Goal: Task Accomplishment & Management: Manage account settings

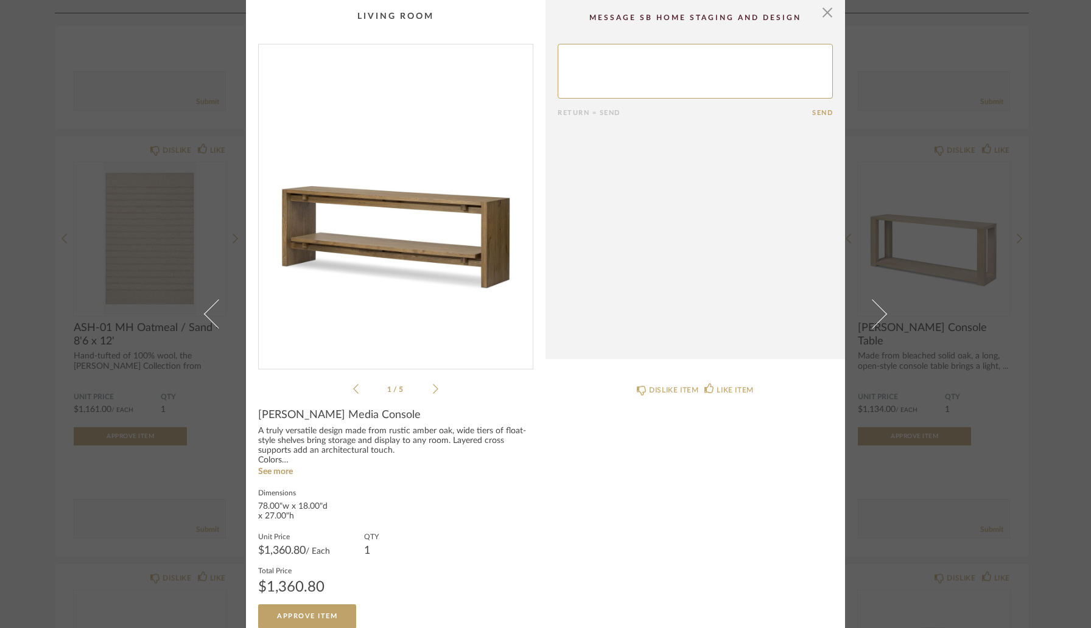
click at [21, 99] on div "× 1 / 5 Return = Send Send Theodore Media Console A truly versatile design made…" at bounding box center [545, 314] width 1091 height 628
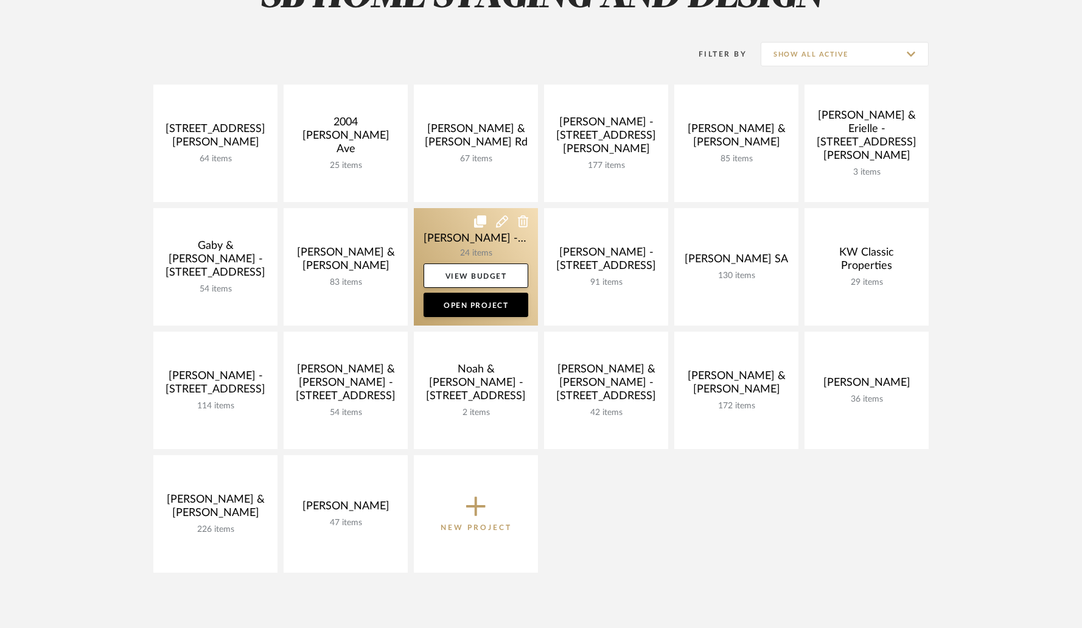
scroll to position [147, 0]
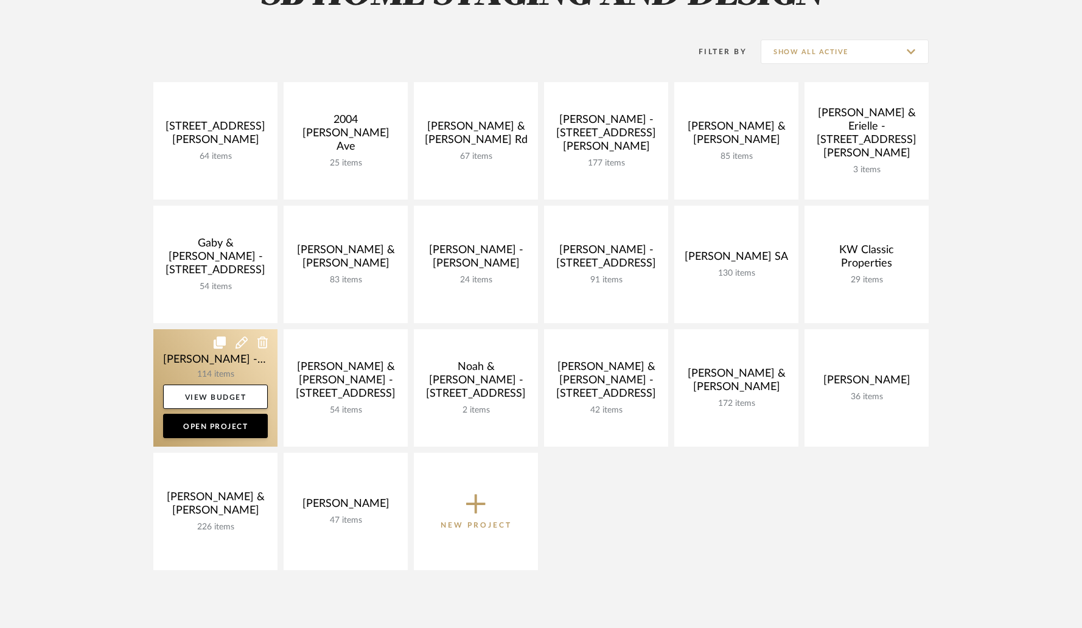
click at [234, 366] on link at bounding box center [215, 387] width 124 height 117
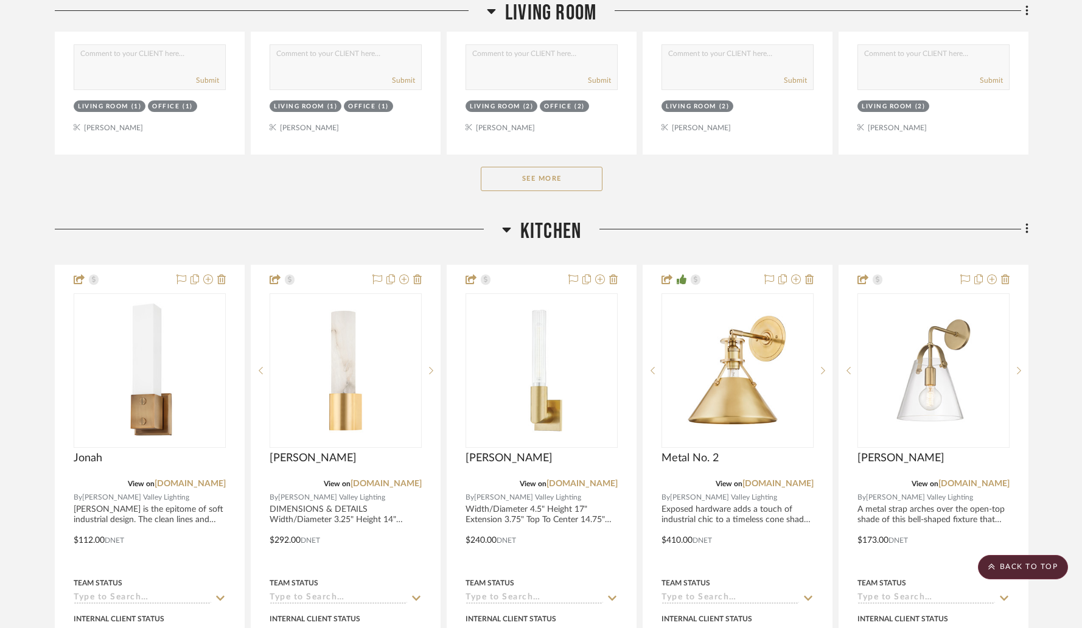
scroll to position [2037, 0]
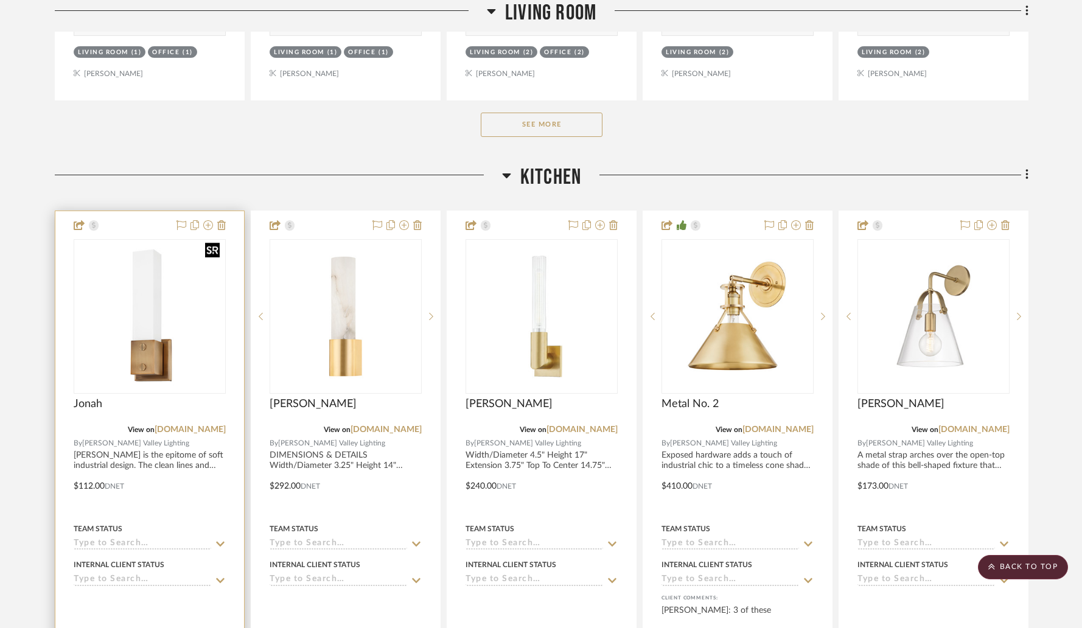
click at [0, 0] on img at bounding box center [0, 0] width 0 height 0
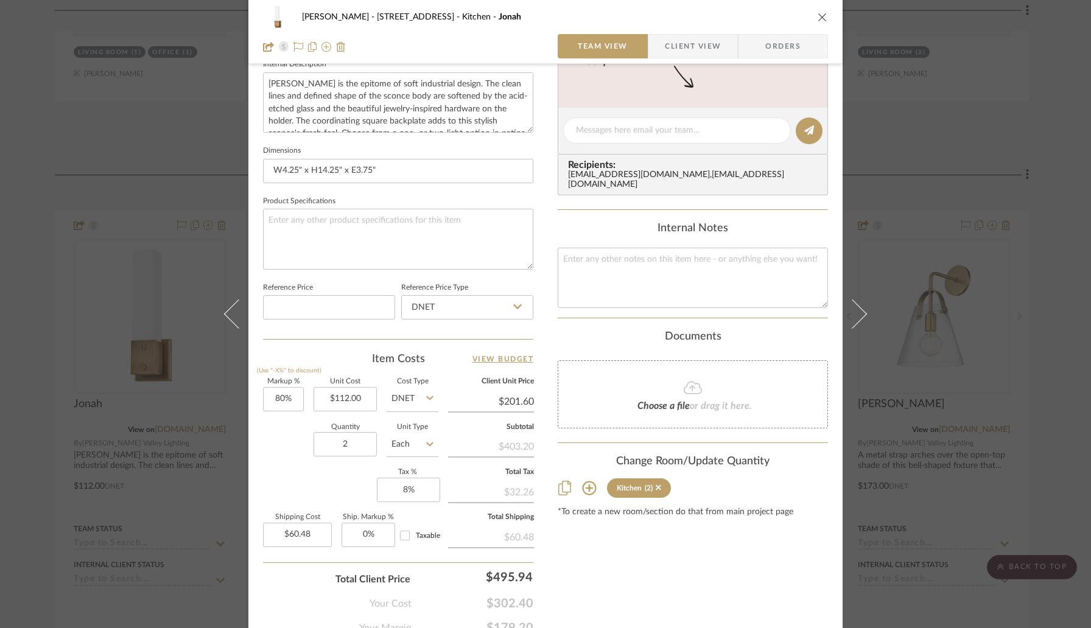
scroll to position [503, 0]
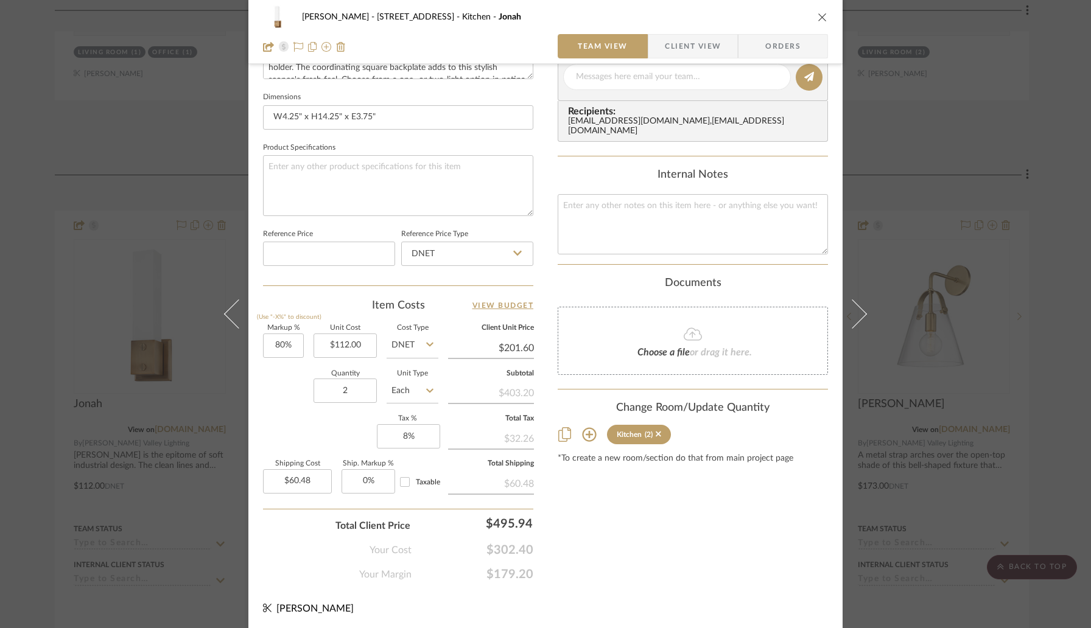
click at [818, 20] on icon "close" at bounding box center [822, 17] width 10 height 10
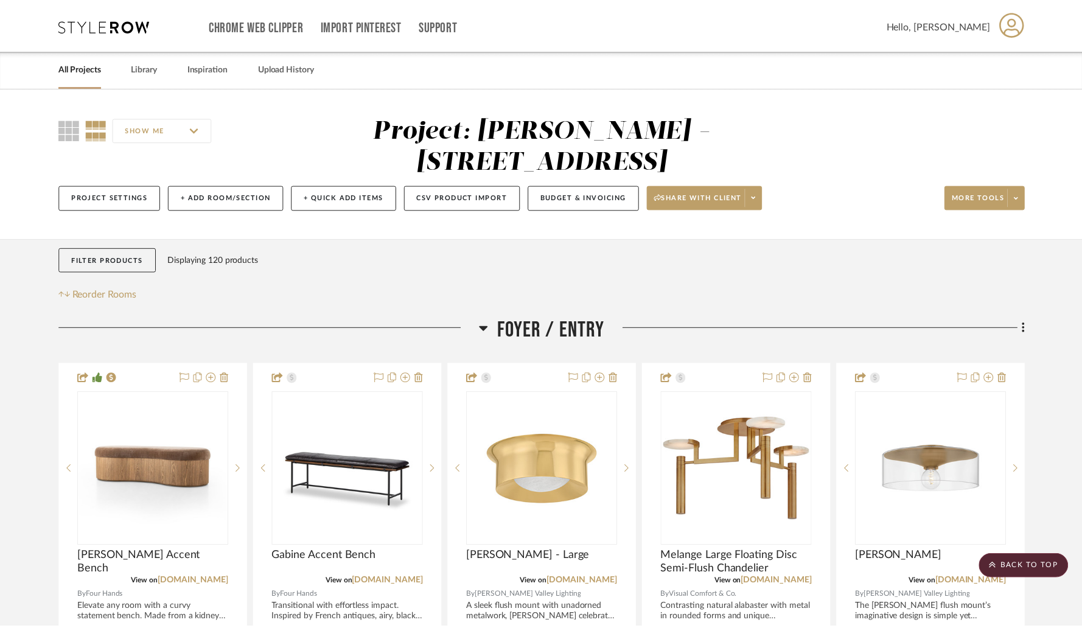
scroll to position [2037, 0]
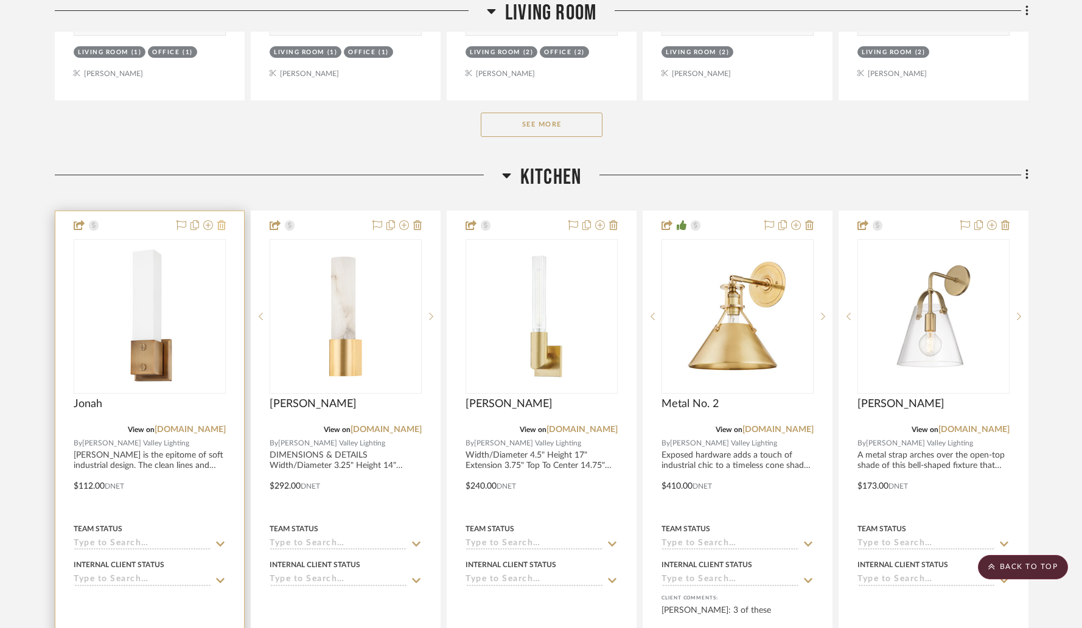
click at [223, 220] on icon at bounding box center [221, 225] width 9 height 10
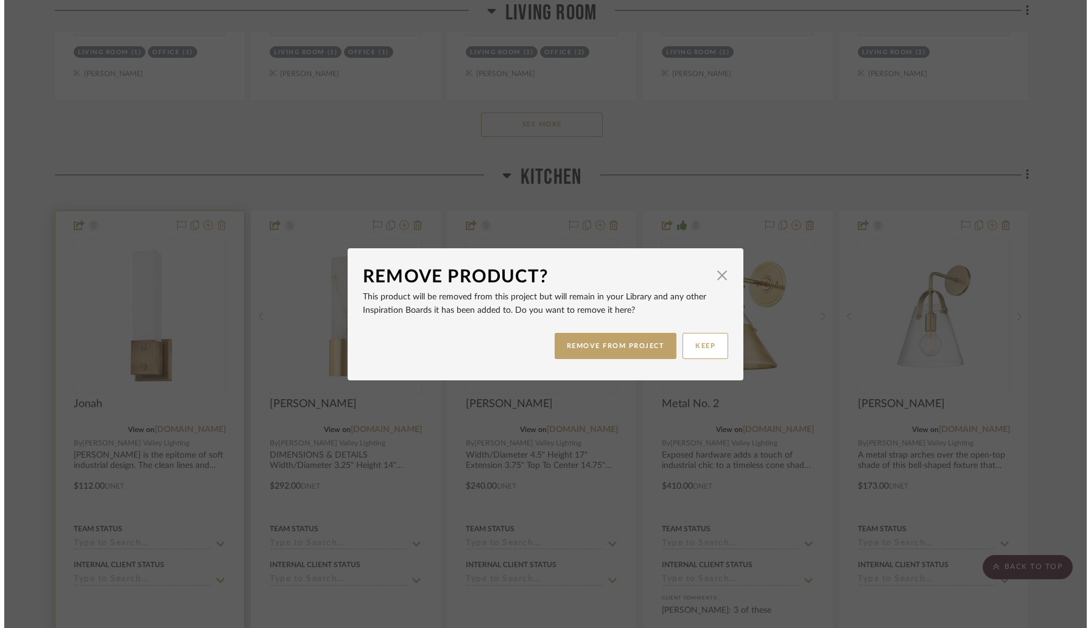
scroll to position [0, 0]
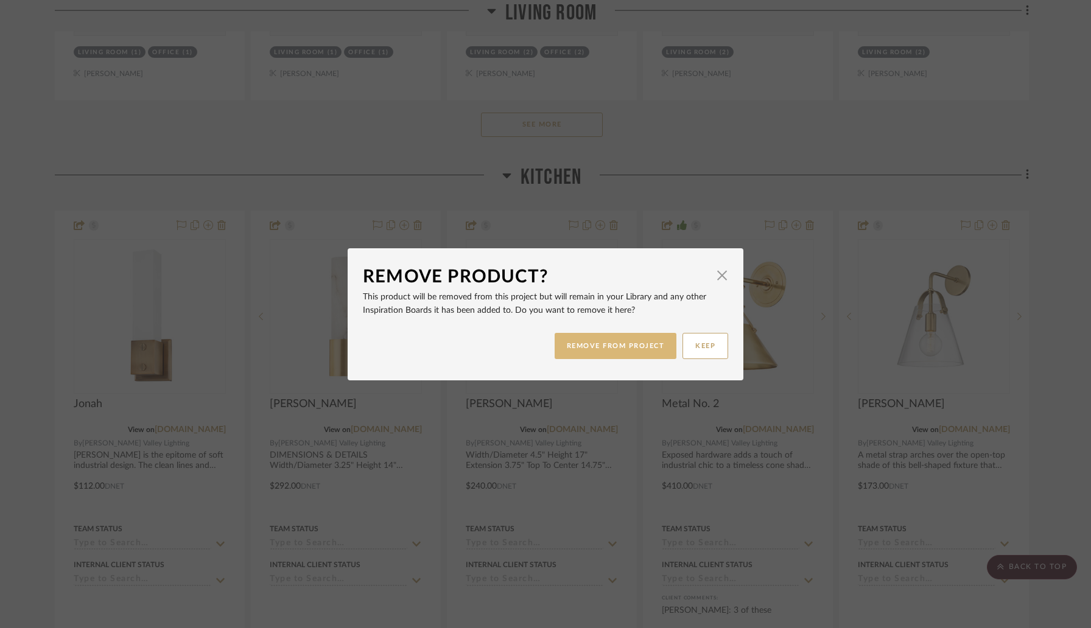
click at [570, 349] on button "REMOVE FROM PROJECT" at bounding box center [615, 346] width 122 height 26
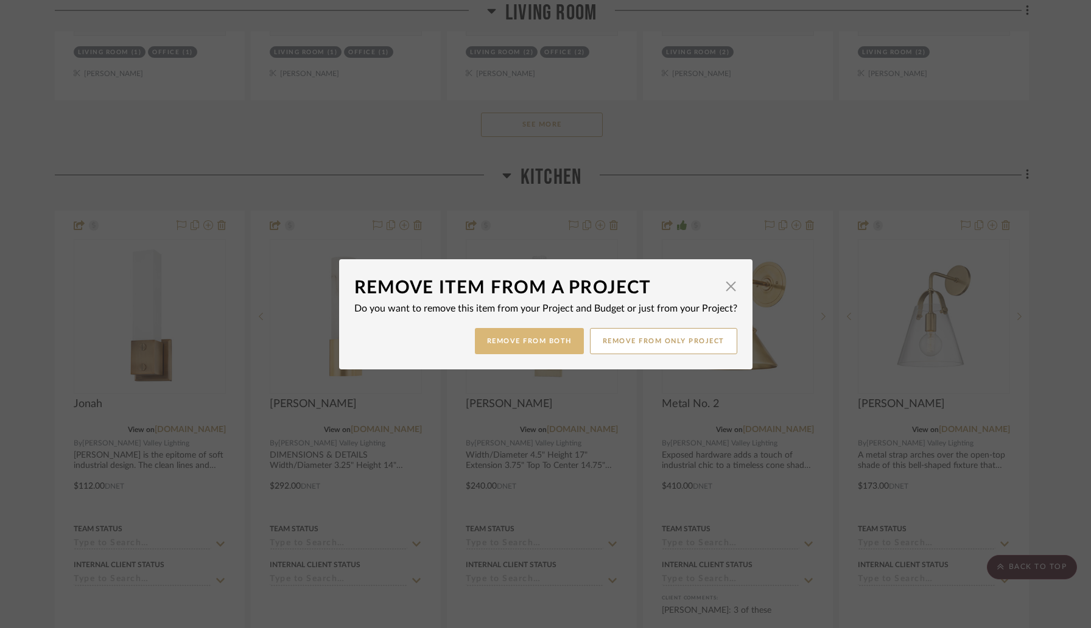
click at [500, 336] on button "Remove from Both" at bounding box center [529, 341] width 109 height 26
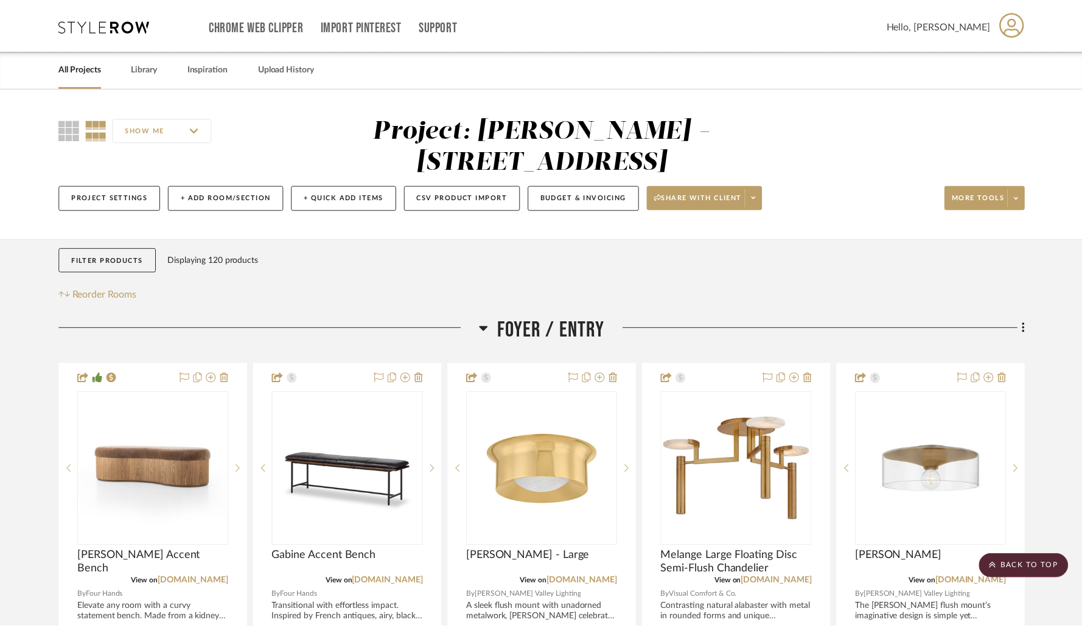
scroll to position [2037, 0]
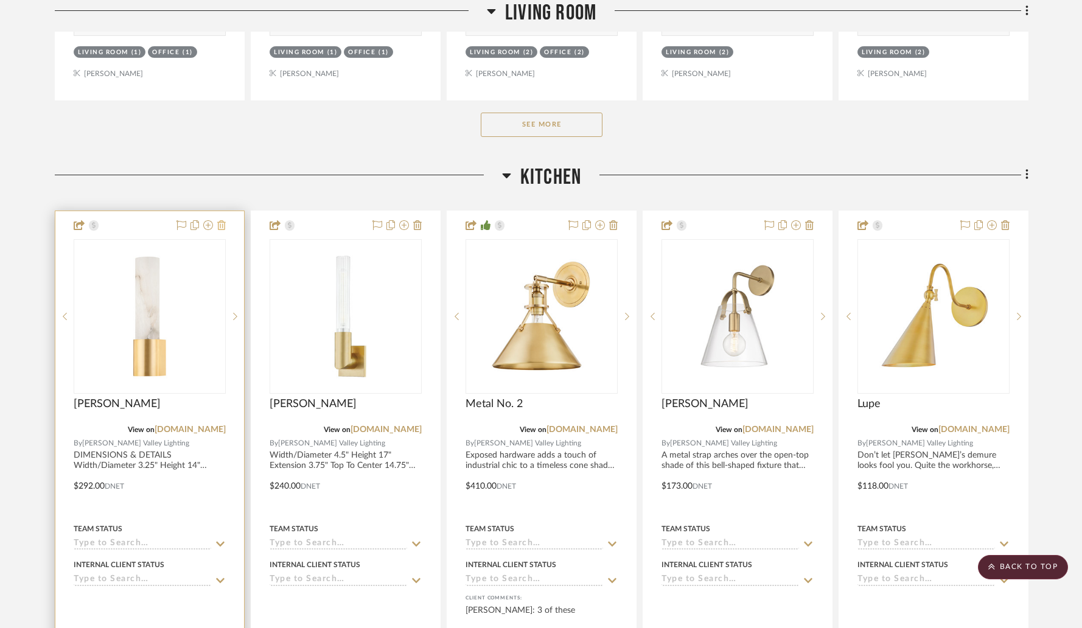
click at [223, 220] on icon at bounding box center [221, 225] width 9 height 10
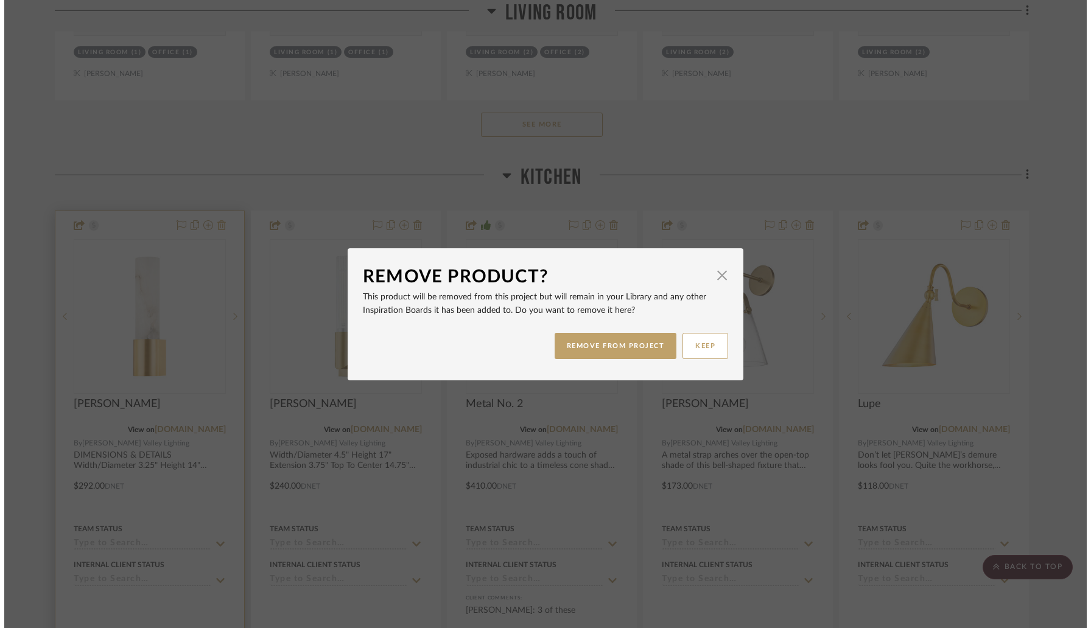
scroll to position [0, 0]
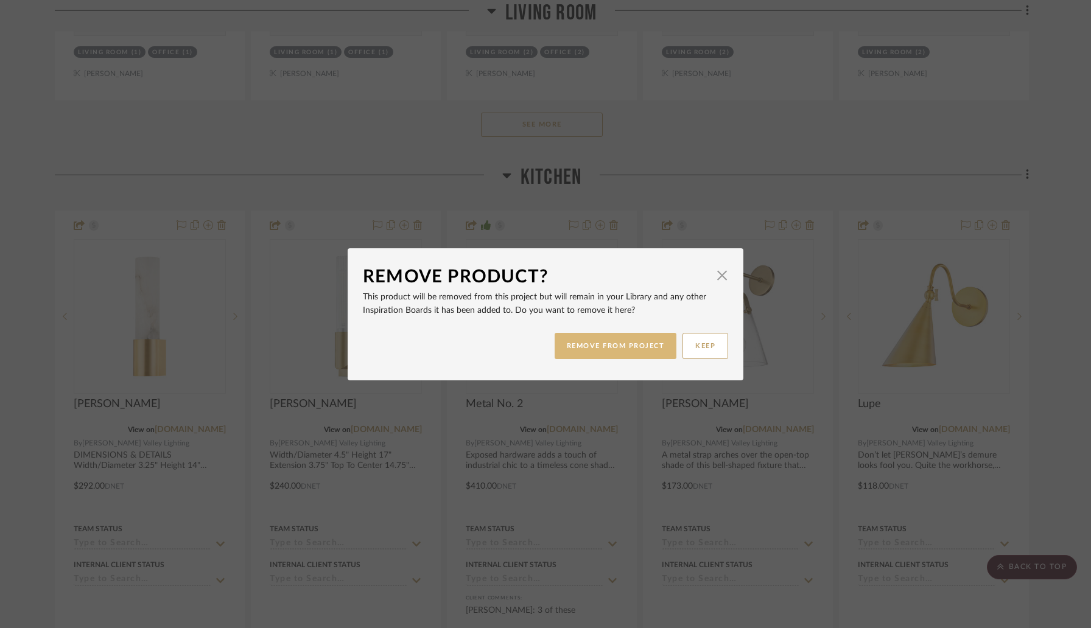
click at [568, 350] on button "REMOVE FROM PROJECT" at bounding box center [615, 346] width 122 height 26
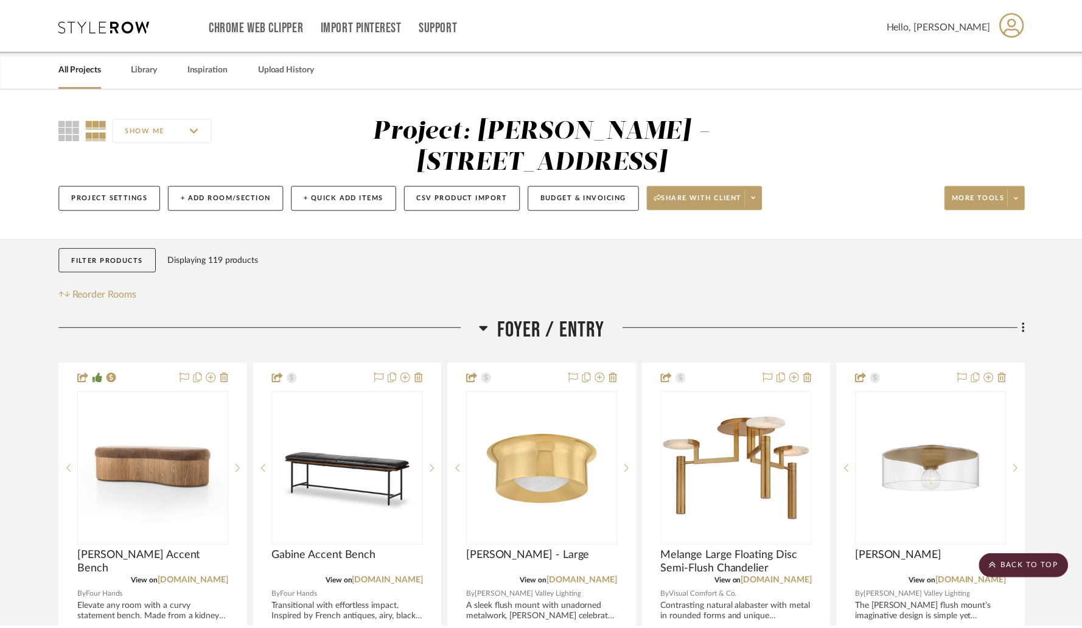
scroll to position [2037, 0]
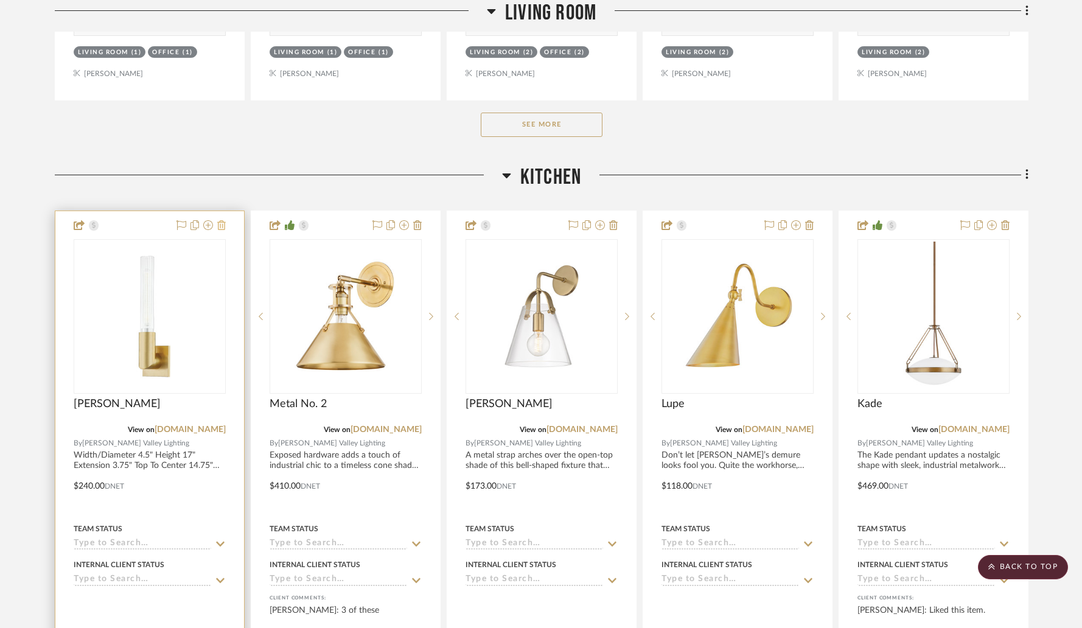
click at [222, 220] on icon at bounding box center [221, 225] width 9 height 10
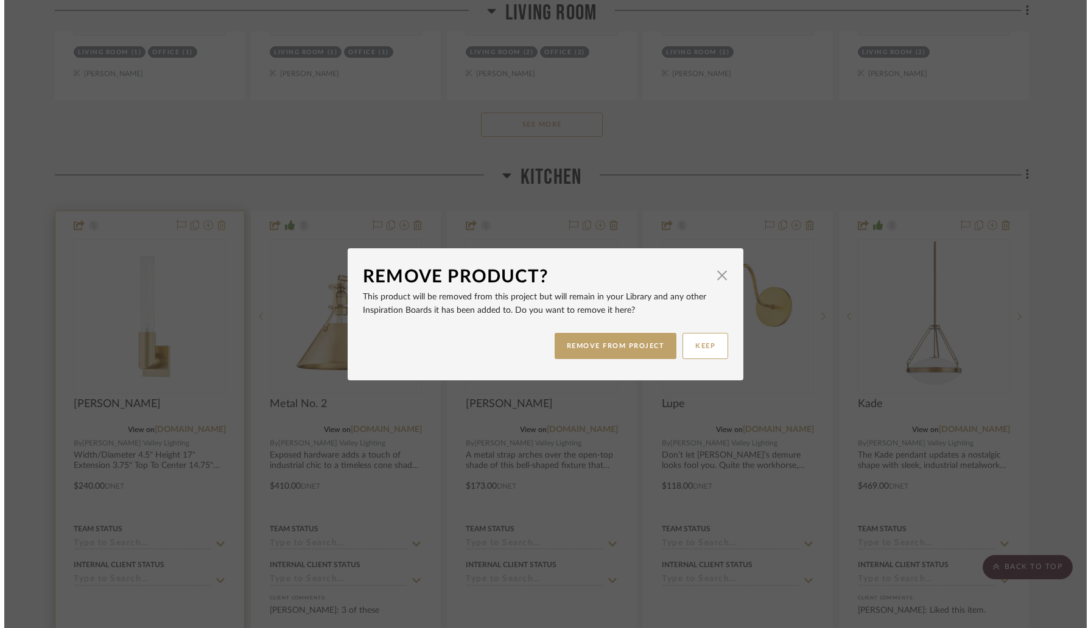
scroll to position [0, 0]
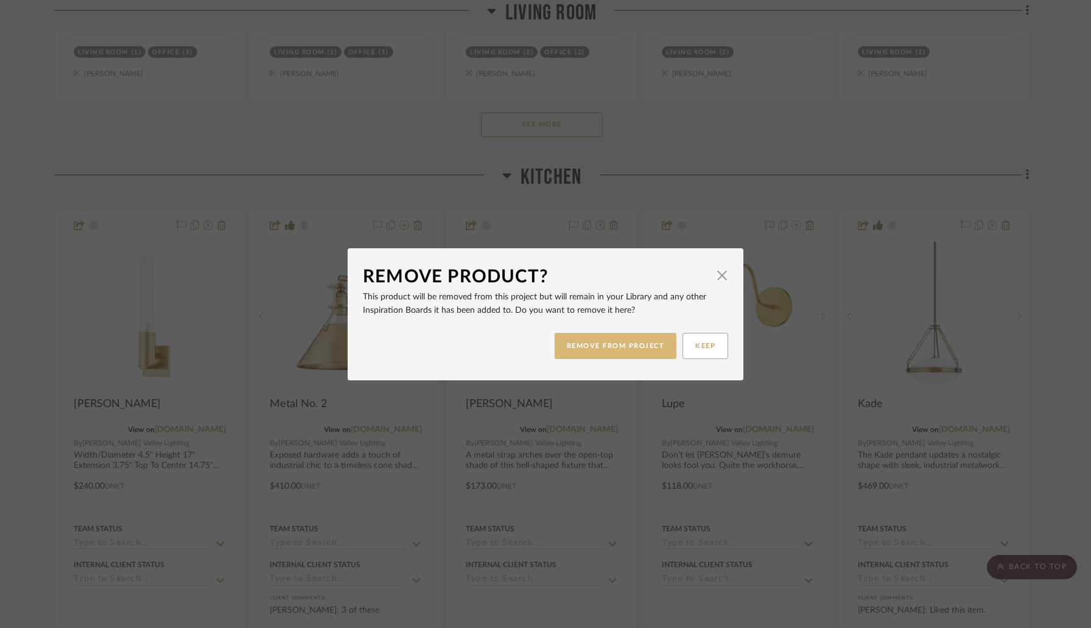
click at [575, 340] on button "REMOVE FROM PROJECT" at bounding box center [615, 346] width 122 height 26
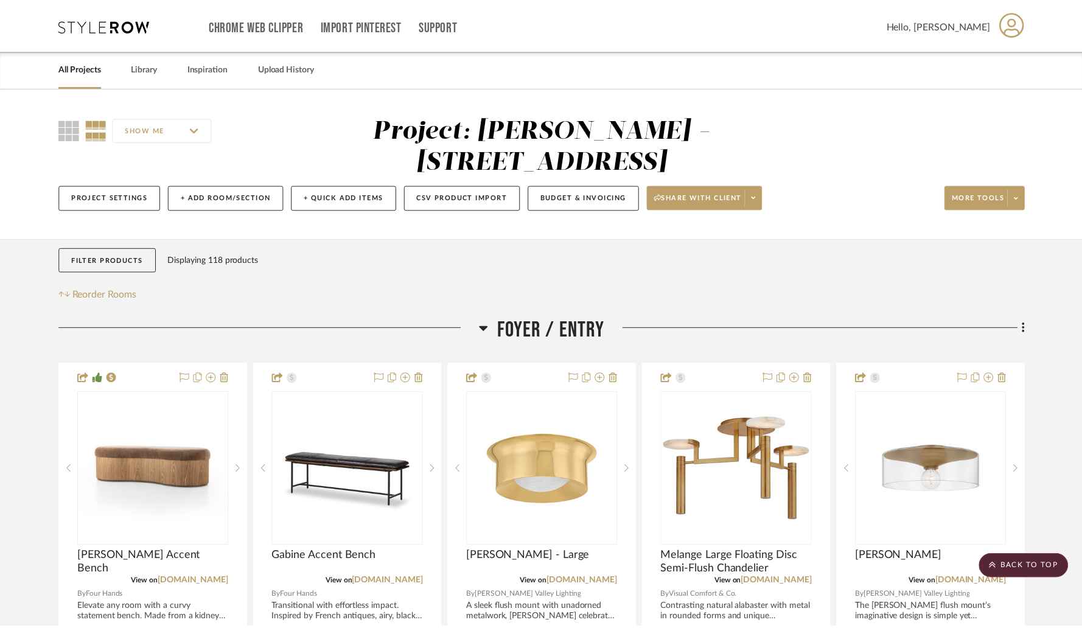
scroll to position [2037, 0]
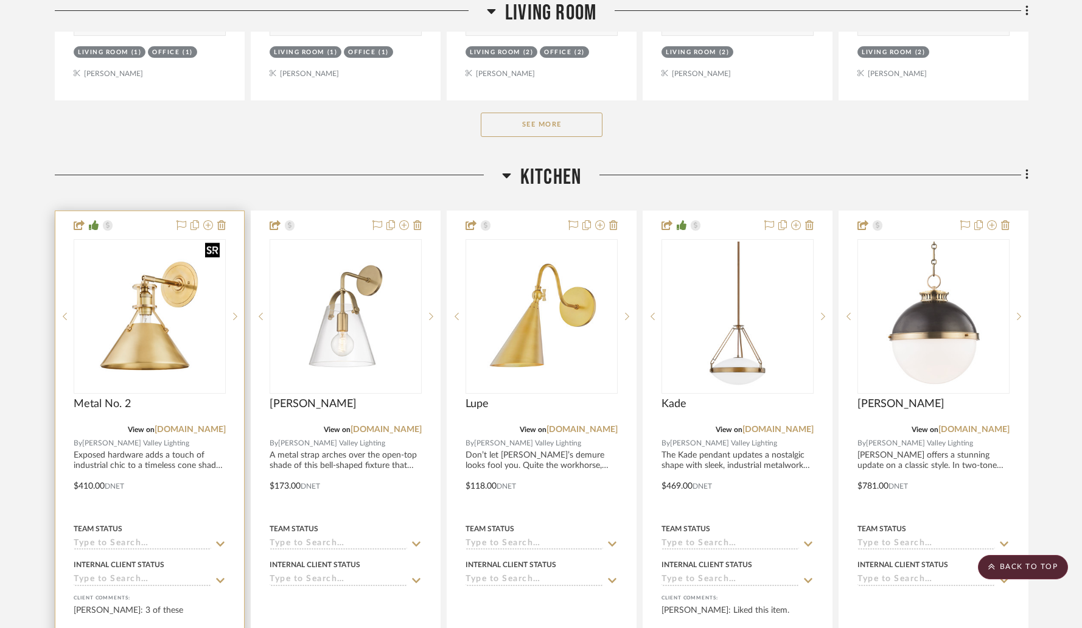
click at [180, 331] on img "0" at bounding box center [150, 317] width 150 height 150
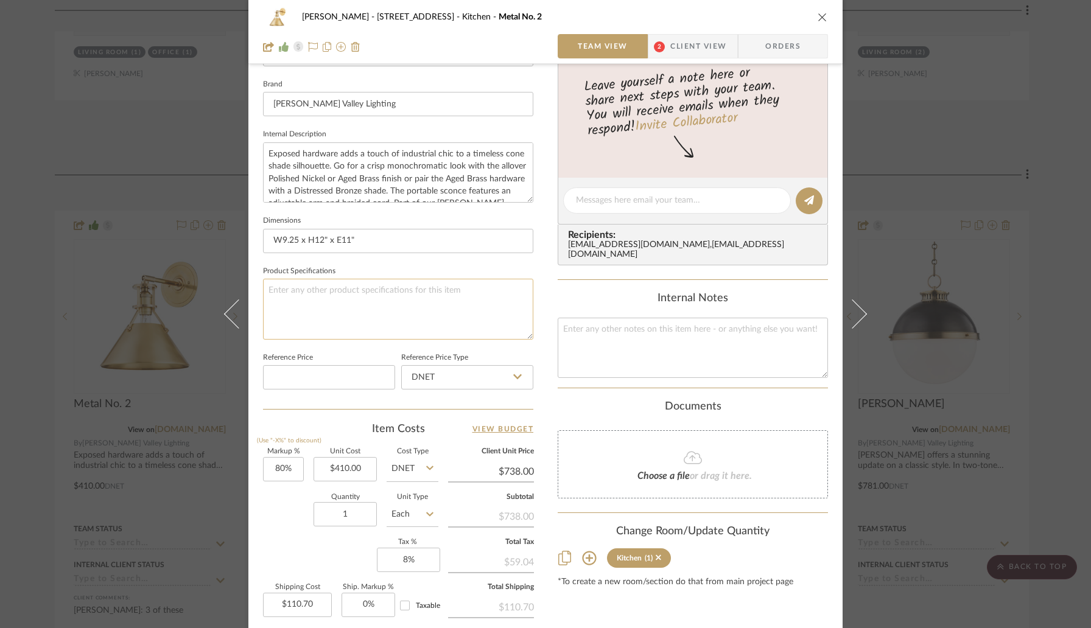
scroll to position [458, 0]
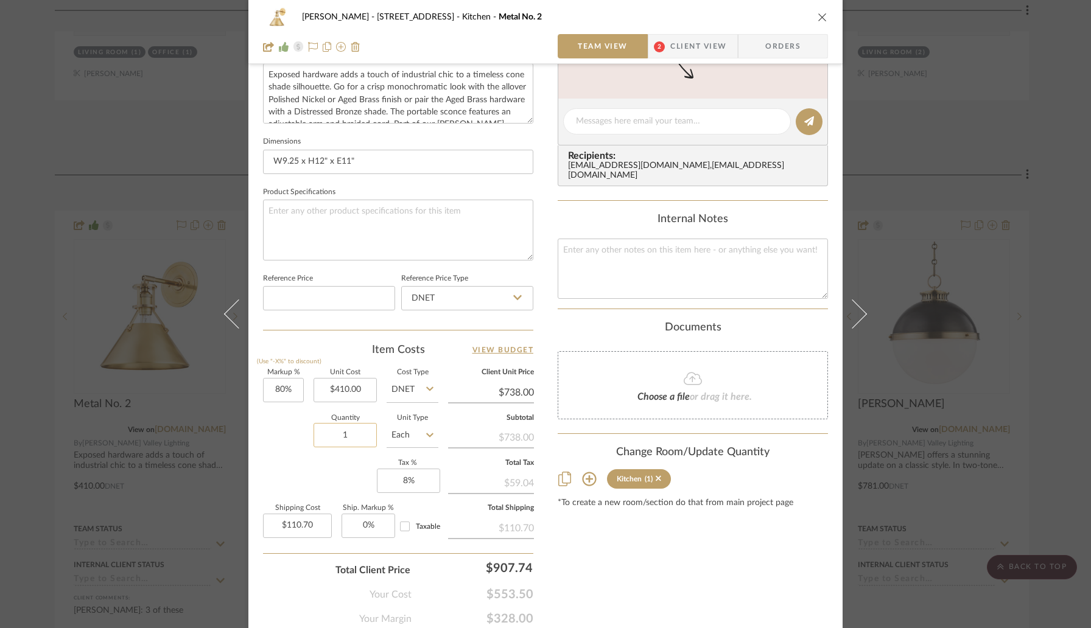
click at [349, 427] on input "1" at bounding box center [344, 435] width 63 height 24
type input "3"
click at [281, 484] on div "Markup % (Use "-X%" to discount) 80% Unit Cost $410.00 Cost Type DNET Client Un…" at bounding box center [398, 458] width 270 height 178
type input "$332.10"
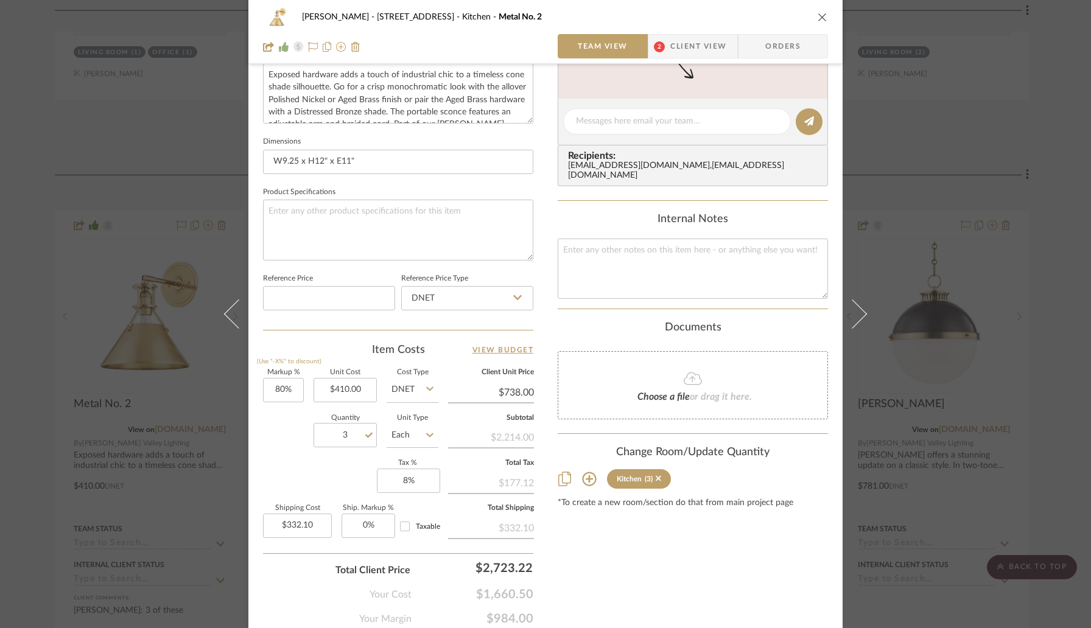
click at [817, 21] on icon "close" at bounding box center [822, 17] width 10 height 10
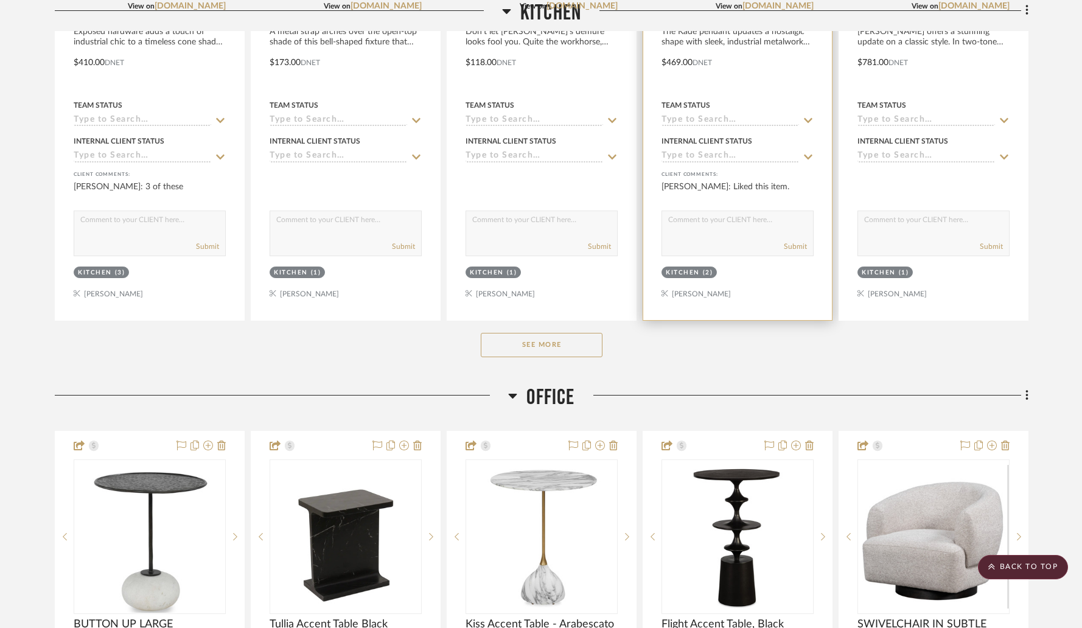
scroll to position [2469, 0]
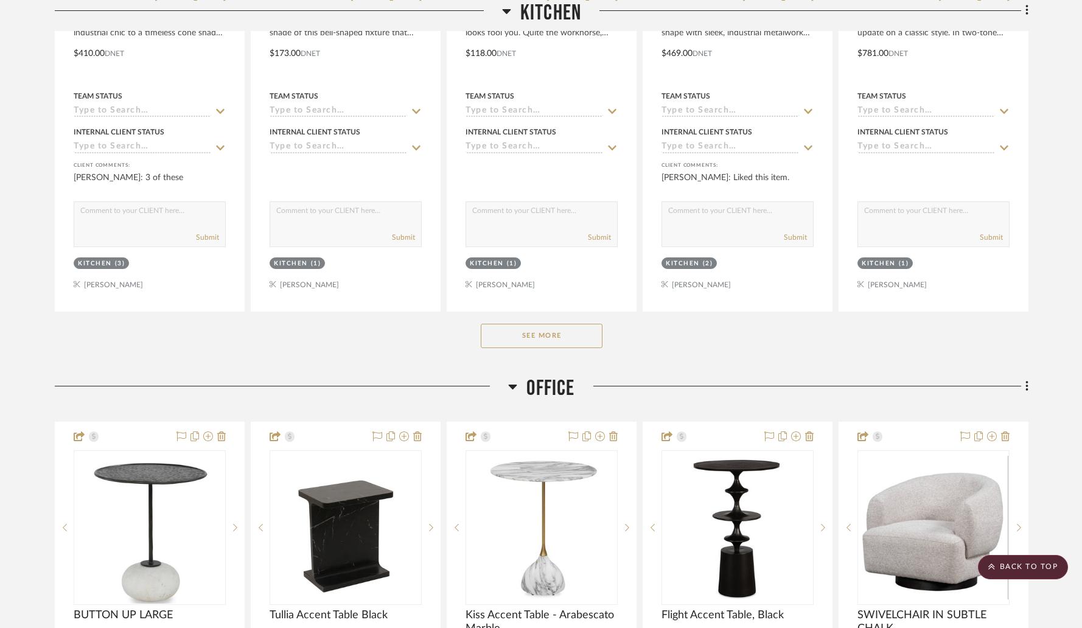
click at [540, 324] on button "See More" at bounding box center [542, 336] width 122 height 24
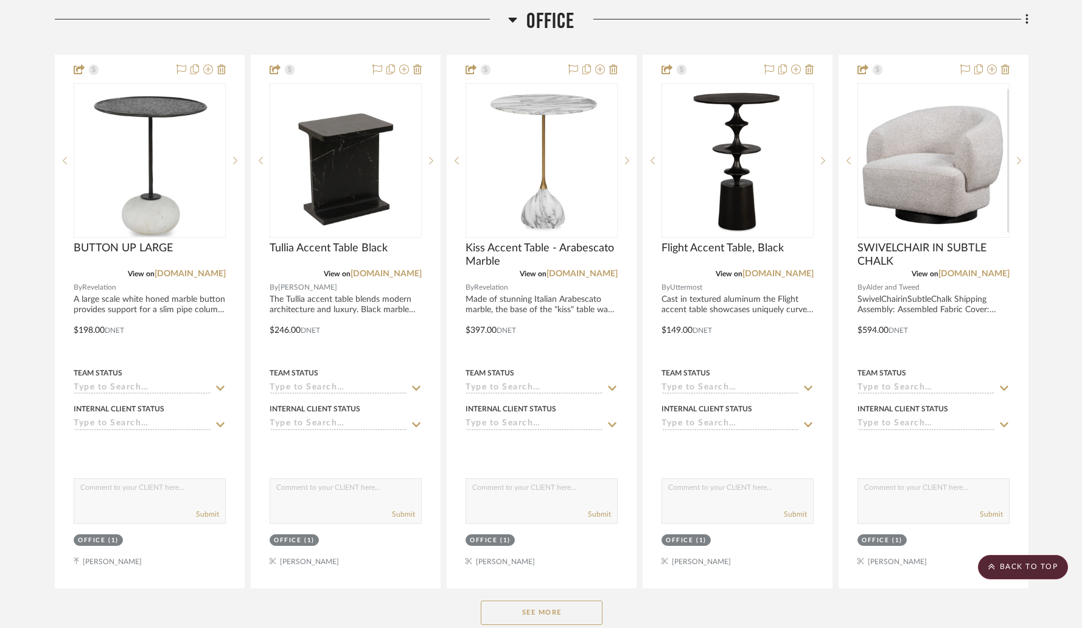
scroll to position [3633, 0]
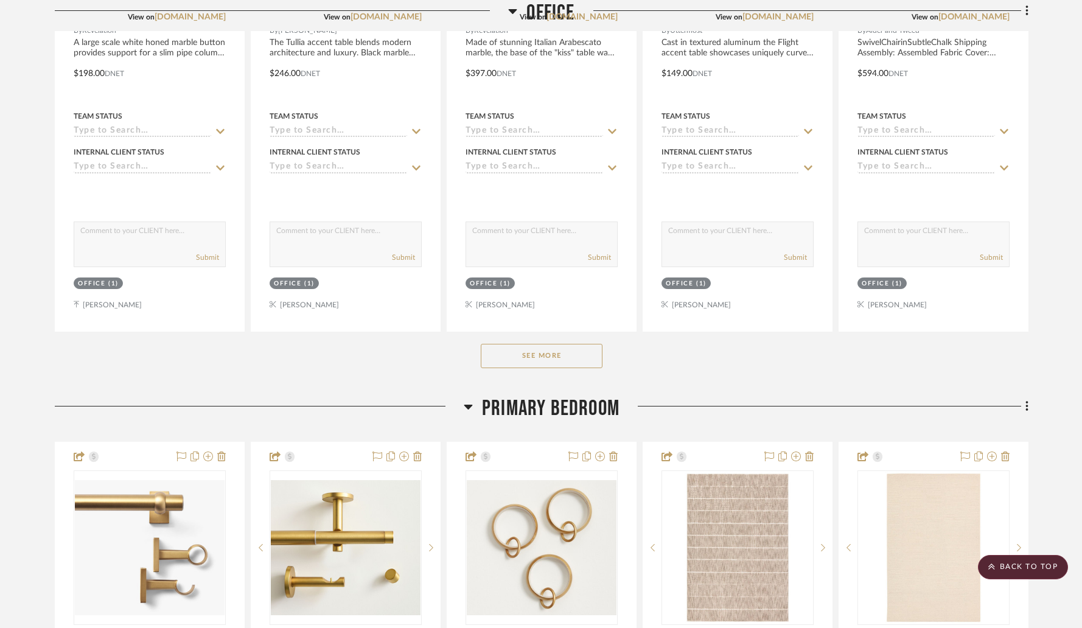
click at [551, 344] on button "See More" at bounding box center [542, 356] width 122 height 24
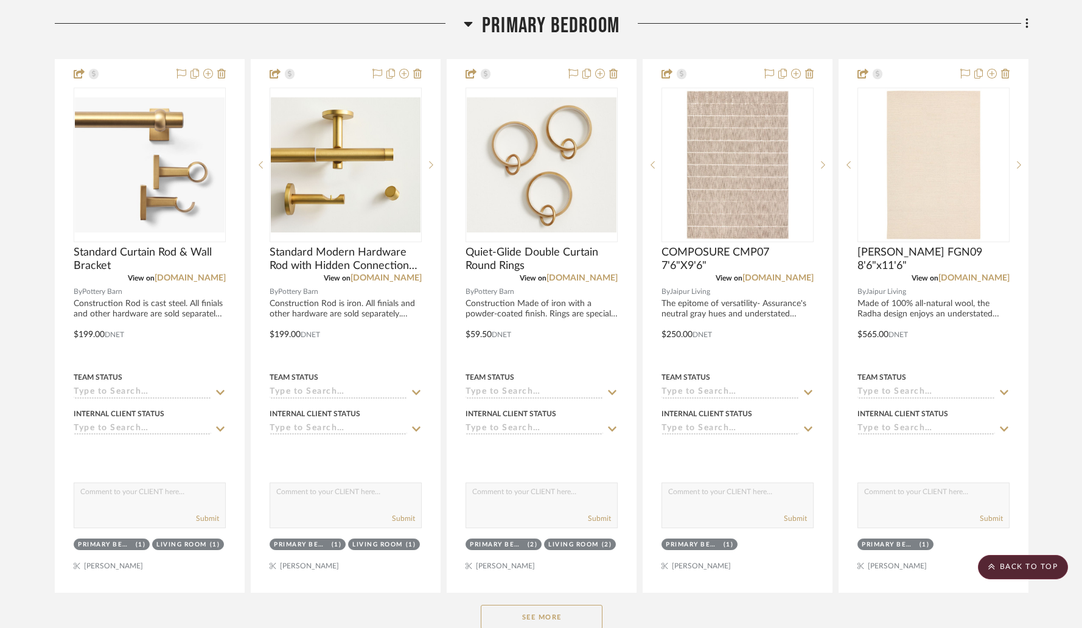
scroll to position [6232, 0]
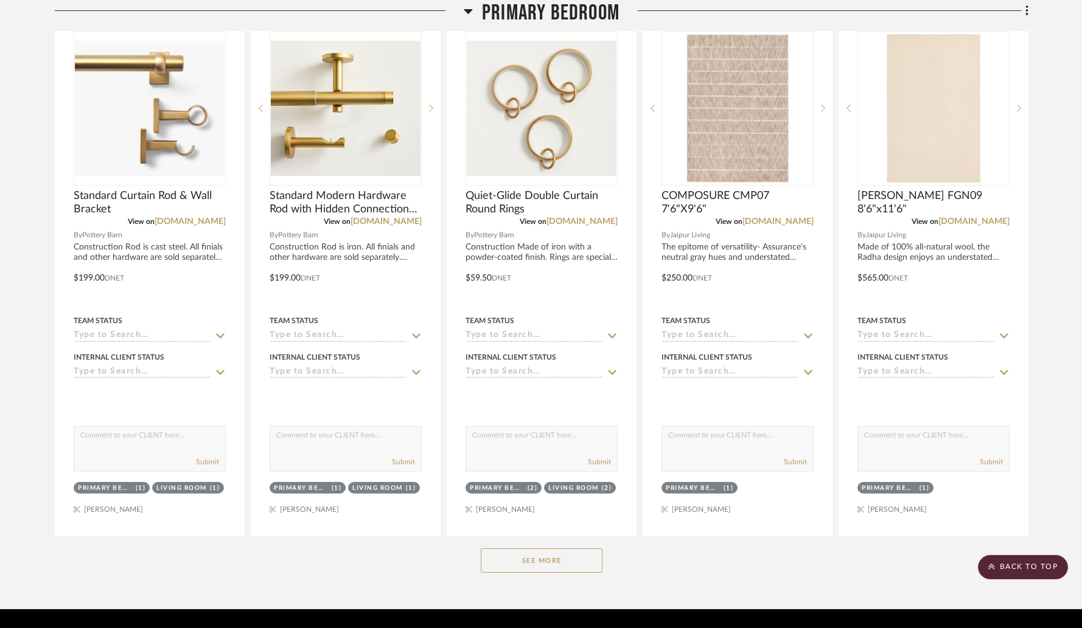
click at [545, 548] on button "See More" at bounding box center [542, 560] width 122 height 24
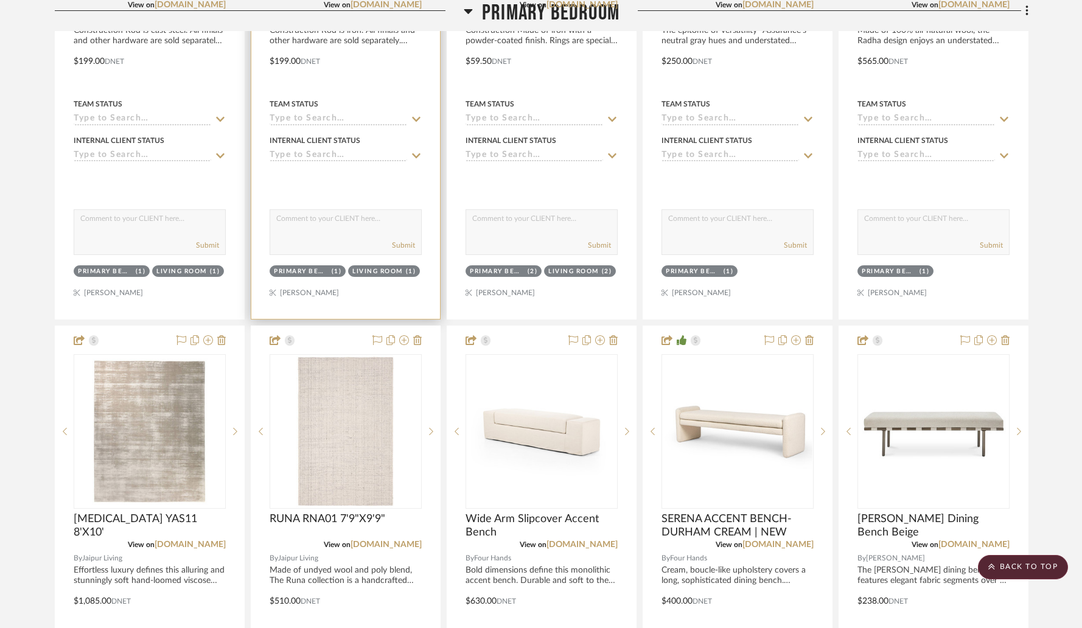
scroll to position [6512, 0]
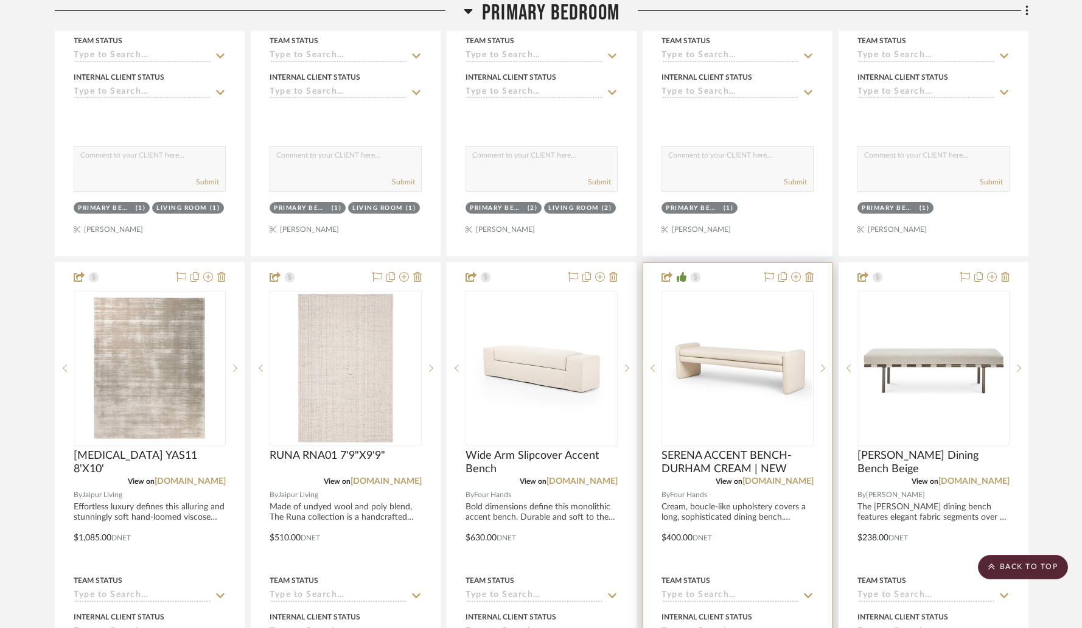
click at [704, 263] on div at bounding box center [737, 529] width 189 height 533
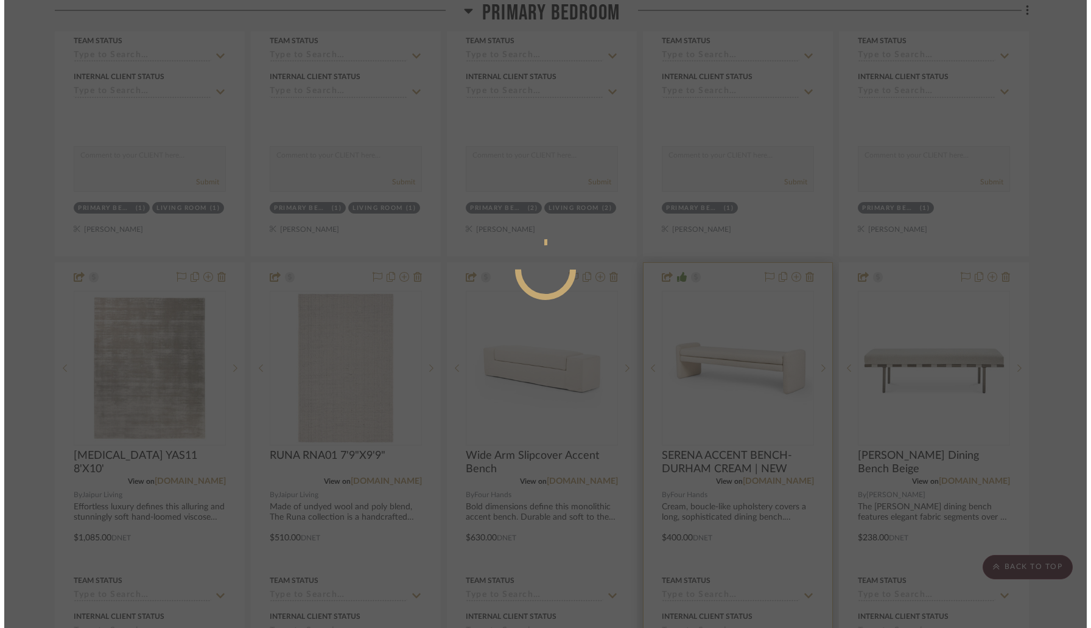
scroll to position [0, 0]
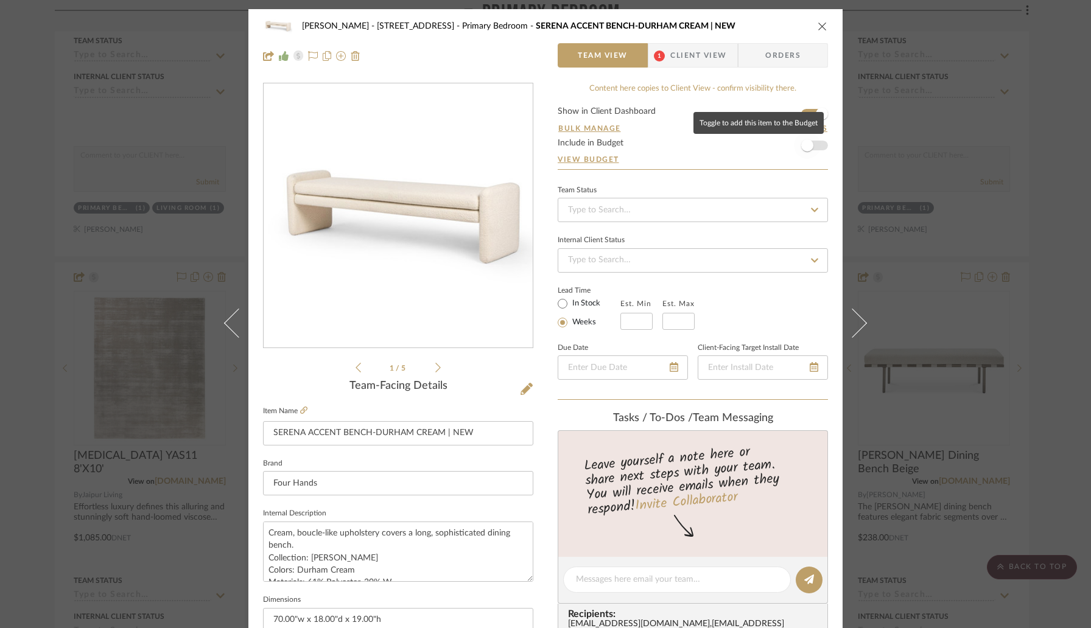
click at [806, 145] on span "button" at bounding box center [807, 145] width 12 height 12
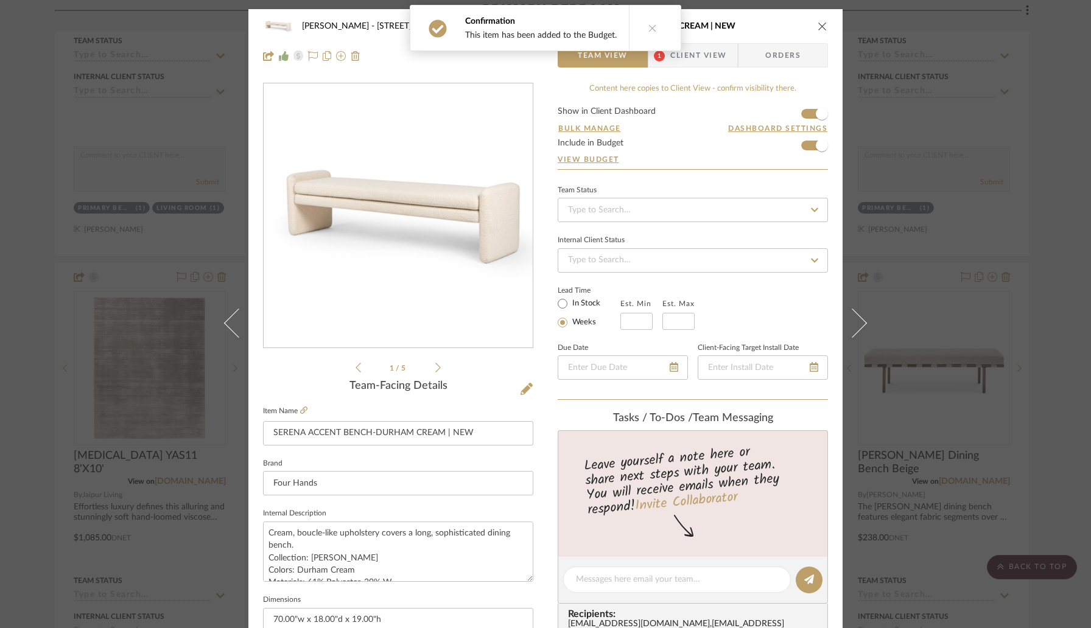
click at [817, 21] on button "close" at bounding box center [822, 26] width 11 height 11
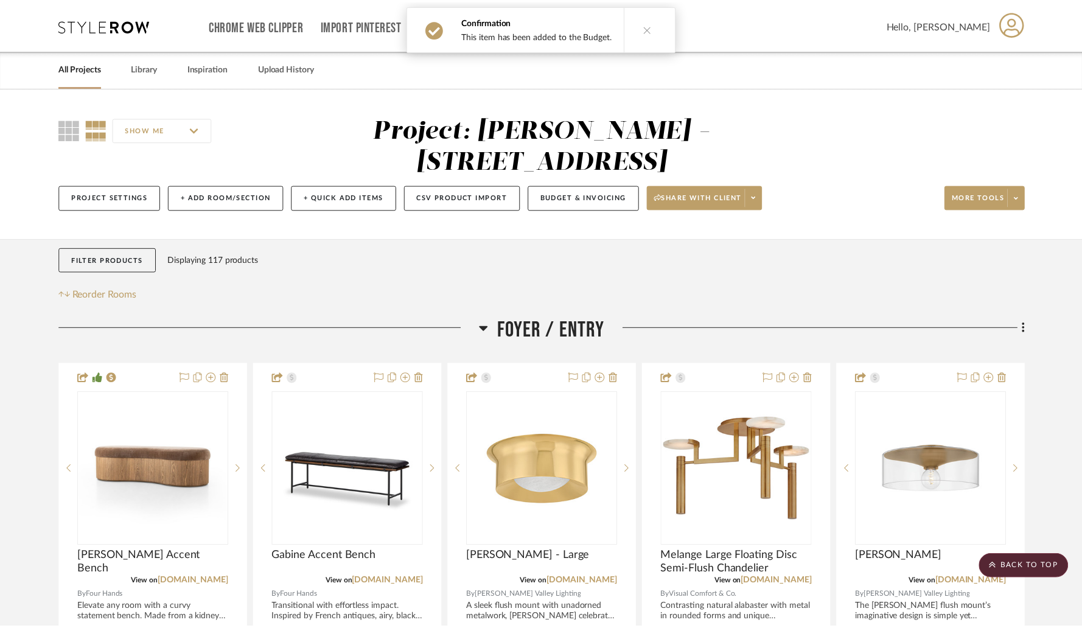
scroll to position [6512, 0]
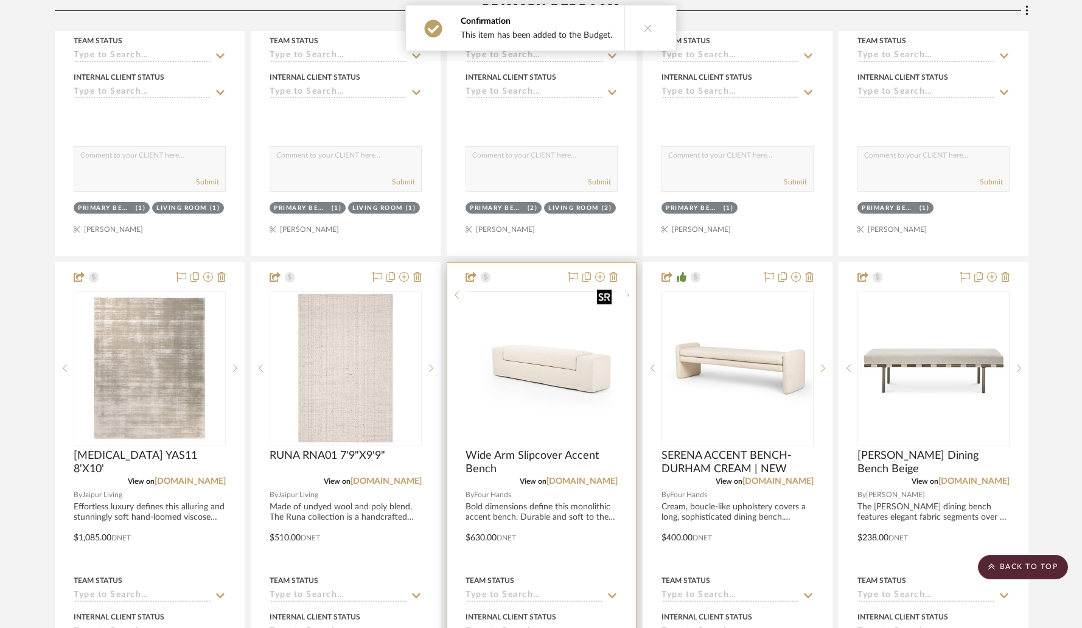
click at [0, 0] on img at bounding box center [0, 0] width 0 height 0
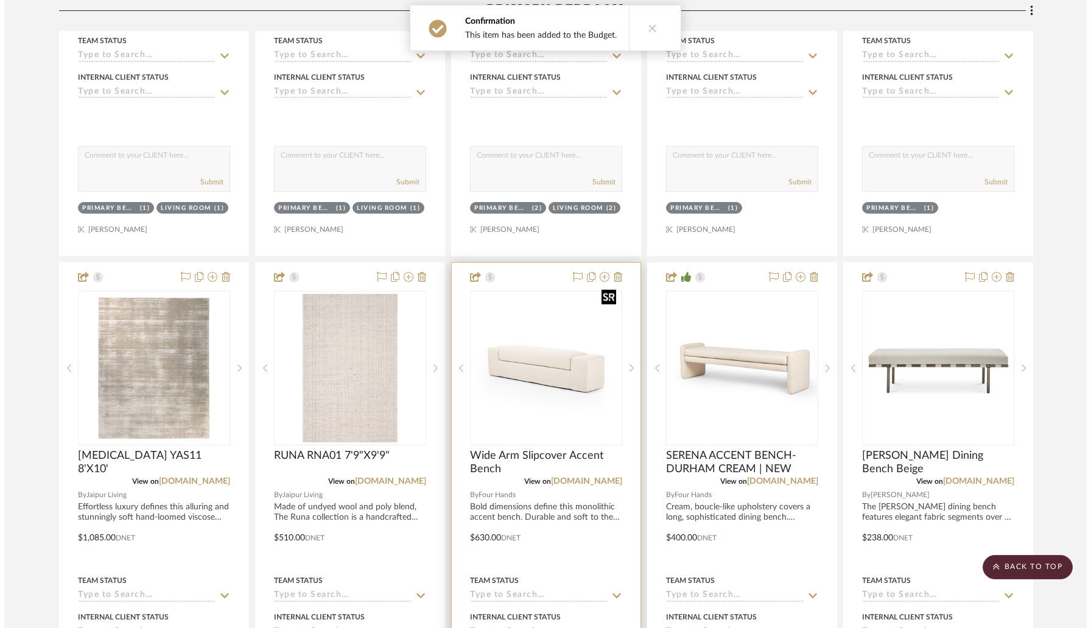
scroll to position [0, 0]
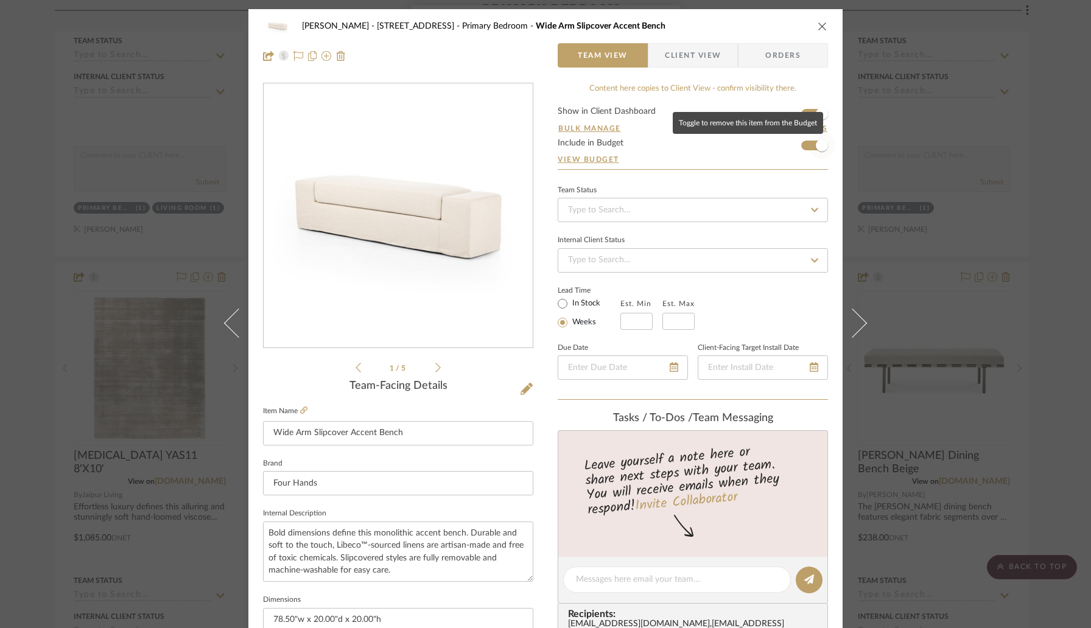
drag, startPoint x: 811, startPoint y: 144, endPoint x: 811, endPoint y: 138, distance: 6.7
click at [811, 144] on span "button" at bounding box center [821, 145] width 27 height 27
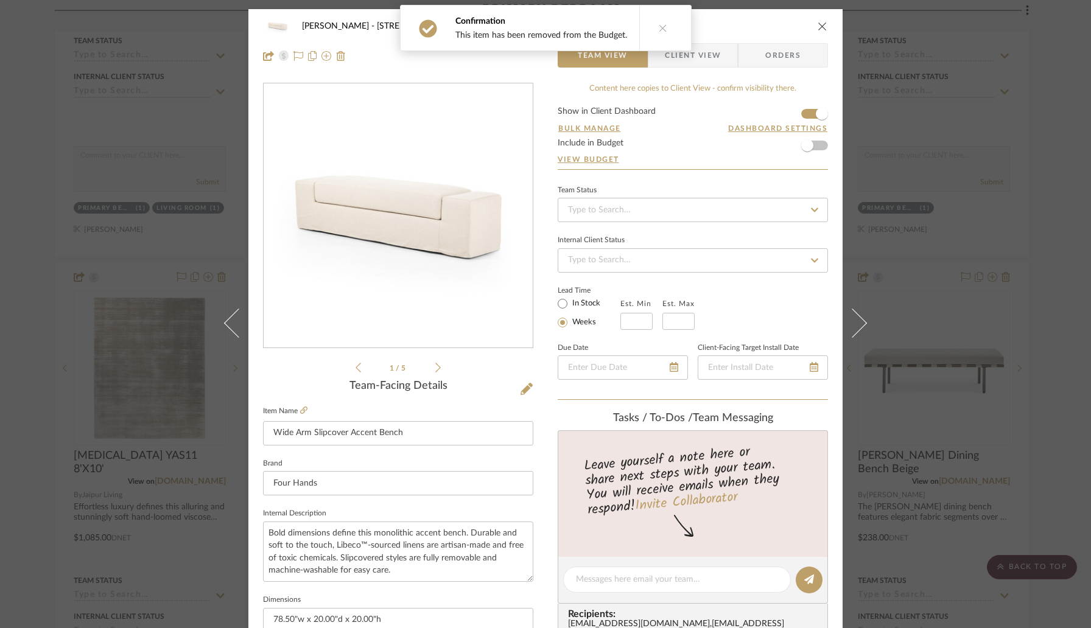
click at [818, 28] on icon "close" at bounding box center [822, 26] width 10 height 10
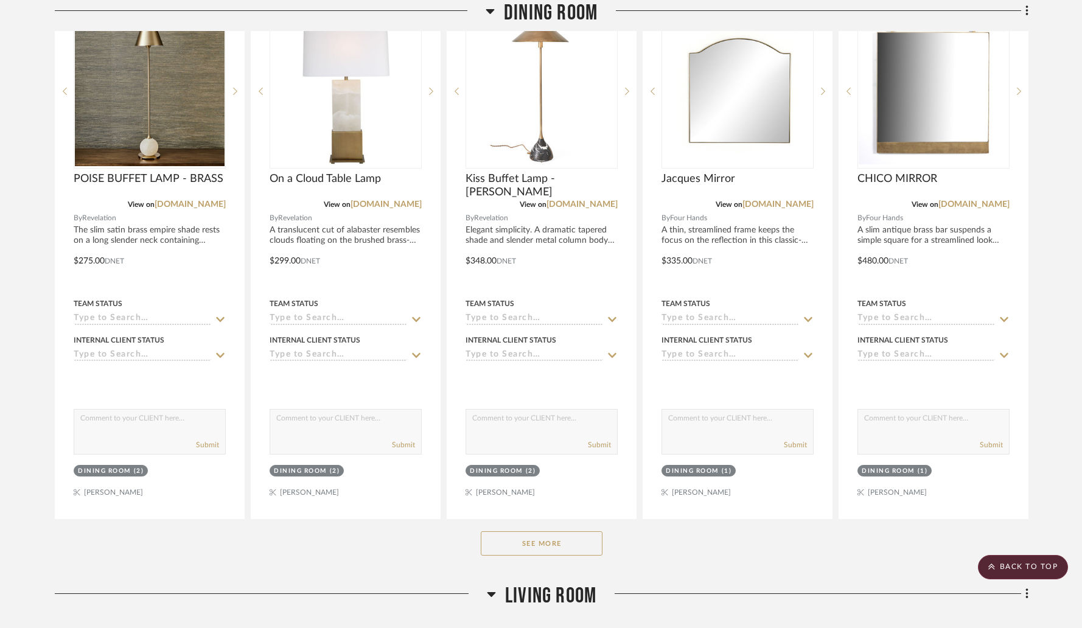
scroll to position [1158, 0]
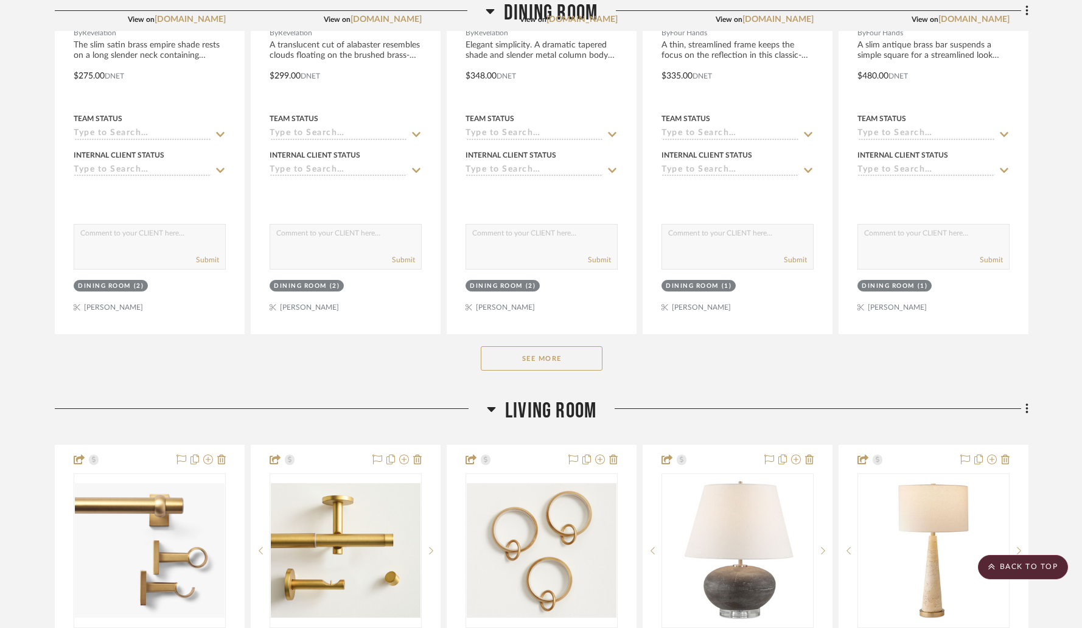
click at [565, 346] on button "See More" at bounding box center [542, 358] width 122 height 24
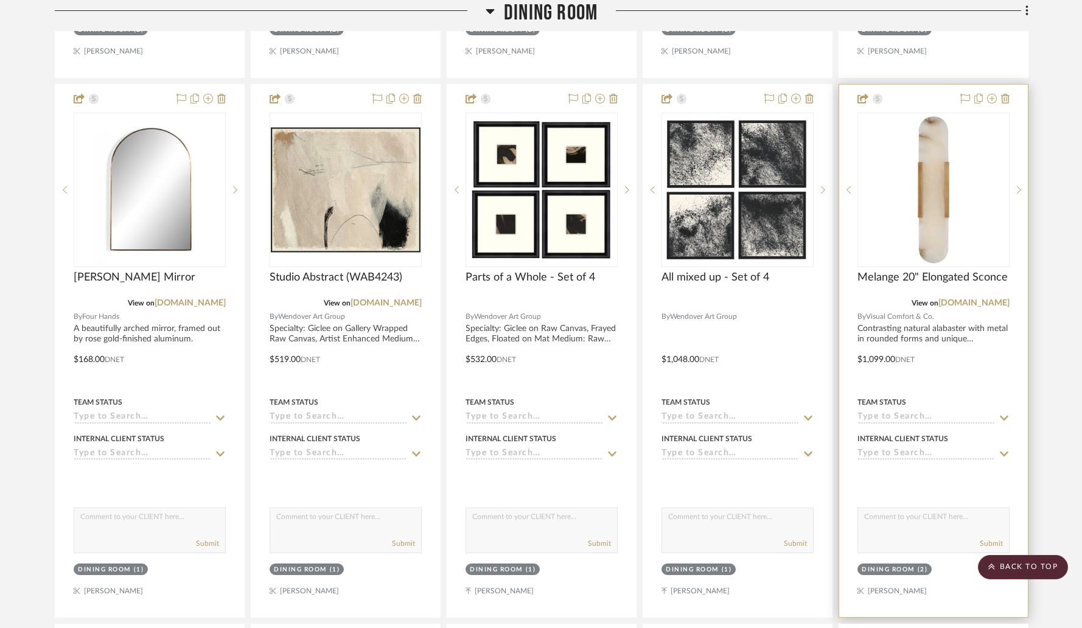
scroll to position [1451, 0]
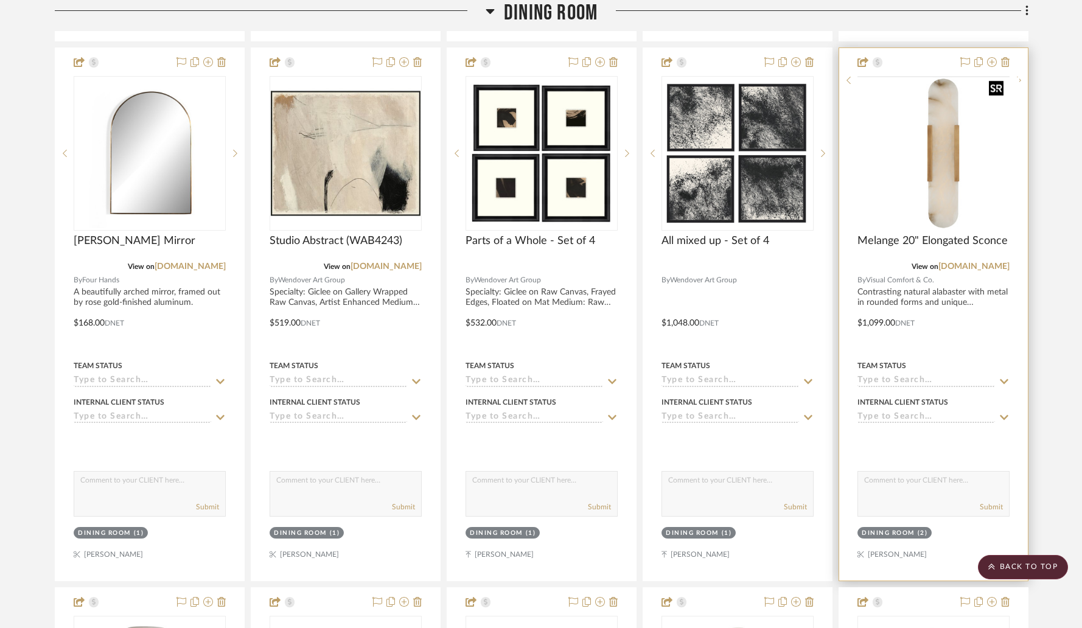
click at [0, 0] on img at bounding box center [0, 0] width 0 height 0
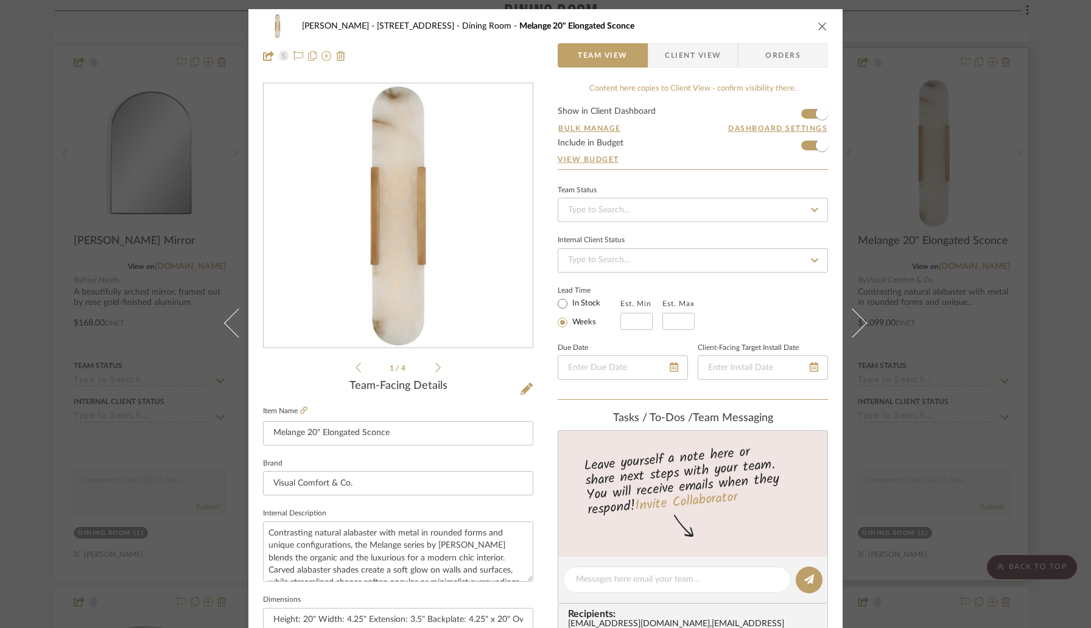
scroll to position [316, 0]
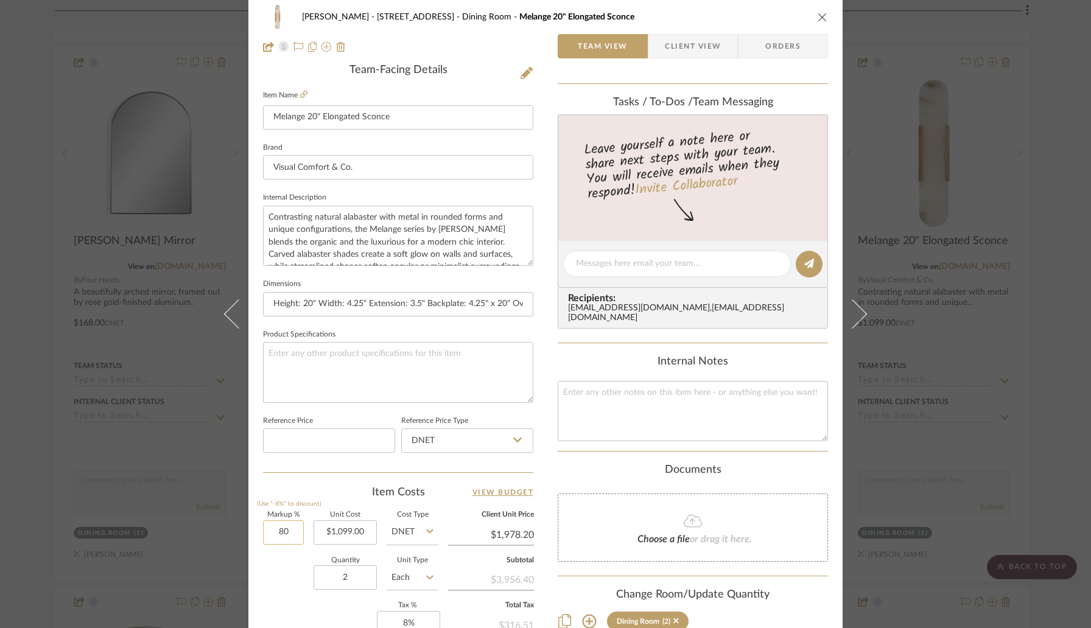
click at [298, 533] on input "80" at bounding box center [283, 532] width 41 height 24
type input "30%"
click at [290, 571] on div "Quantity 2 Unit Type Each" at bounding box center [350, 579] width 175 height 43
type input "$1,428.70"
type input "$428.61"
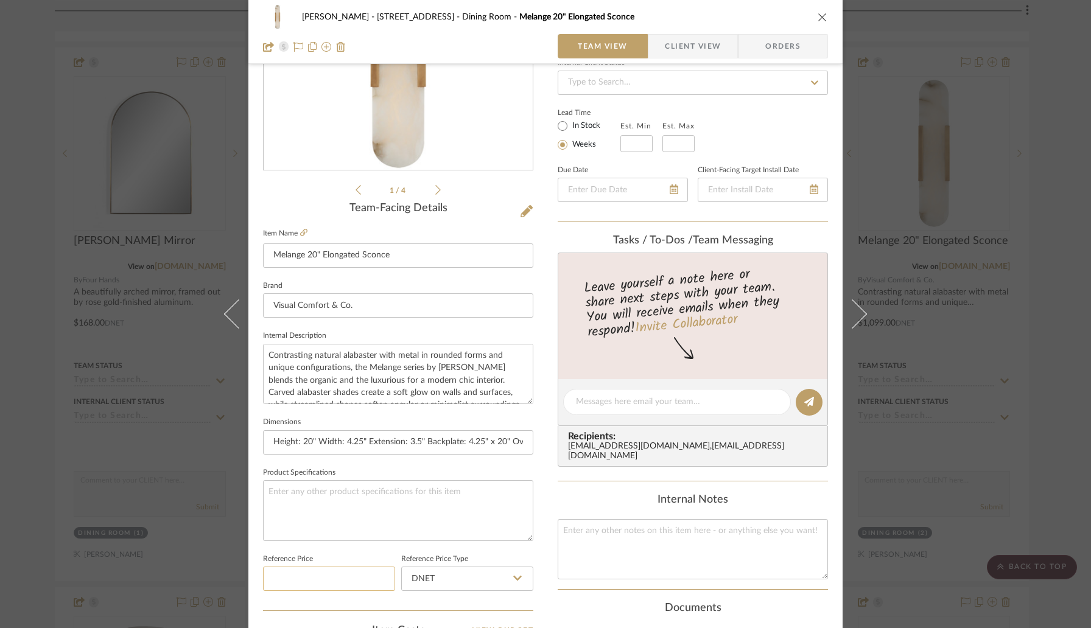
scroll to position [86, 0]
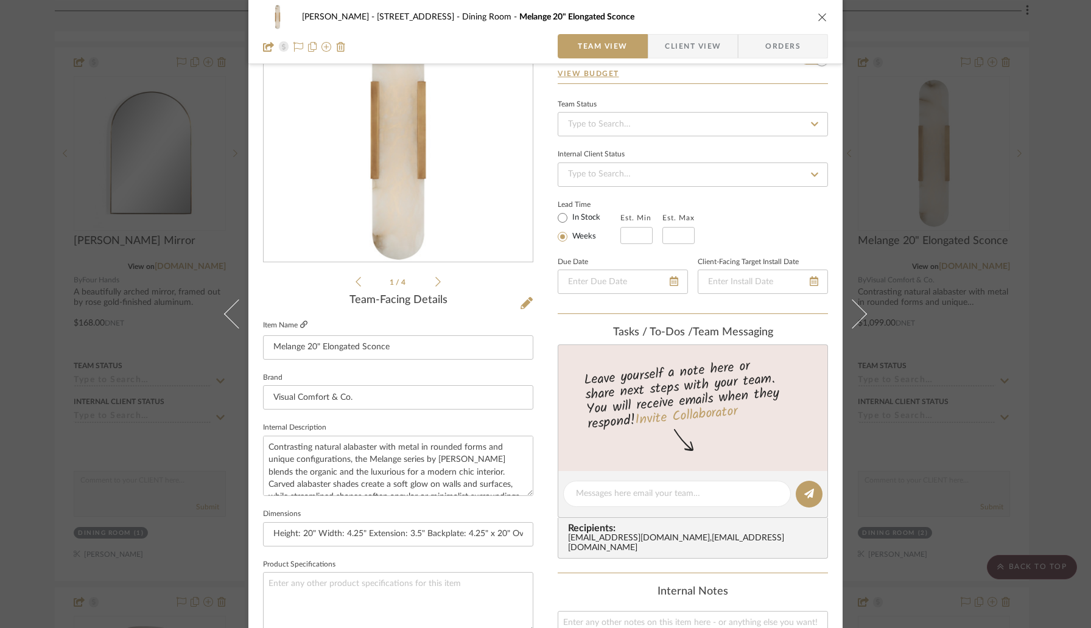
click at [301, 329] on link at bounding box center [303, 325] width 7 height 10
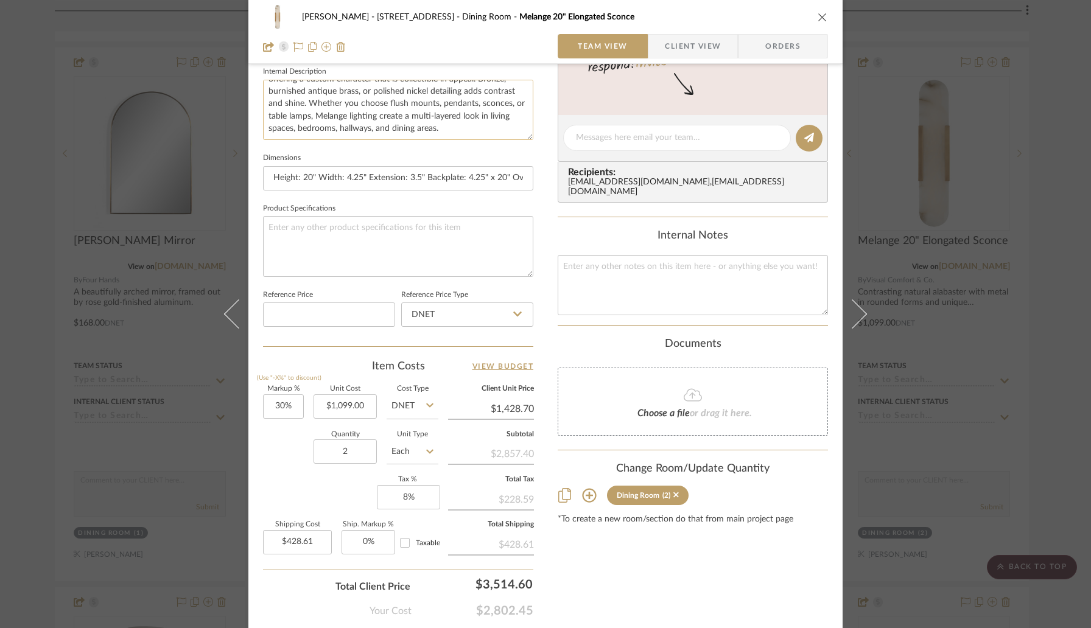
scroll to position [472, 0]
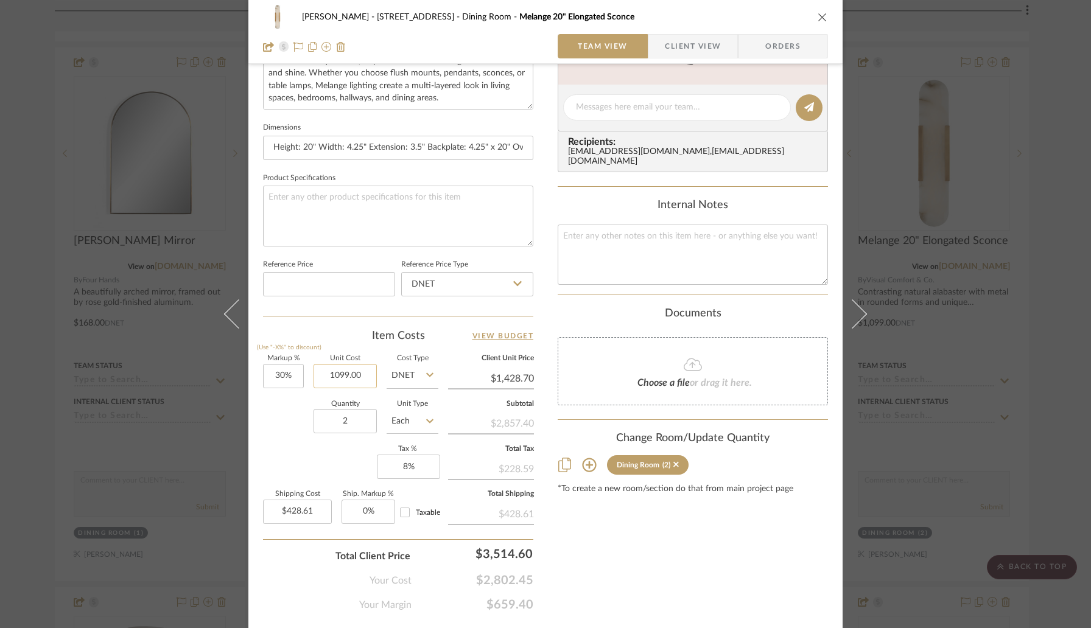
click at [343, 380] on input "1099.00" at bounding box center [344, 376] width 63 height 24
paste input "769.3"
type input "$769.30"
click at [294, 405] on div "Quantity 2 Unit Type Each" at bounding box center [350, 422] width 175 height 43
type input "$1,000.09"
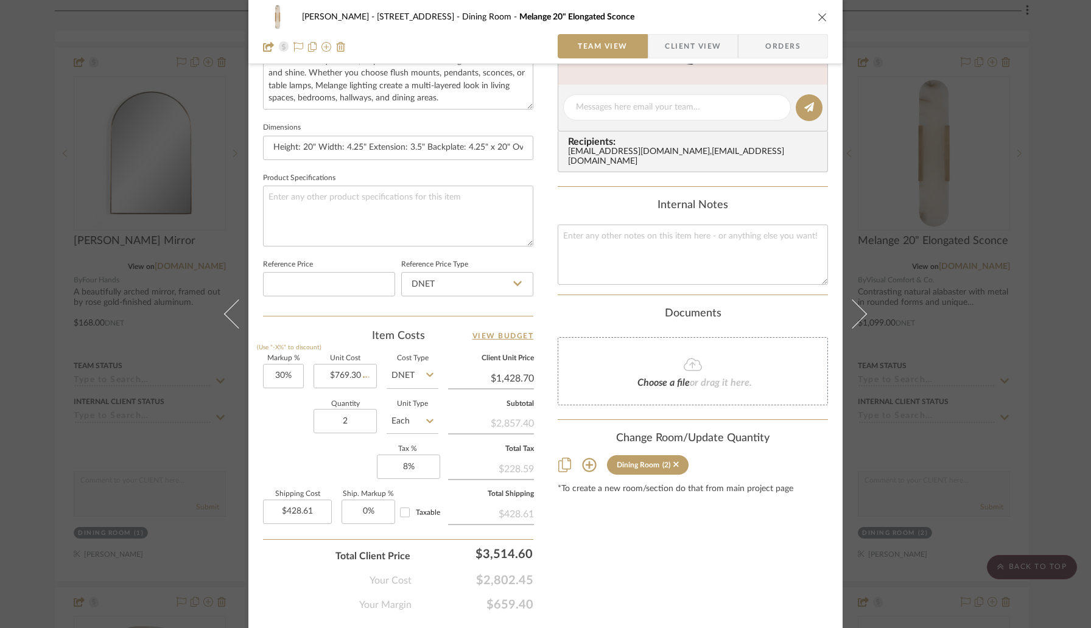
type input "$300.03"
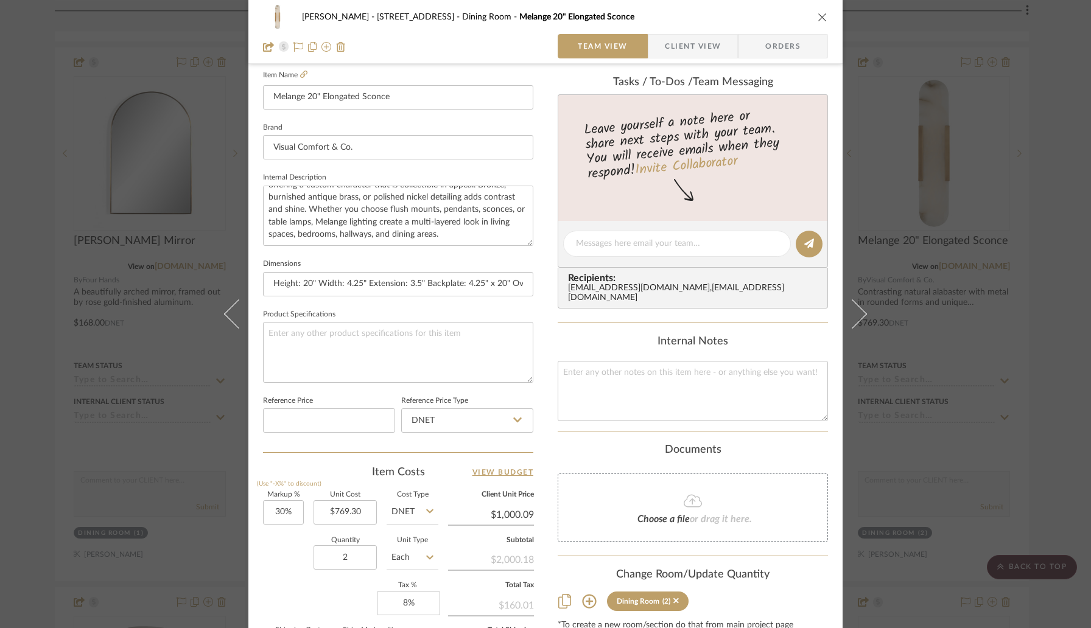
scroll to position [503, 0]
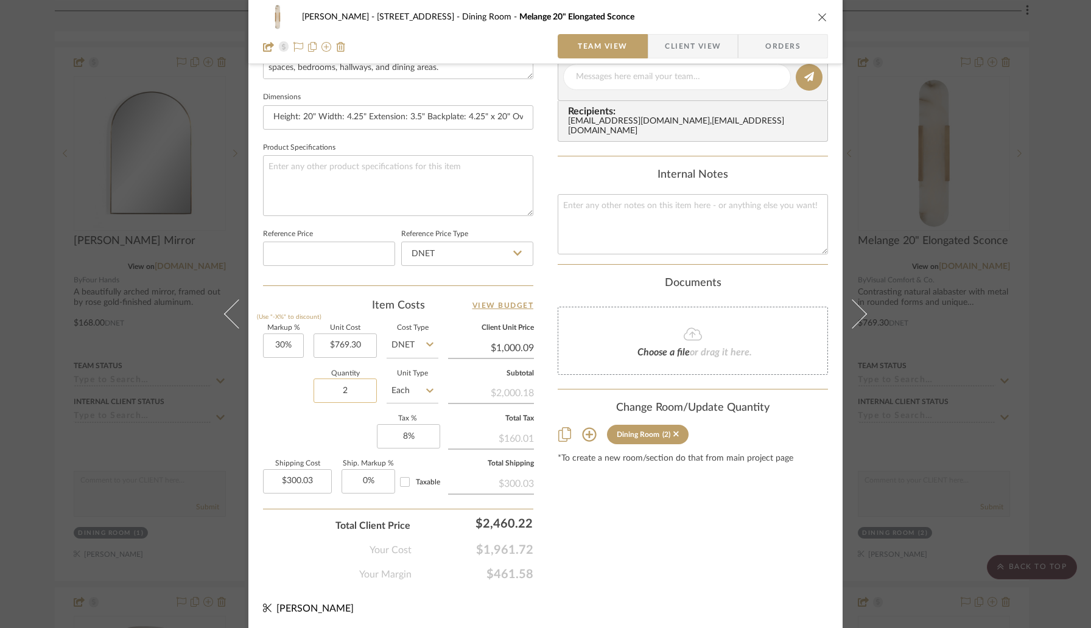
click at [349, 385] on input "2" at bounding box center [344, 391] width 63 height 24
type input "3"
click at [323, 428] on div "Markup % (Use "-X%" to discount) 30% Unit Cost $769.30 Cost Type DNET Client Un…" at bounding box center [398, 414] width 270 height 178
type input "$450.04"
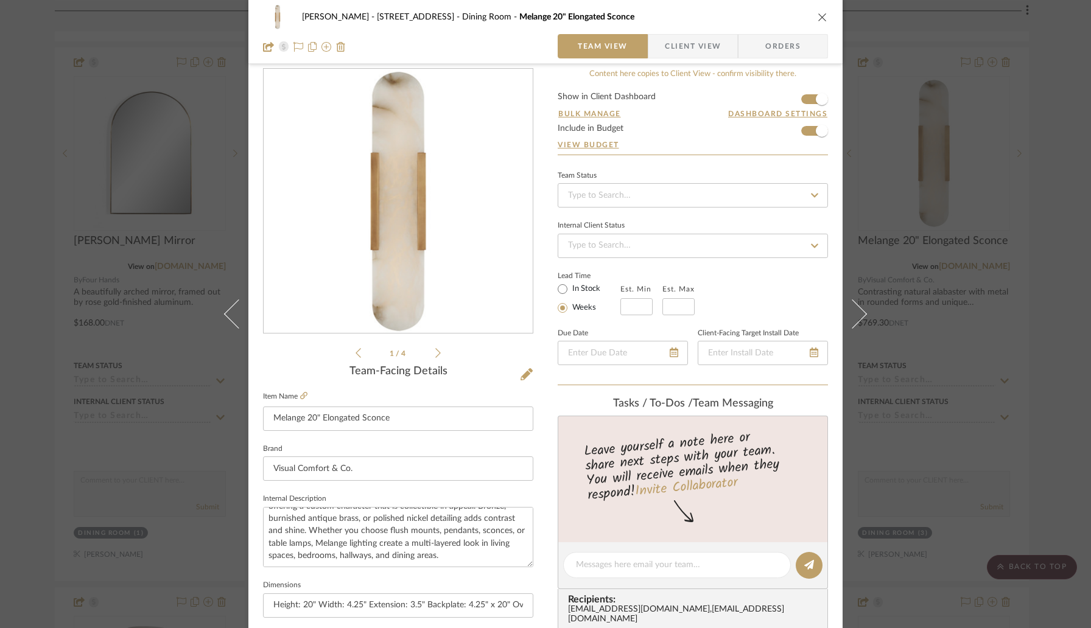
scroll to position [0, 0]
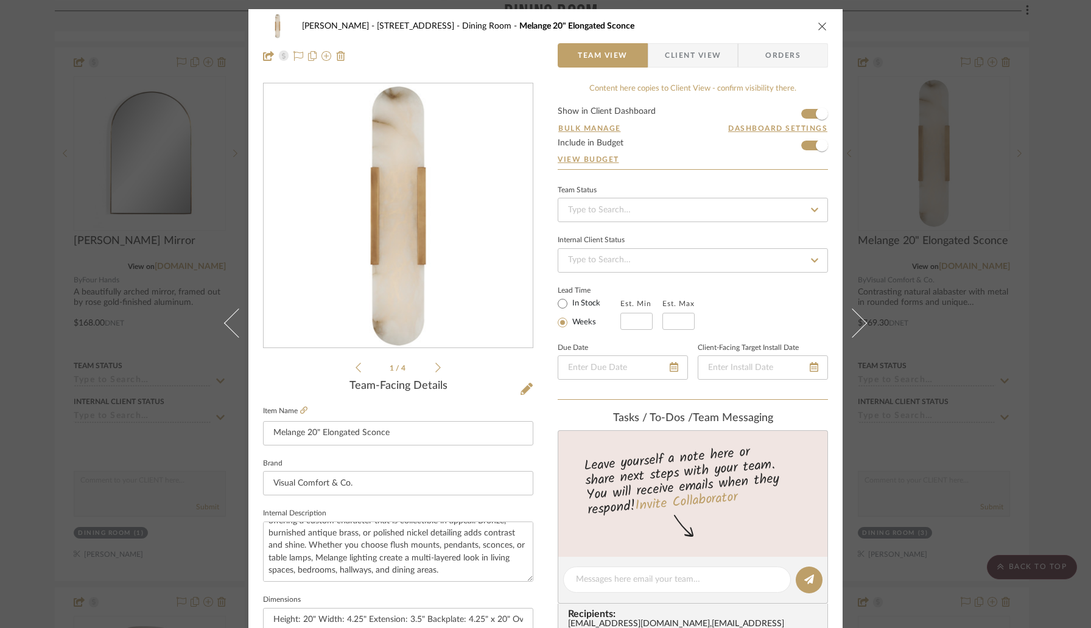
click at [817, 27] on icon "close" at bounding box center [822, 26] width 10 height 10
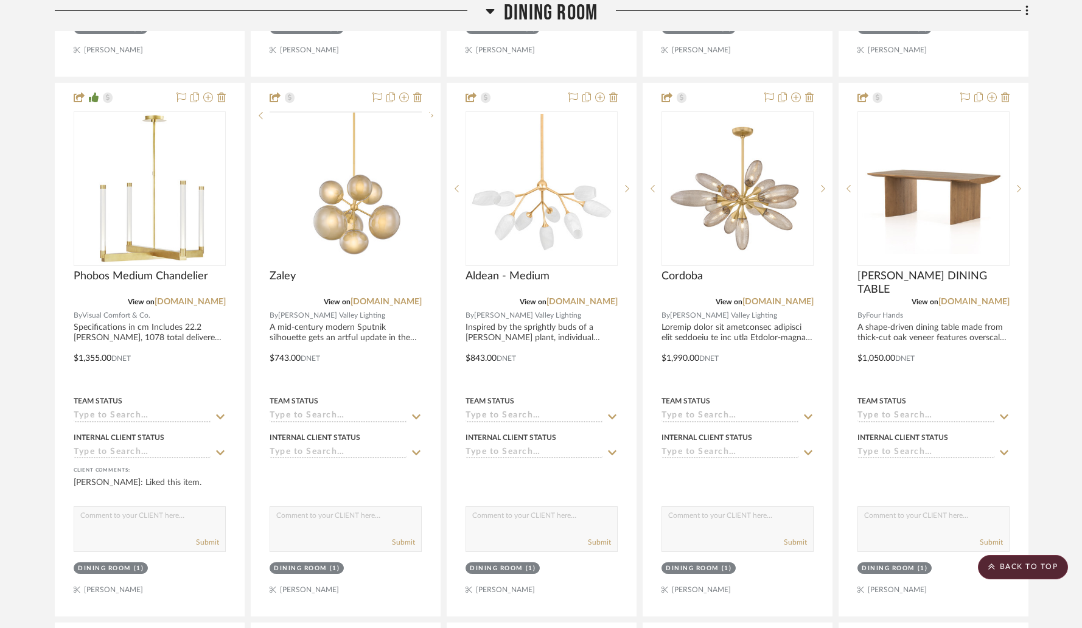
scroll to position [3080, 0]
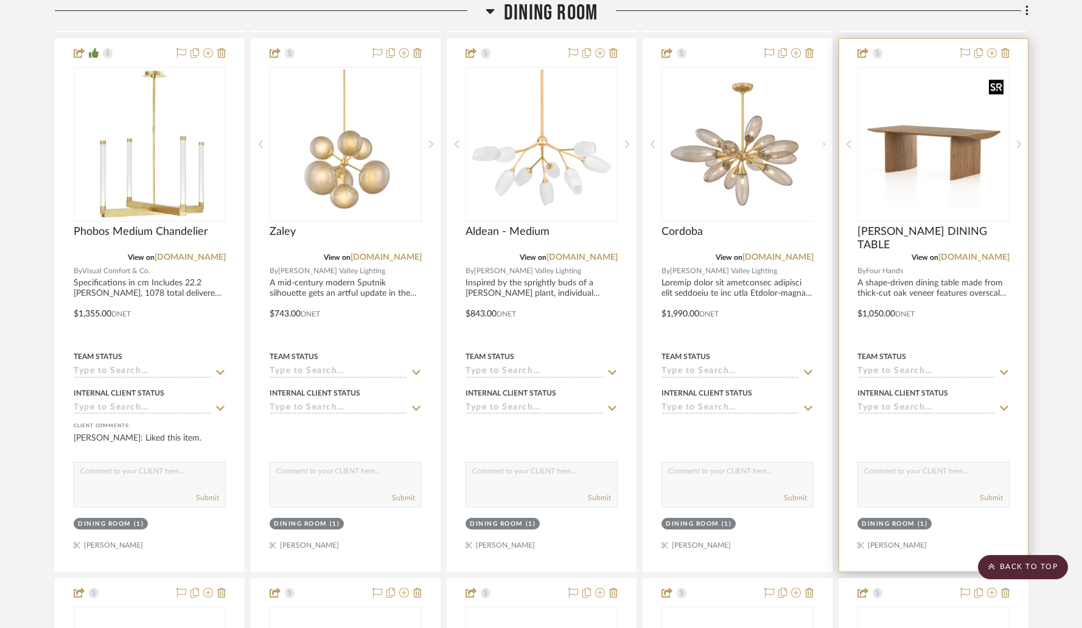
click at [0, 0] on img at bounding box center [0, 0] width 0 height 0
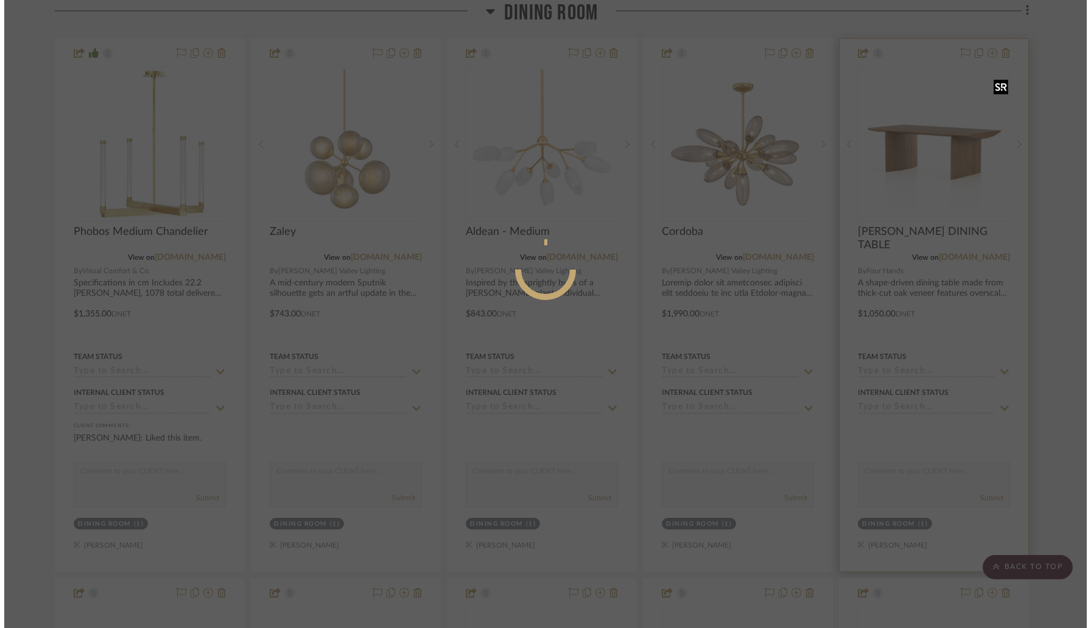
scroll to position [0, 0]
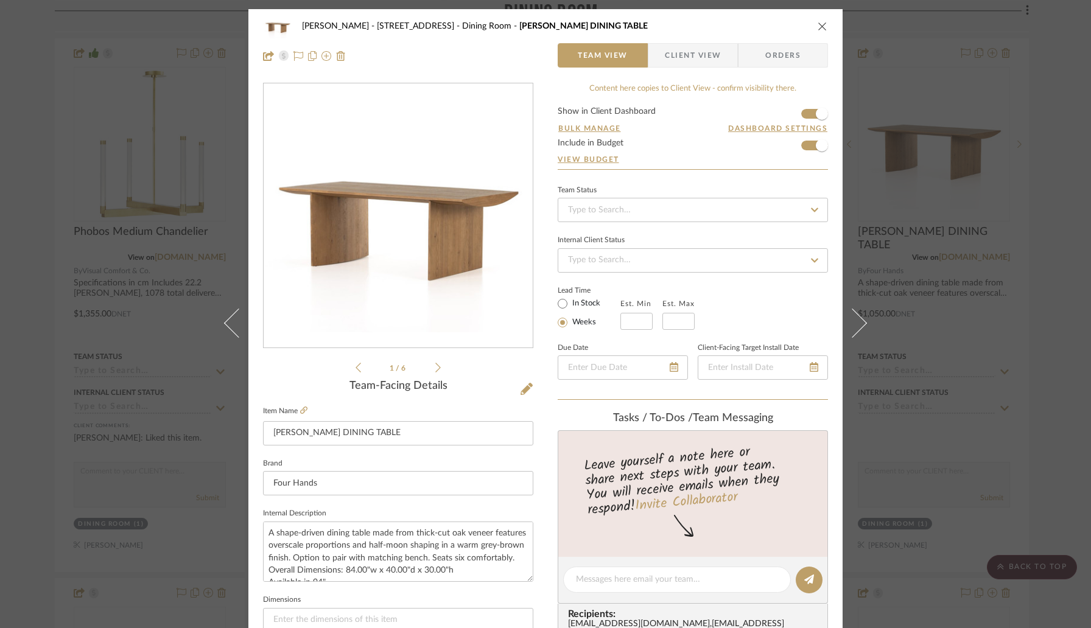
click at [818, 31] on button "close" at bounding box center [822, 26] width 11 height 11
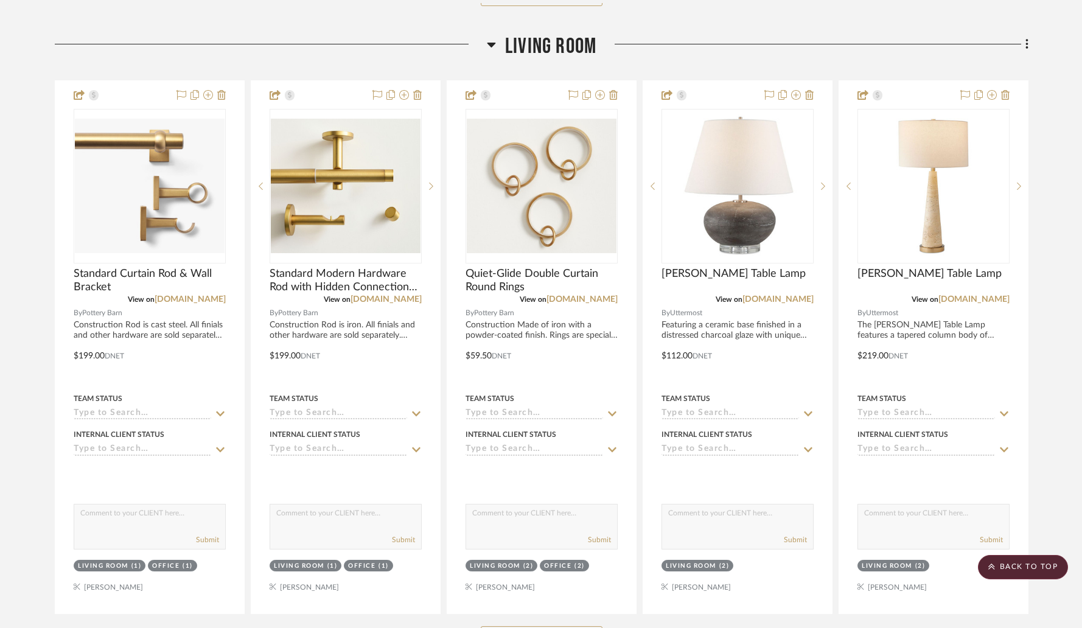
scroll to position [4039, 0]
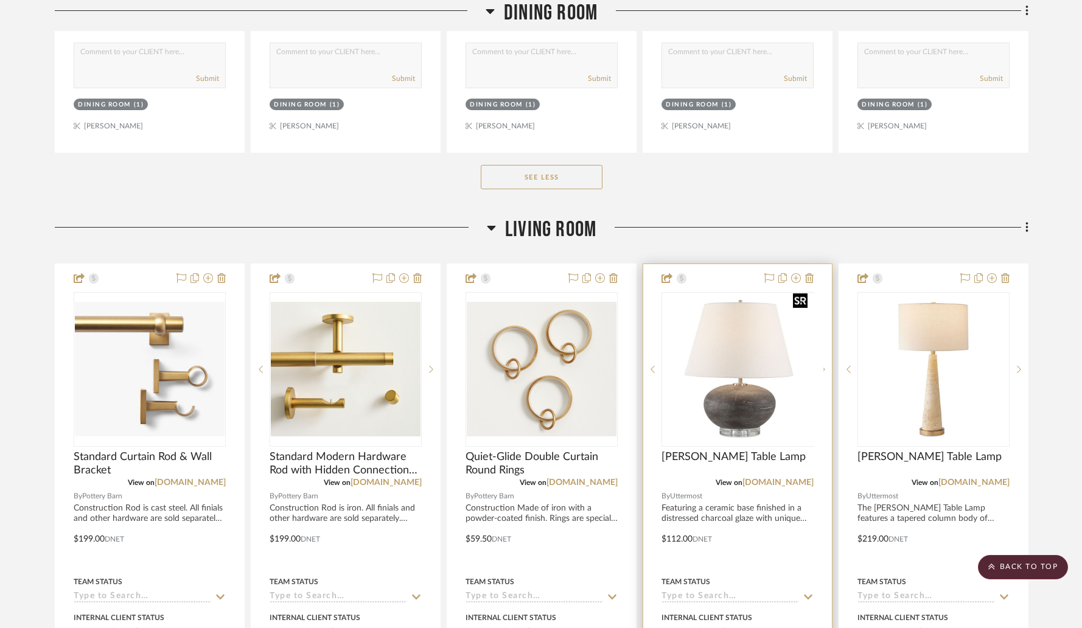
click at [707, 334] on img "0" at bounding box center [747, 369] width 152 height 152
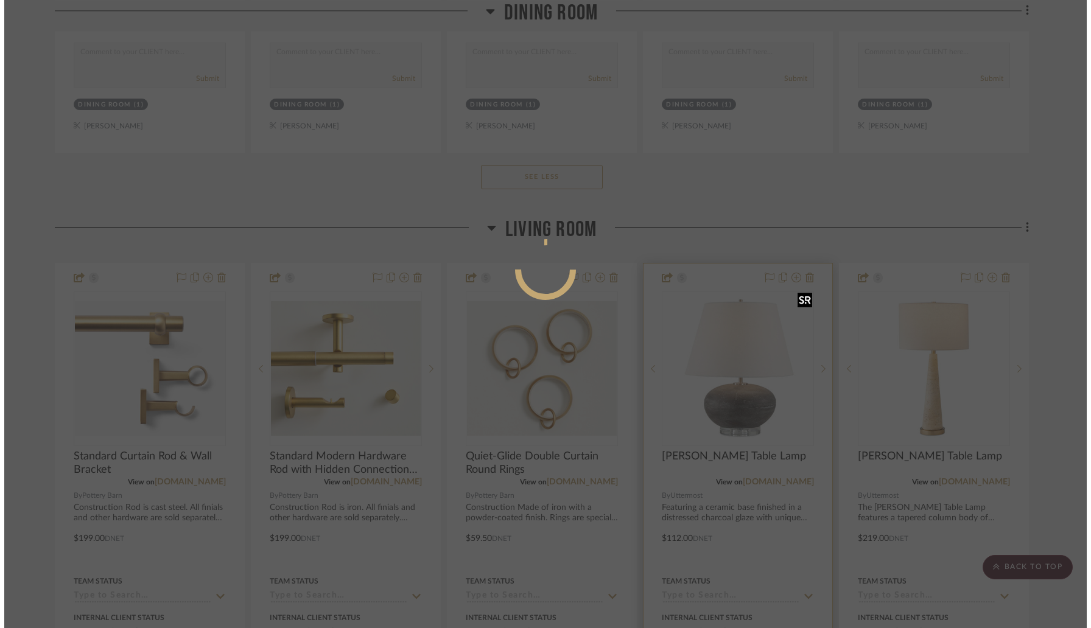
scroll to position [0, 0]
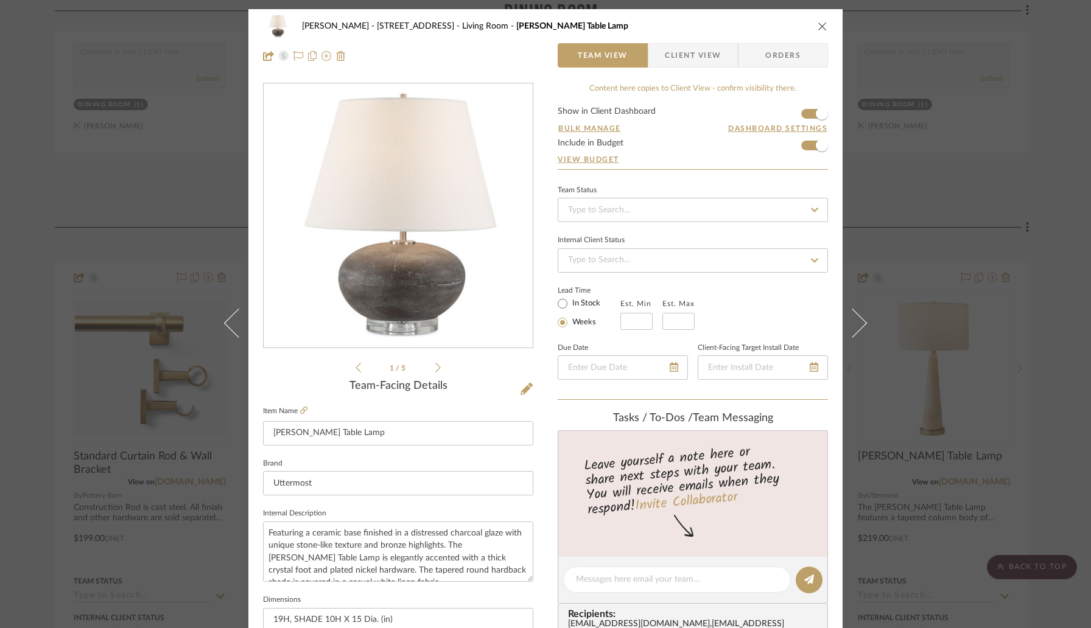
click at [817, 25] on icon "close" at bounding box center [822, 26] width 10 height 10
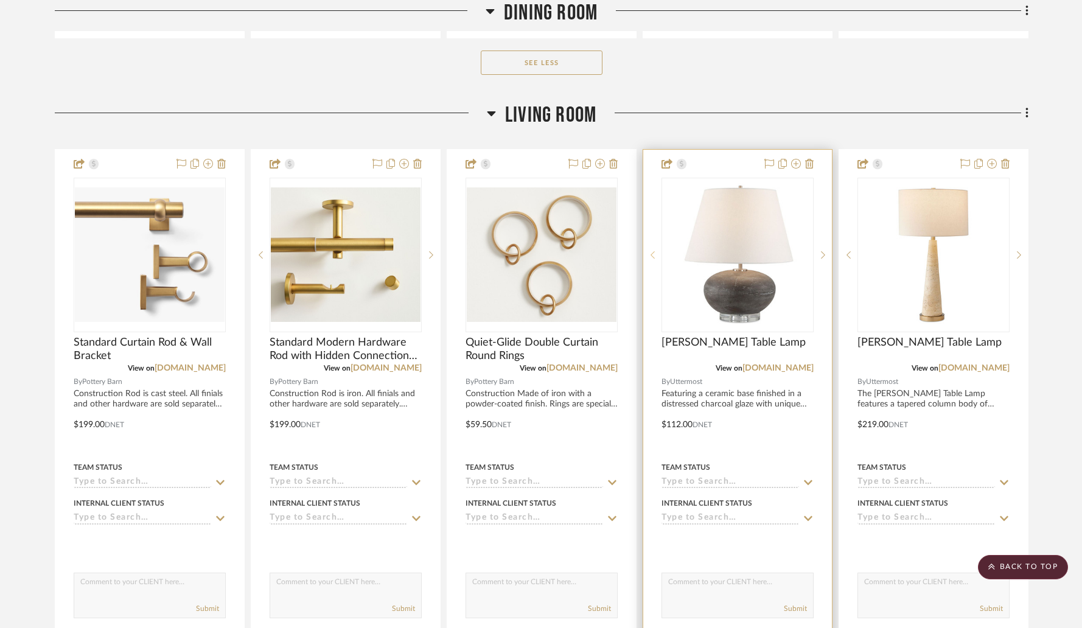
scroll to position [4475, 0]
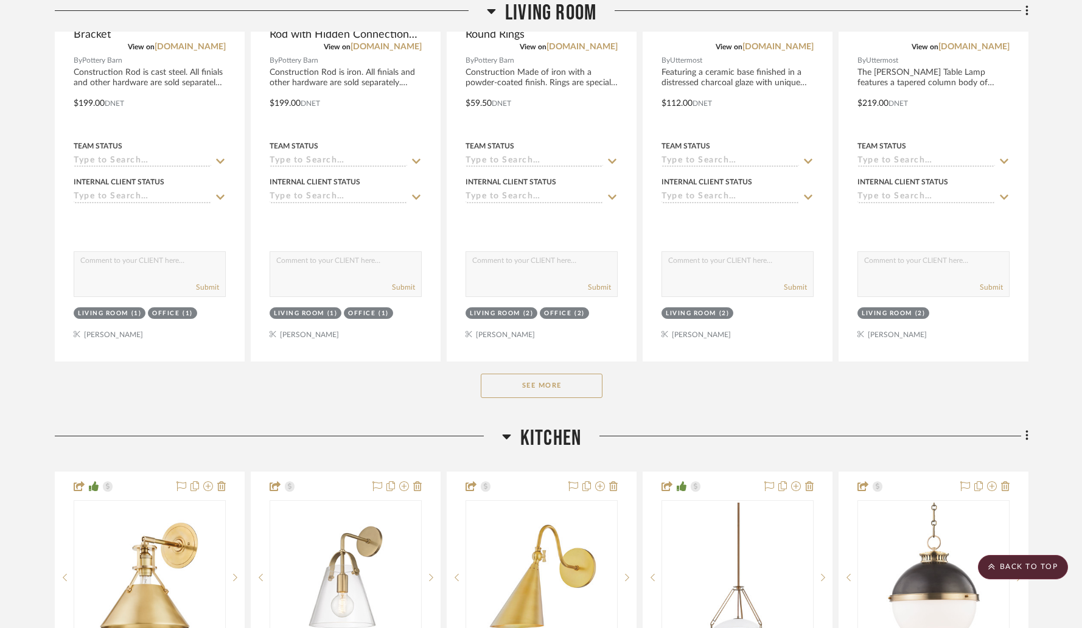
click at [561, 374] on button "See More" at bounding box center [542, 386] width 122 height 24
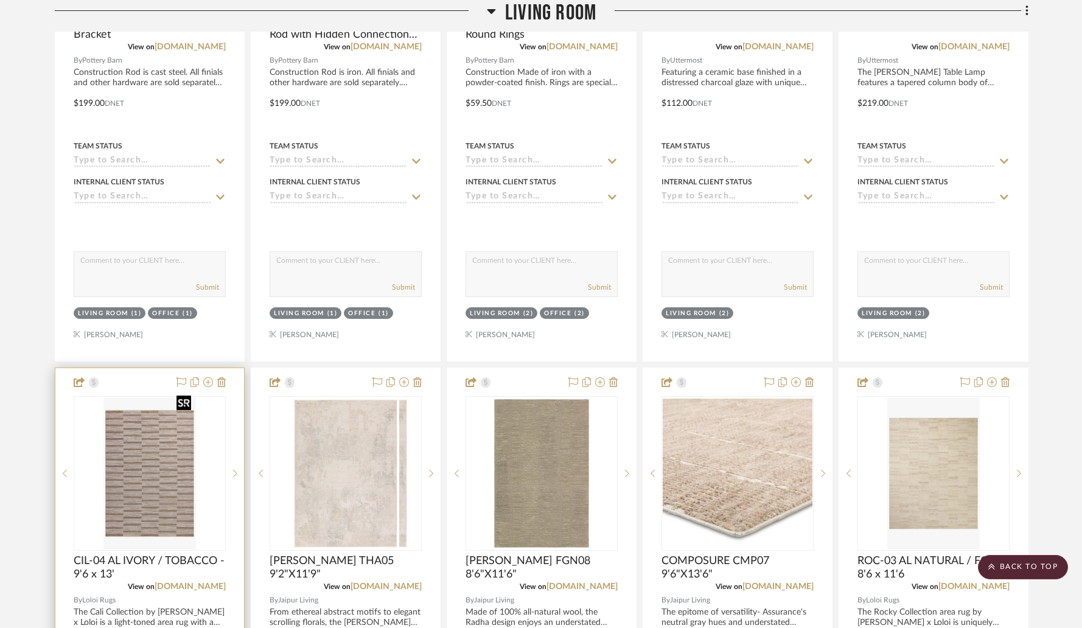
click at [132, 400] on div at bounding box center [150, 473] width 152 height 155
click at [167, 477] on img "0" at bounding box center [149, 473] width 92 height 152
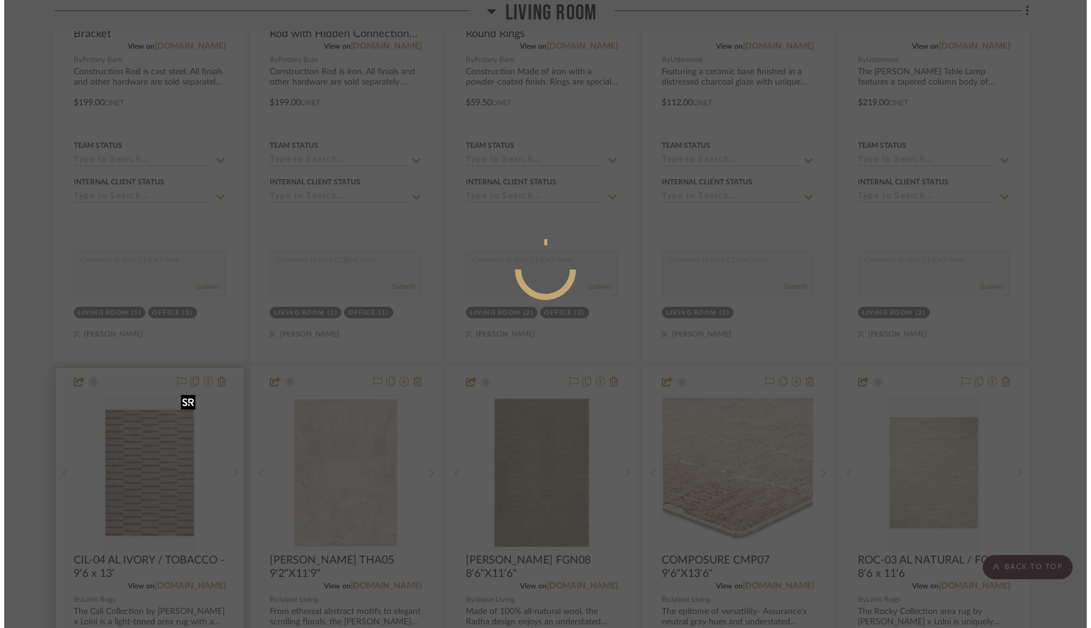
scroll to position [0, 0]
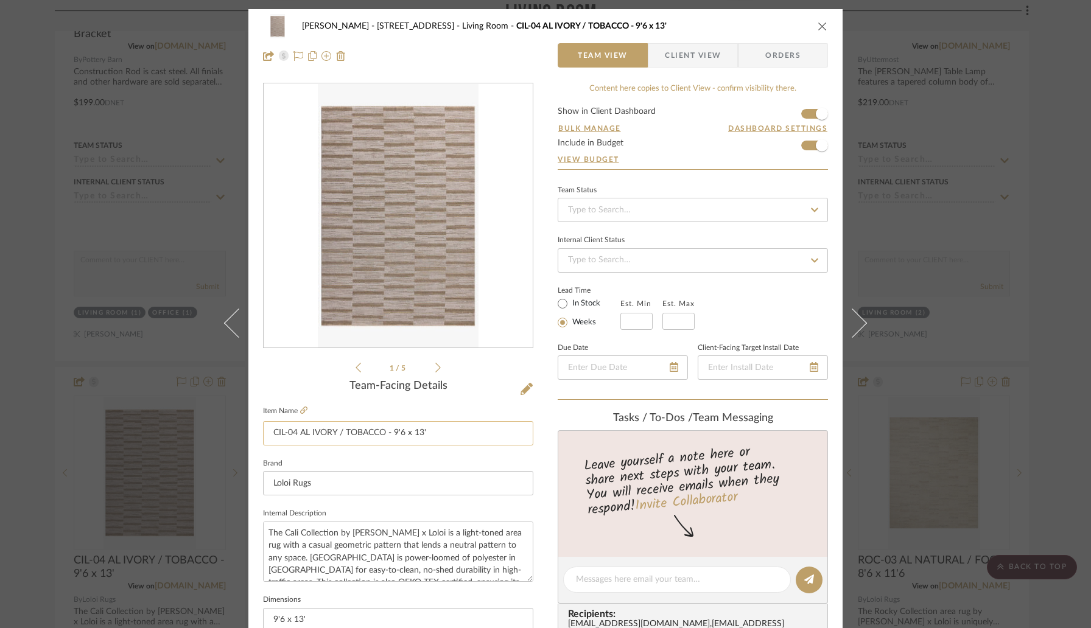
drag, startPoint x: 341, startPoint y: 432, endPoint x: 382, endPoint y: 432, distance: 40.2
click at [382, 432] on input "CIL-04 AL IVORY / TOBACCO - 9'6 x 13'" at bounding box center [398, 433] width 270 height 24
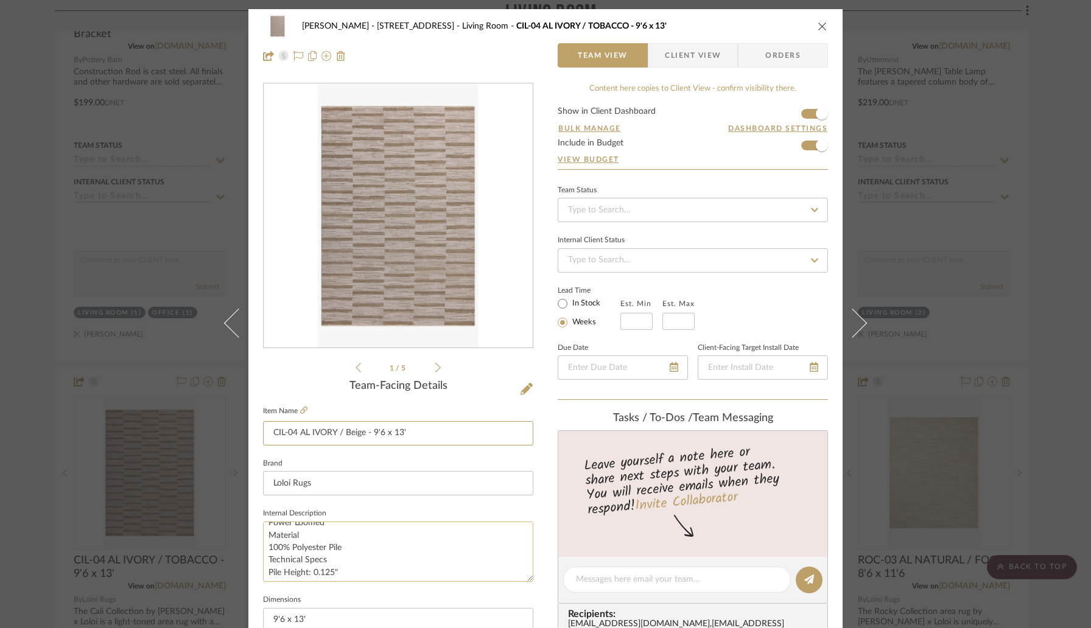
scroll to position [107, 0]
type input "CIL-04 AL IVORY / Beige - 9'6 x 13'"
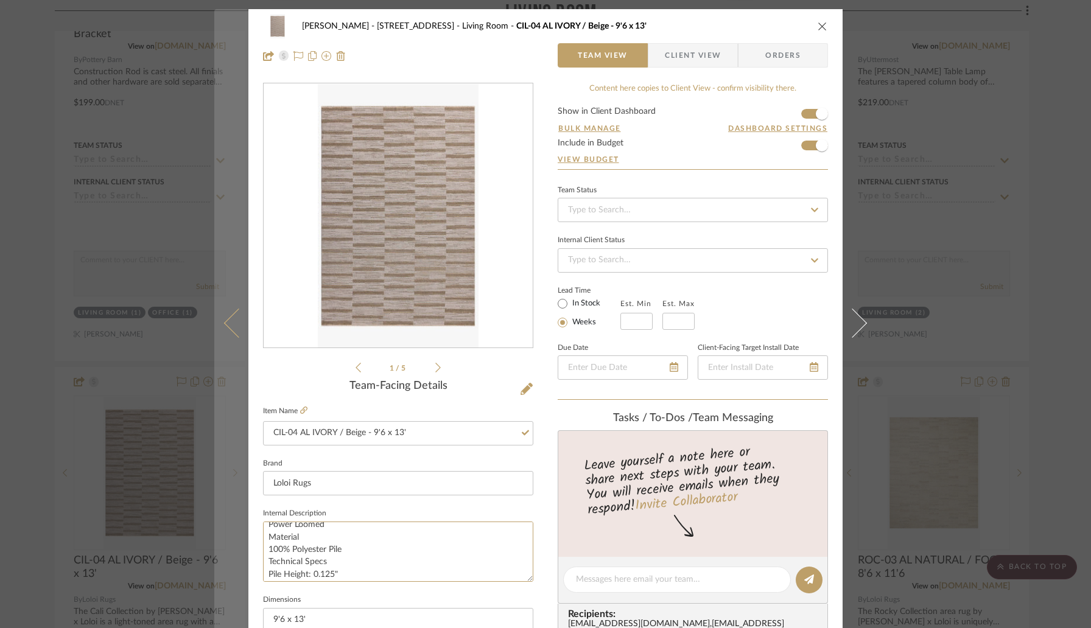
scroll to position [0, 0]
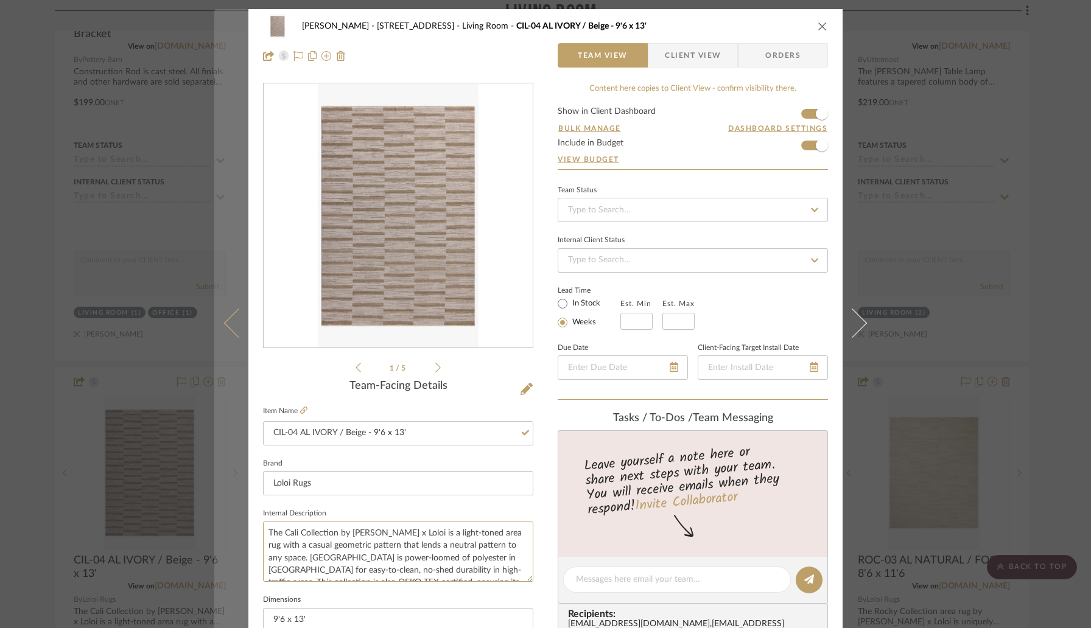
drag, startPoint x: 300, startPoint y: 537, endPoint x: 243, endPoint y: 486, distance: 76.7
click at [243, 486] on mat-dialog-content "Lori Jacobs - 181 Chedworth Row Living Room CIL-04 AL IVORY / Beige - 9'6 x 13'…" at bounding box center [545, 571] width 662 height 1124
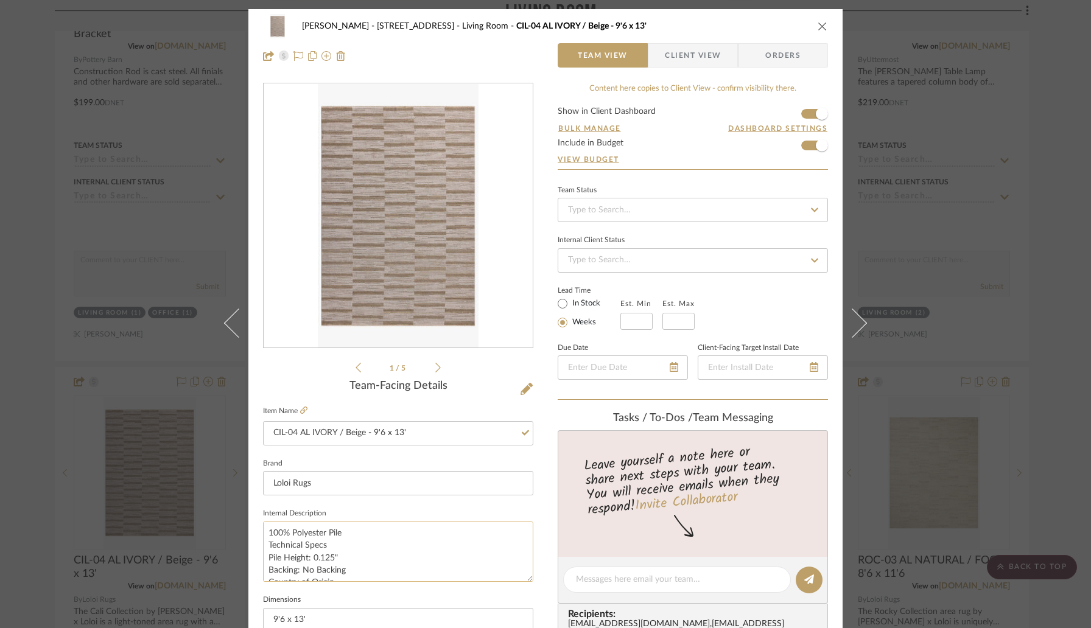
click at [265, 544] on textarea "100% Polyester Pile Technical Specs Pile Height: 0.125" Backing: No Backing Cou…" at bounding box center [398, 552] width 270 height 60
type textarea "100% Polyester Pile Technical Specs Pile Height: 0.125" Backing: No Backing Cou…"
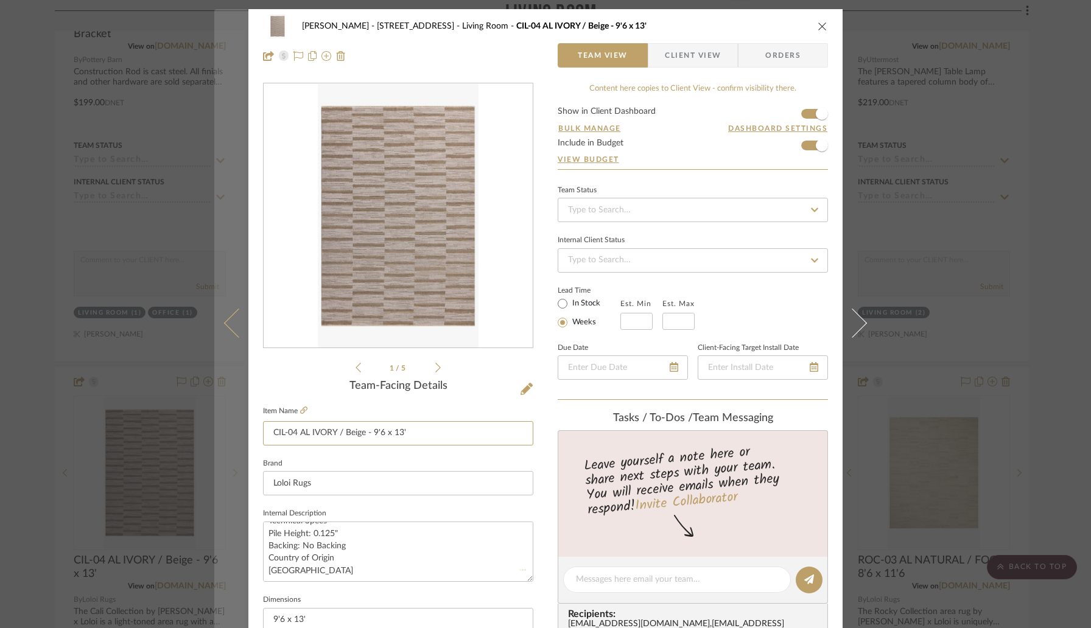
drag, startPoint x: 307, startPoint y: 432, endPoint x: 237, endPoint y: 428, distance: 70.7
click at [237, 428] on mat-dialog-content "Lori Jacobs - 181 Chedworth Row Living Room CIL-04 AL IVORY / Beige - 9'6 x 13'…" at bounding box center [545, 571] width 662 height 1124
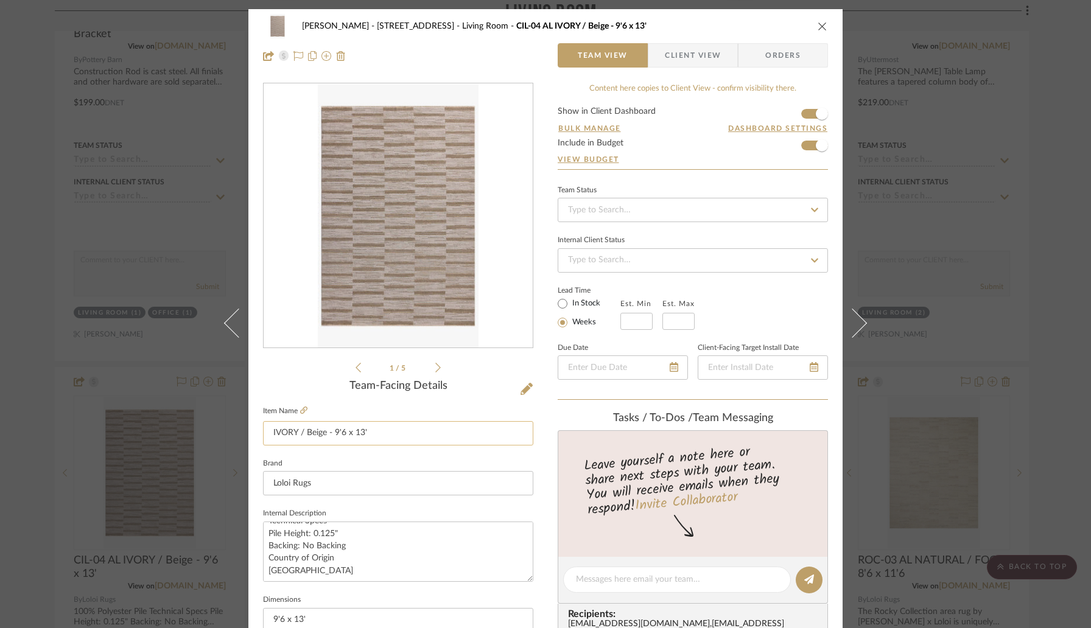
click at [341, 433] on input "IVORY / Beige - 9'6 x 13'" at bounding box center [398, 433] width 270 height 24
type input "IVORY / Beige - 10' x 13'"
click at [309, 411] on fieldset "Item Name IVORY / Beige - 10' x 13'" at bounding box center [398, 424] width 270 height 43
click at [555, 296] on input "In Stock" at bounding box center [562, 303] width 15 height 15
radio input "true"
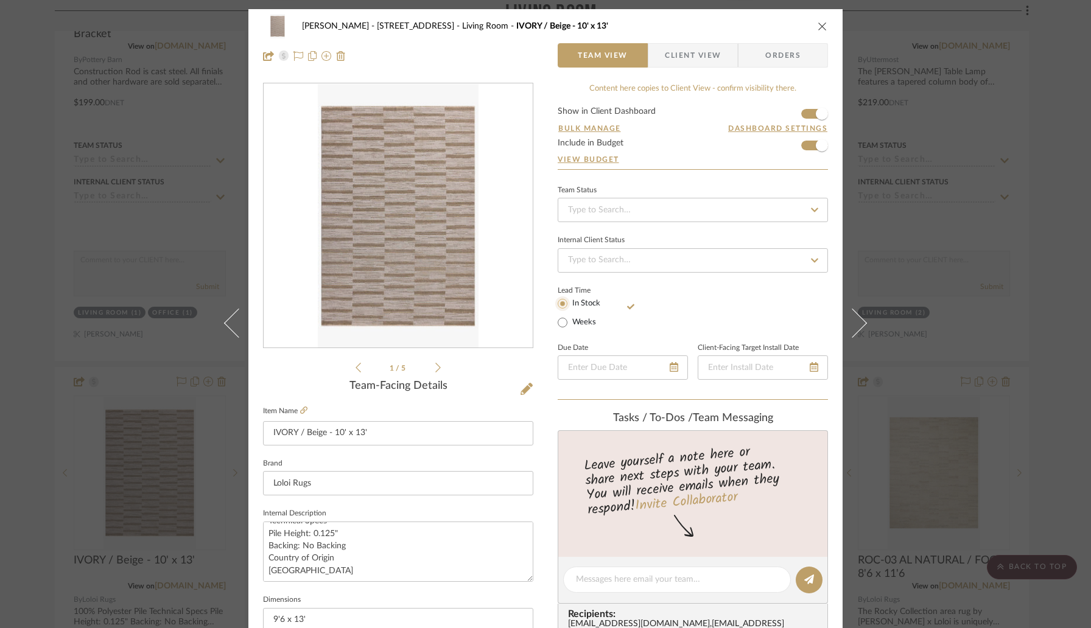
click at [559, 305] on input "In Stock" at bounding box center [562, 303] width 15 height 15
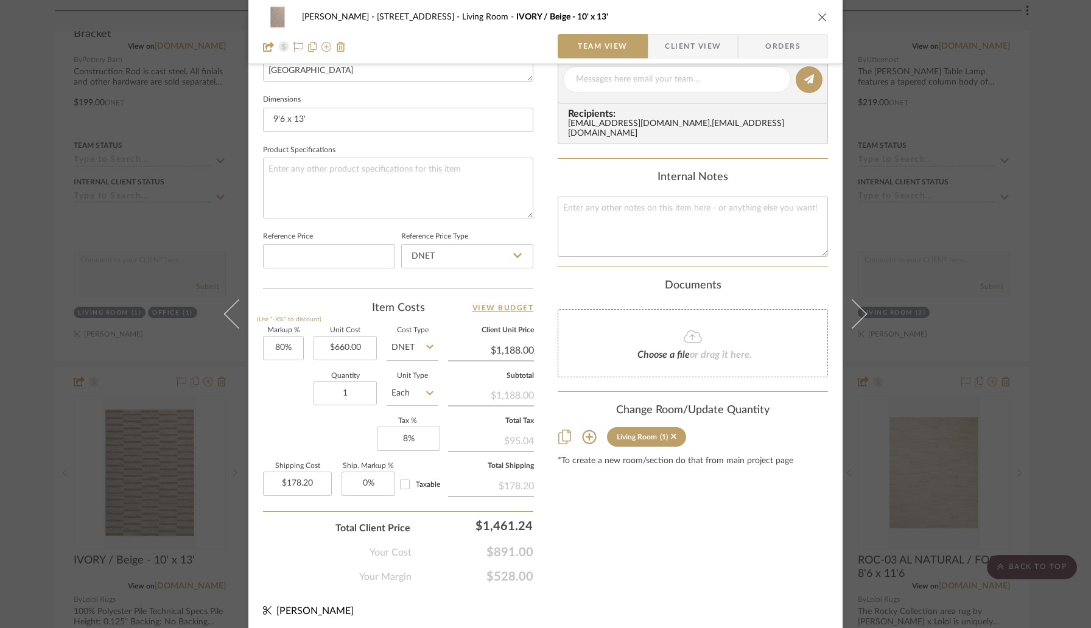
scroll to position [503, 0]
click at [296, 346] on input "80" at bounding box center [283, 346] width 41 height 24
type input "50%"
click at [282, 402] on div "Quantity 1 Unit Type Each" at bounding box center [350, 392] width 175 height 43
type input "$990.00"
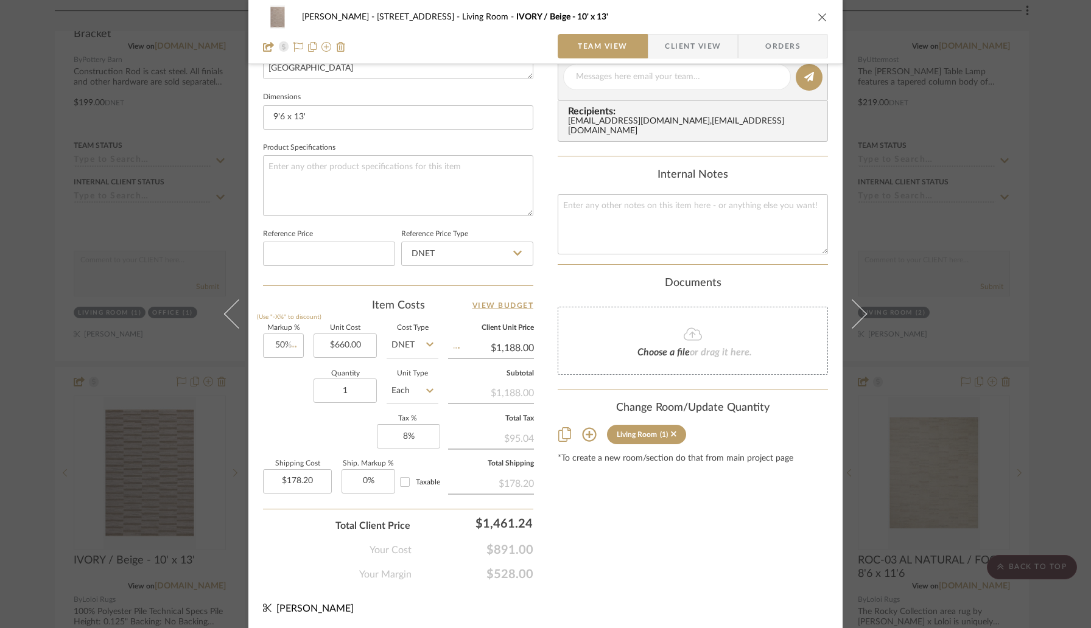
type input "$148.50"
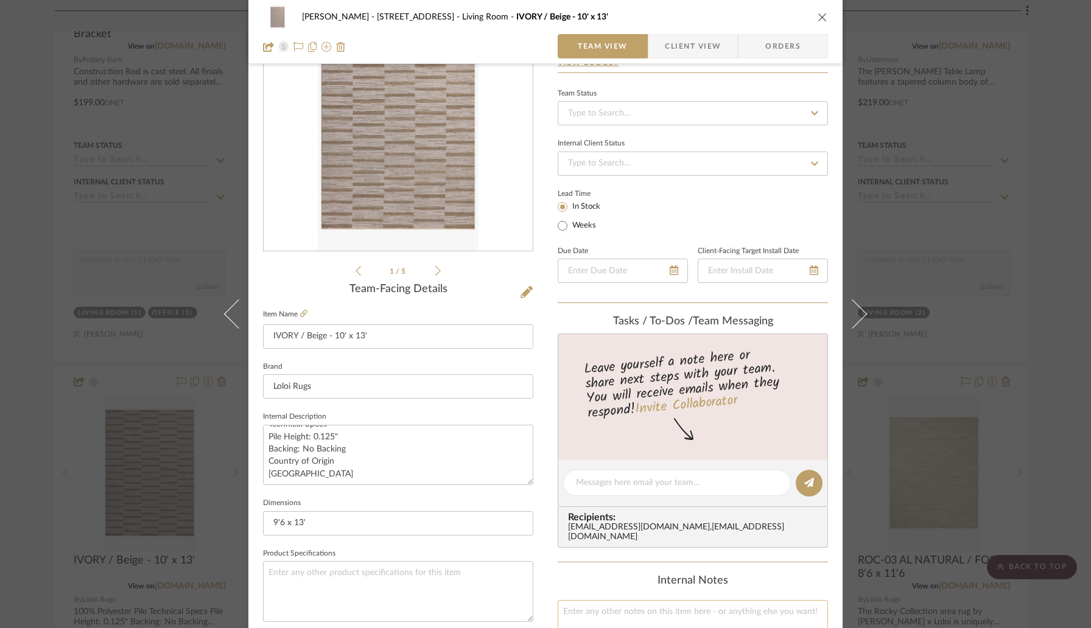
scroll to position [0, 0]
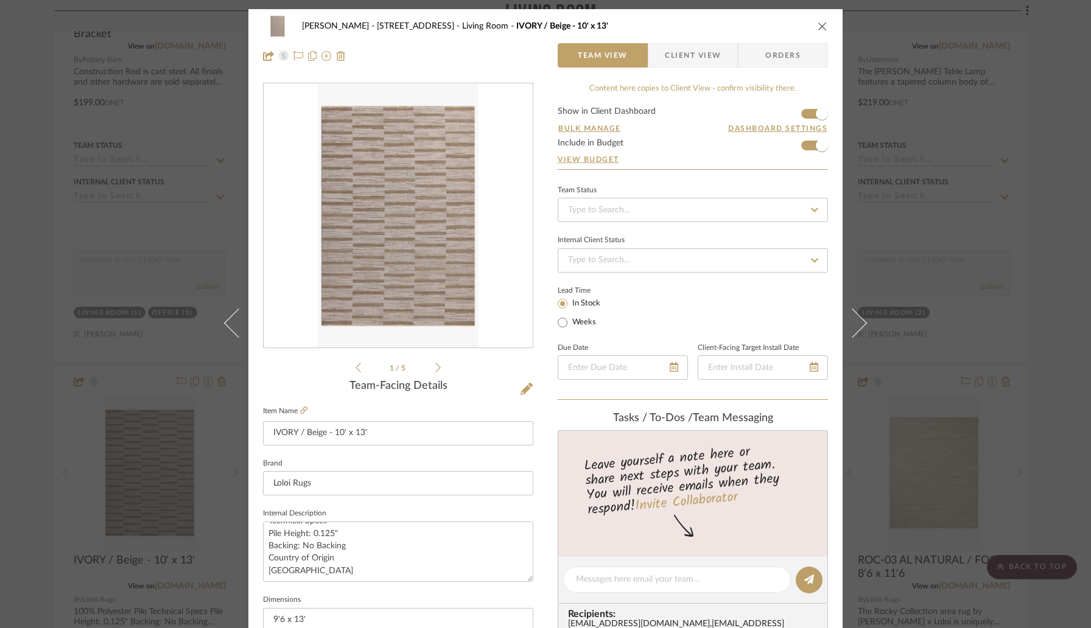
click at [817, 21] on icon "close" at bounding box center [822, 26] width 10 height 10
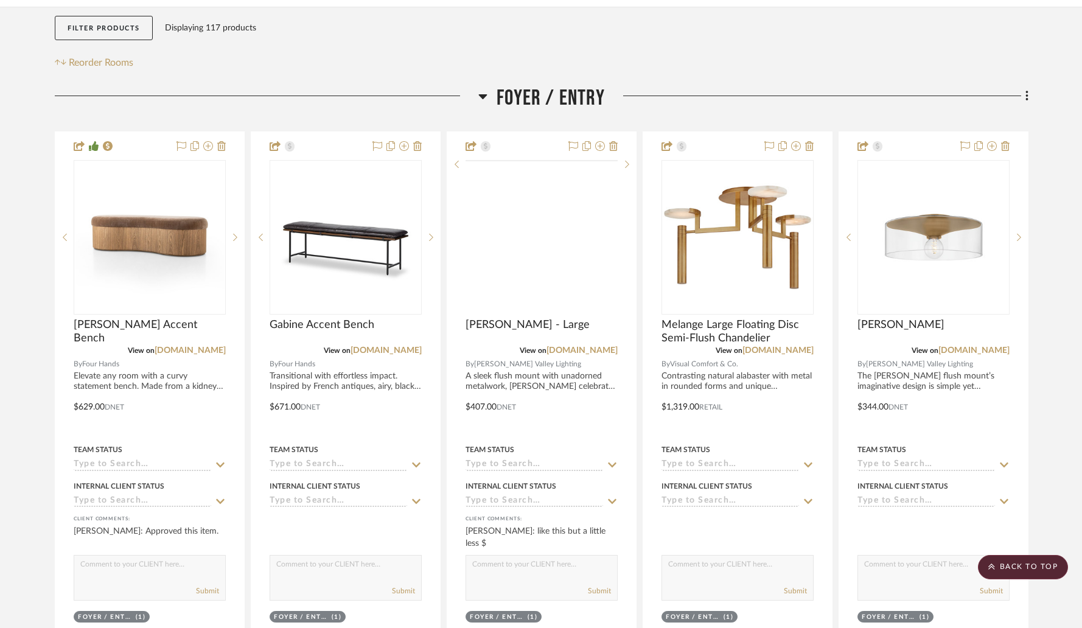
scroll to position [231, 0]
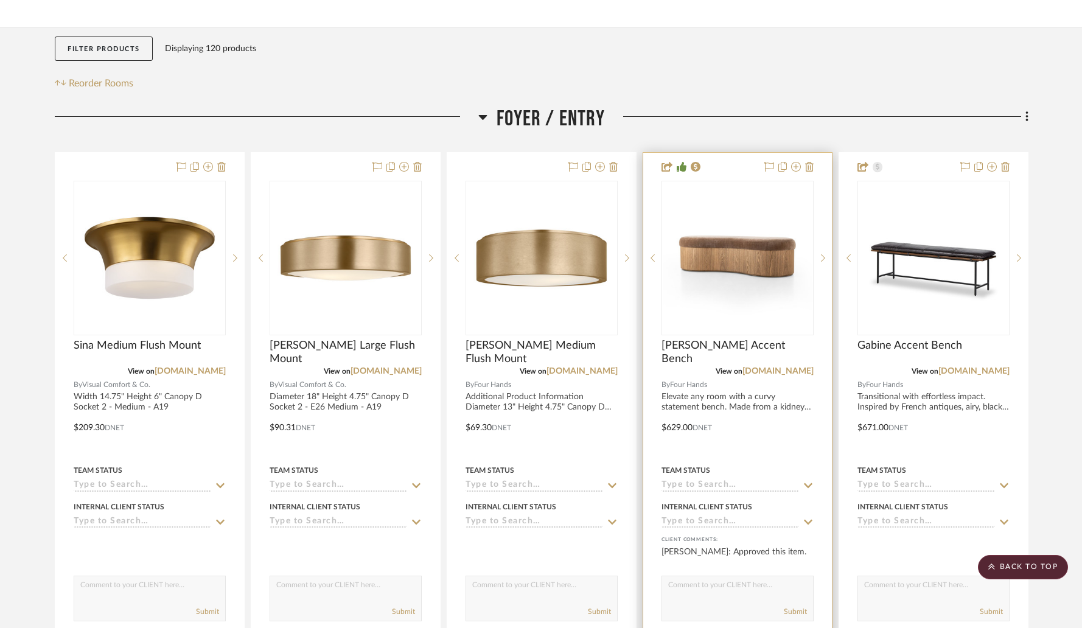
scroll to position [123, 0]
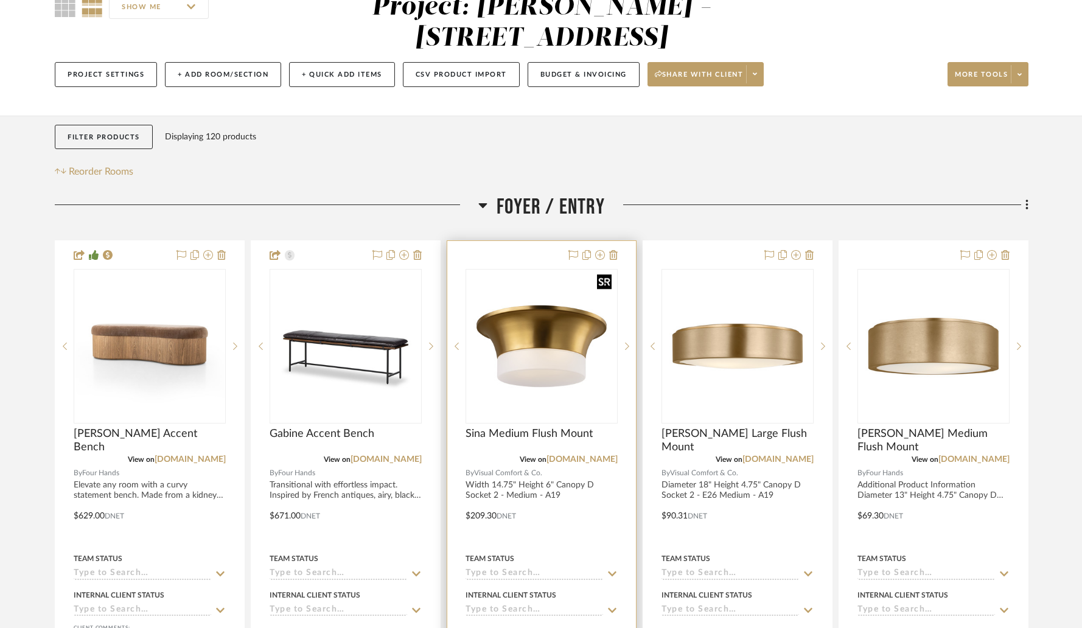
click at [547, 321] on img "0" at bounding box center [542, 346] width 150 height 150
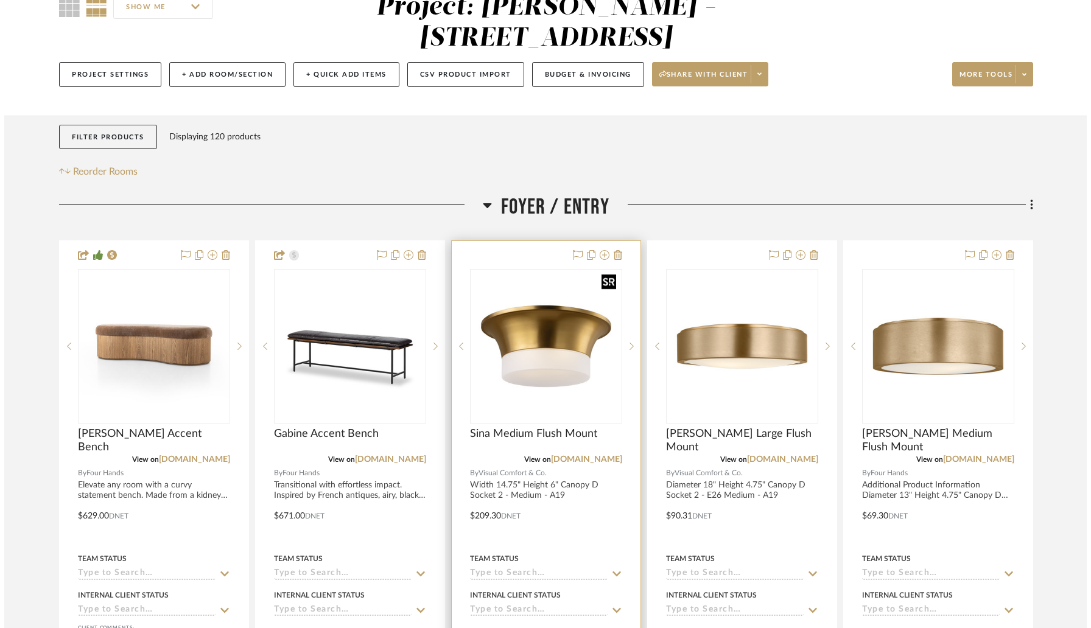
scroll to position [0, 0]
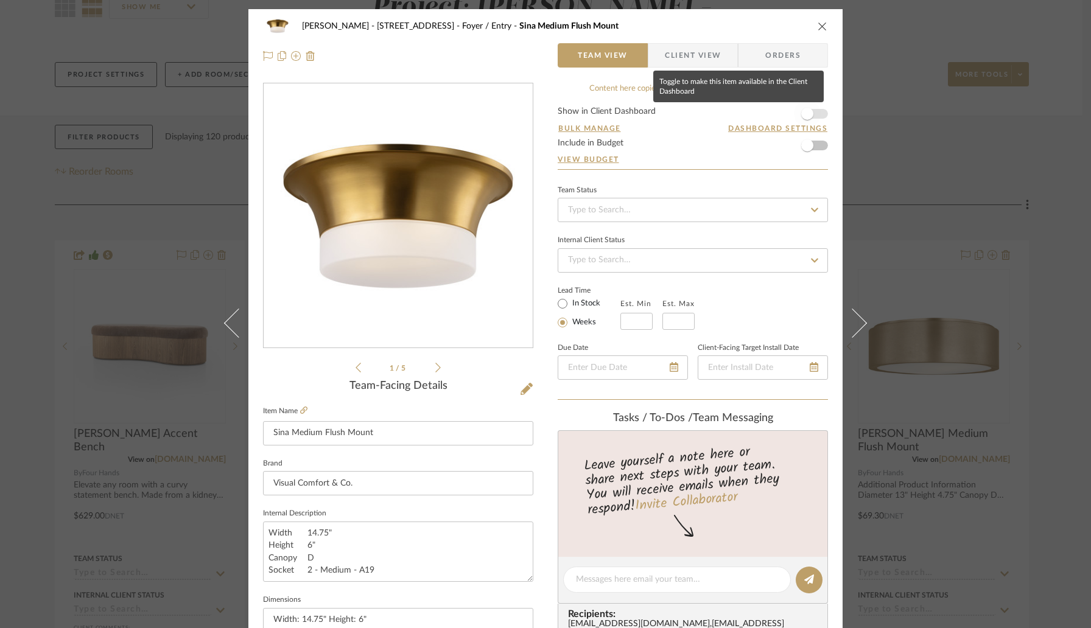
click at [811, 110] on span "button" at bounding box center [807, 113] width 27 height 27
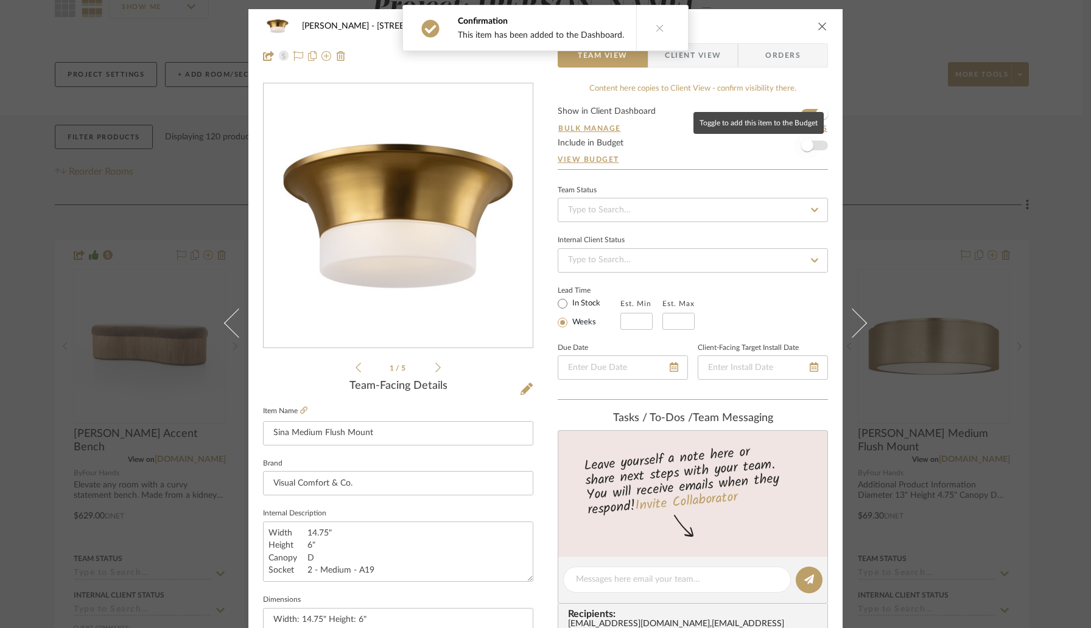
click at [810, 149] on span "button" at bounding box center [807, 145] width 27 height 27
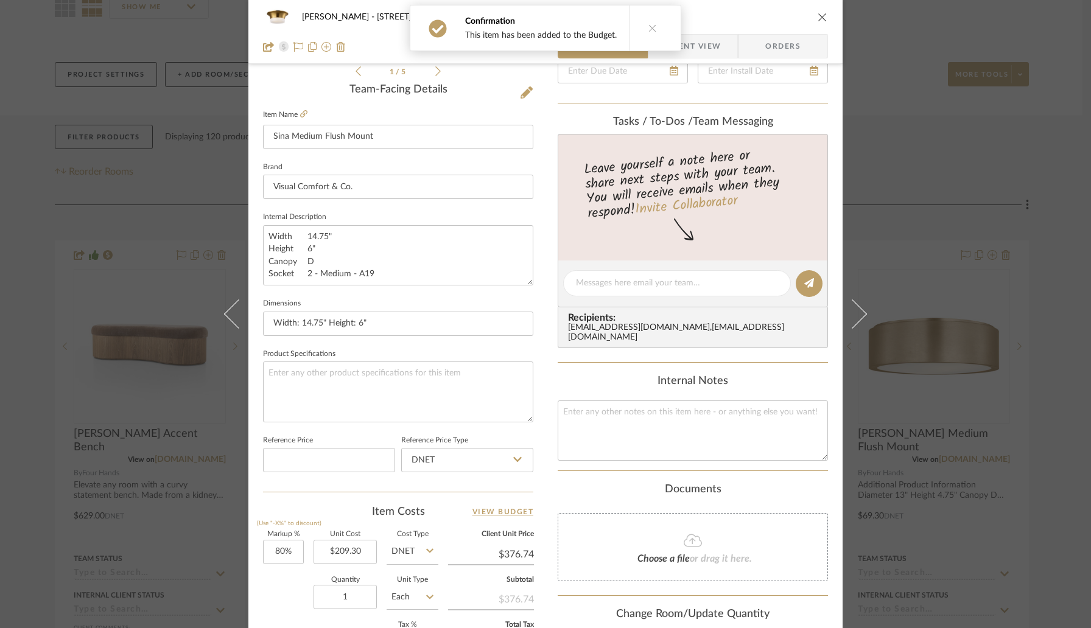
scroll to position [409, 0]
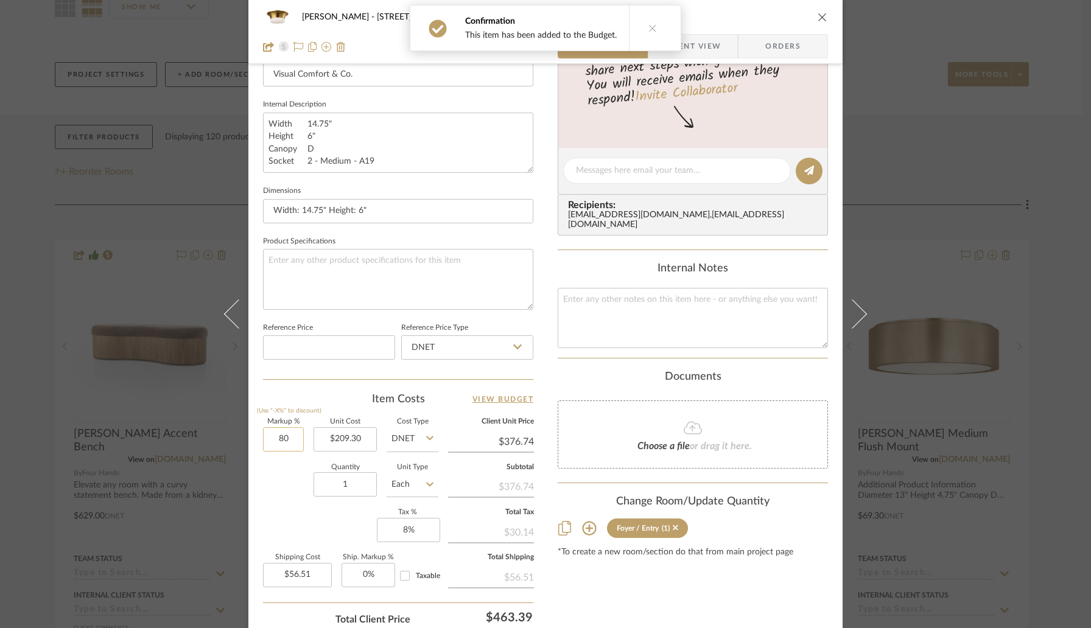
click at [296, 437] on input "80" at bounding box center [283, 439] width 41 height 24
type input "30%"
click at [285, 491] on div "Quantity 1 Unit Type Each" at bounding box center [350, 485] width 175 height 43
type input "$272.09"
type input "$40.81"
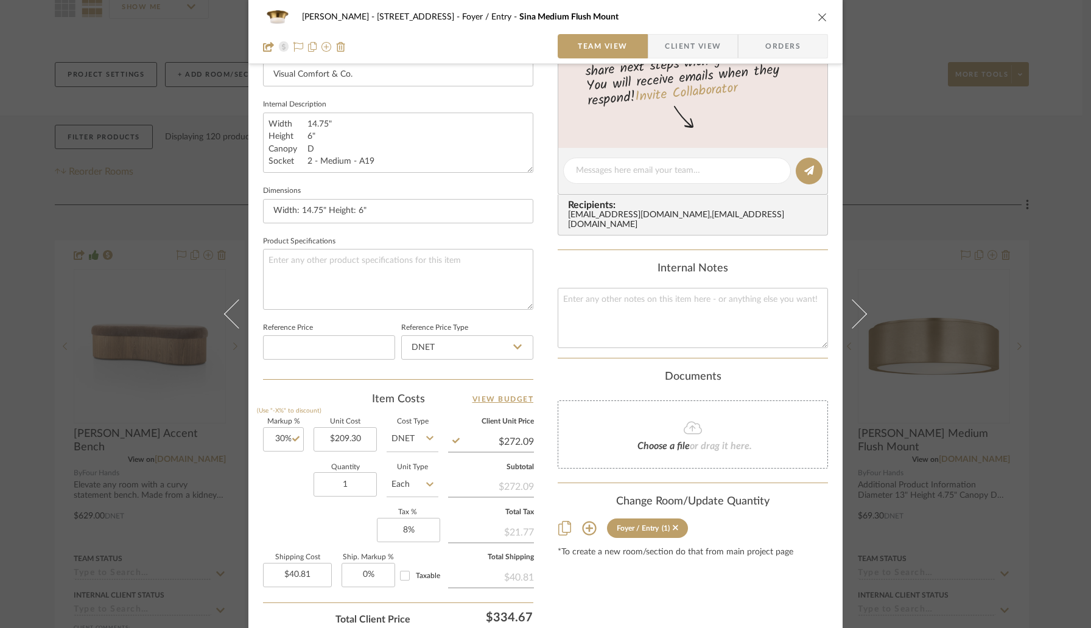
click at [817, 15] on icon "close" at bounding box center [822, 17] width 10 height 10
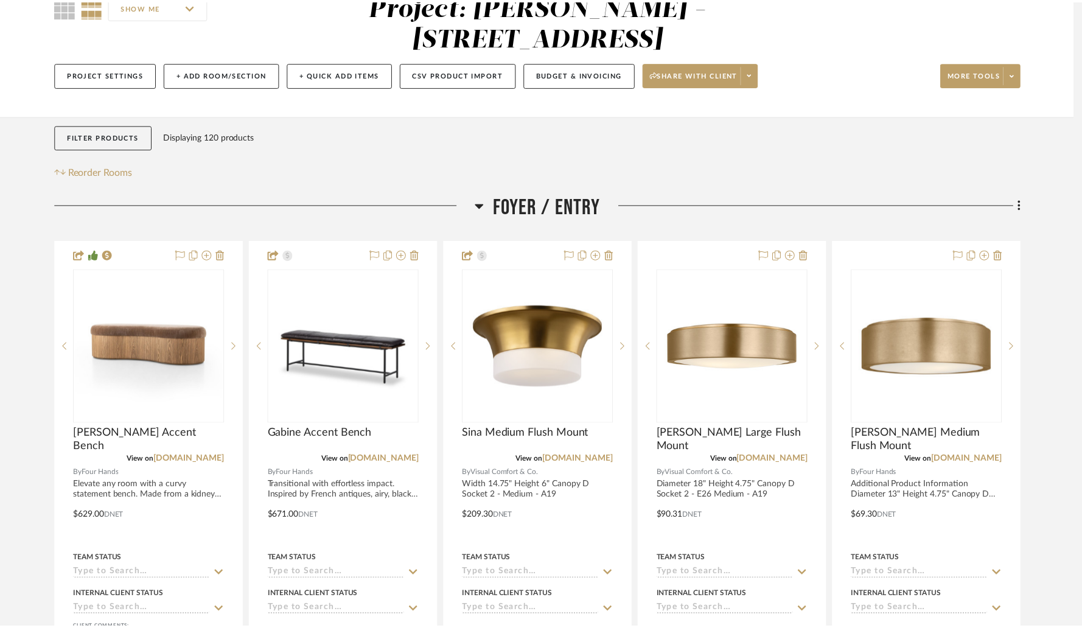
scroll to position [123, 0]
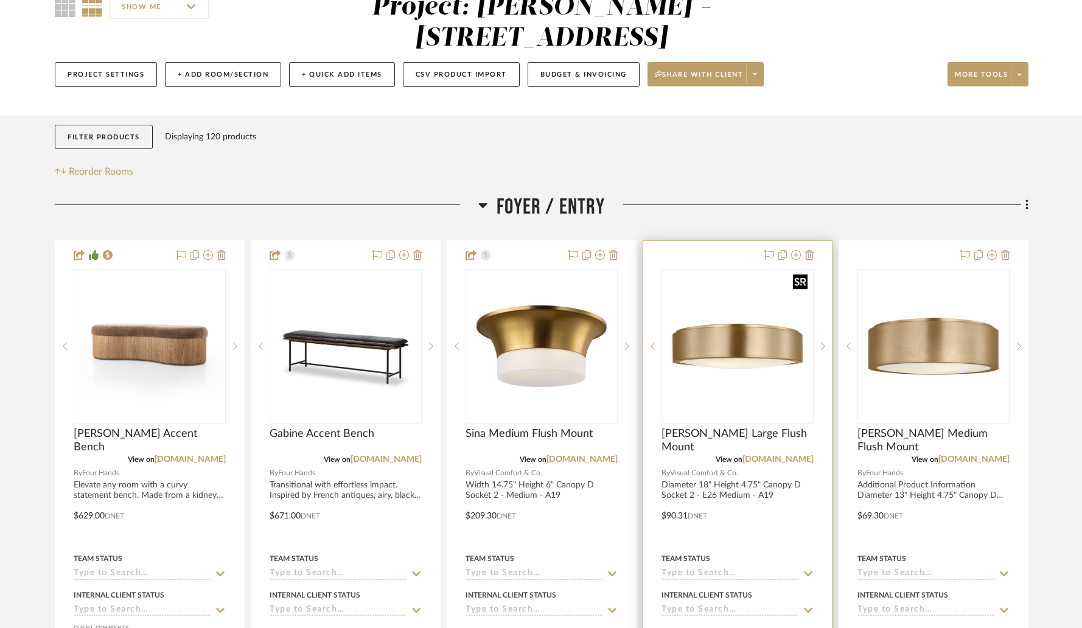
click at [0, 0] on img at bounding box center [0, 0] width 0 height 0
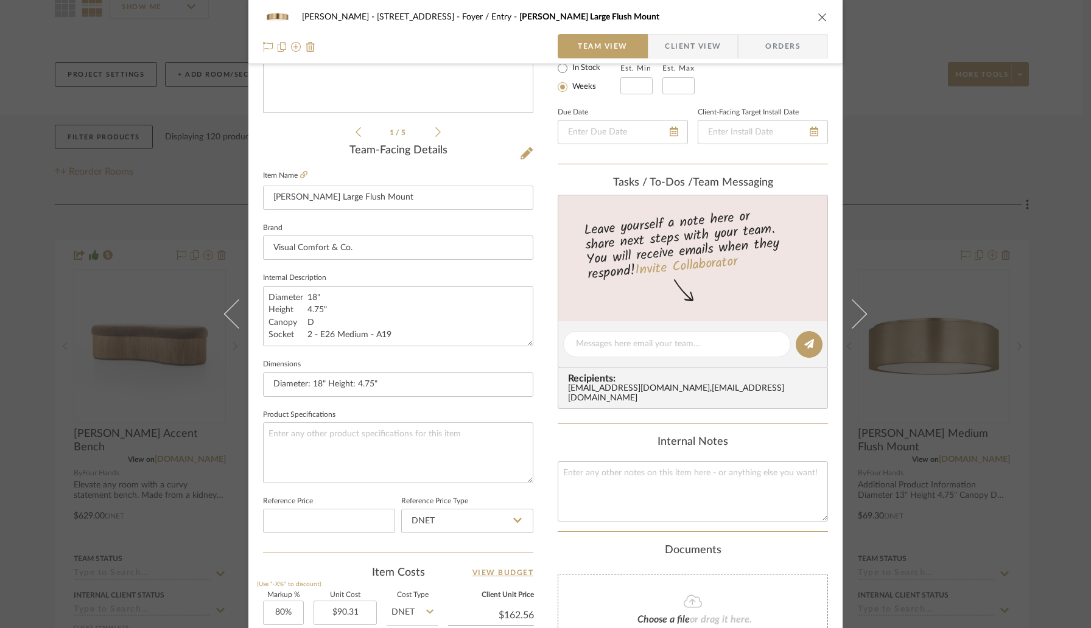
scroll to position [318, 0]
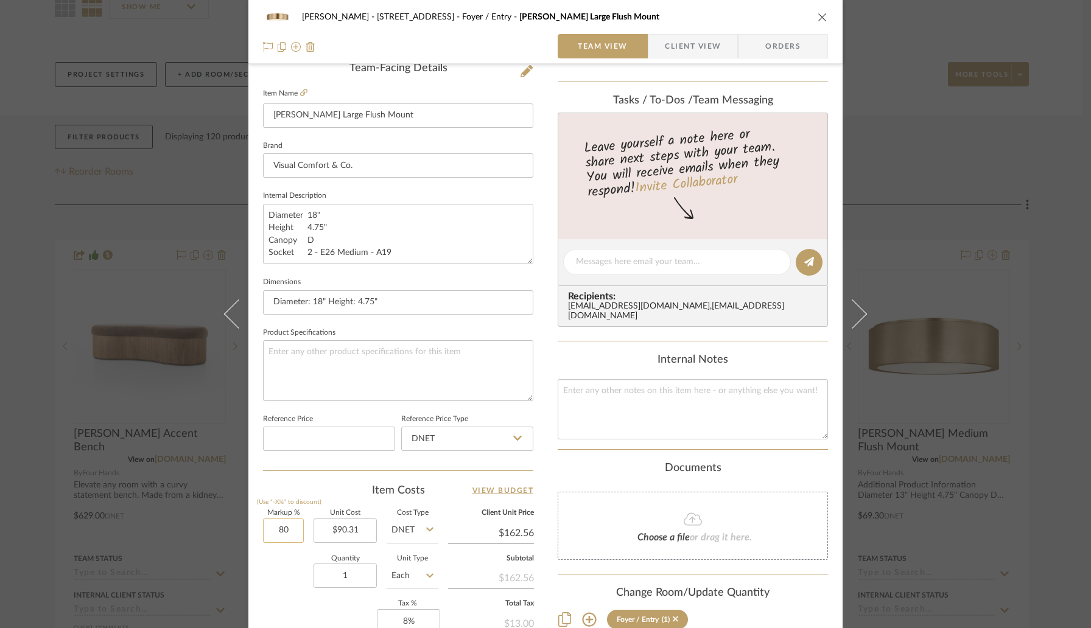
click at [296, 534] on input "80" at bounding box center [283, 531] width 41 height 24
type input "30%"
click at [299, 483] on div "Item Costs View Budget" at bounding box center [398, 490] width 270 height 15
type input "$117.40"
type input "$17.61"
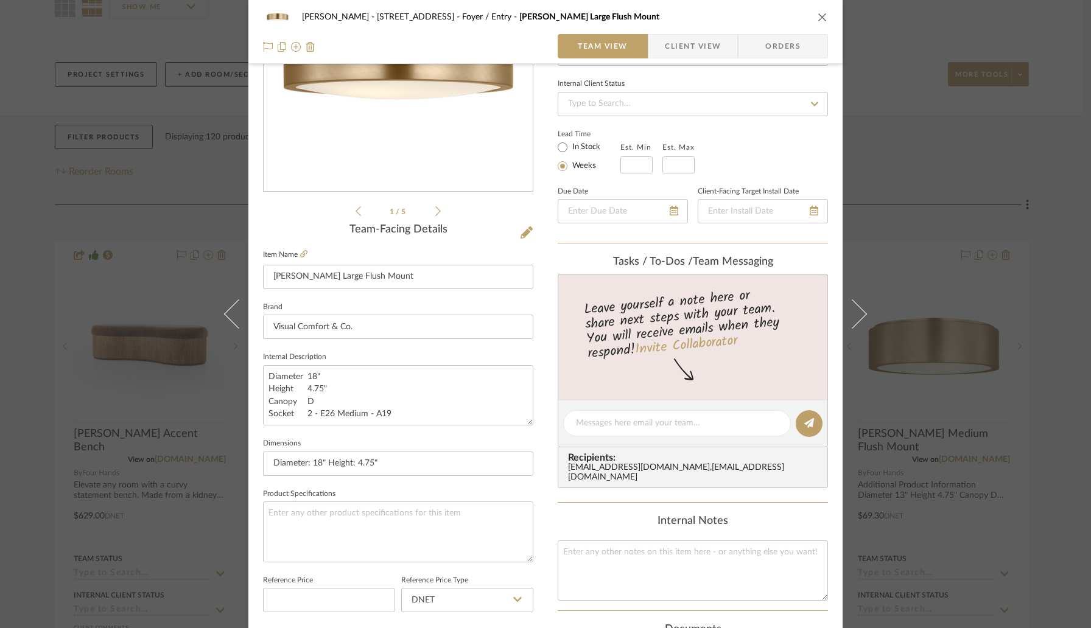
scroll to position [0, 0]
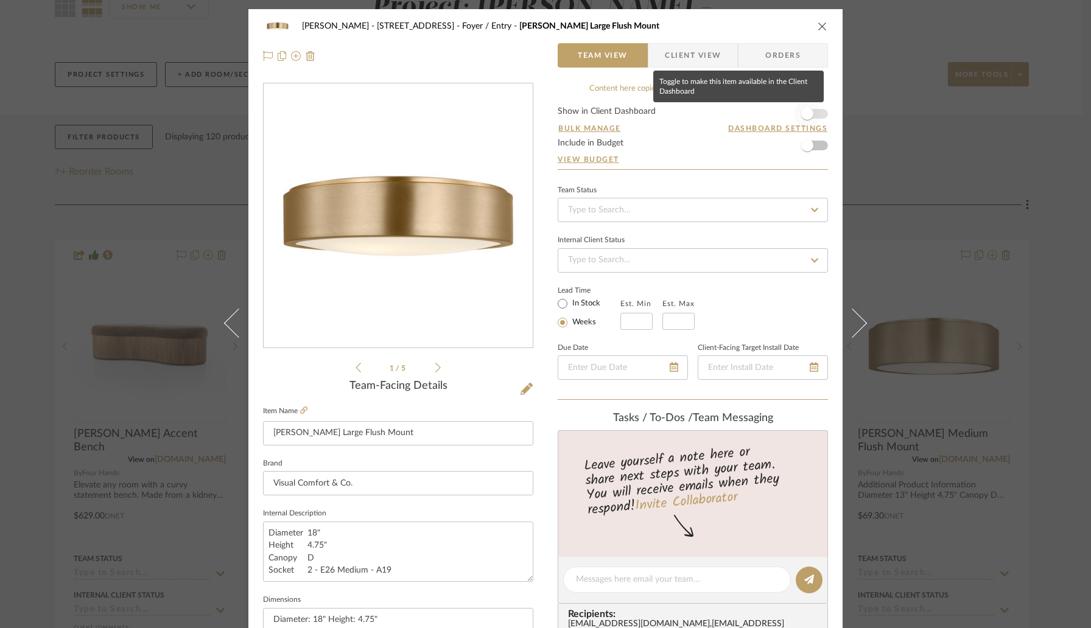
click at [808, 115] on span "button" at bounding box center [807, 114] width 12 height 12
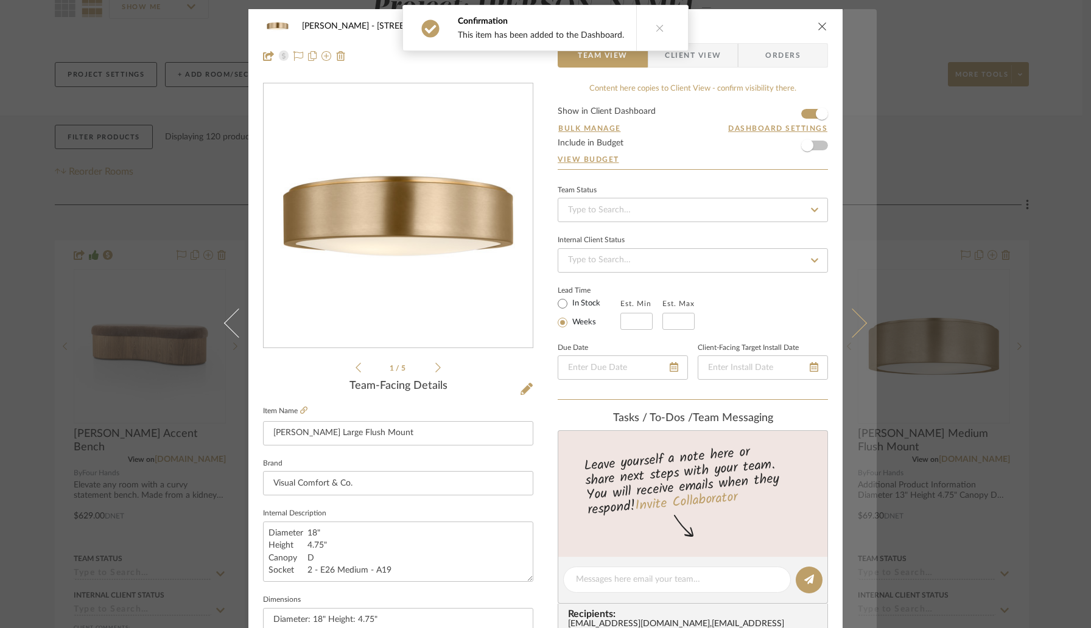
click at [858, 317] on button at bounding box center [859, 323] width 34 height 628
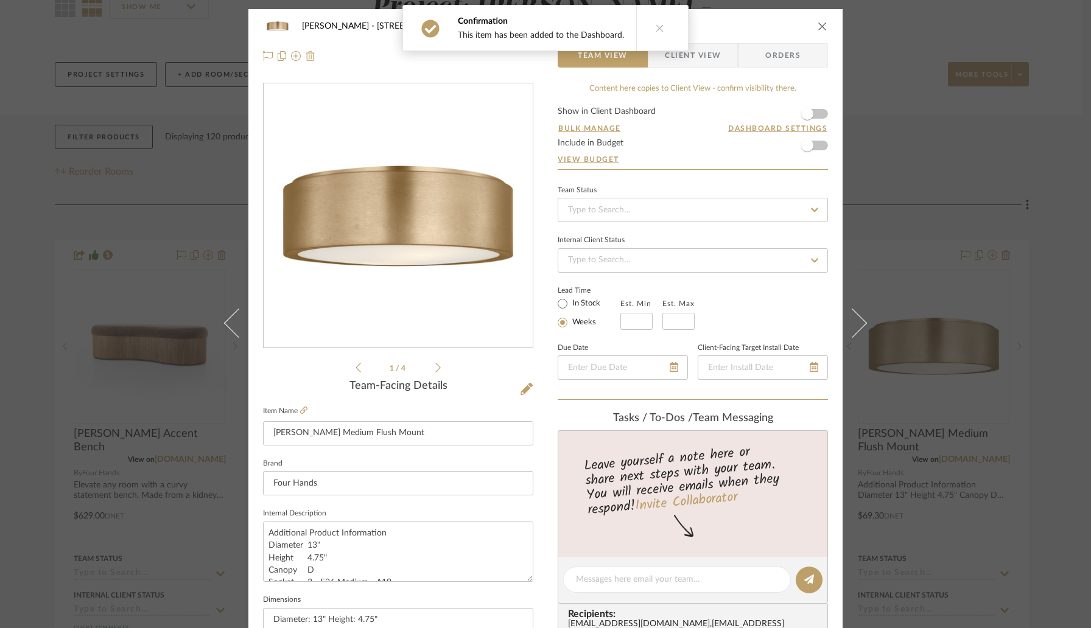
click at [306, 54] on img at bounding box center [311, 56] width 10 height 10
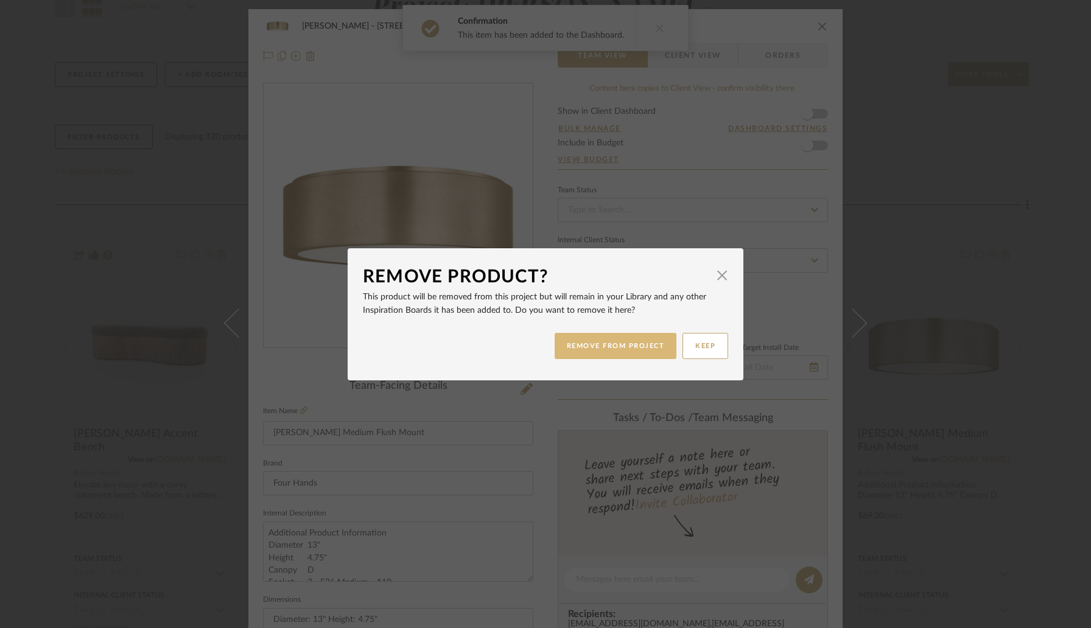
click at [579, 349] on button "REMOVE FROM PROJECT" at bounding box center [615, 346] width 122 height 26
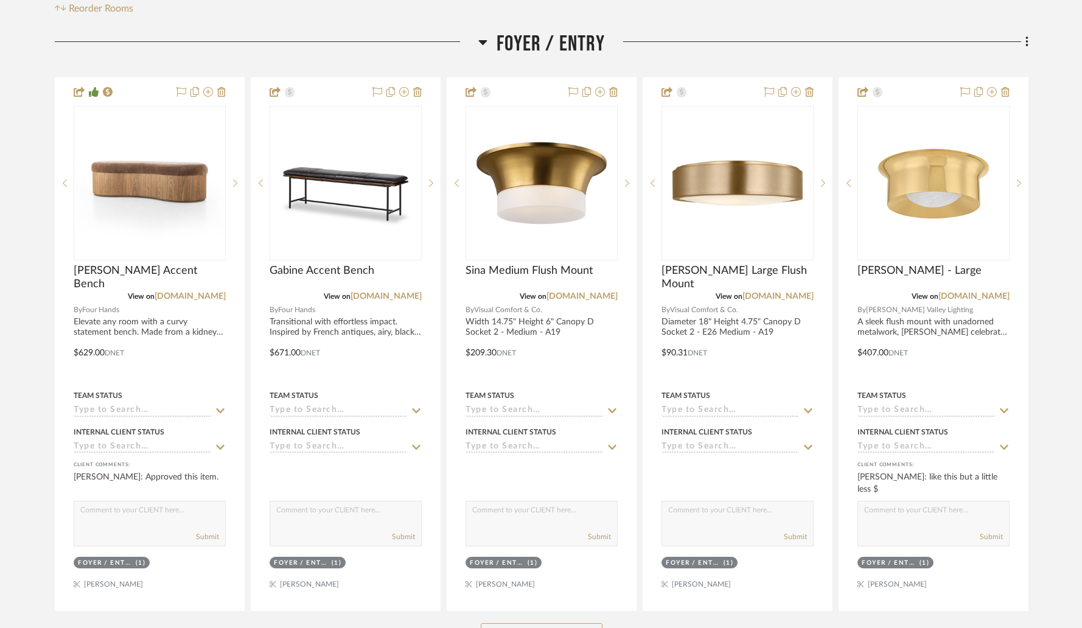
scroll to position [289, 0]
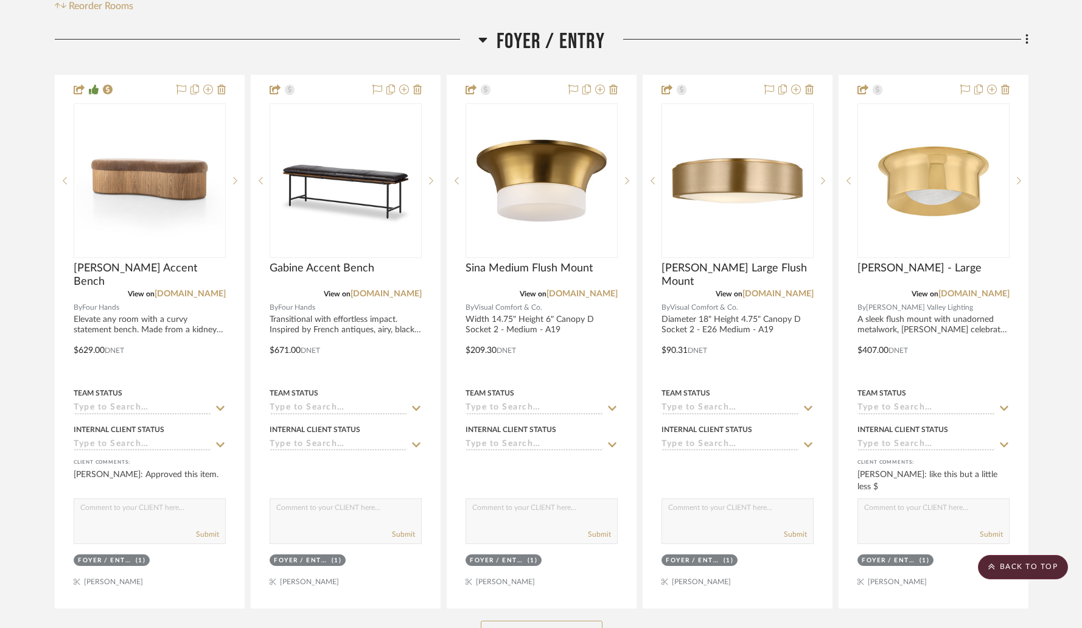
click at [528, 621] on button "See More" at bounding box center [542, 633] width 122 height 24
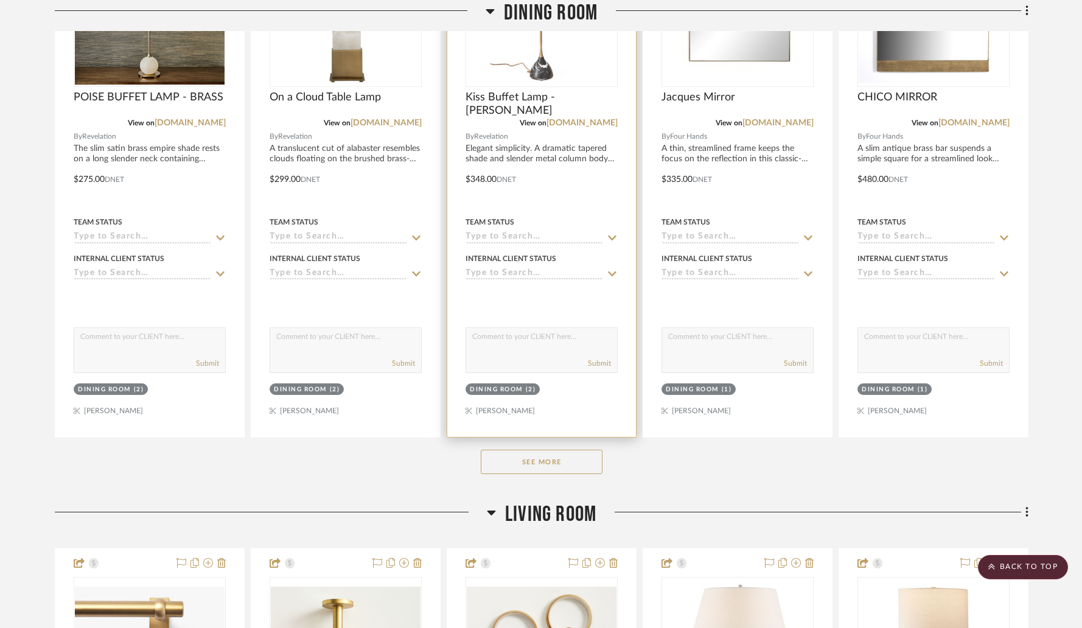
scroll to position [1663, 0]
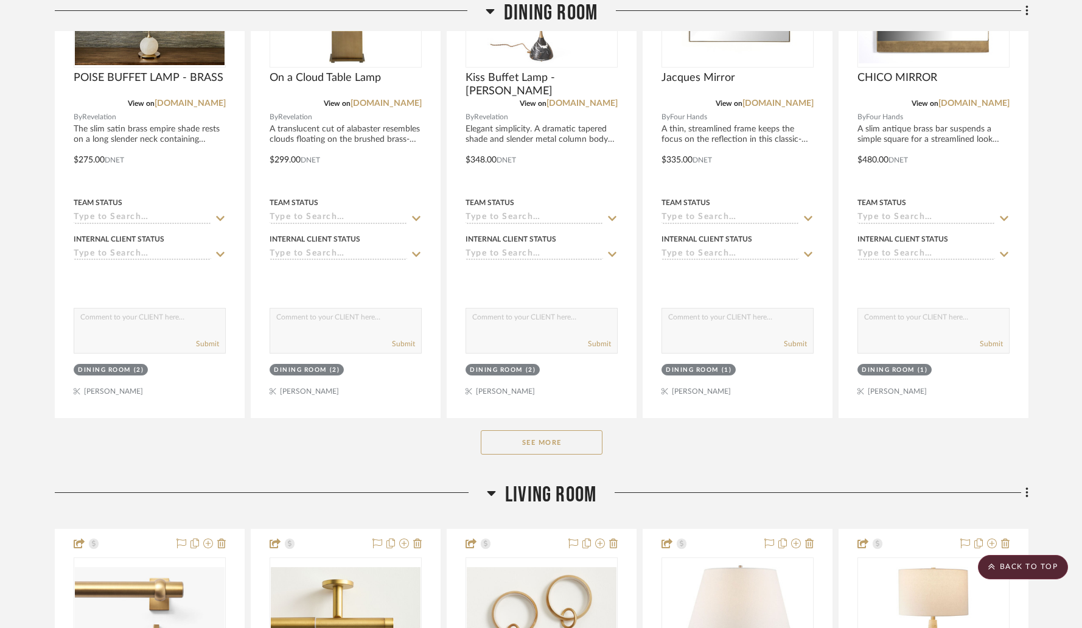
click at [509, 430] on button "See More" at bounding box center [542, 442] width 122 height 24
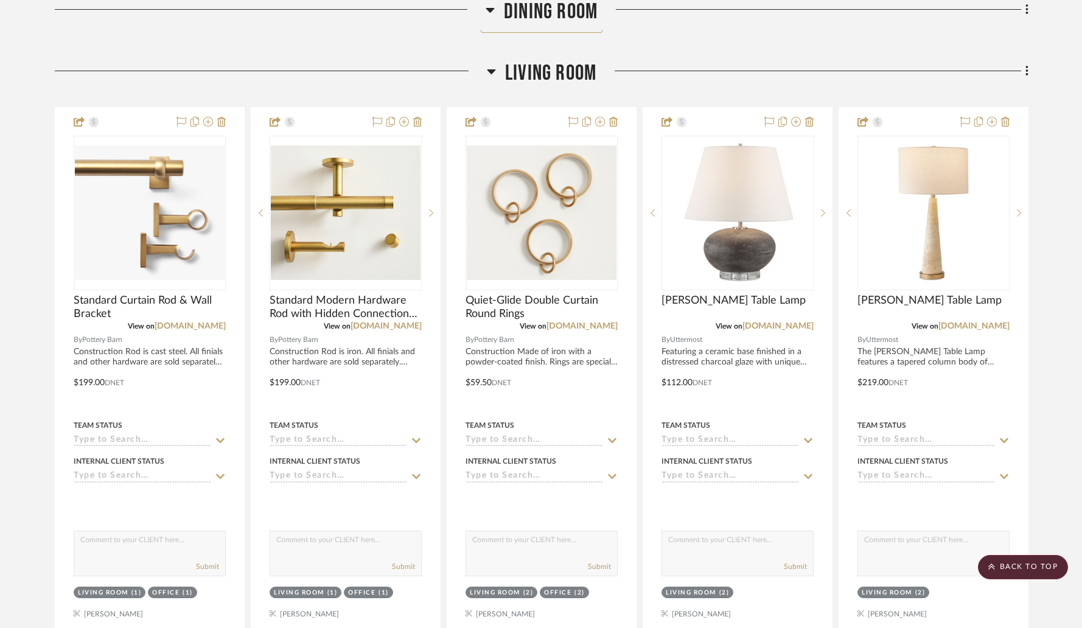
scroll to position [5014, 0]
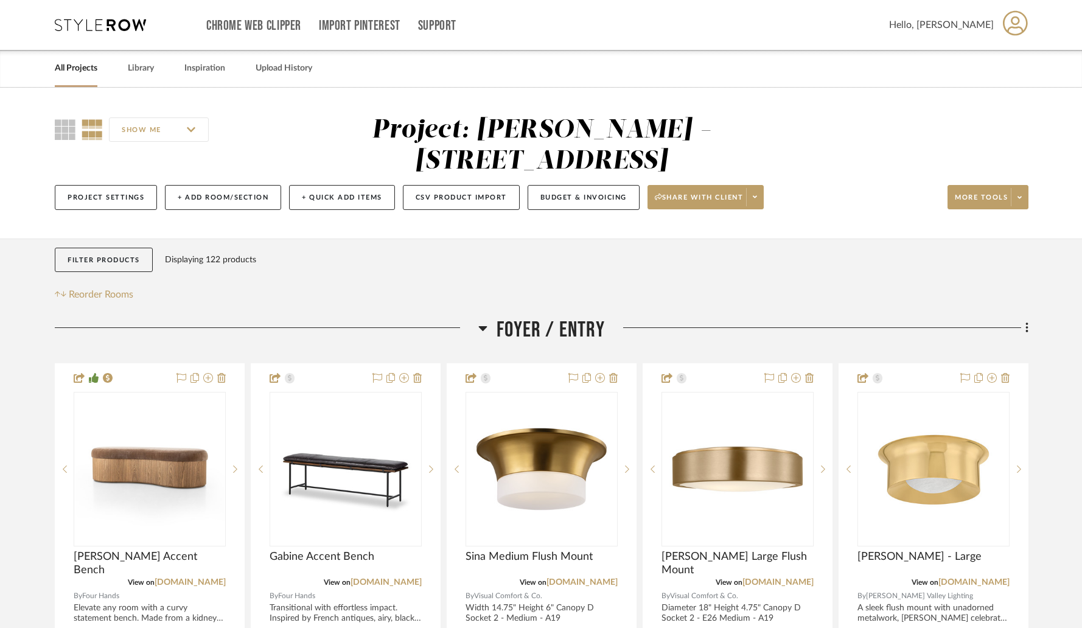
click at [482, 326] on icon at bounding box center [483, 328] width 9 height 5
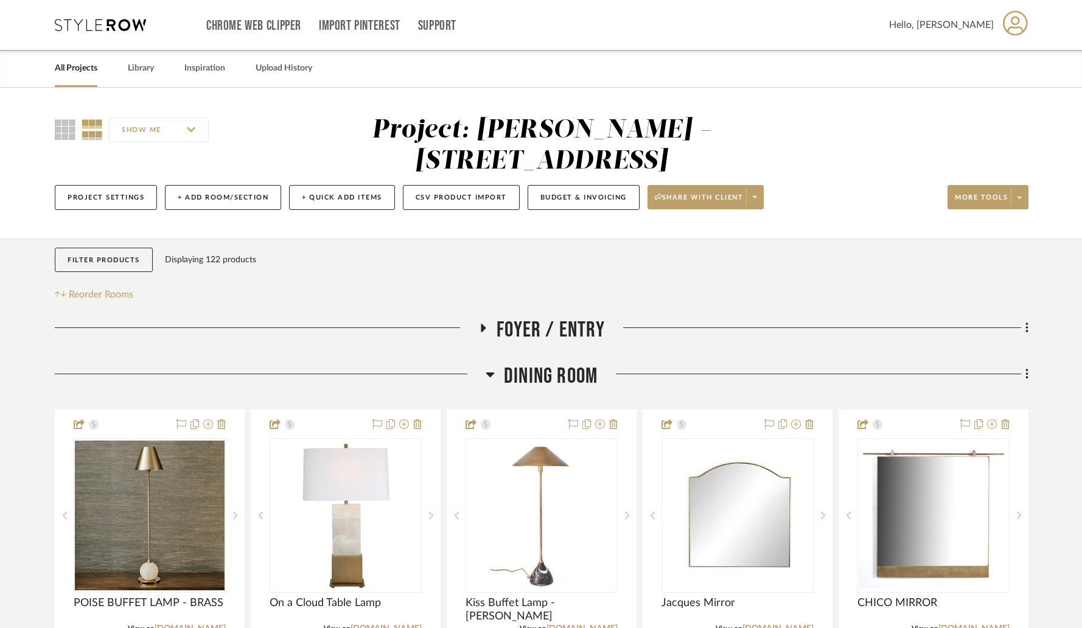
click at [491, 372] on icon at bounding box center [490, 374] width 9 height 5
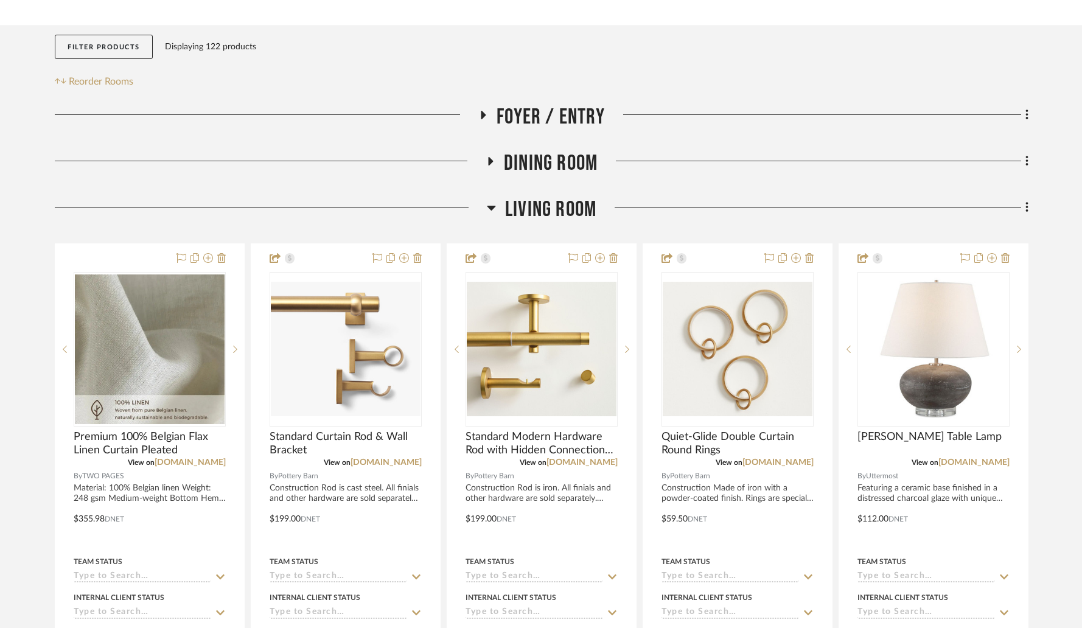
scroll to position [223, 0]
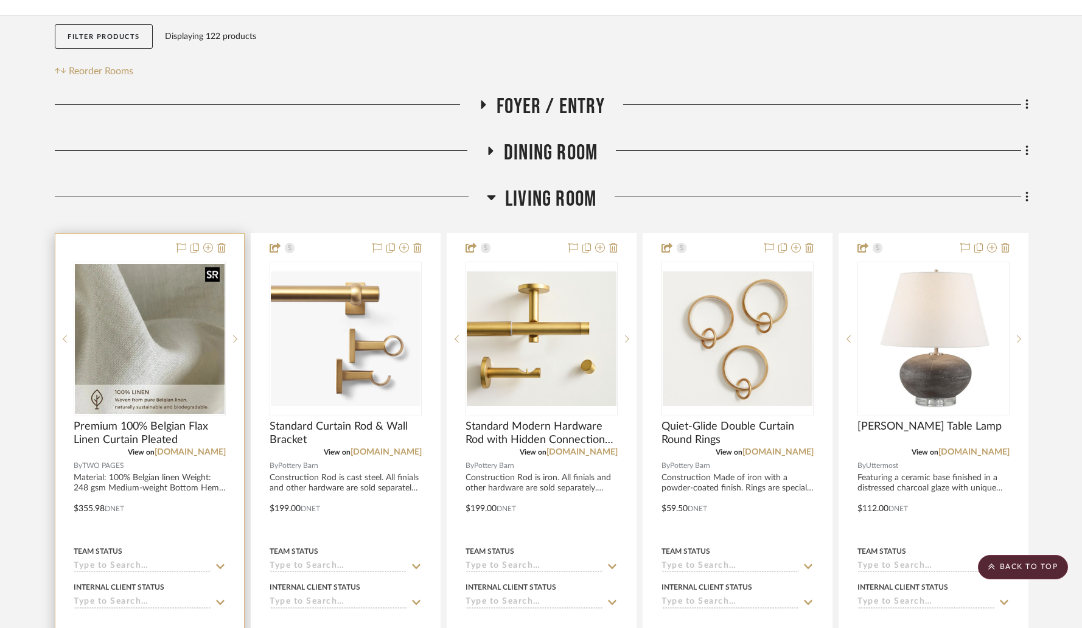
click at [153, 306] on img "0" at bounding box center [150, 339] width 150 height 150
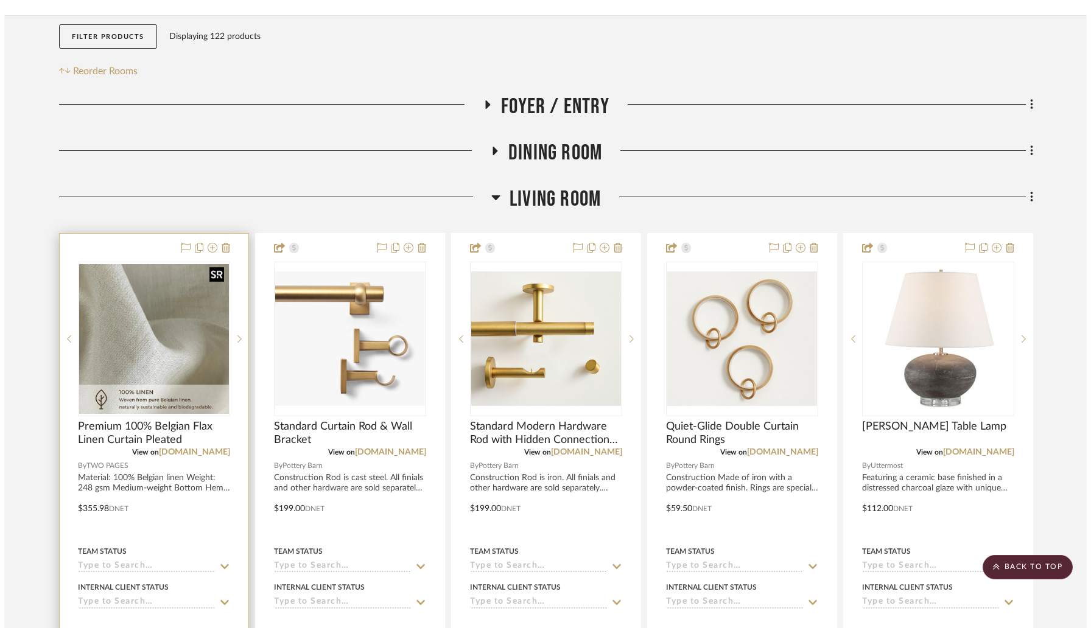
scroll to position [0, 0]
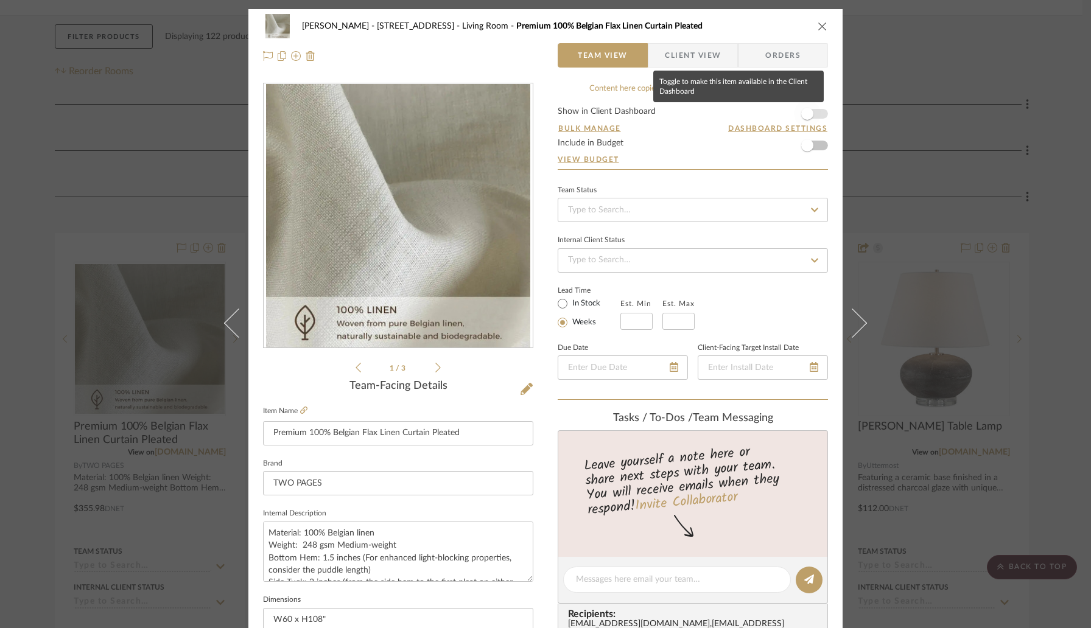
click at [808, 114] on span "button" at bounding box center [807, 114] width 12 height 12
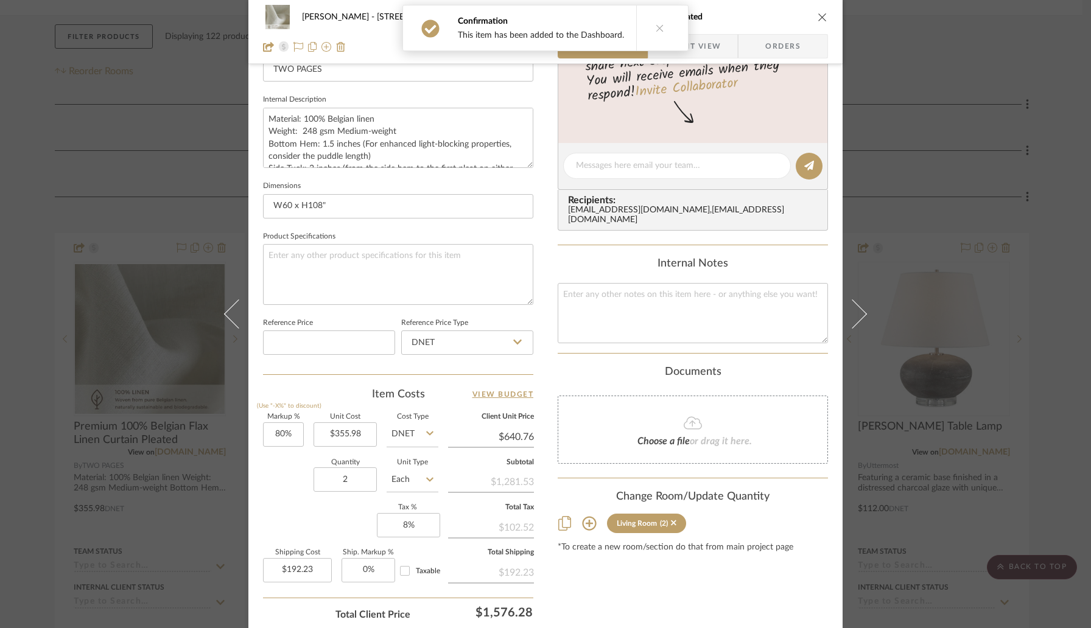
scroll to position [503, 0]
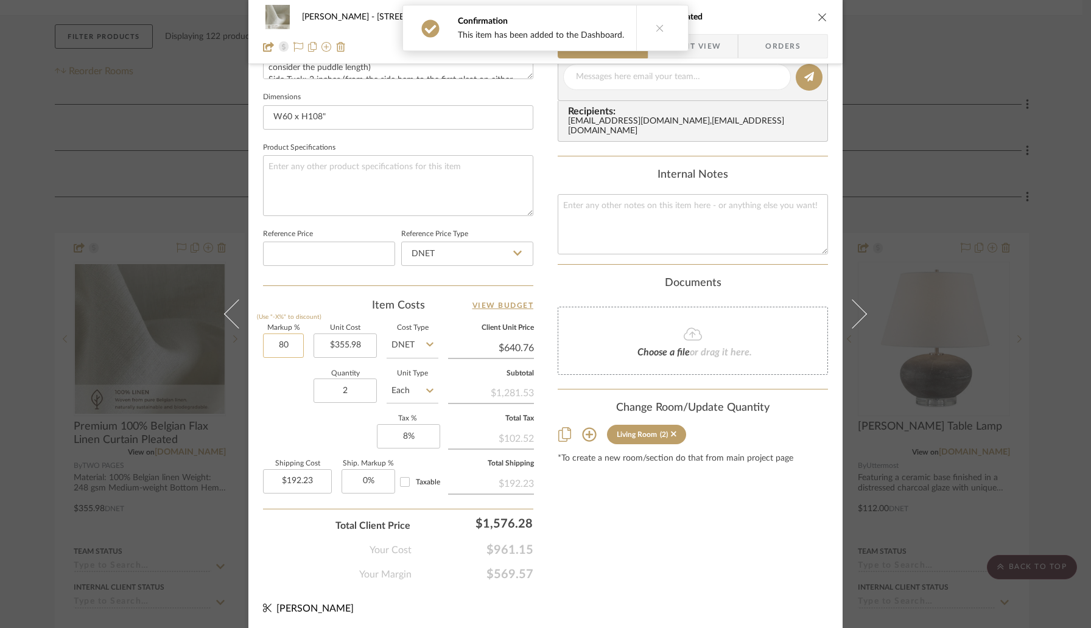
click at [296, 343] on input "80" at bounding box center [283, 346] width 41 height 24
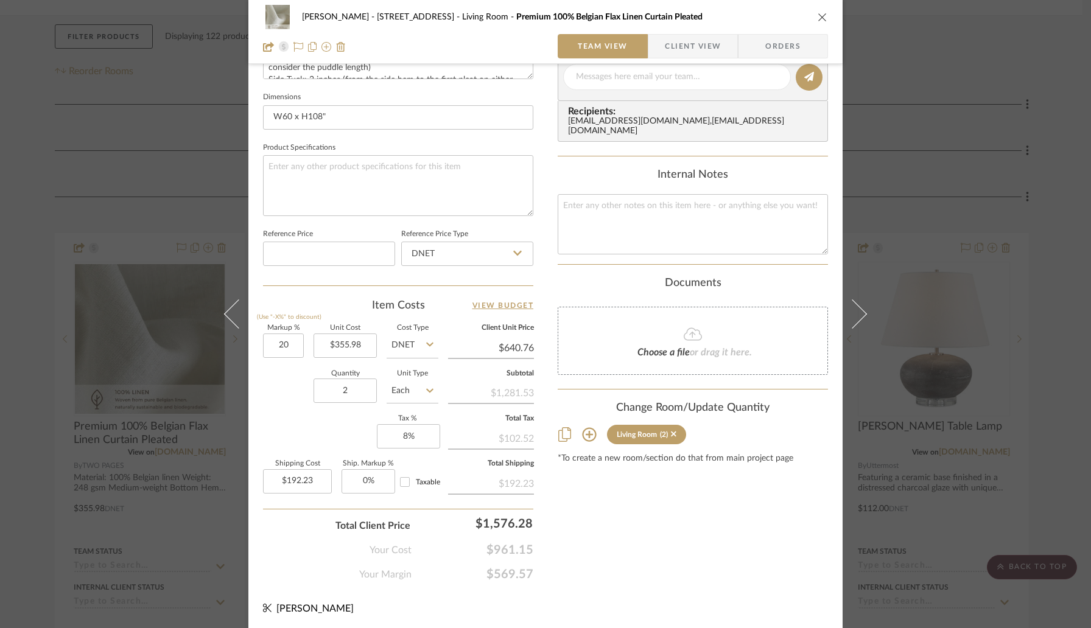
type input "20%"
click at [292, 366] on div "Markup % (Use "-X%" to discount) 20% Unit Cost $355.98 Cost Type DNET Client Un…" at bounding box center [398, 414] width 270 height 178
type input "$427.18"
type input "$128.15"
click at [819, 17] on icon "close" at bounding box center [822, 17] width 10 height 10
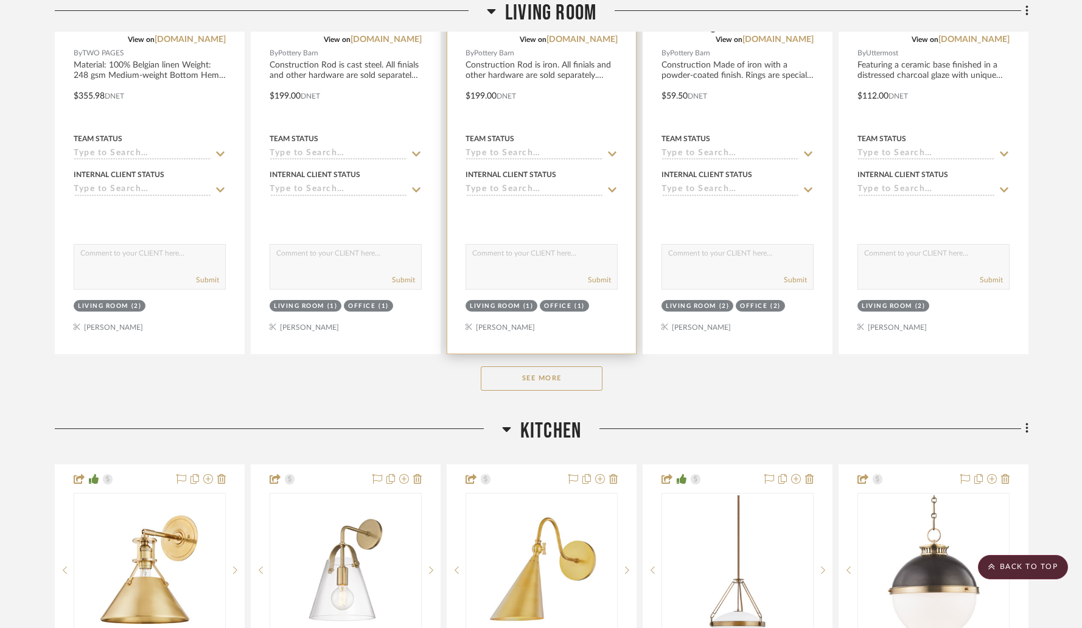
scroll to position [651, 0]
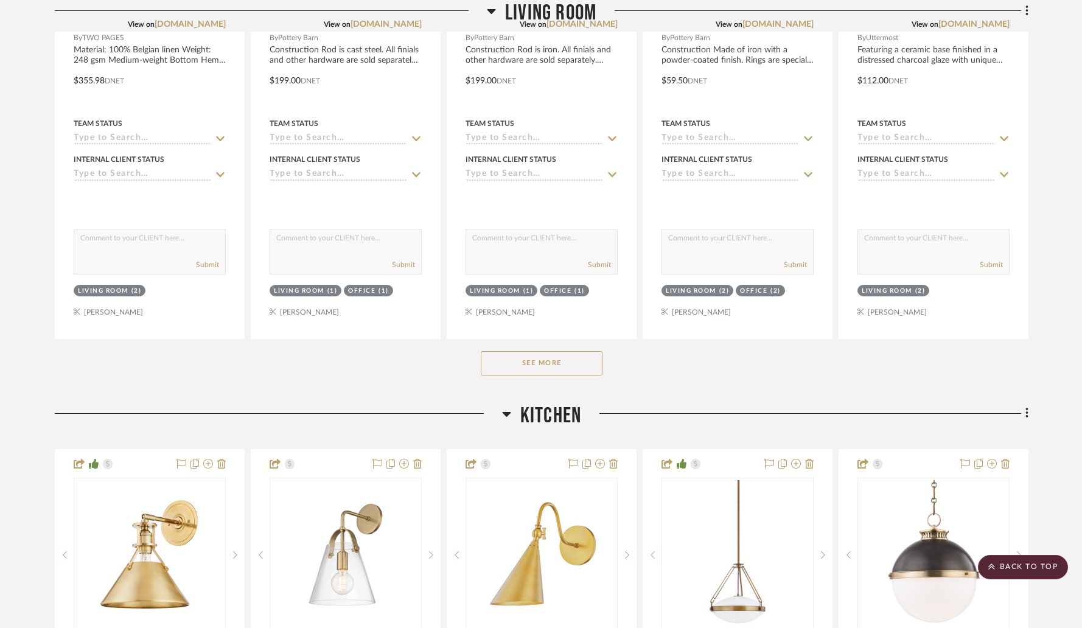
click at [555, 351] on button "See More" at bounding box center [542, 363] width 122 height 24
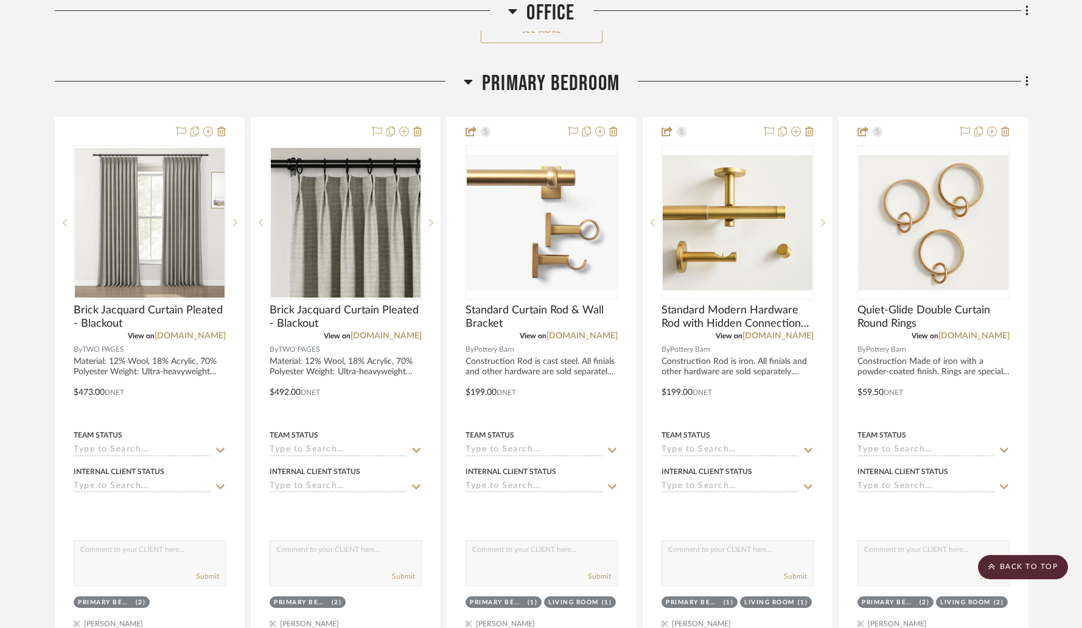
scroll to position [6060, 0]
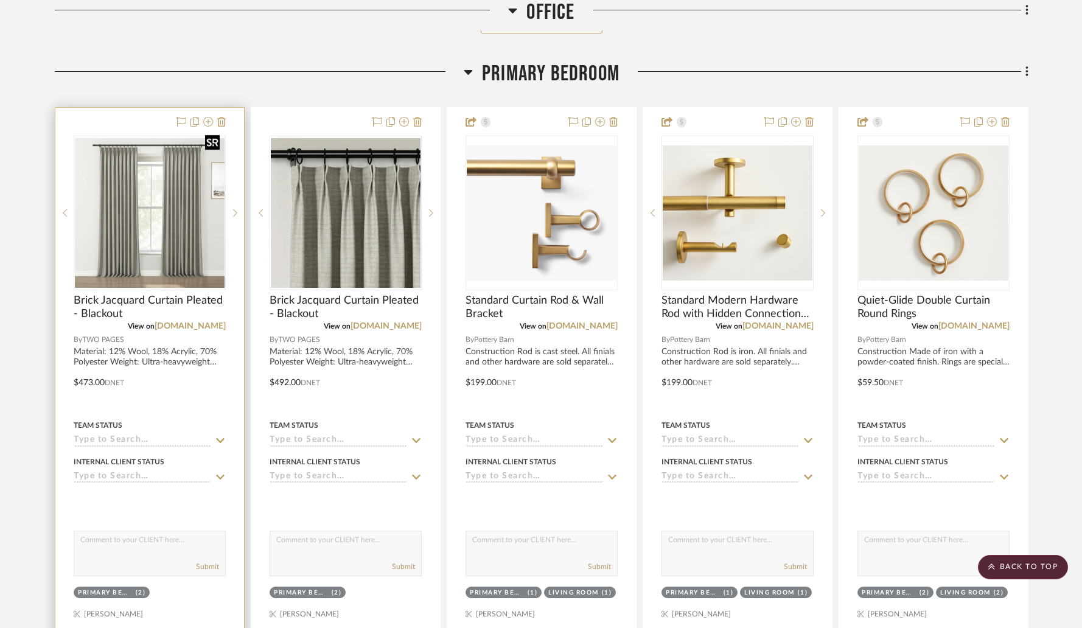
click at [169, 161] on img "0" at bounding box center [150, 213] width 150 height 150
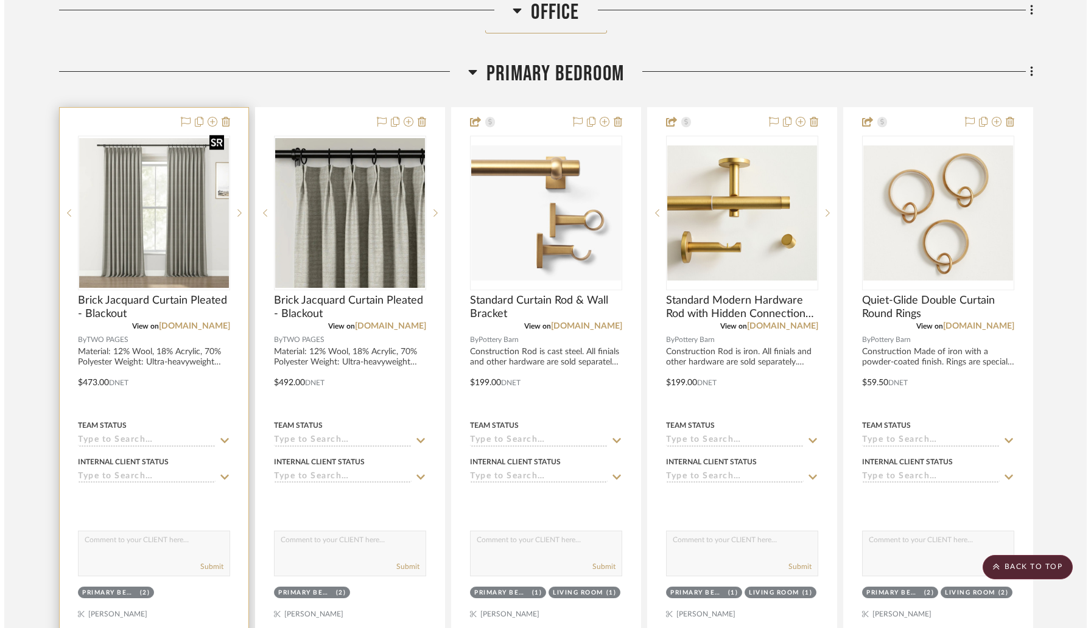
scroll to position [0, 0]
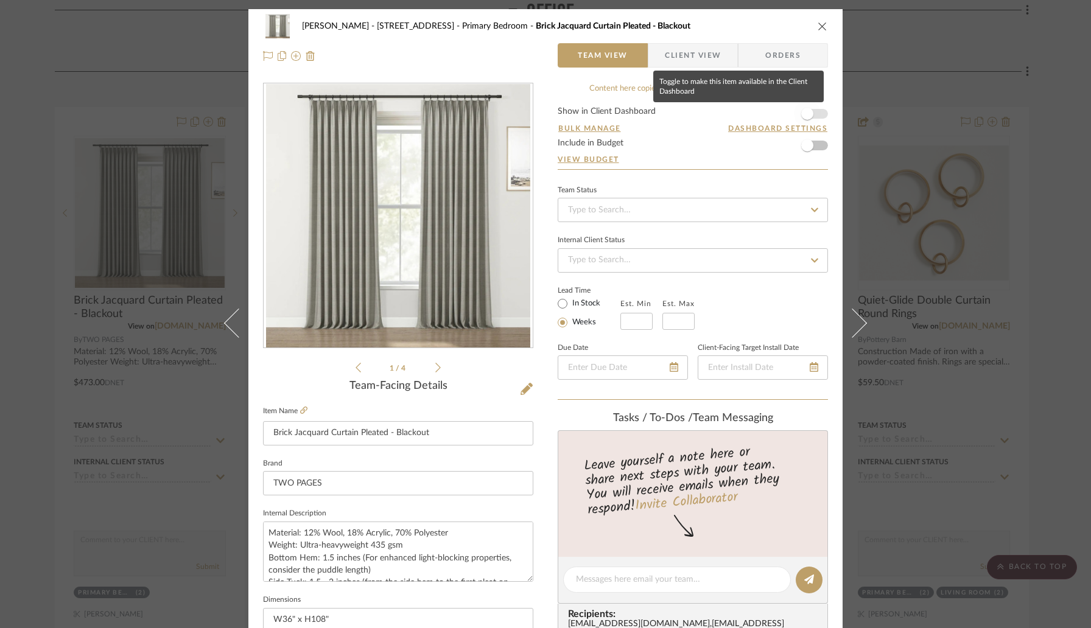
click at [814, 113] on span "button" at bounding box center [807, 113] width 27 height 27
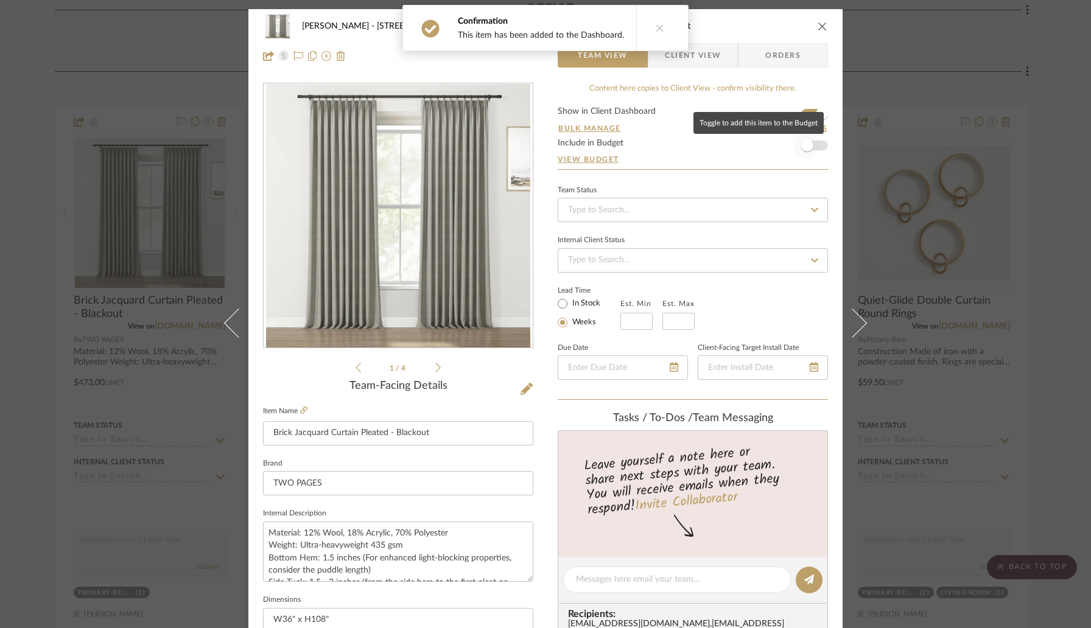
click at [807, 147] on span "button" at bounding box center [807, 145] width 12 height 12
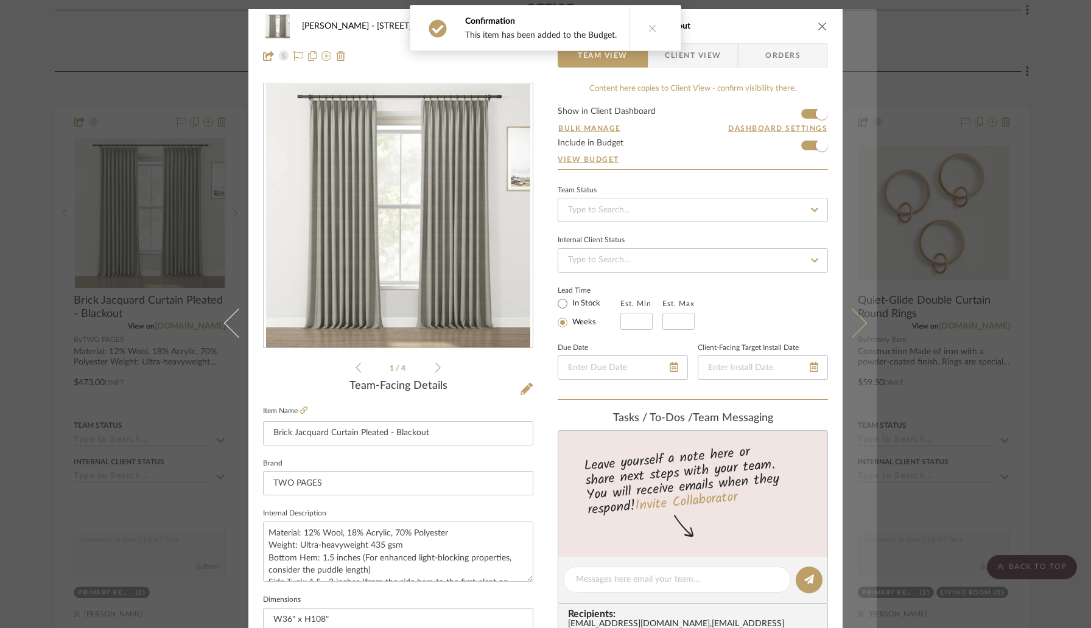
click at [848, 310] on icon at bounding box center [852, 323] width 29 height 29
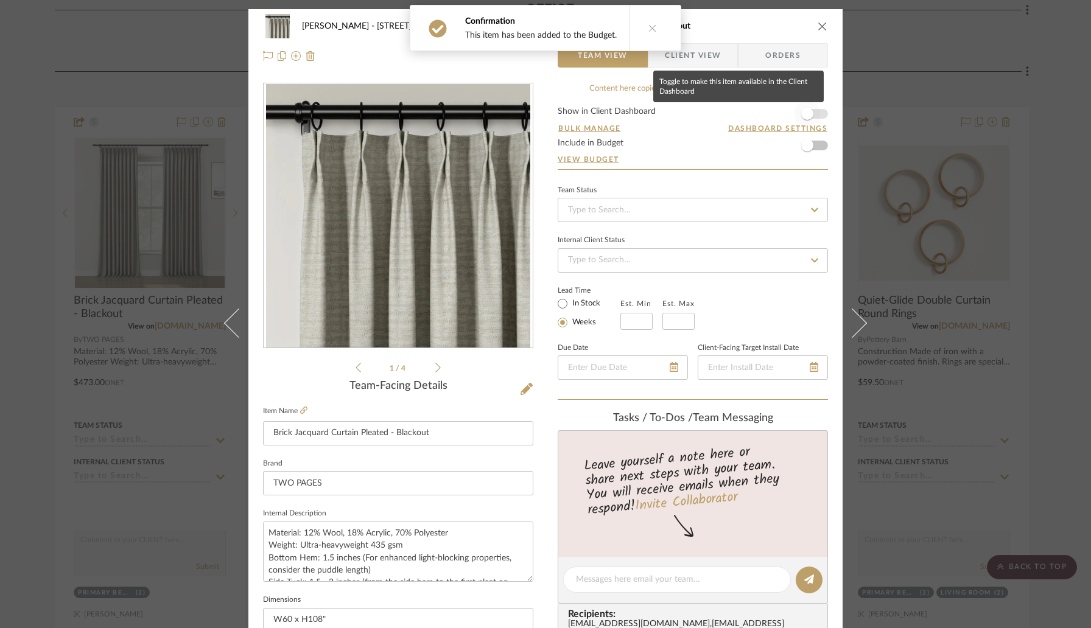
click at [802, 111] on span "button" at bounding box center [807, 114] width 12 height 12
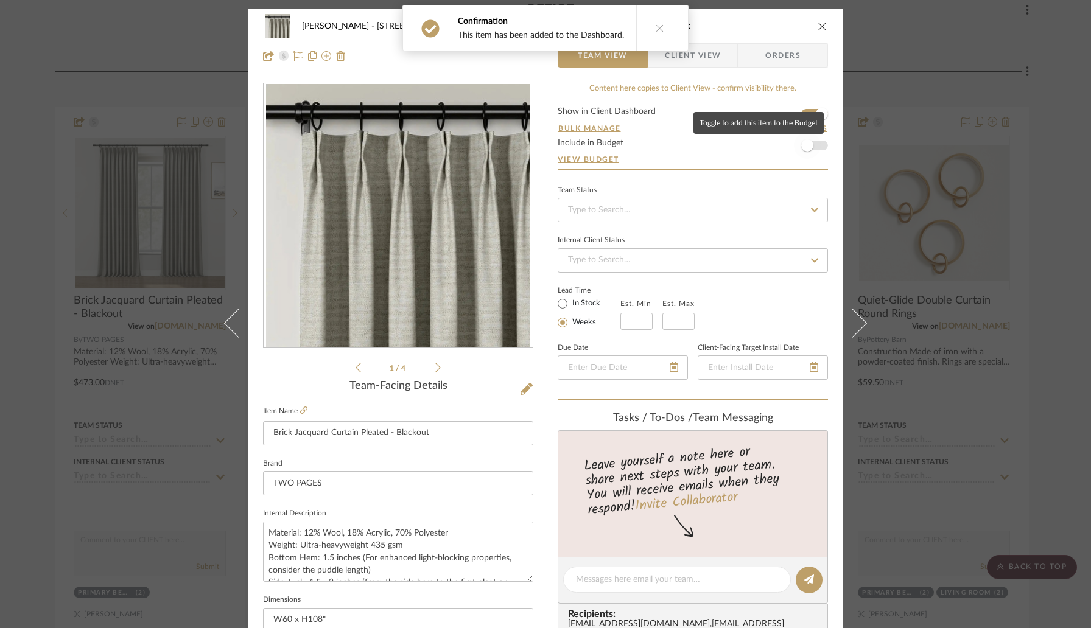
click at [808, 145] on span "button" at bounding box center [807, 145] width 12 height 12
click at [819, 25] on icon "close" at bounding box center [822, 26] width 10 height 10
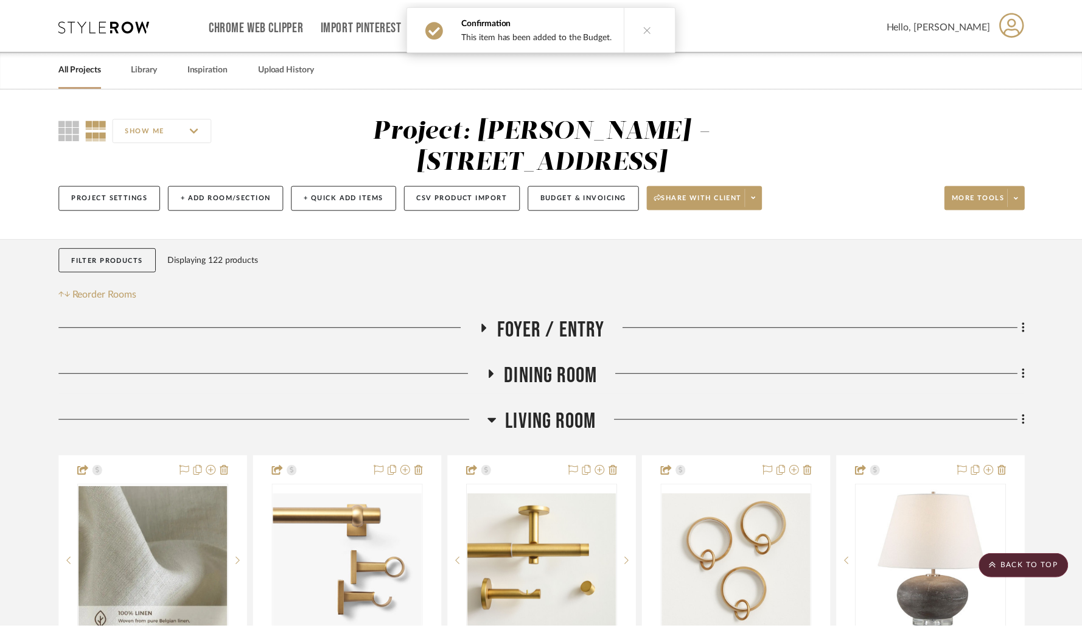
scroll to position [6060, 0]
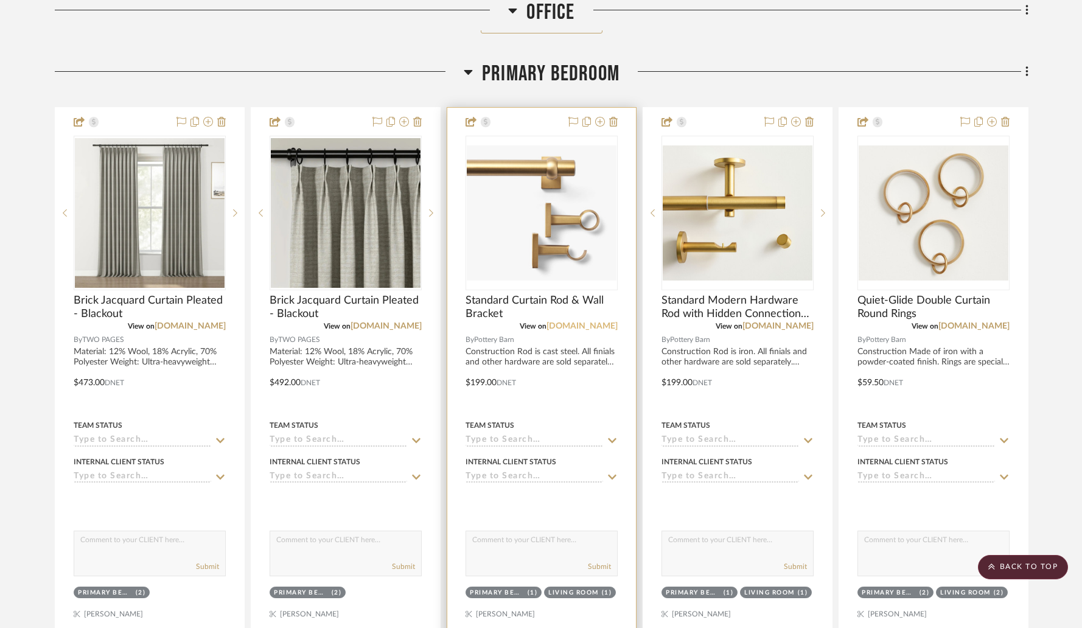
click at [575, 322] on link "[DOMAIN_NAME]" at bounding box center [582, 326] width 71 height 9
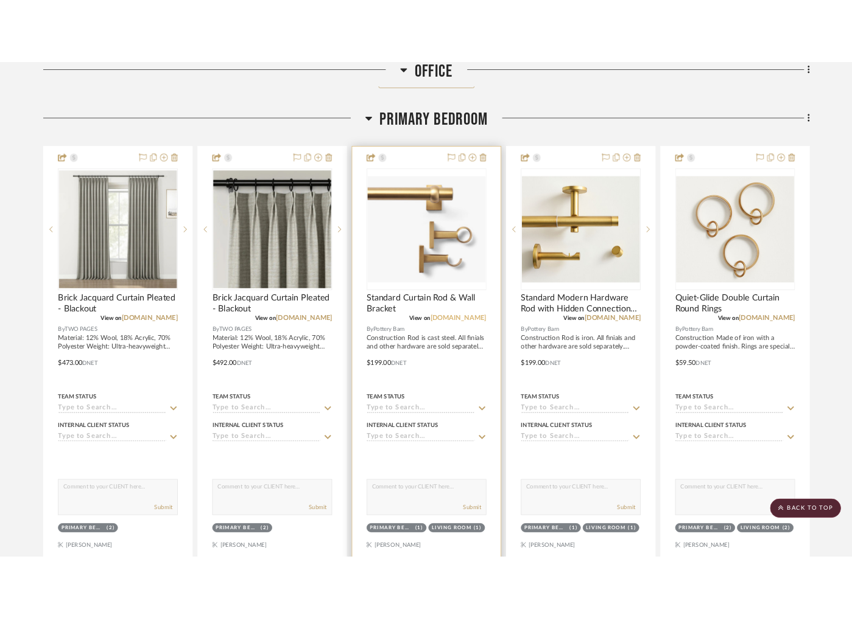
scroll to position [7170, 0]
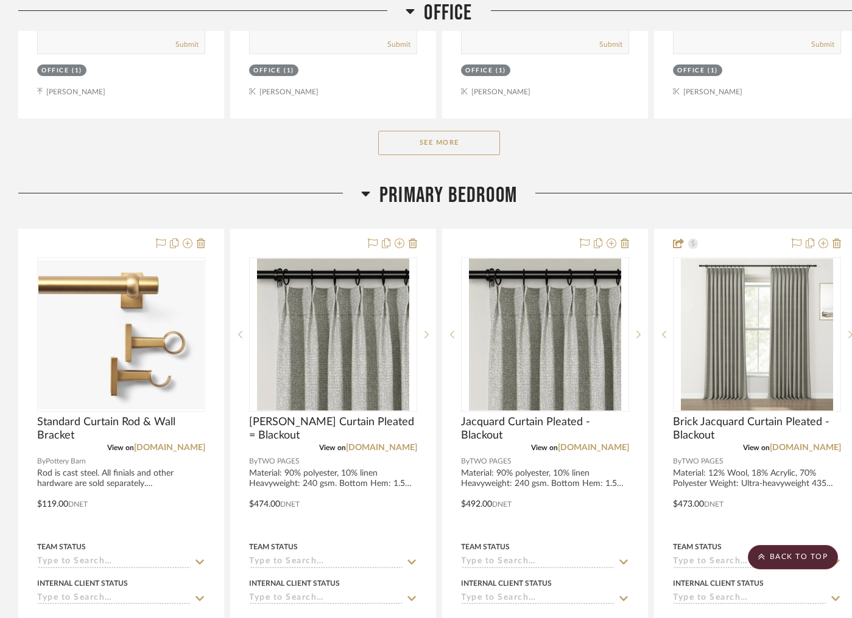
scroll to position [2163, 0]
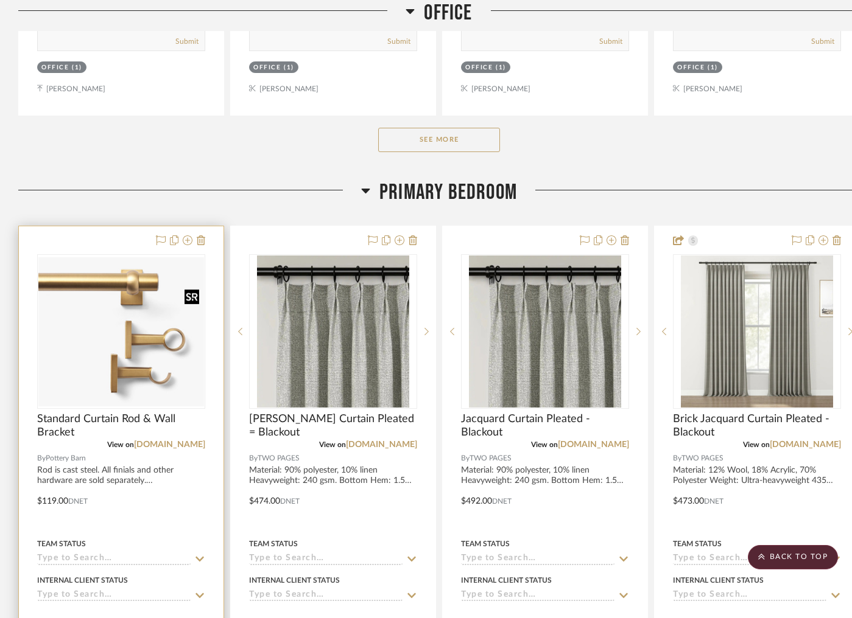
click at [150, 339] on img "0" at bounding box center [121, 331] width 166 height 149
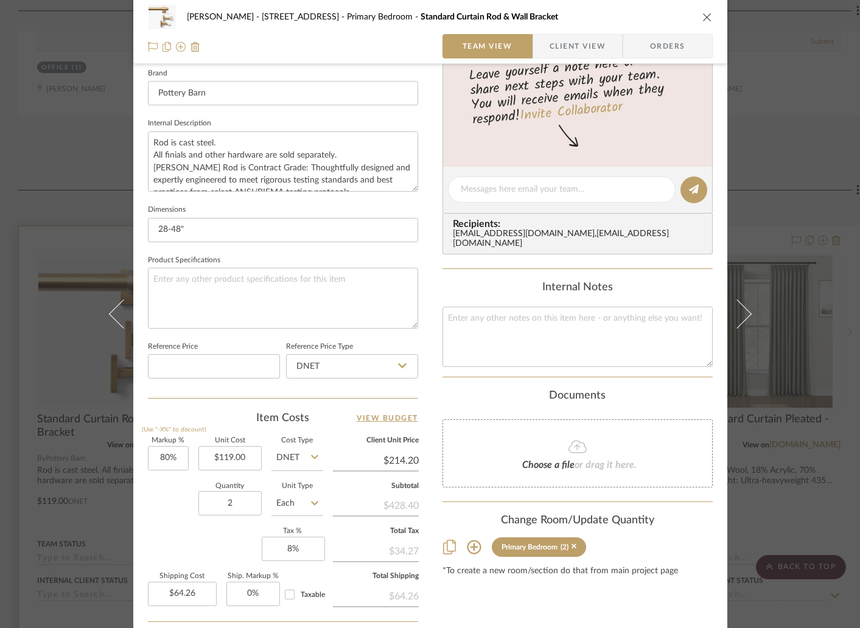
scroll to position [456, 0]
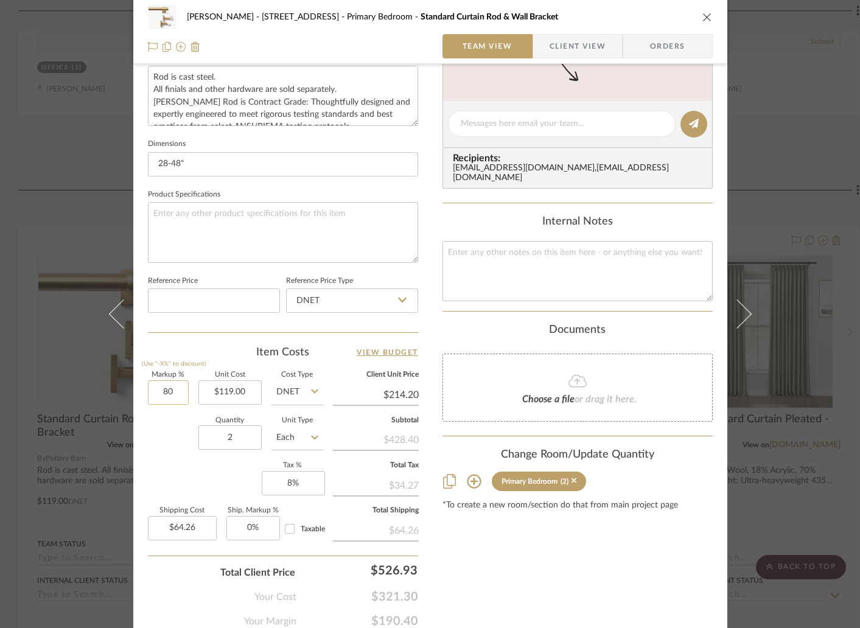
click at [175, 398] on input "80" at bounding box center [168, 392] width 41 height 24
type input "20%"
click at [157, 430] on div "Quantity 2 Unit Type Each" at bounding box center [235, 439] width 175 height 43
type input "$142.80"
type input "$42.84"
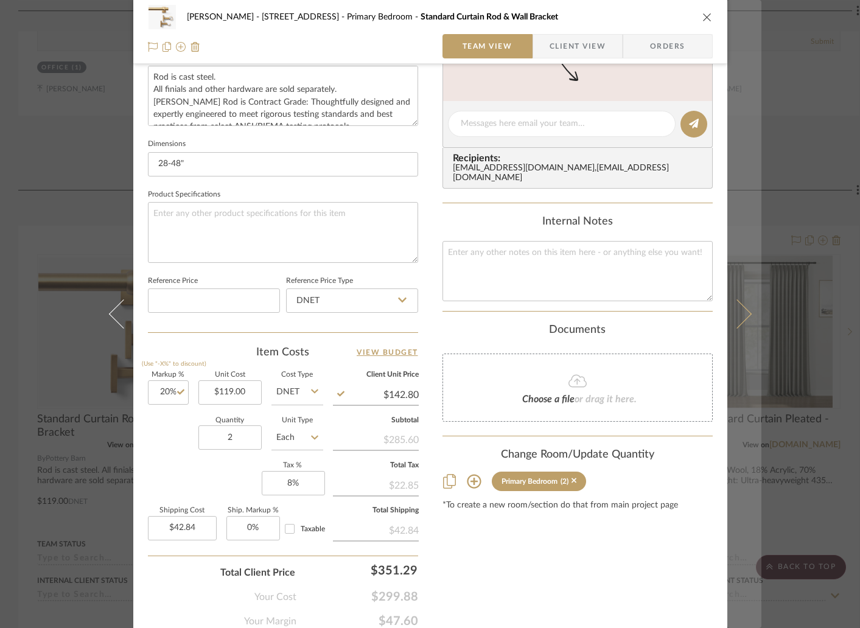
click at [736, 321] on icon at bounding box center [736, 313] width 29 height 29
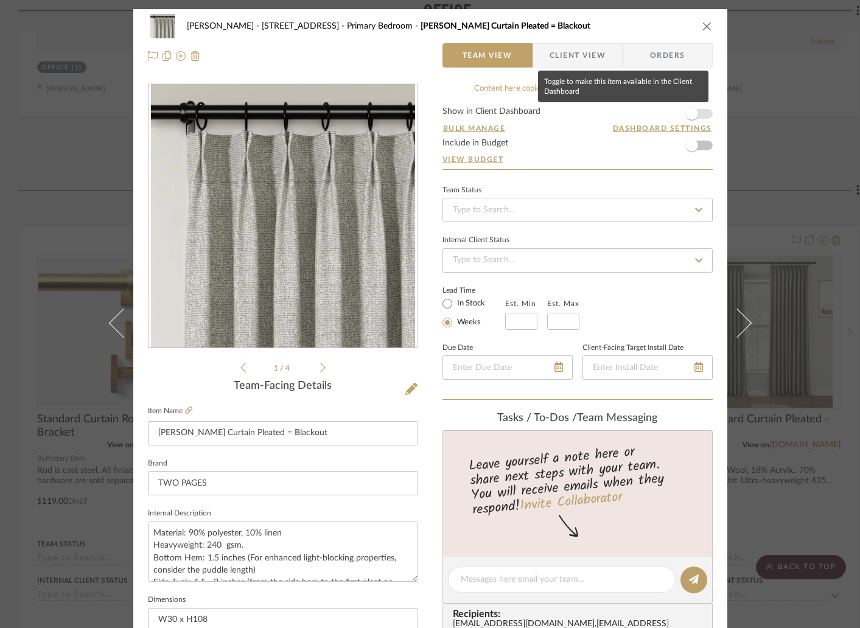
click at [695, 113] on span "button" at bounding box center [692, 113] width 27 height 27
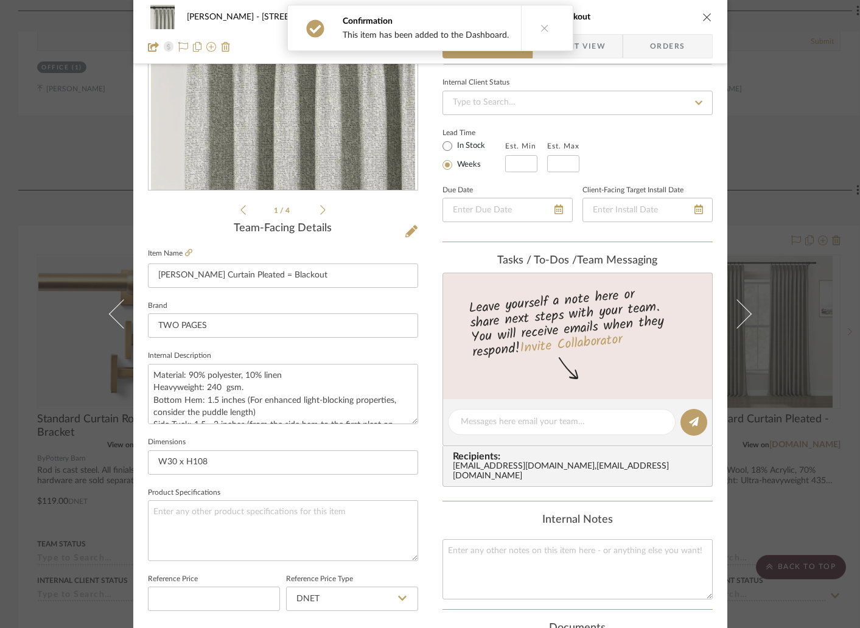
scroll to position [324, 0]
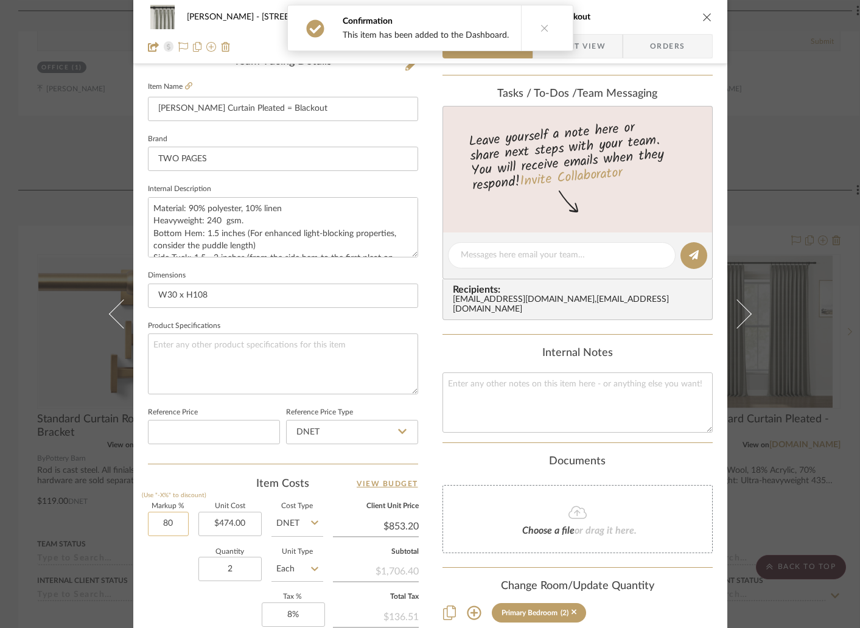
click at [172, 520] on input "80" at bounding box center [168, 524] width 41 height 24
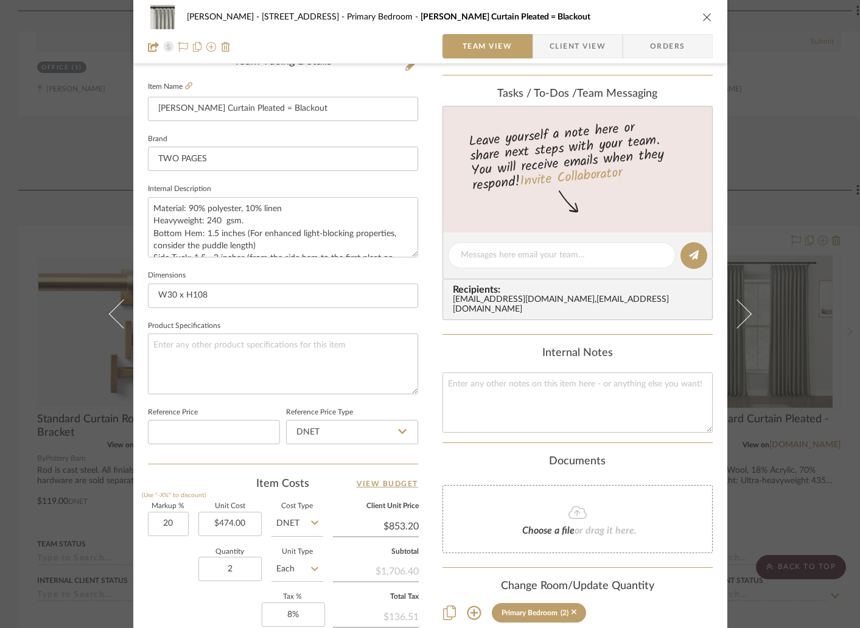
type input "20%"
click at [427, 435] on div "[PERSON_NAME] - 181 Chedworth Row Primary Bedroom Mesh Jacquard Curtain Pleated…" at bounding box center [430, 247] width 594 height 1124
type input "$568.80"
type input "$170.64"
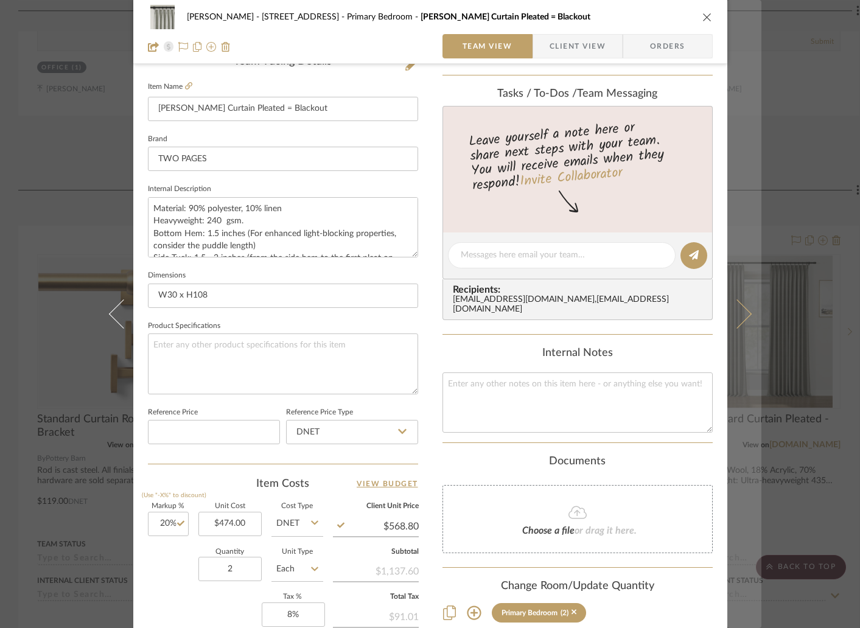
click at [735, 315] on icon at bounding box center [736, 313] width 29 height 29
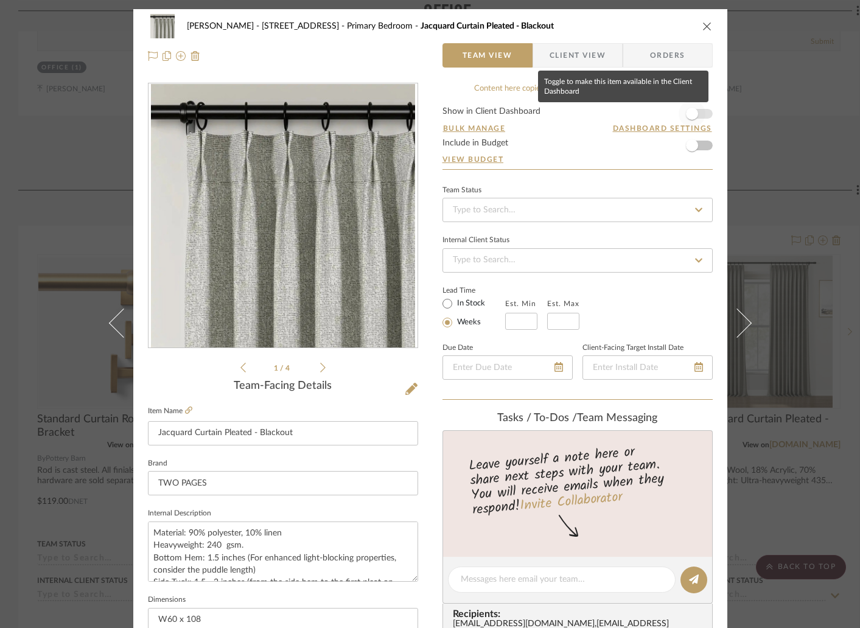
click at [700, 116] on span "button" at bounding box center [692, 113] width 27 height 27
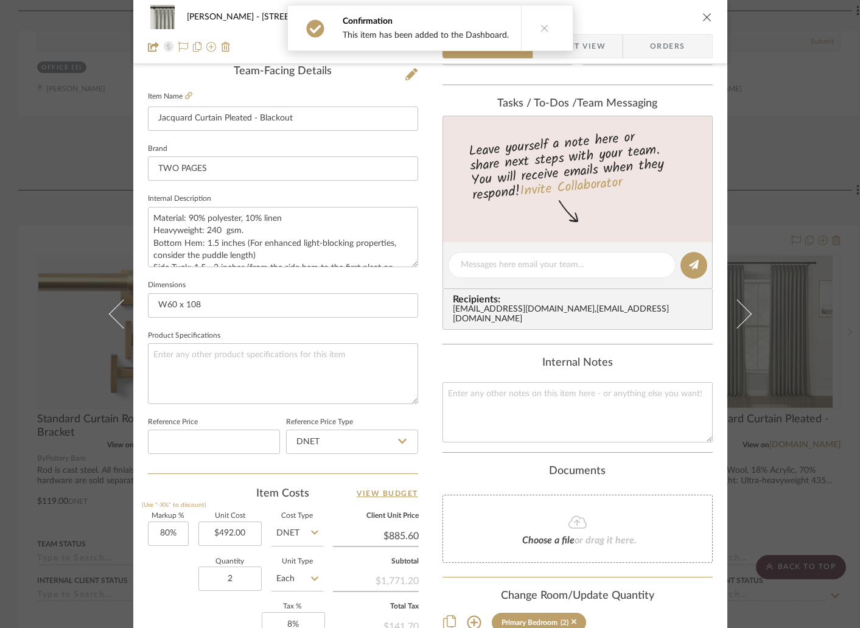
scroll to position [503, 0]
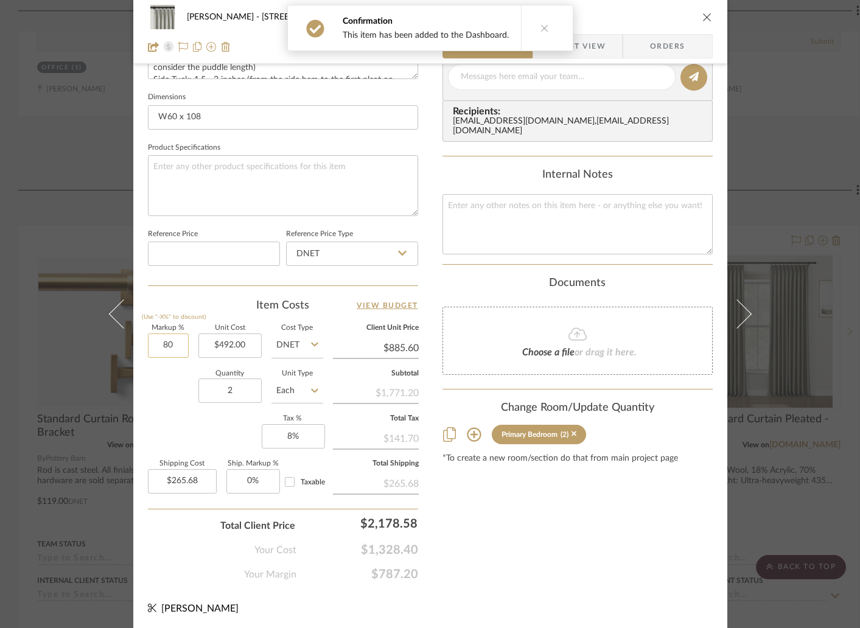
click at [181, 342] on input "80" at bounding box center [168, 346] width 41 height 24
type input "20%"
click at [165, 381] on div "Quantity 2 Unit Type Each" at bounding box center [235, 392] width 175 height 43
type input "$590.40"
type input "$177.12"
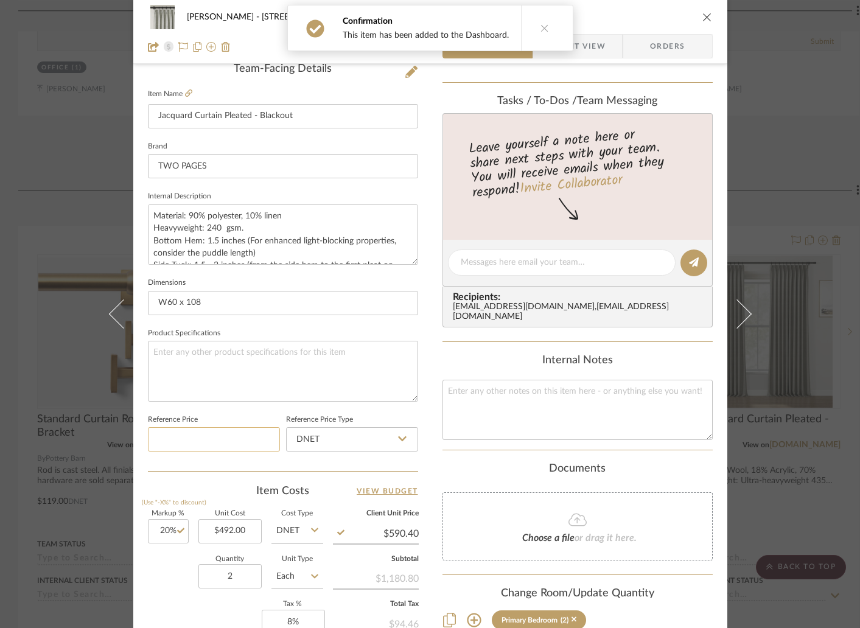
scroll to position [103, 0]
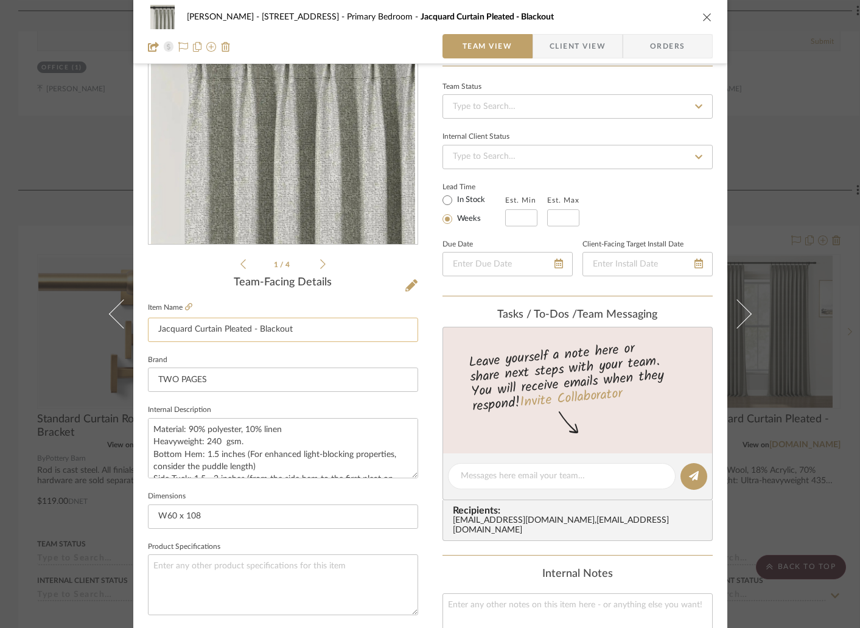
click at [153, 328] on input "Jacquard Curtain Pleated - Blackout" at bounding box center [283, 330] width 270 height 24
click at [300, 329] on input "Jacquard Curtain Pleated - Blackout" at bounding box center [283, 330] width 270 height 24
type input "Jacquard Curtain Pleated - Blackout - Large Window"
click at [363, 304] on fieldset "Item Name Jacquard Curtain Pleated - Blackout - Large Window" at bounding box center [283, 320] width 270 height 43
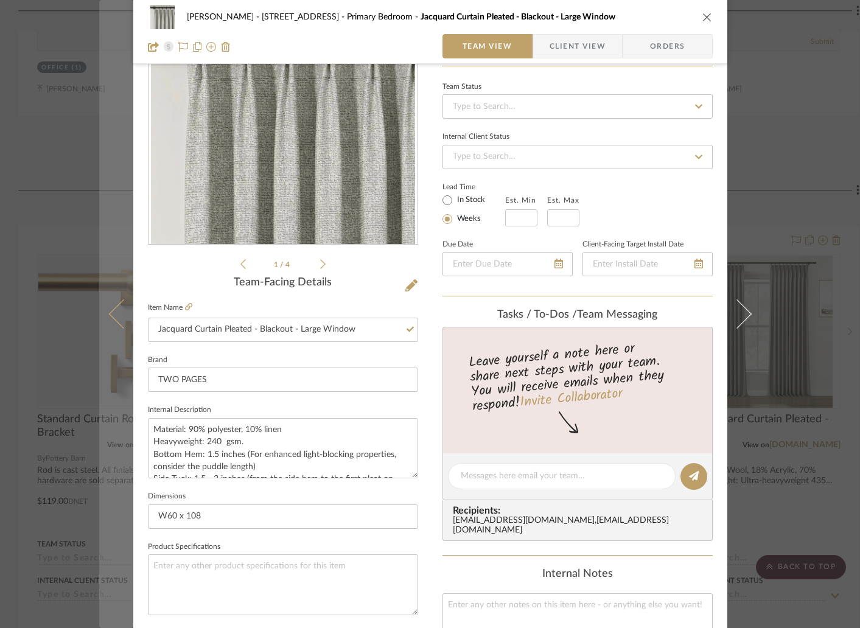
click at [114, 317] on icon at bounding box center [122, 313] width 29 height 29
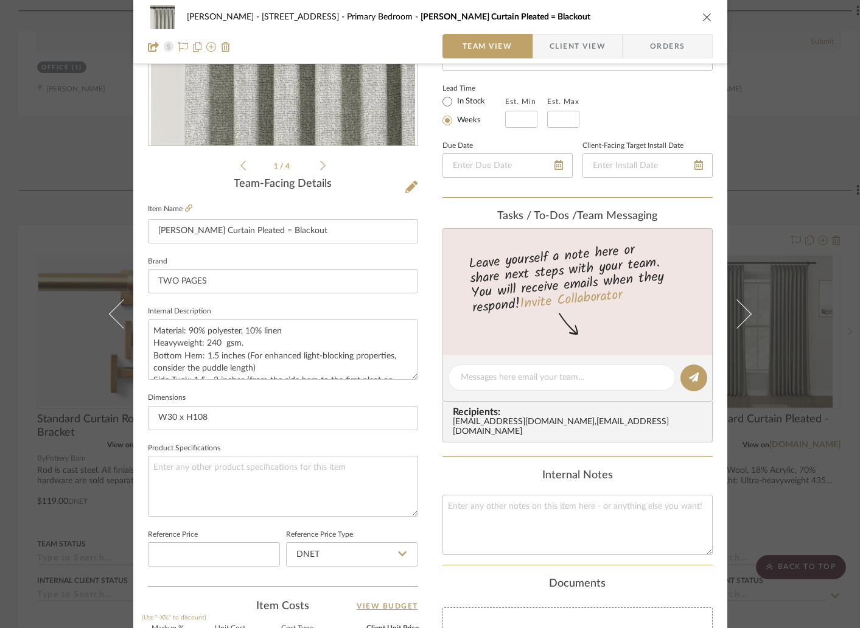
scroll to position [228, 0]
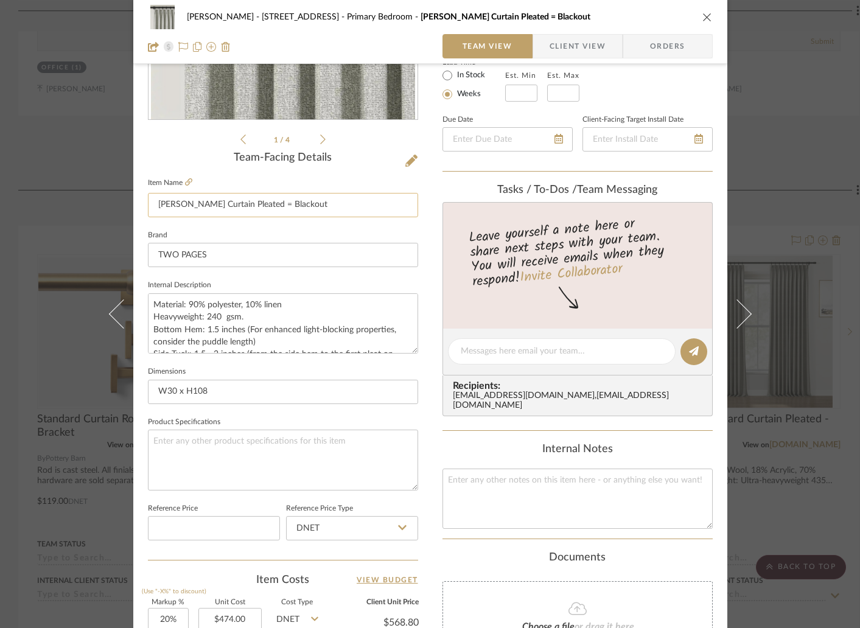
click at [341, 206] on input "Mesh Jacquard Curtain Pleated = Blackout" at bounding box center [283, 205] width 270 height 24
type input "Mesh Jacquard Curtain Pleated = Blackout - Small window"
click at [422, 193] on div "Lori Jacobs - 181 Chedworth Row Primary Bedroom Mesh Jacquard Curtain Pleated =…" at bounding box center [430, 343] width 594 height 1124
click at [703, 18] on icon "close" at bounding box center [707, 17] width 10 height 10
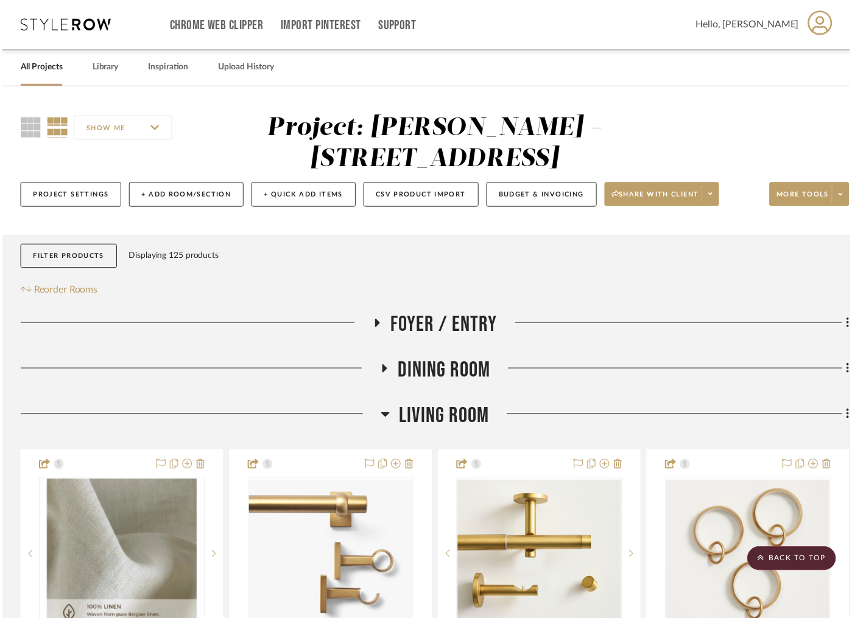
scroll to position [2163, 0]
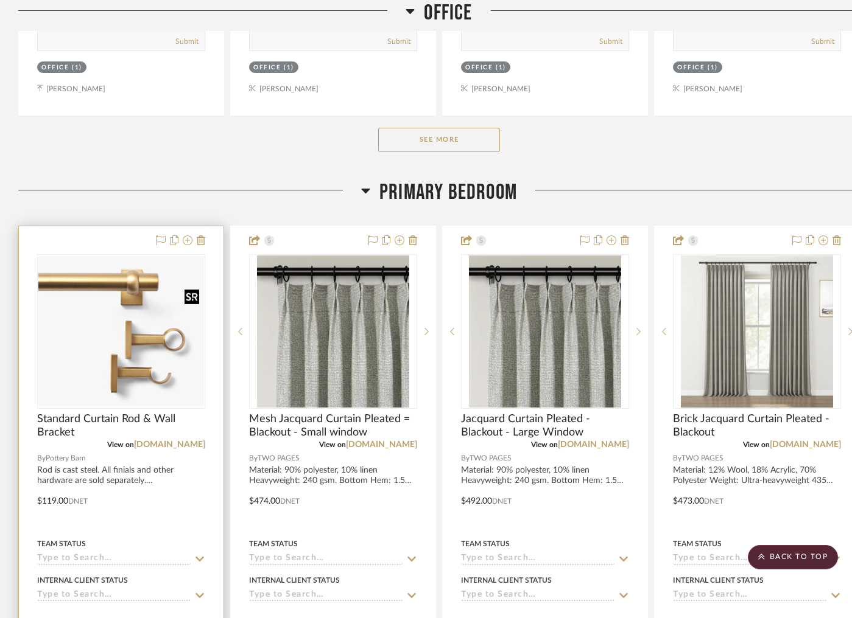
click at [144, 298] on img "0" at bounding box center [121, 331] width 166 height 149
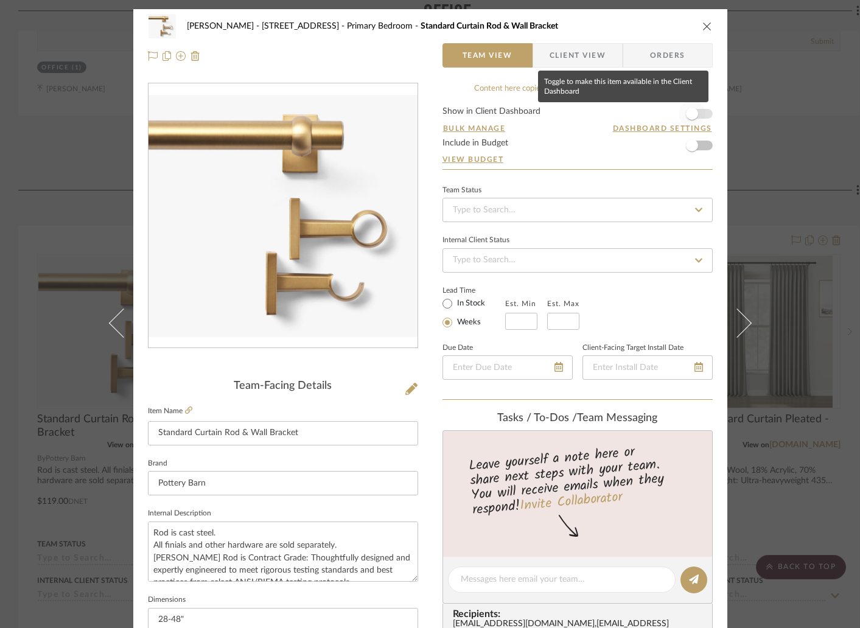
click at [686, 114] on span "button" at bounding box center [692, 114] width 12 height 12
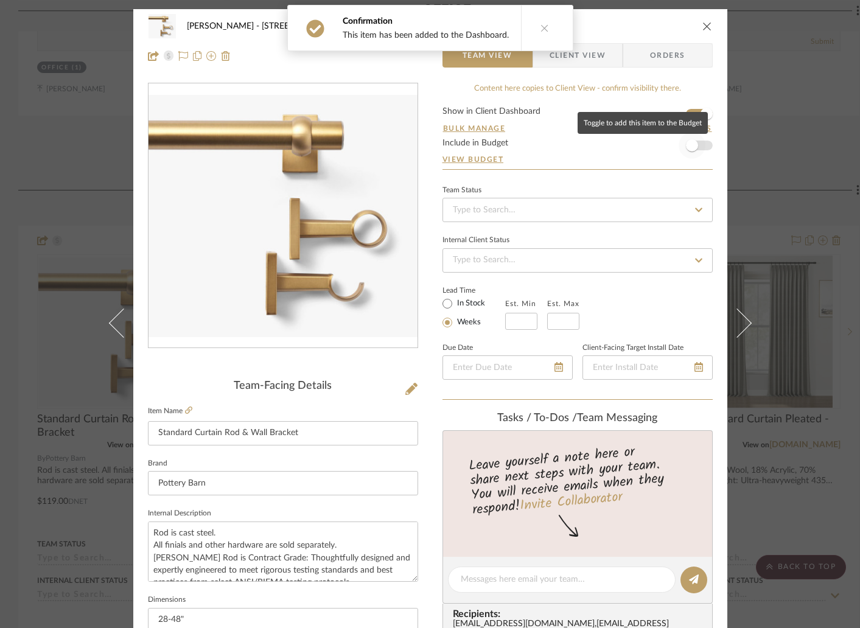
click at [693, 146] on span "button" at bounding box center [692, 145] width 12 height 12
click at [702, 27] on icon "close" at bounding box center [707, 26] width 10 height 10
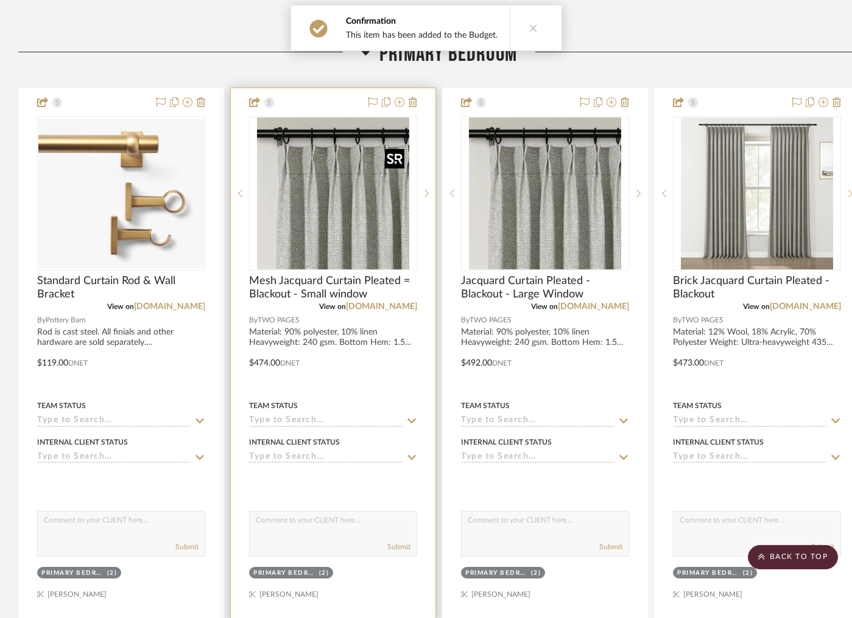
scroll to position [2328, 0]
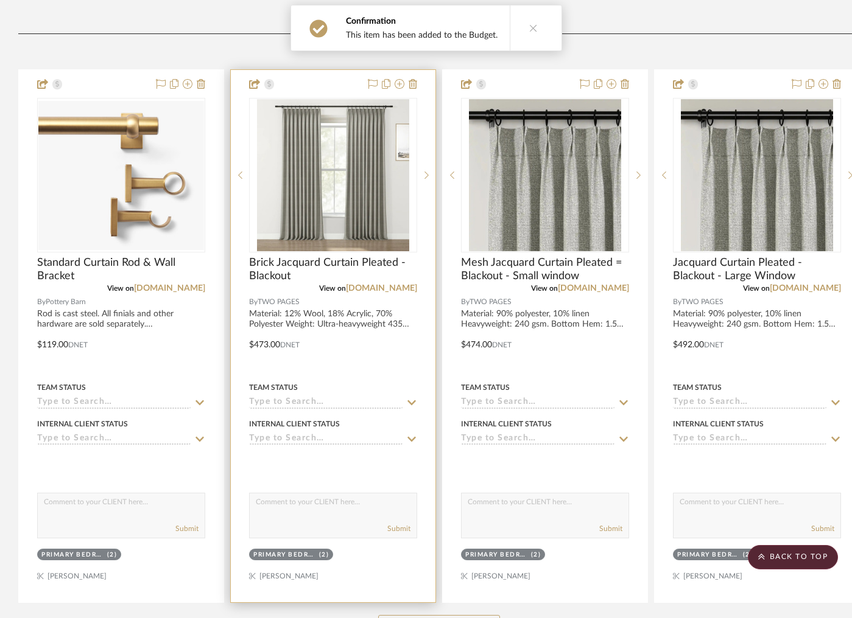
drag, startPoint x: 733, startPoint y: 80, endPoint x: 266, endPoint y: 107, distance: 468.2
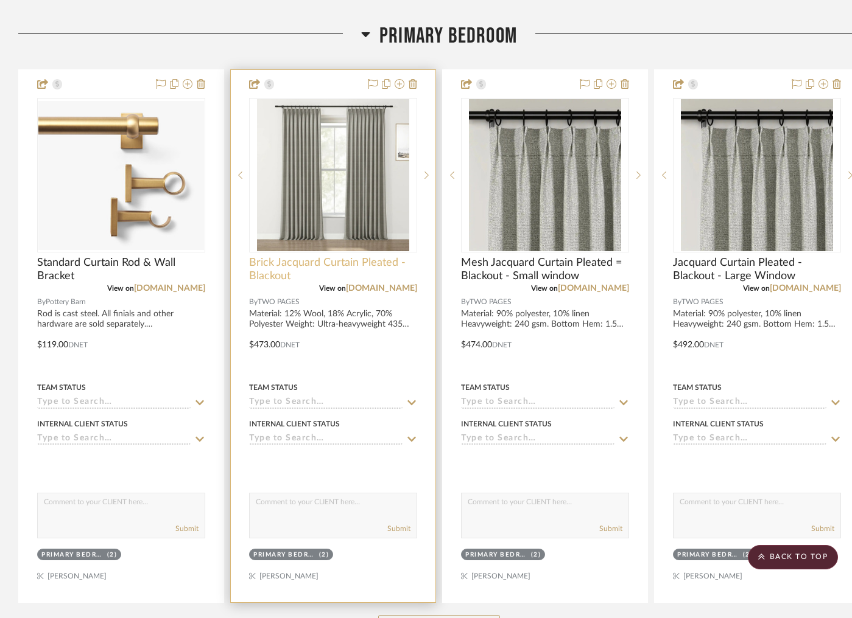
scroll to position [2431, 0]
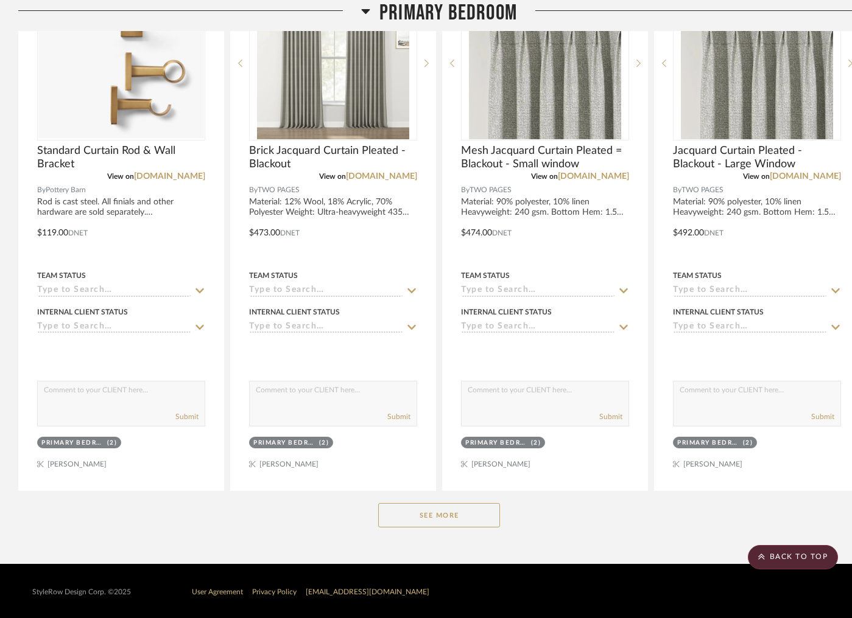
click at [416, 519] on button "See More" at bounding box center [439, 515] width 122 height 24
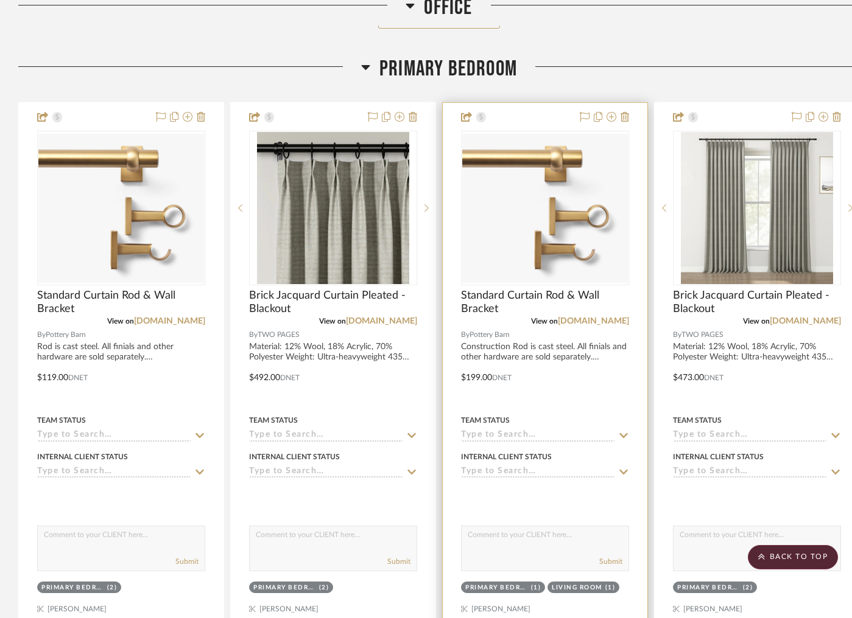
scroll to position [2287, 0]
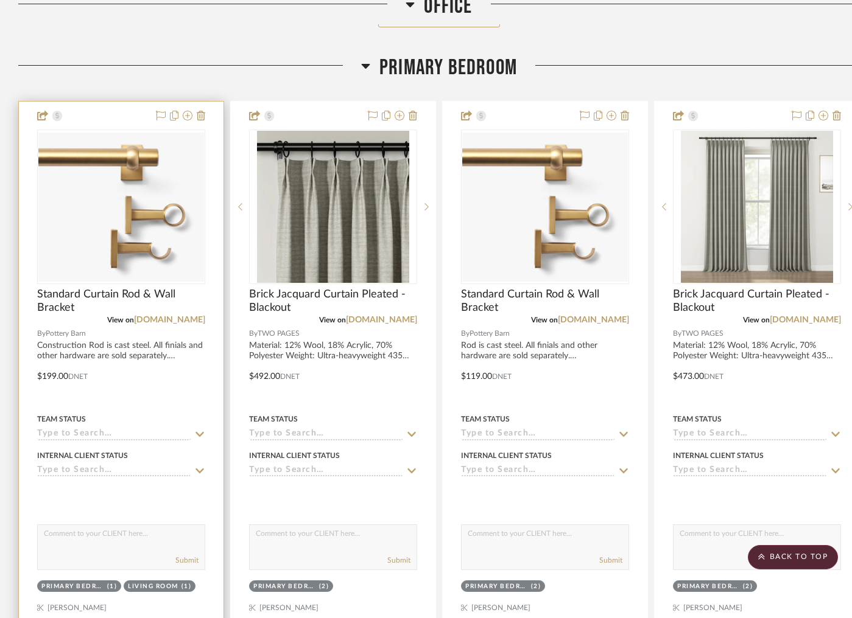
click at [124, 119] on div at bounding box center [121, 368] width 205 height 533
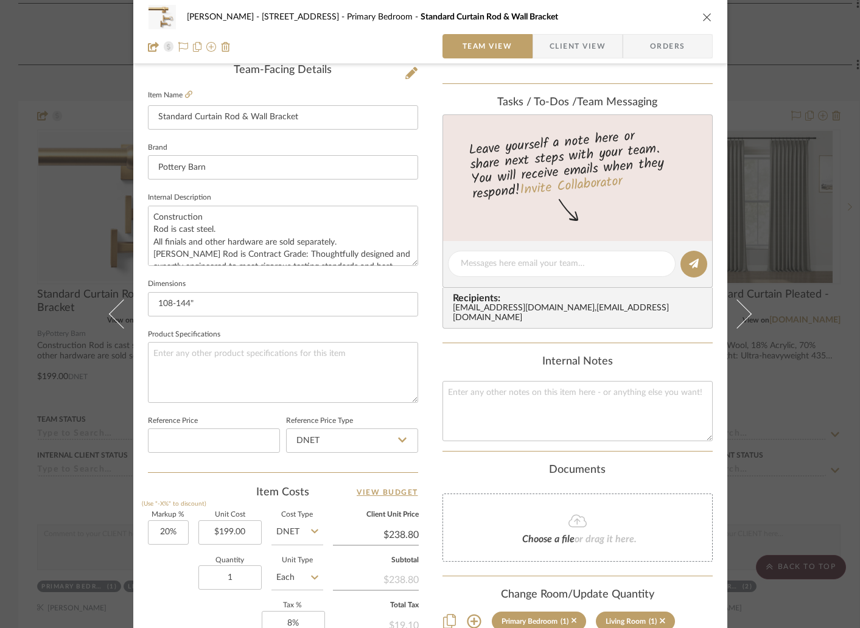
scroll to position [373, 0]
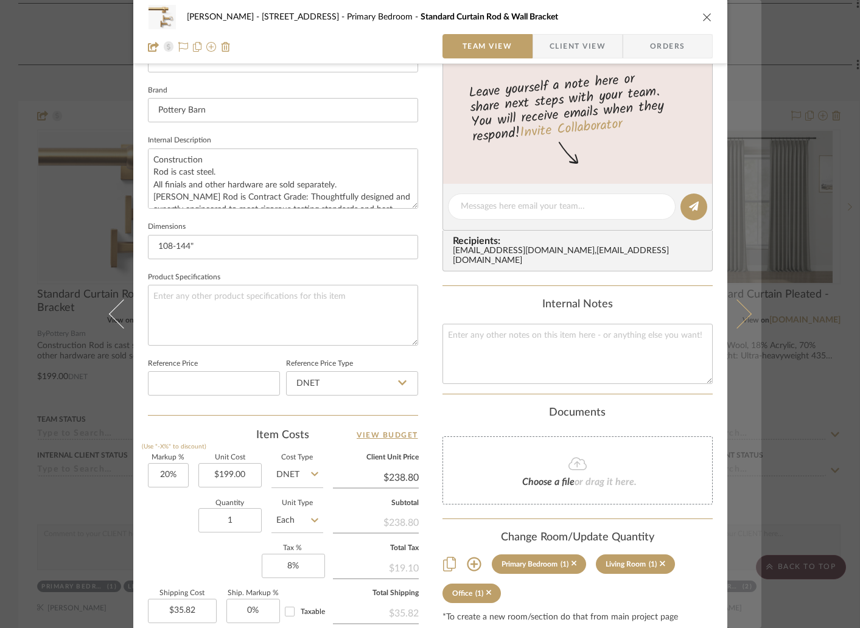
click at [743, 303] on button at bounding box center [744, 314] width 34 height 628
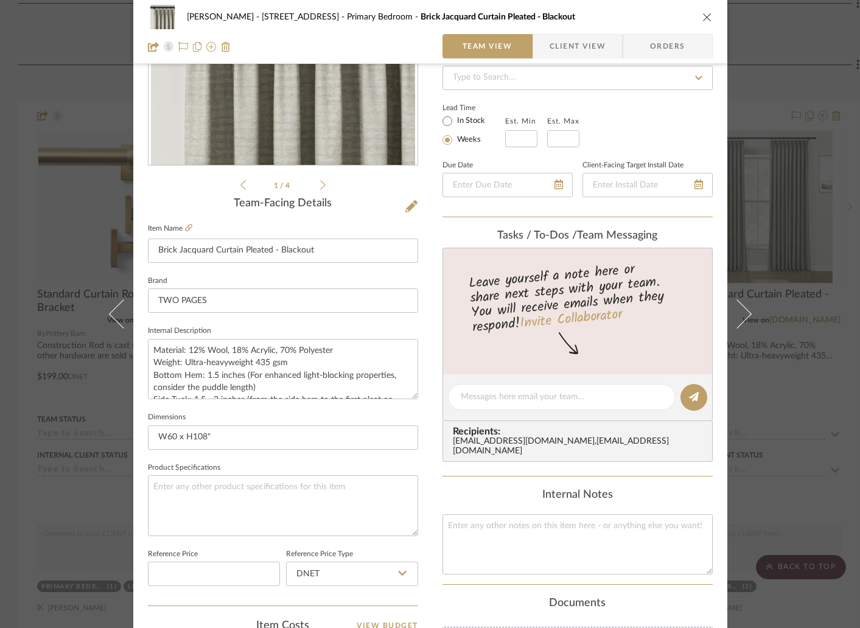
scroll to position [372, 0]
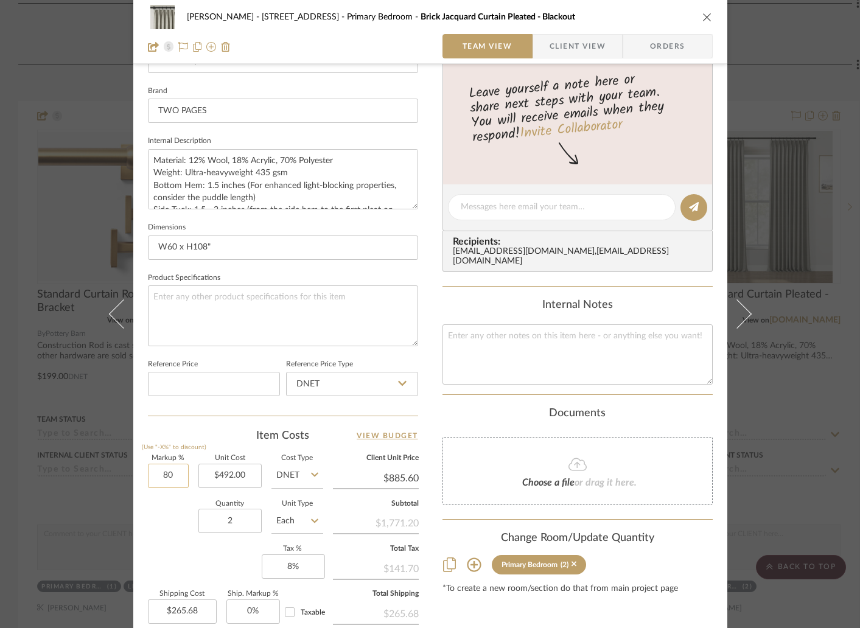
click at [182, 474] on input "80" at bounding box center [168, 476] width 41 height 24
type input "20%"
click at [159, 505] on div "Quantity 2 Unit Type Each" at bounding box center [235, 522] width 175 height 43
type input "$590.40"
type input "$177.12"
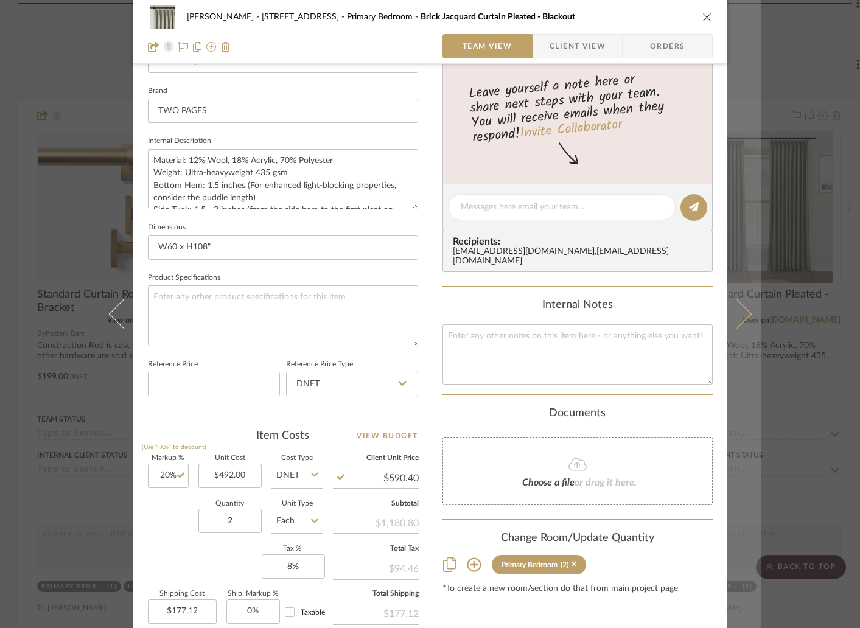
click at [744, 315] on icon at bounding box center [736, 313] width 29 height 29
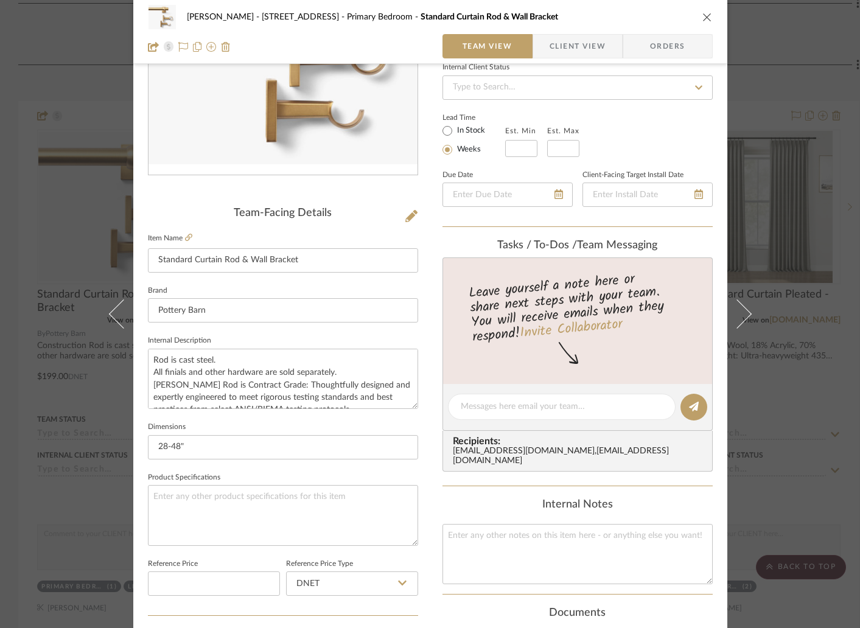
scroll to position [326, 0]
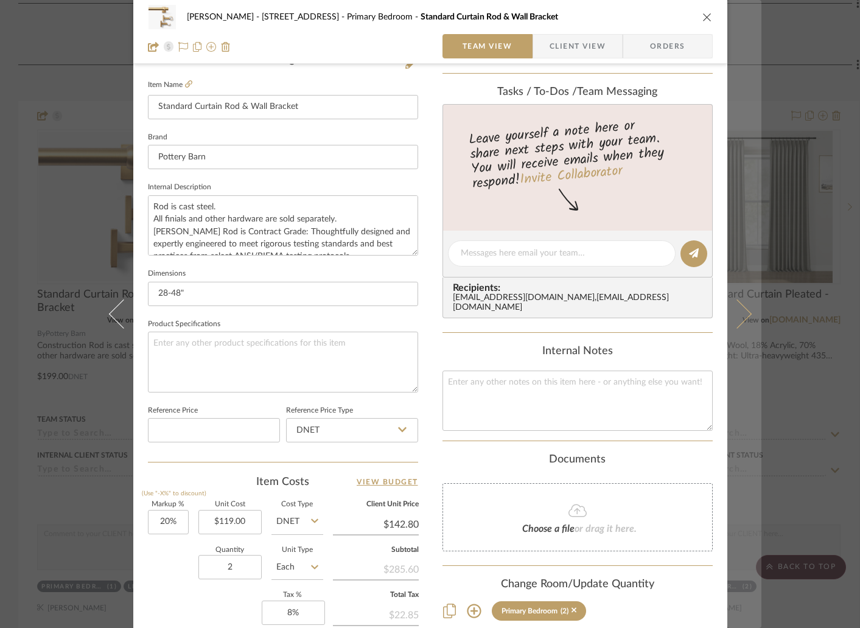
click at [736, 324] on icon at bounding box center [736, 313] width 29 height 29
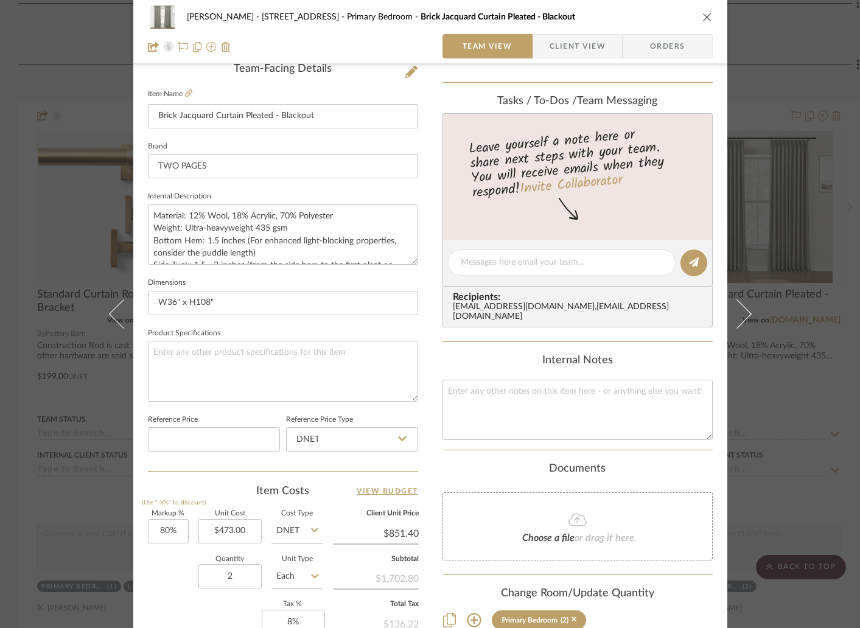
scroll to position [332, 0]
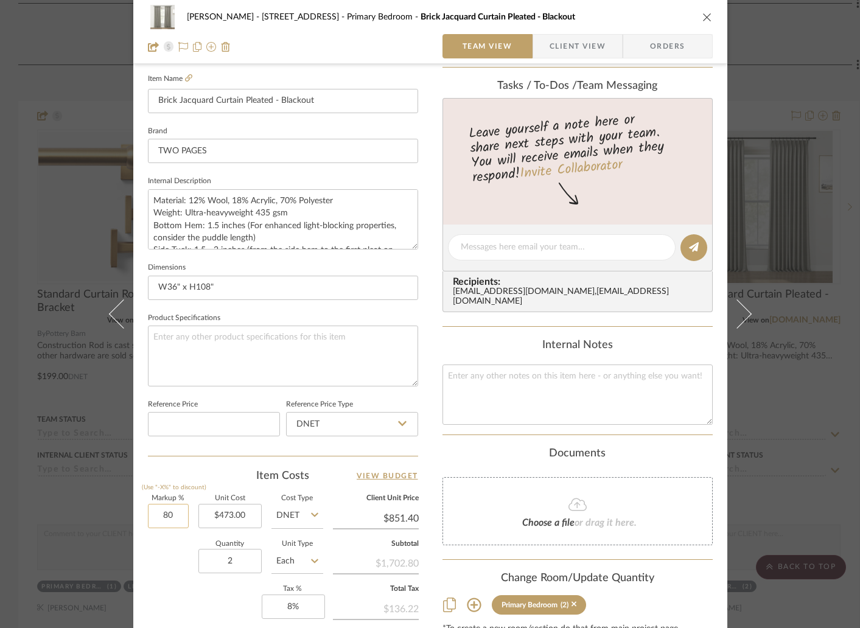
click at [170, 519] on input "80" at bounding box center [168, 516] width 41 height 24
type input "20%"
click at [164, 558] on div "Quantity 2 Unit Type Each" at bounding box center [235, 562] width 175 height 43
type input "$567.60"
type input "$170.28"
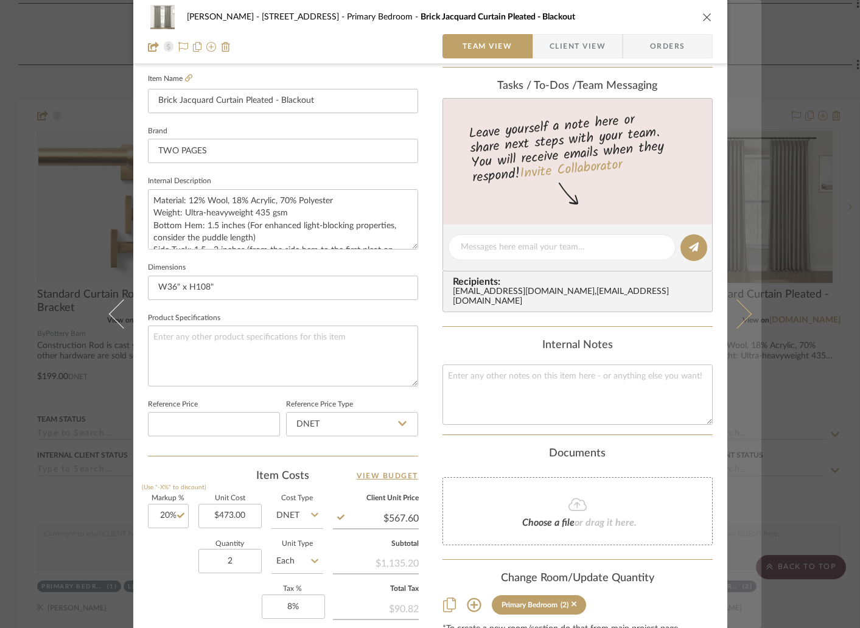
click at [740, 323] on button at bounding box center [744, 314] width 34 height 628
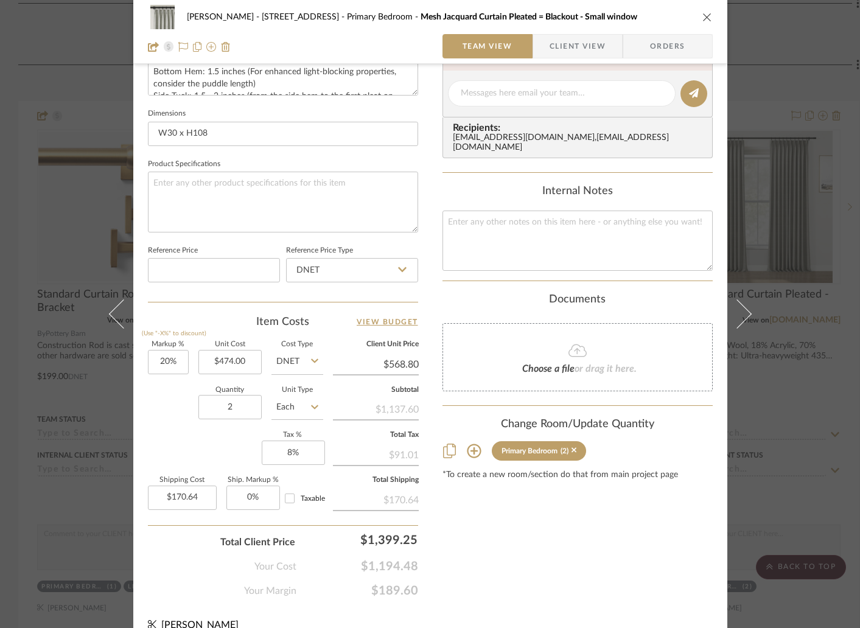
scroll to position [503, 0]
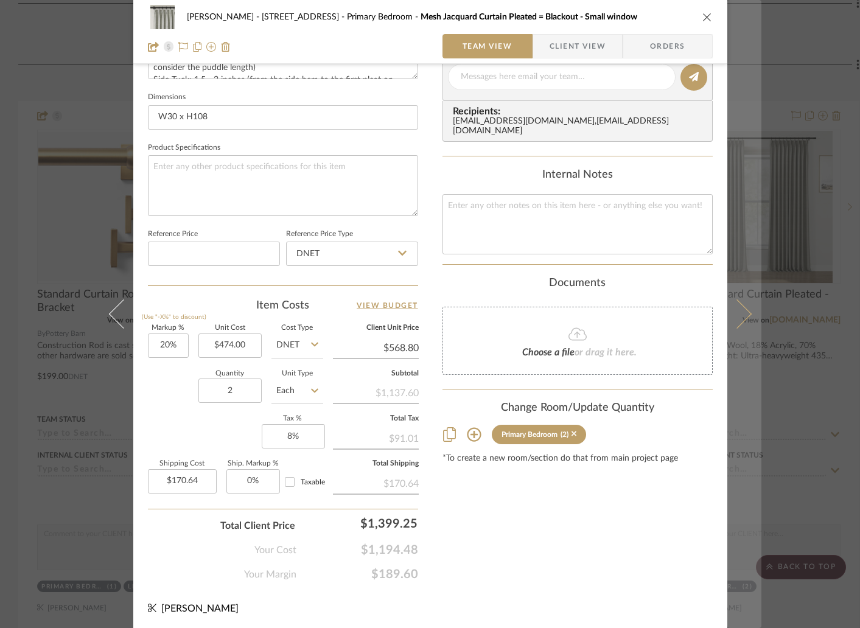
click at [741, 324] on button at bounding box center [744, 314] width 34 height 628
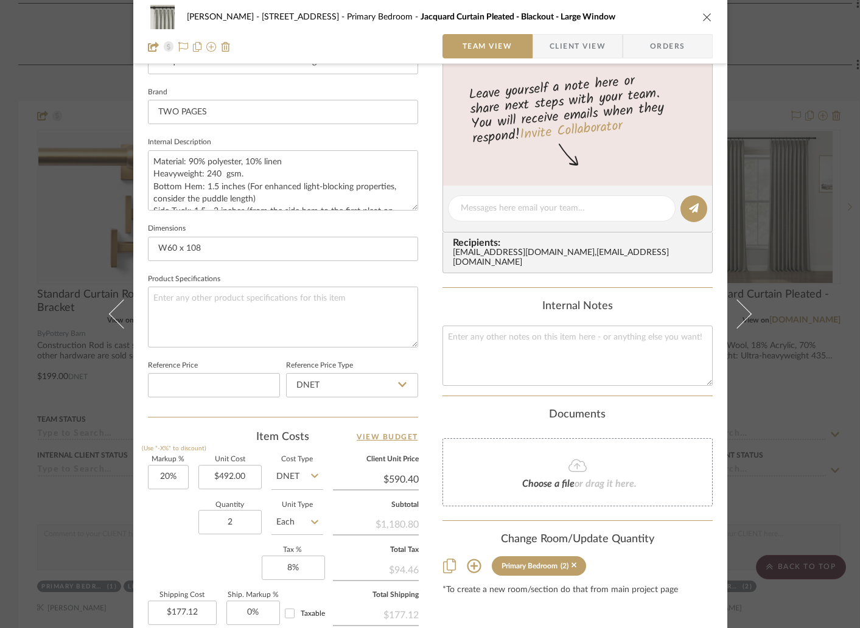
scroll to position [372, 0]
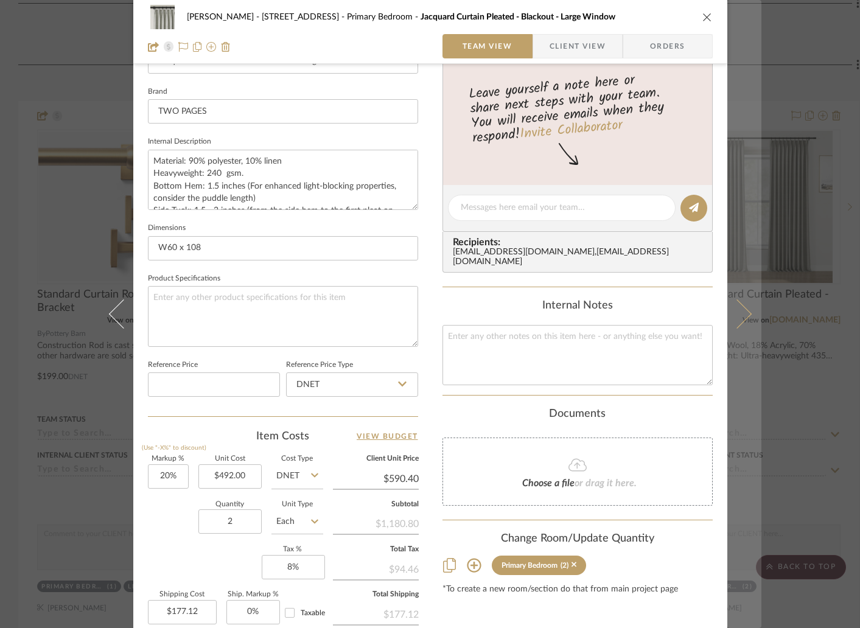
click at [730, 307] on icon at bounding box center [736, 313] width 29 height 29
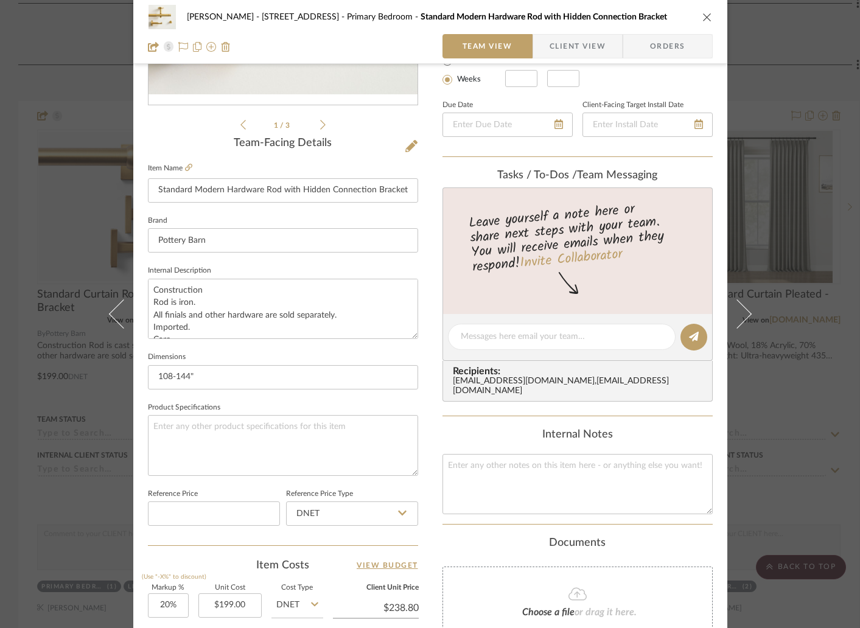
scroll to position [503, 0]
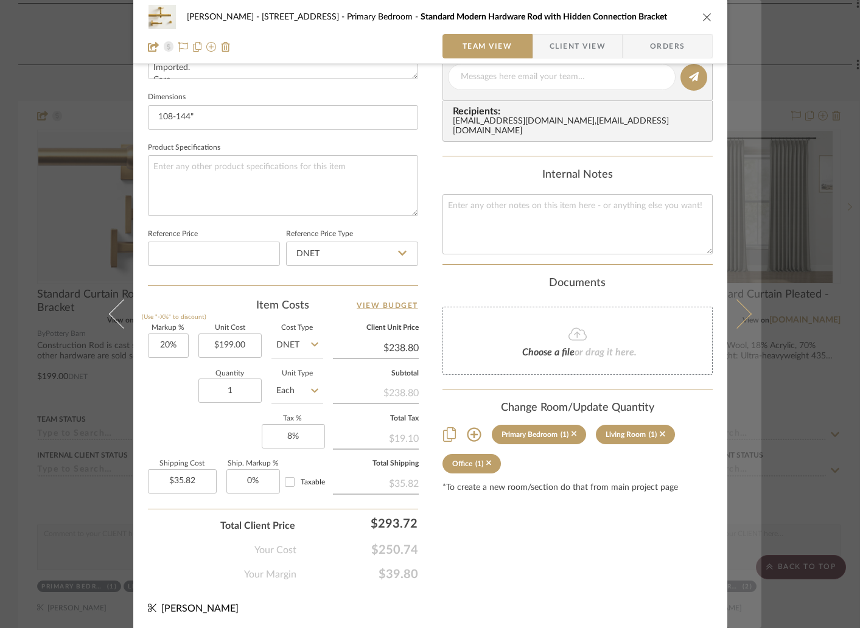
click at [732, 314] on icon at bounding box center [736, 313] width 29 height 29
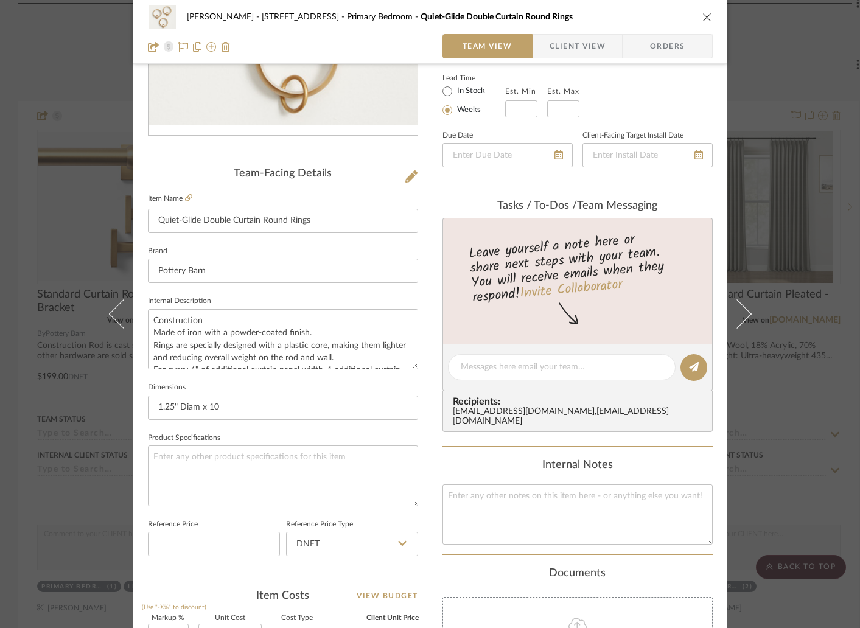
scroll to position [332, 0]
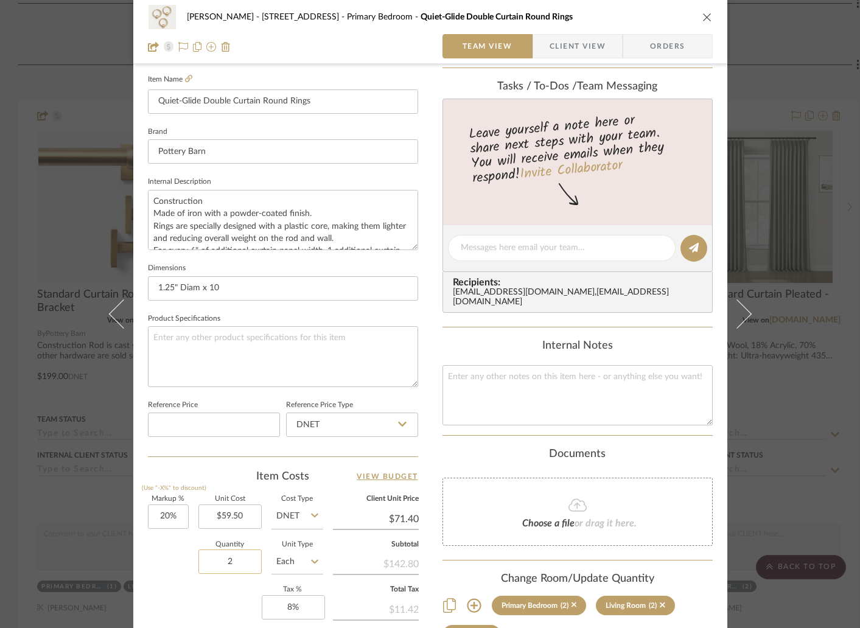
click at [237, 567] on input "2" at bounding box center [229, 562] width 63 height 24
type input "4"
click at [172, 564] on div "Quantity 4 Unit Type Each" at bounding box center [235, 563] width 175 height 43
type input "$42.84"
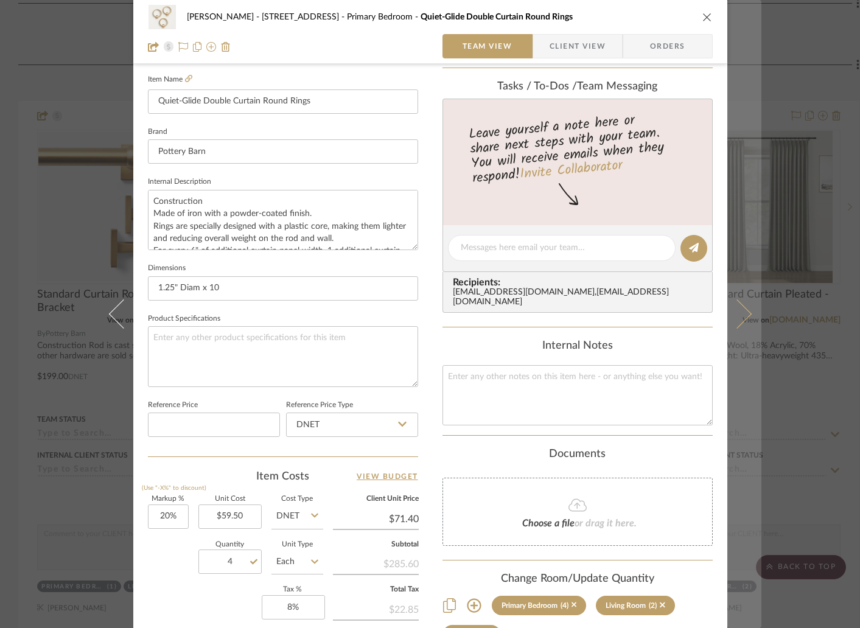
click at [734, 323] on icon at bounding box center [736, 313] width 29 height 29
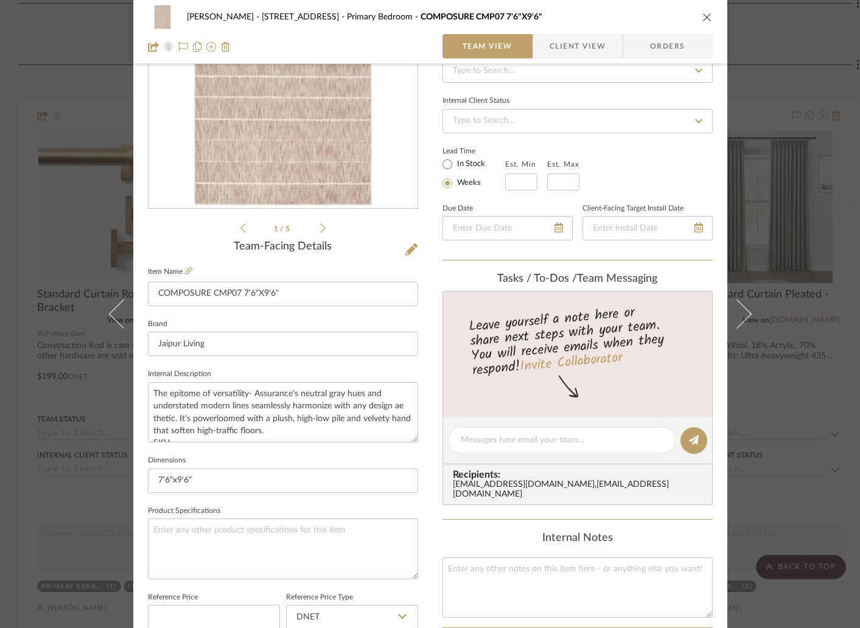
scroll to position [292, 0]
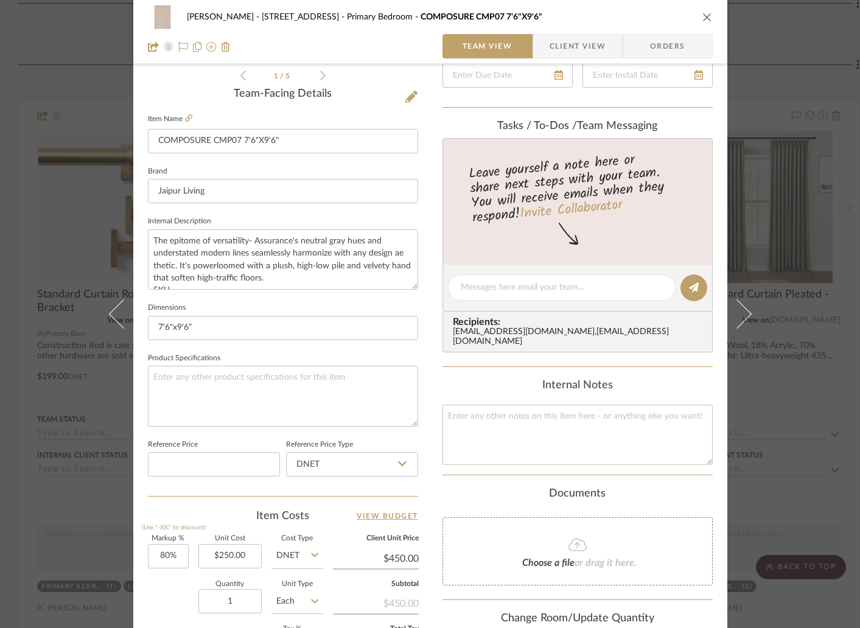
click at [702, 17] on icon "close" at bounding box center [707, 17] width 10 height 10
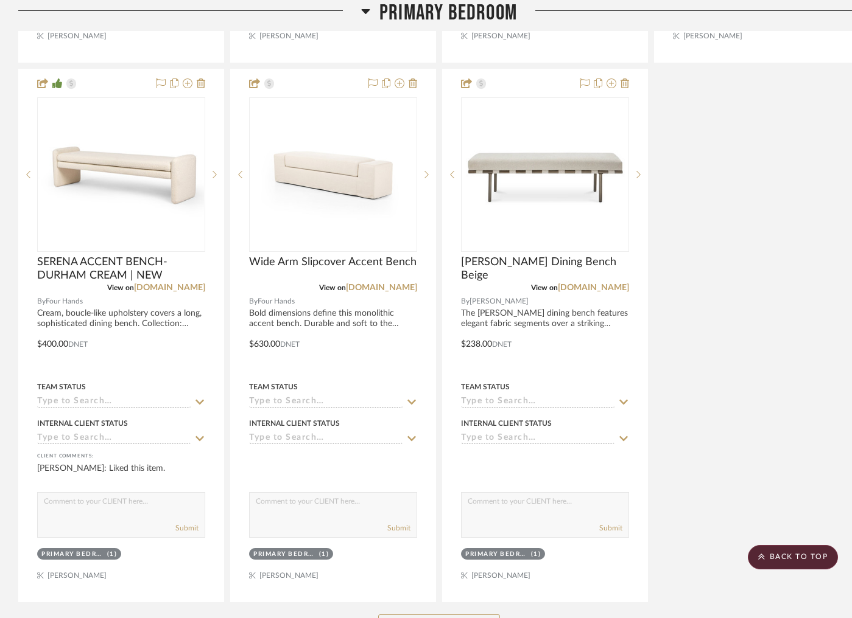
scroll to position [3920, 0]
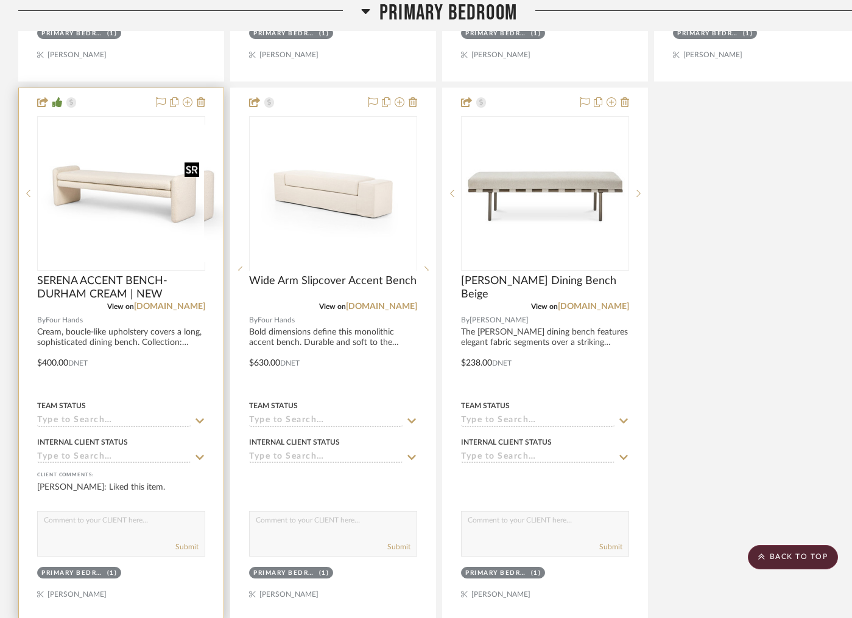
click at [169, 220] on div at bounding box center [121, 193] width 168 height 155
click at [166, 194] on img "0" at bounding box center [121, 194] width 166 height 124
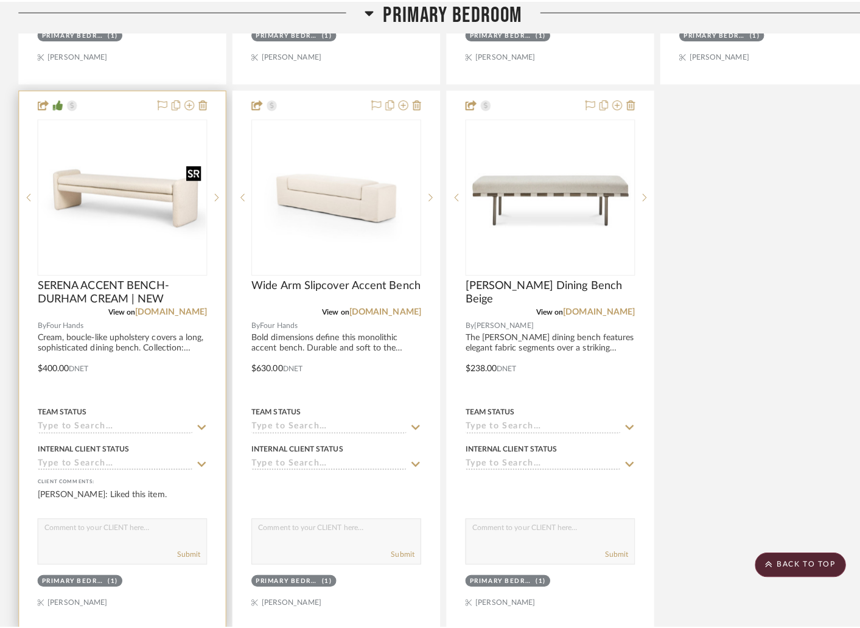
scroll to position [0, 0]
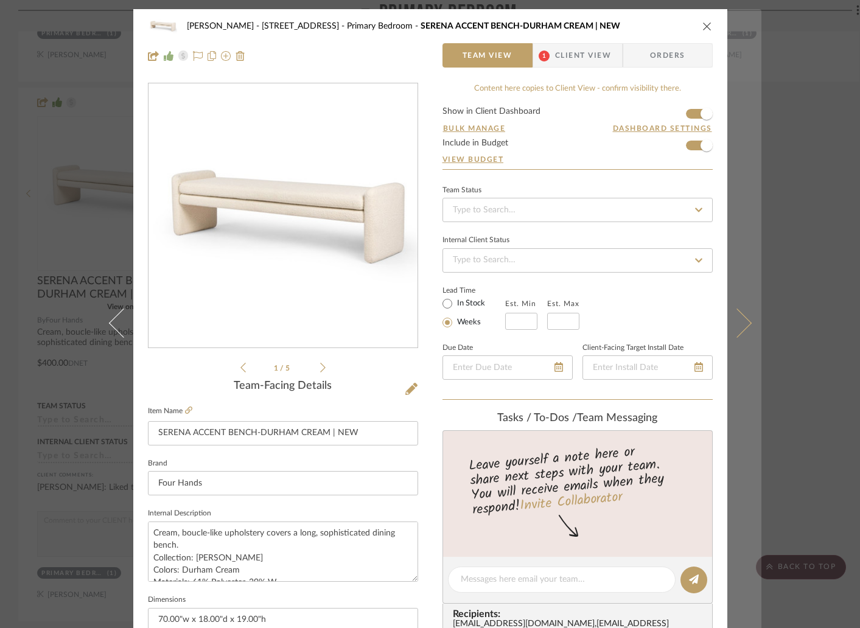
click at [730, 327] on icon at bounding box center [736, 323] width 29 height 29
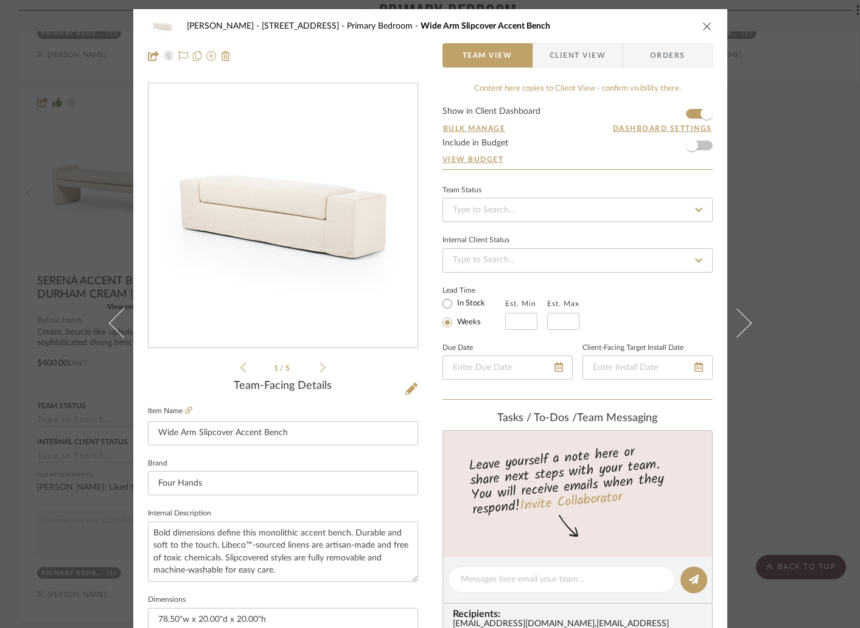
click at [702, 23] on icon "close" at bounding box center [707, 26] width 10 height 10
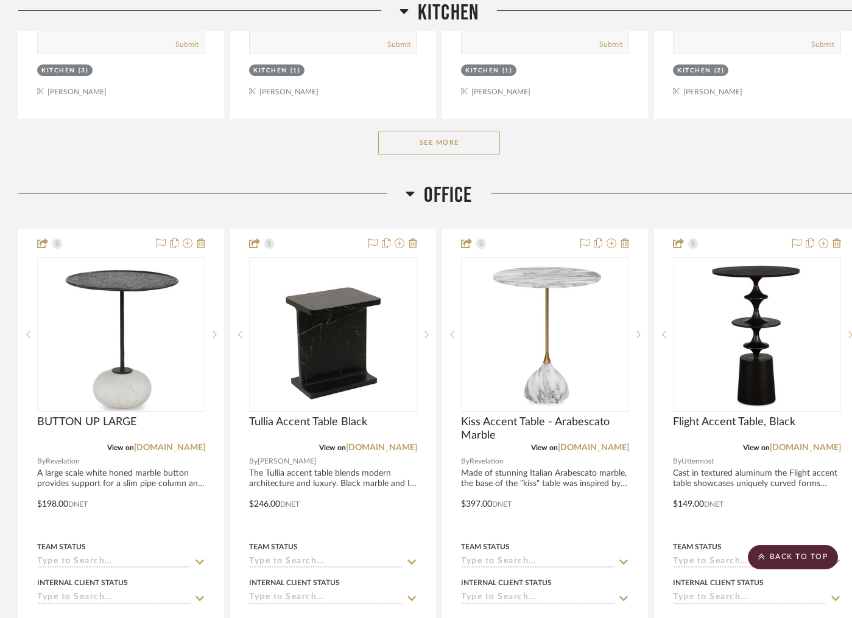
scroll to position [1494, 0]
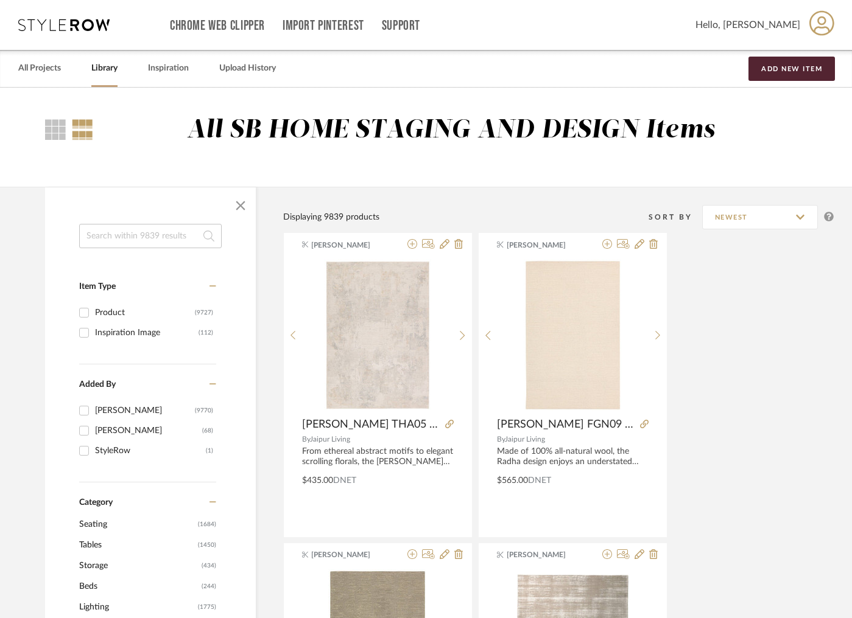
click at [106, 72] on link "Library" at bounding box center [104, 68] width 26 height 16
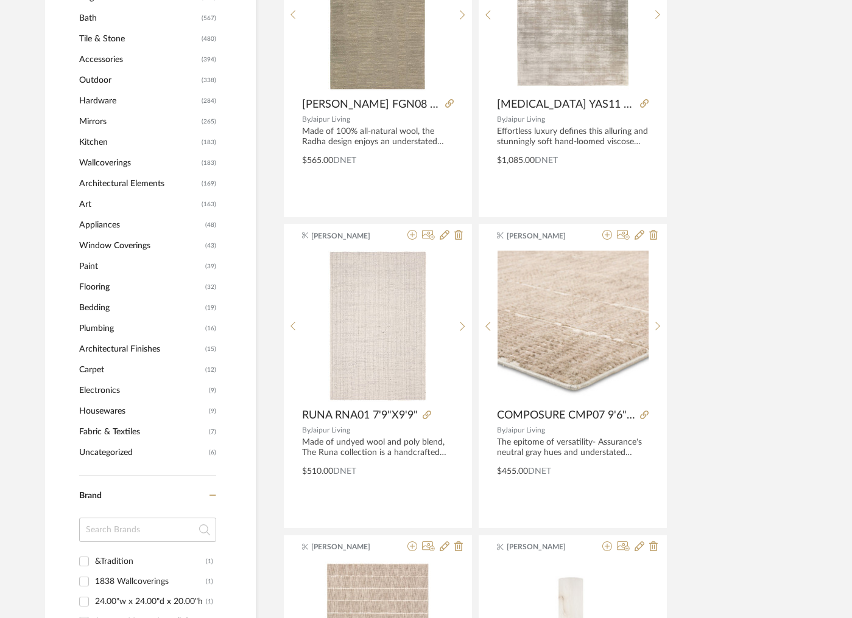
scroll to position [718, 0]
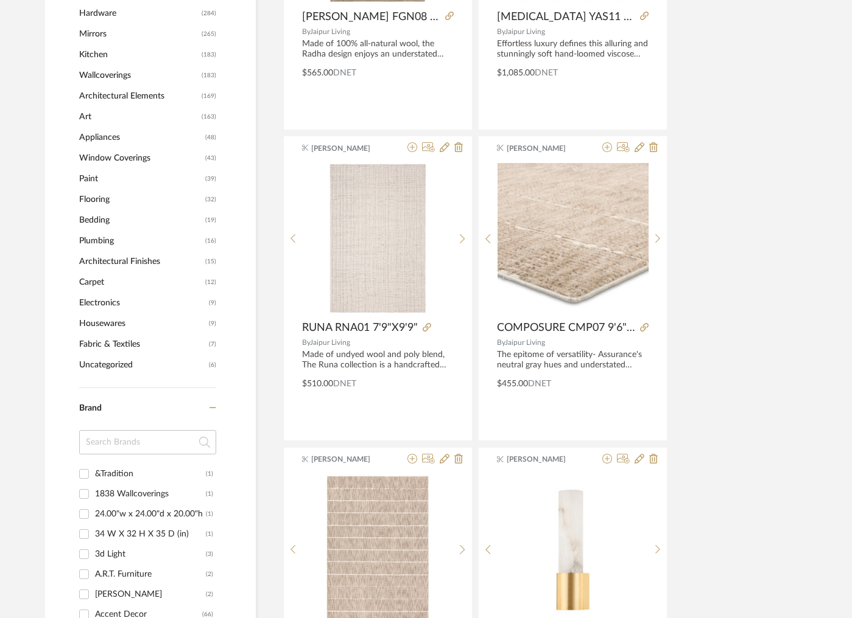
click at [128, 448] on input at bounding box center [147, 442] width 137 height 24
type input "two"
click at [86, 494] on input "TWO PAGES (36)" at bounding box center [83, 493] width 19 height 19
checkbox input "true"
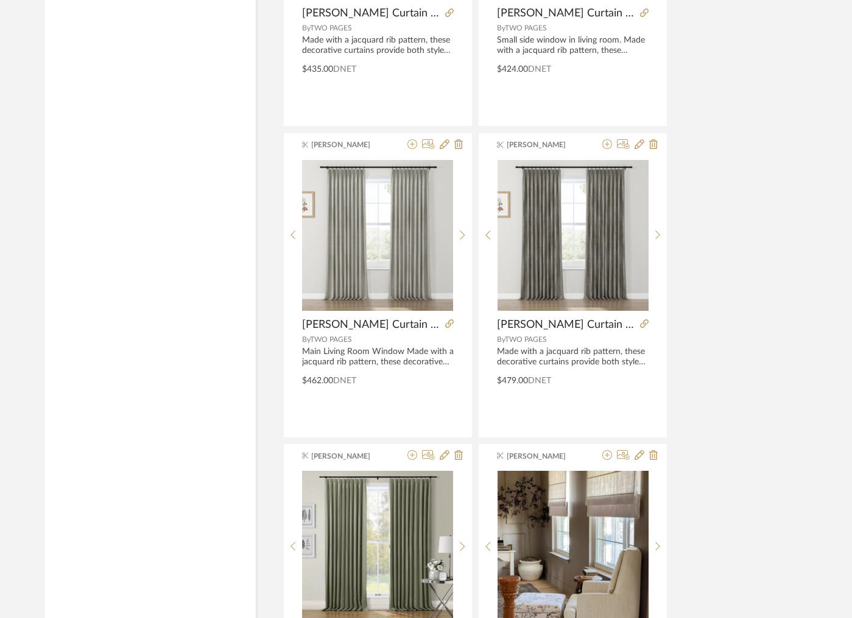
scroll to position [2621, 0]
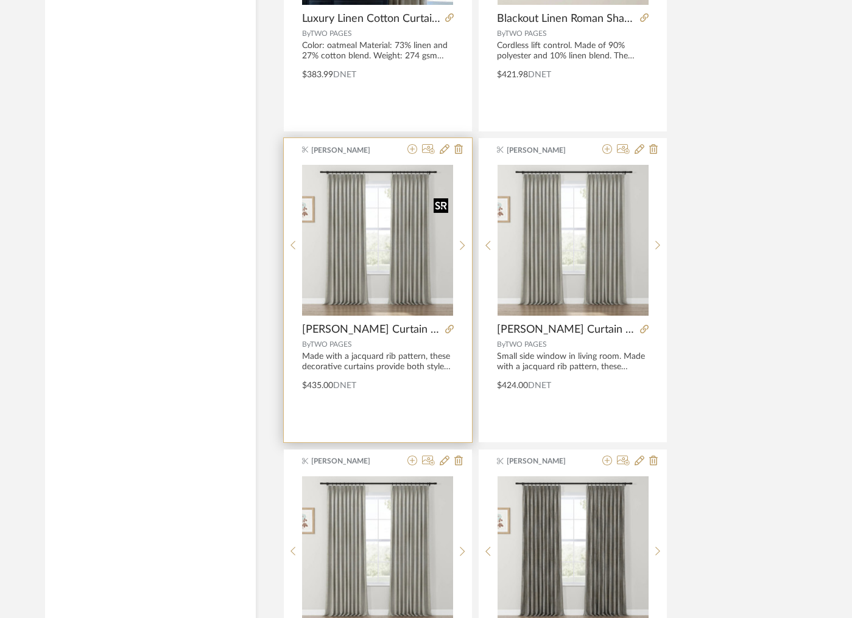
click at [381, 276] on img "0" at bounding box center [377, 240] width 151 height 151
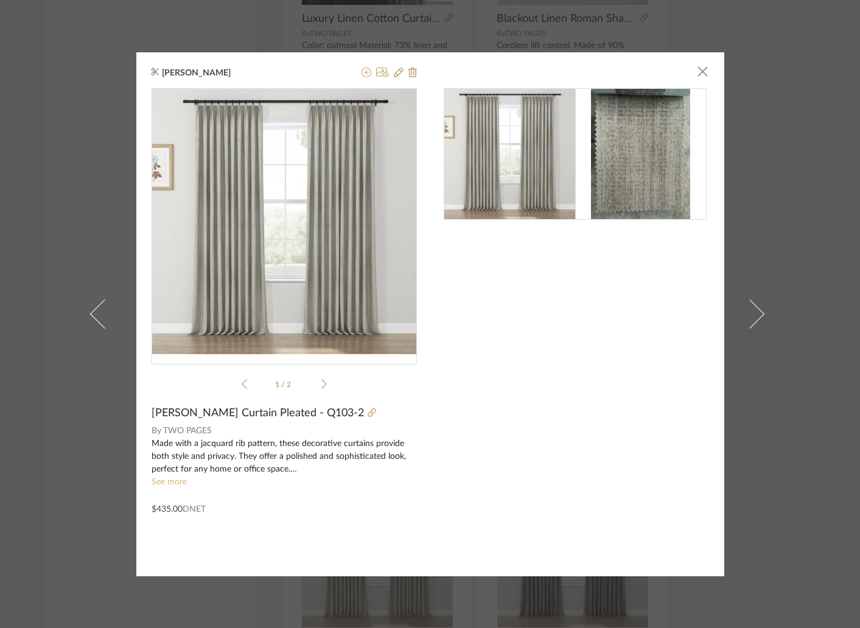
click at [171, 483] on link "See more" at bounding box center [169, 482] width 35 height 9
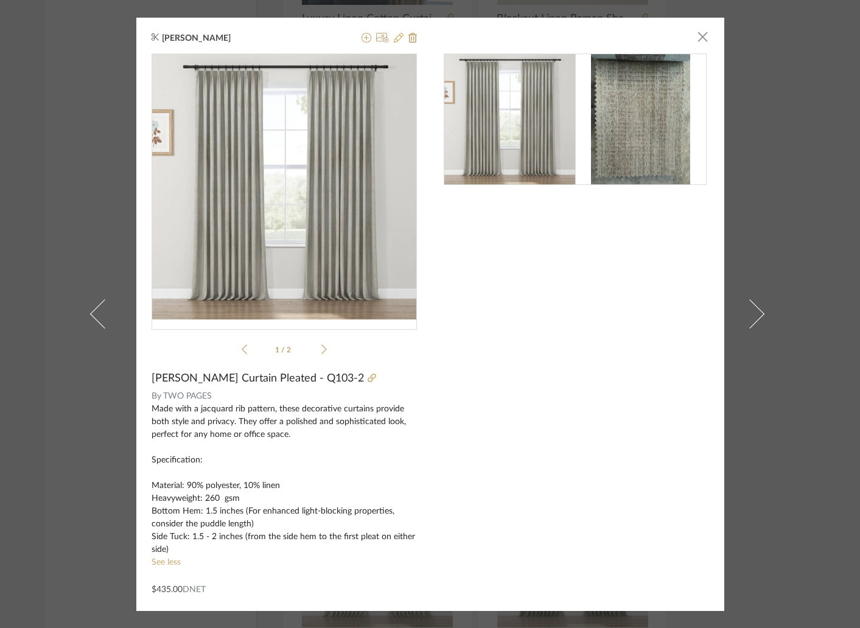
click at [394, 40] on icon at bounding box center [399, 38] width 10 height 10
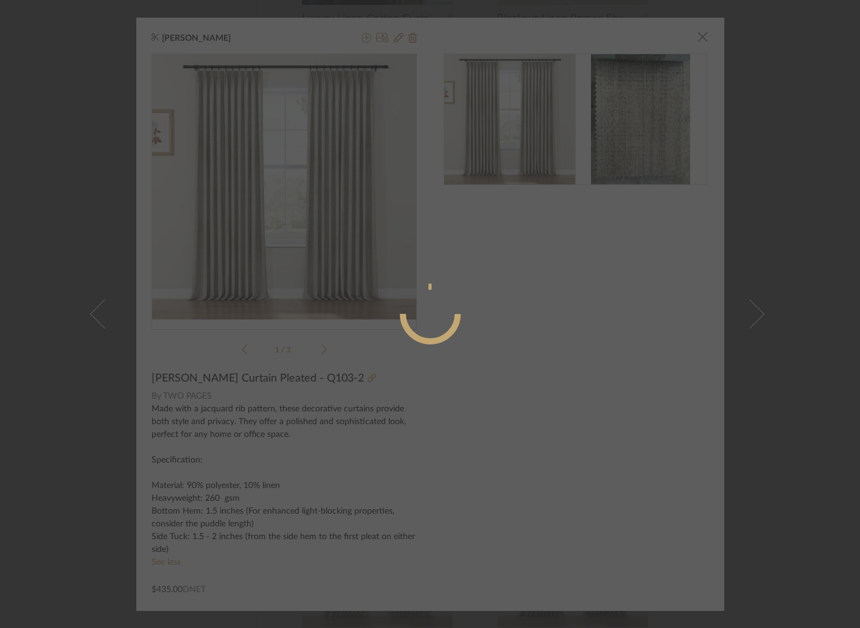
radio input "true"
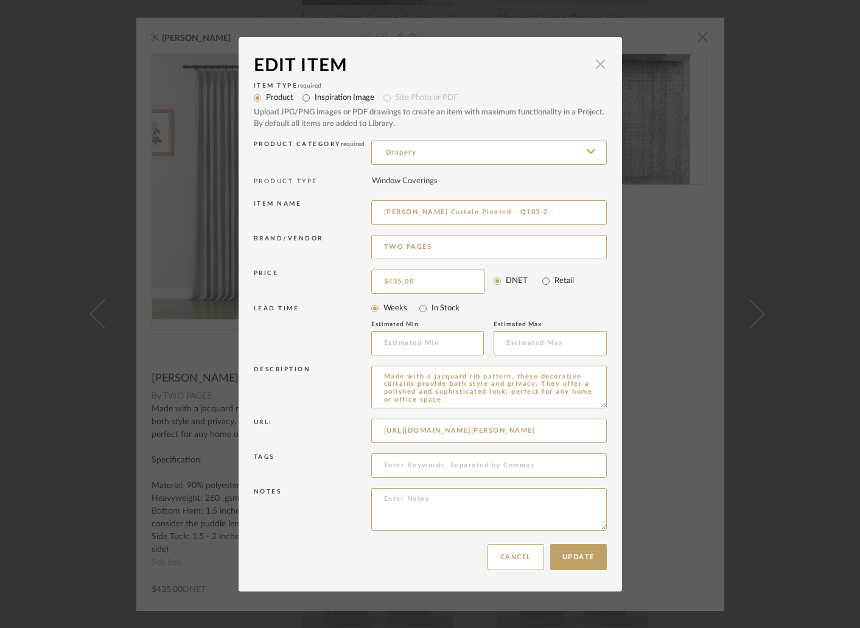
click at [596, 63] on span "button" at bounding box center [601, 64] width 24 height 24
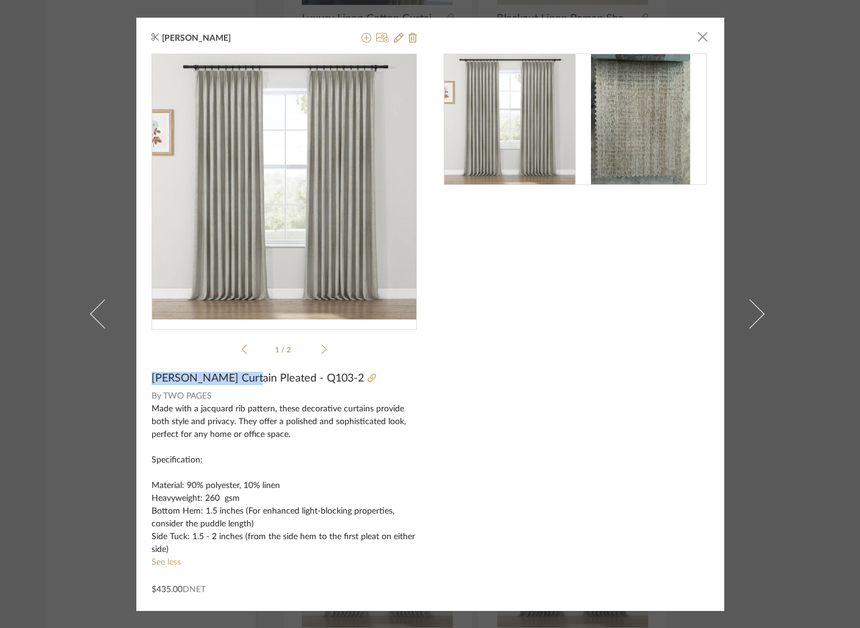
drag, startPoint x: 147, startPoint y: 379, endPoint x: 236, endPoint y: 382, distance: 88.9
click at [236, 382] on span "[PERSON_NAME] Curtain Pleated - Q103-2" at bounding box center [258, 378] width 212 height 13
copy span "[PERSON_NAME]"
click at [695, 41] on span "button" at bounding box center [703, 37] width 24 height 24
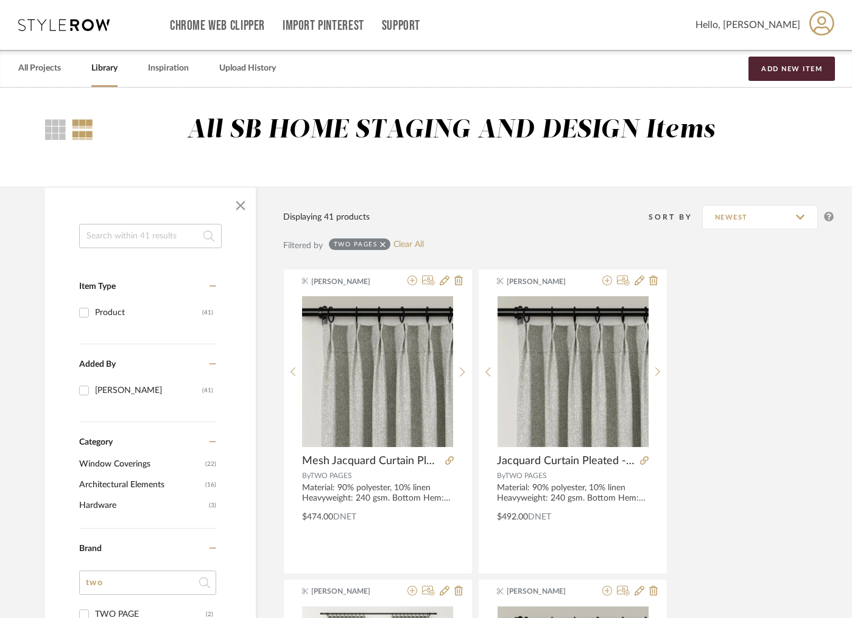
click at [111, 68] on link "Library" at bounding box center [104, 68] width 26 height 16
checkbox input "false"
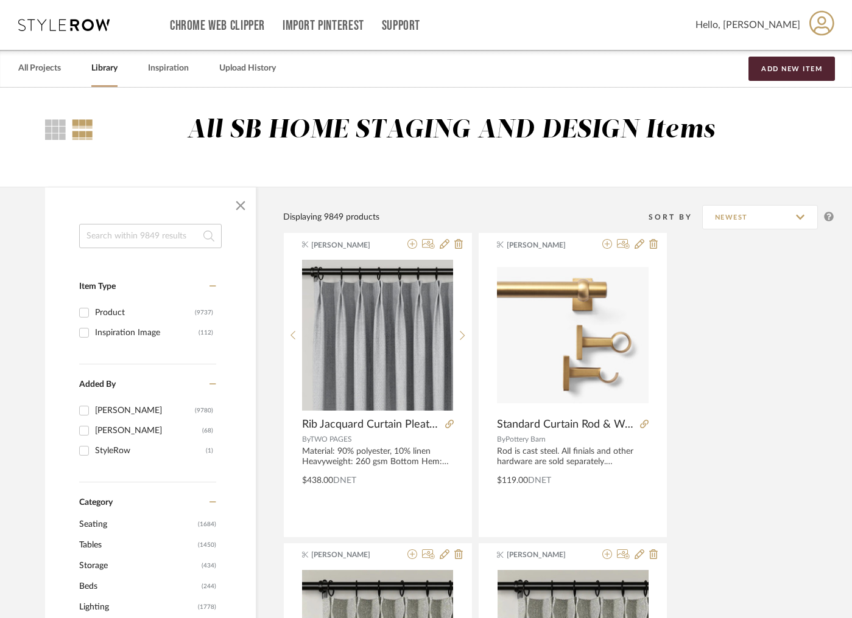
click at [156, 231] on input at bounding box center [150, 236] width 142 height 24
type input "[PERSON_NAME]"
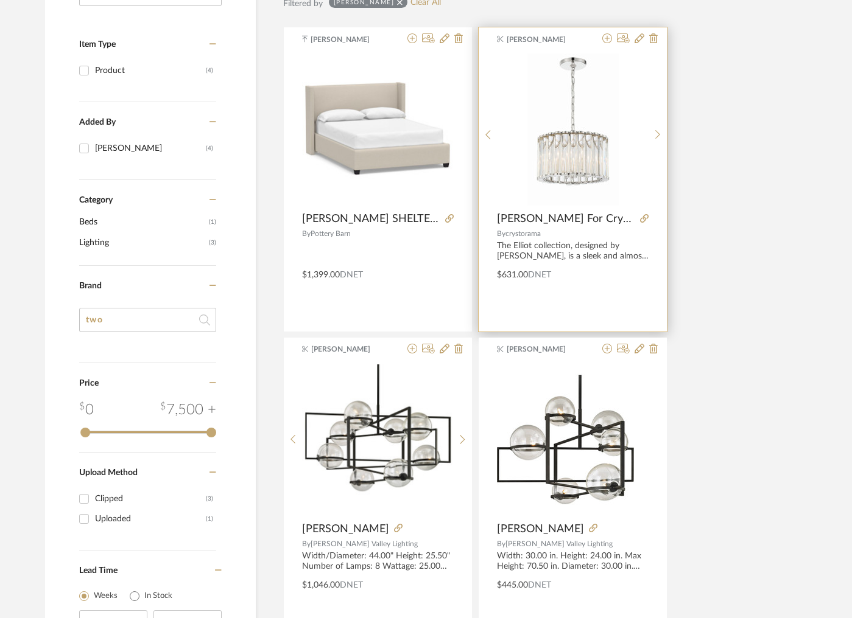
scroll to position [346, 0]
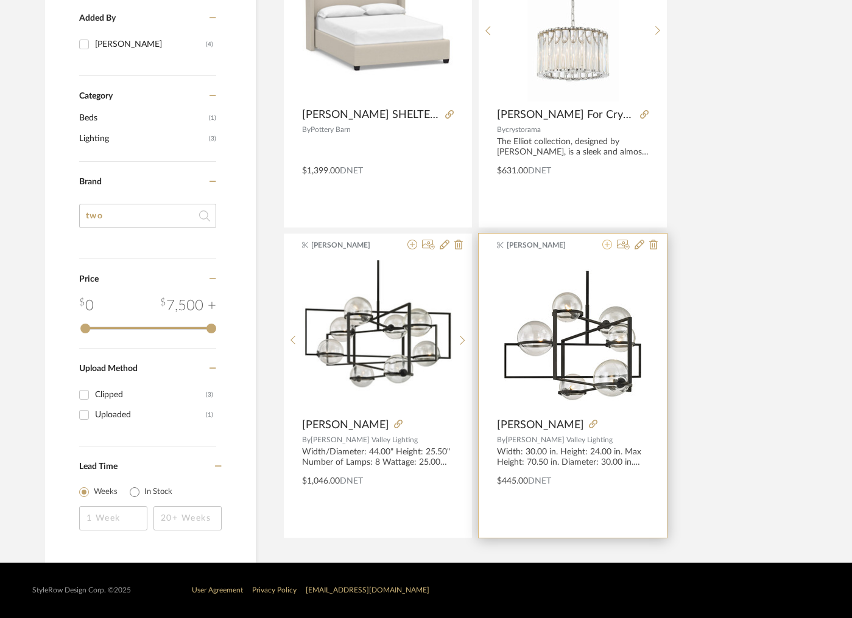
click at [609, 244] on icon at bounding box center [607, 245] width 10 height 10
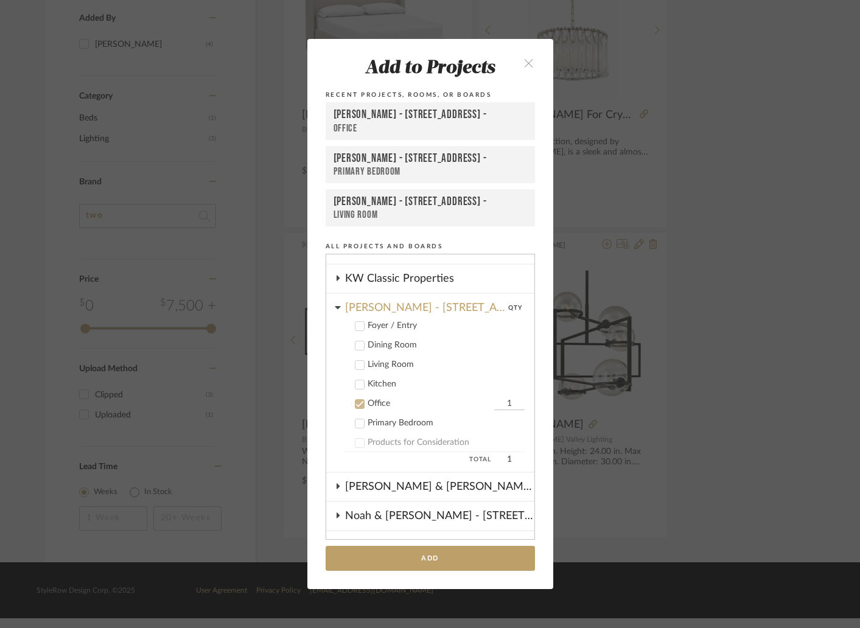
scroll to position [337, 0]
click at [428, 556] on button "Add" at bounding box center [430, 558] width 209 height 25
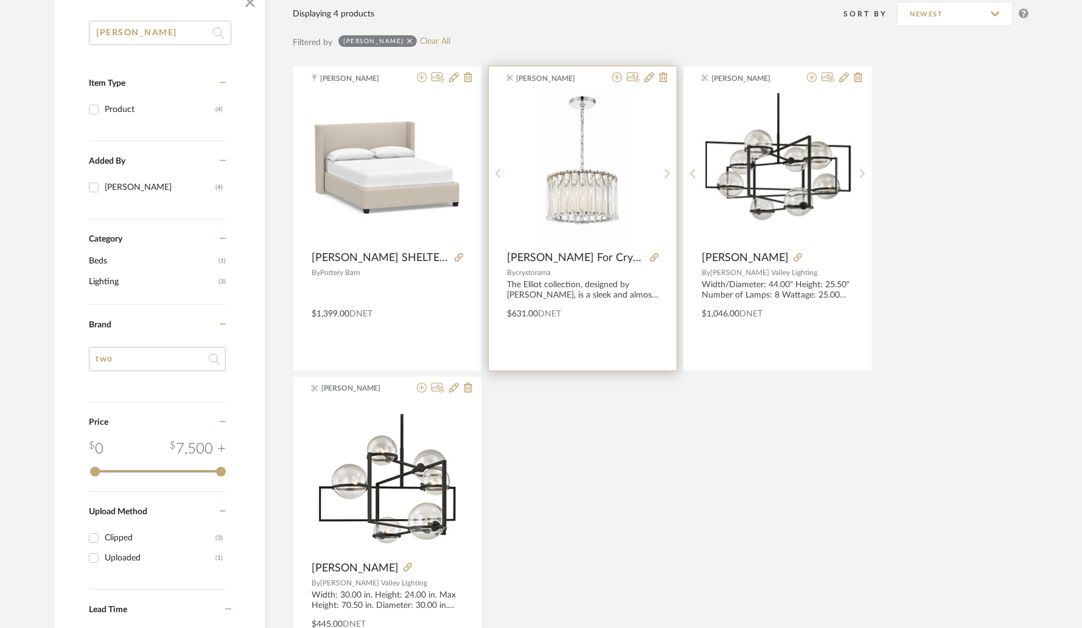
scroll to position [0, 0]
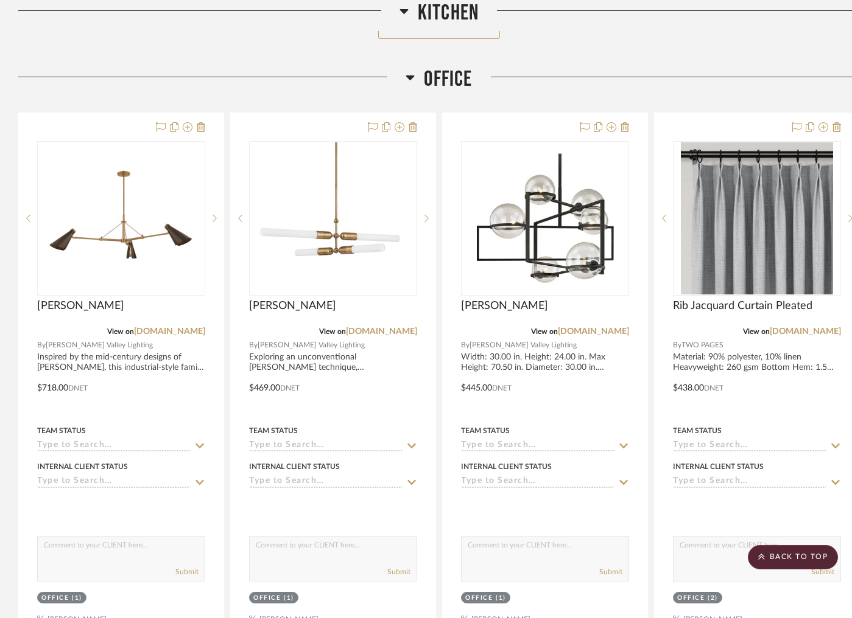
scroll to position [1589, 0]
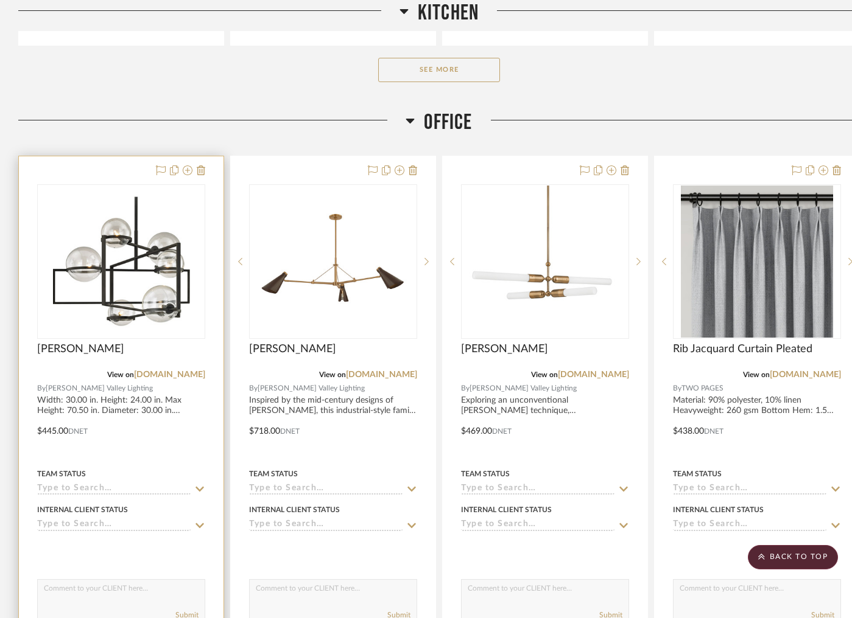
drag, startPoint x: 502, startPoint y: 178, endPoint x: 143, endPoint y: 253, distance: 366.8
click at [143, 253] on img "0" at bounding box center [121, 262] width 137 height 152
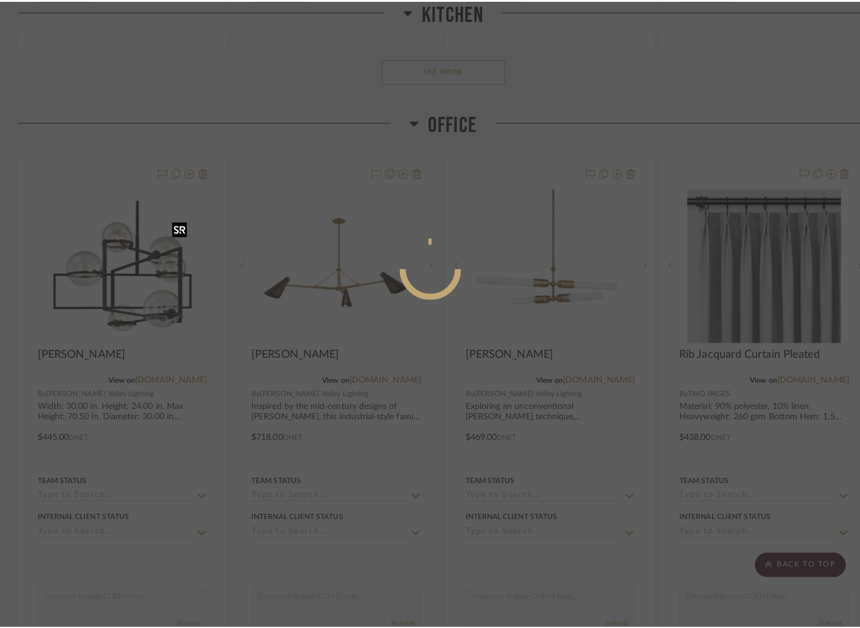
scroll to position [0, 0]
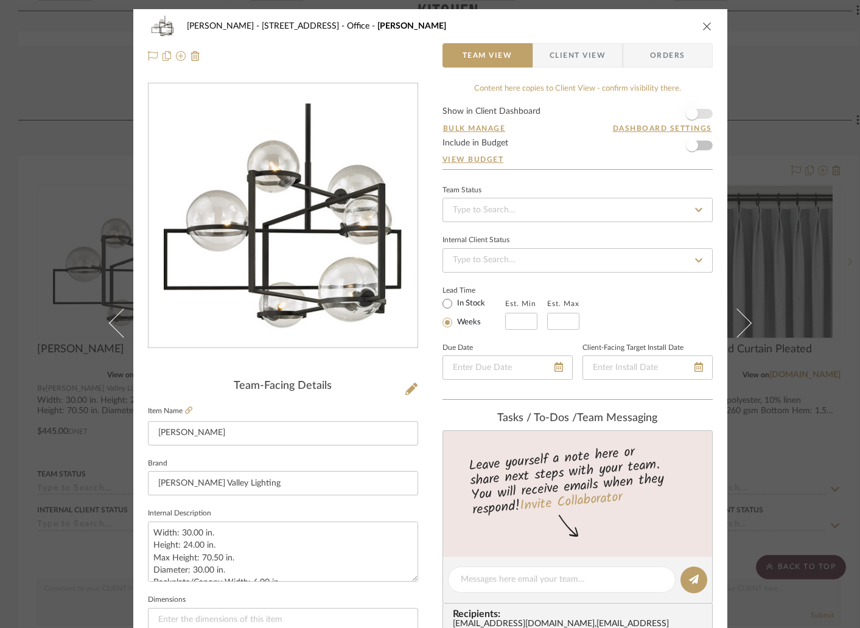
click at [699, 114] on span "button" at bounding box center [692, 113] width 27 height 27
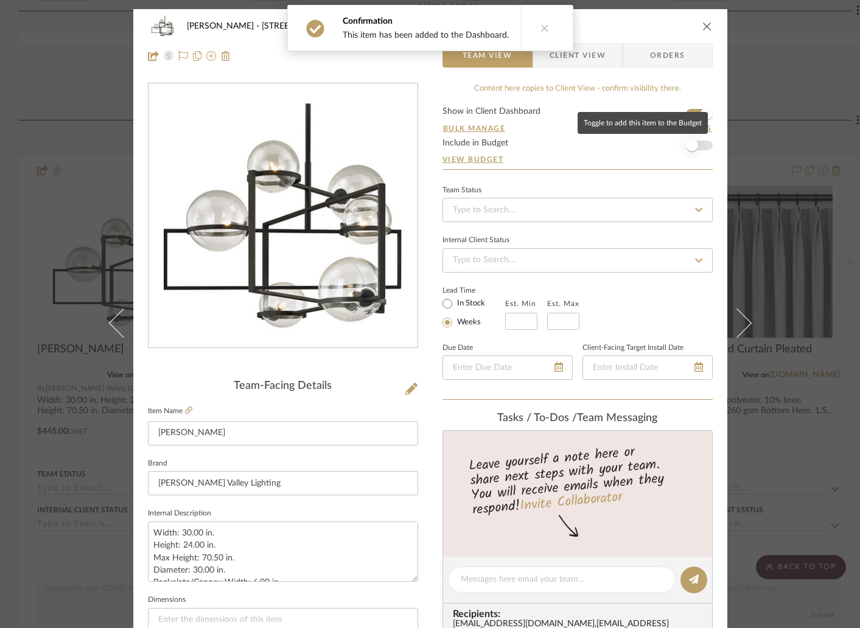
click at [697, 151] on span "button" at bounding box center [692, 145] width 27 height 27
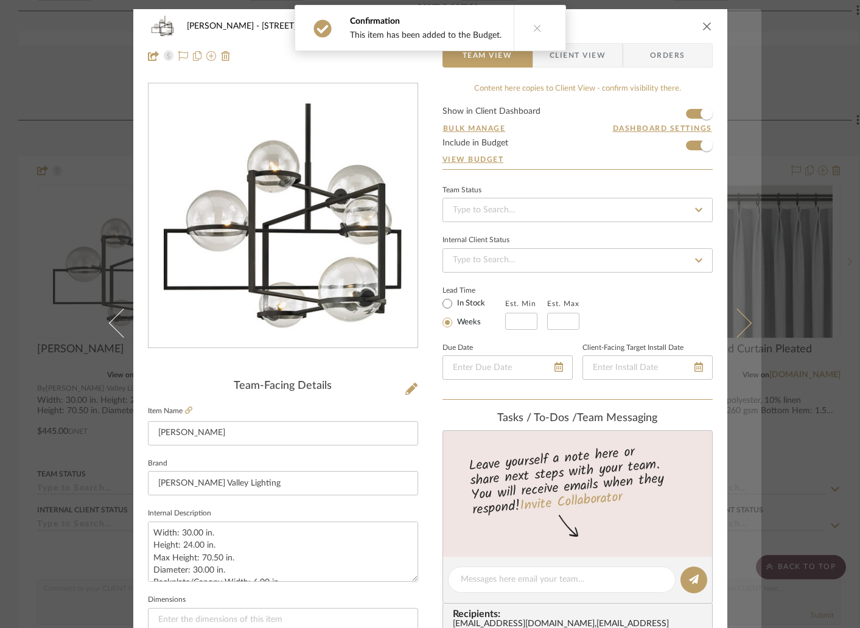
click at [741, 317] on icon at bounding box center [736, 323] width 29 height 29
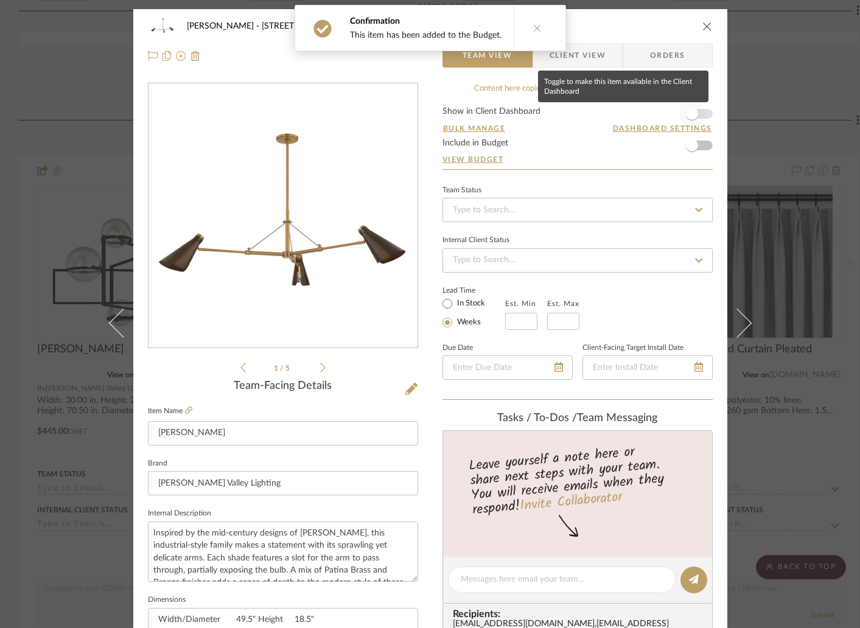
click at [697, 113] on span "button" at bounding box center [692, 113] width 27 height 27
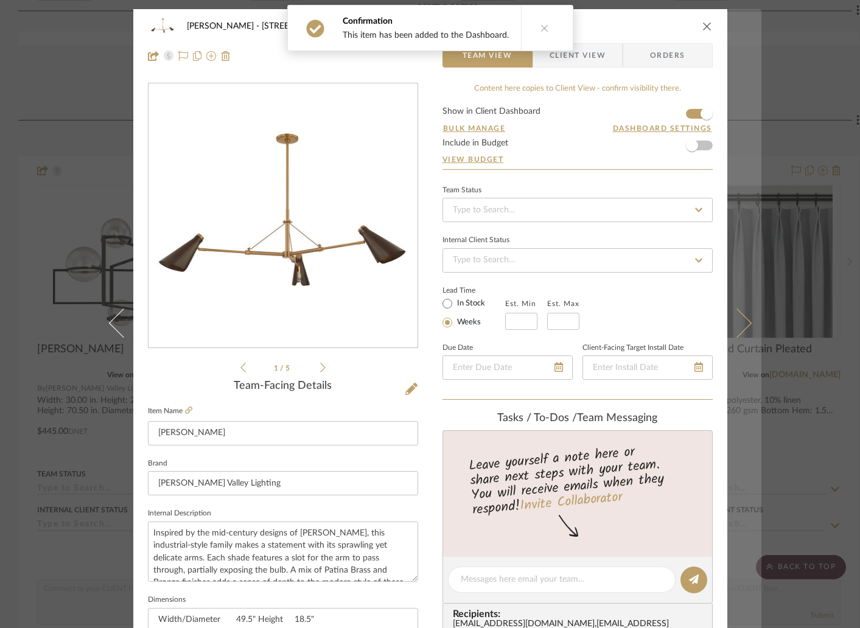
click at [746, 324] on button at bounding box center [744, 323] width 34 height 628
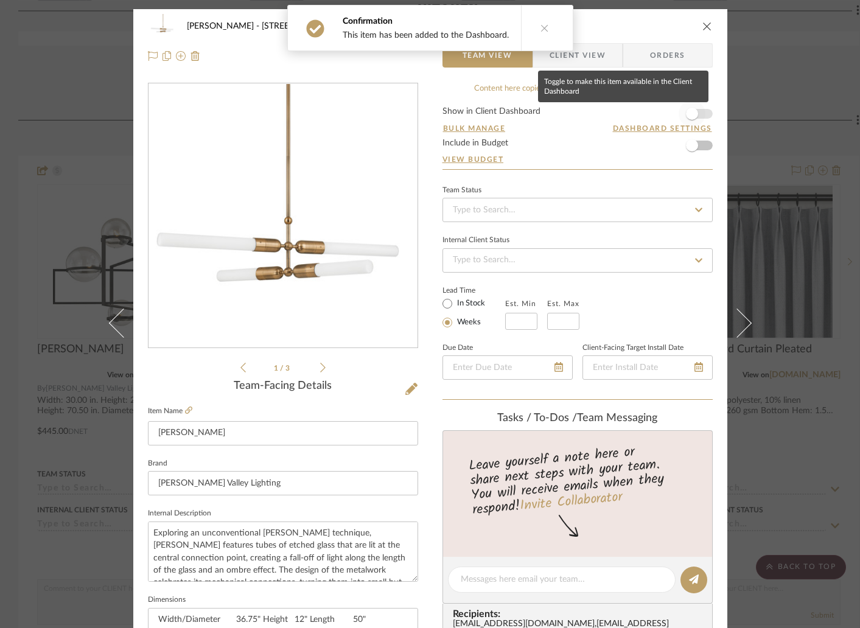
click at [691, 114] on span "button" at bounding box center [692, 114] width 12 height 12
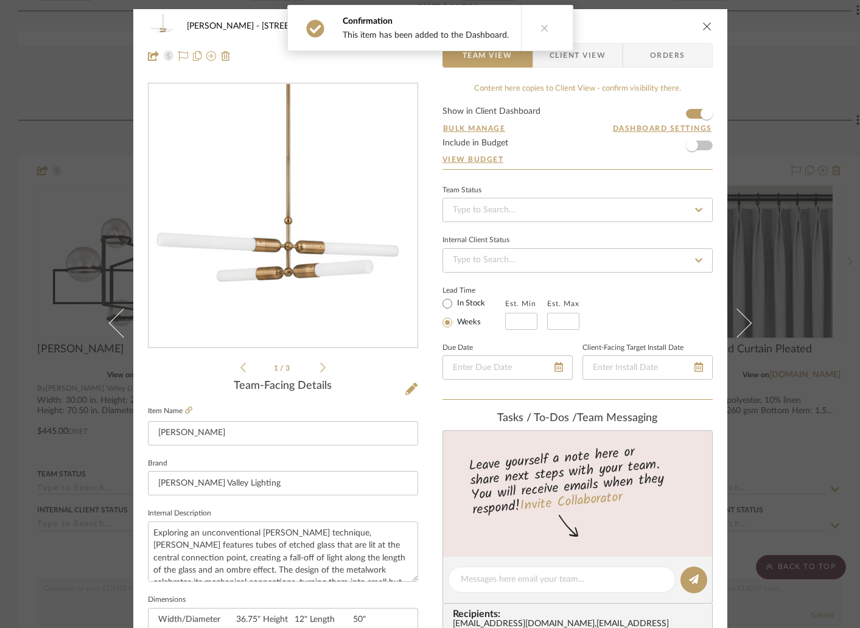
click at [702, 25] on icon "close" at bounding box center [707, 26] width 10 height 10
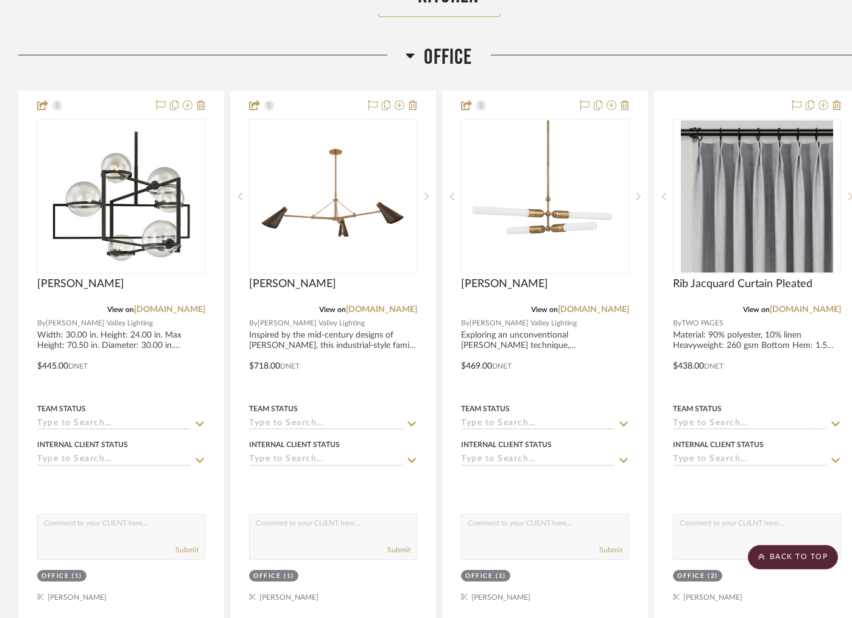
scroll to position [1709, 0]
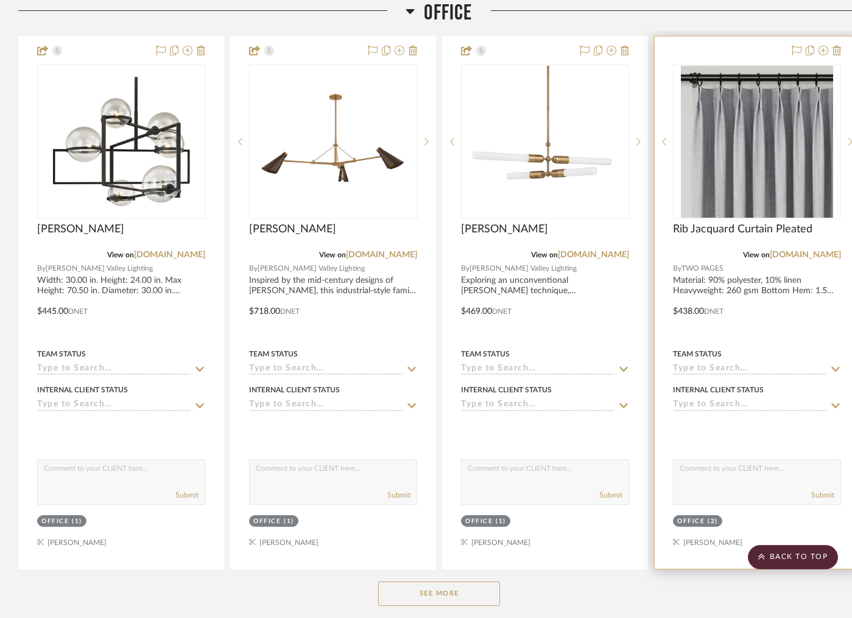
click at [713, 55] on div at bounding box center [756, 303] width 205 height 533
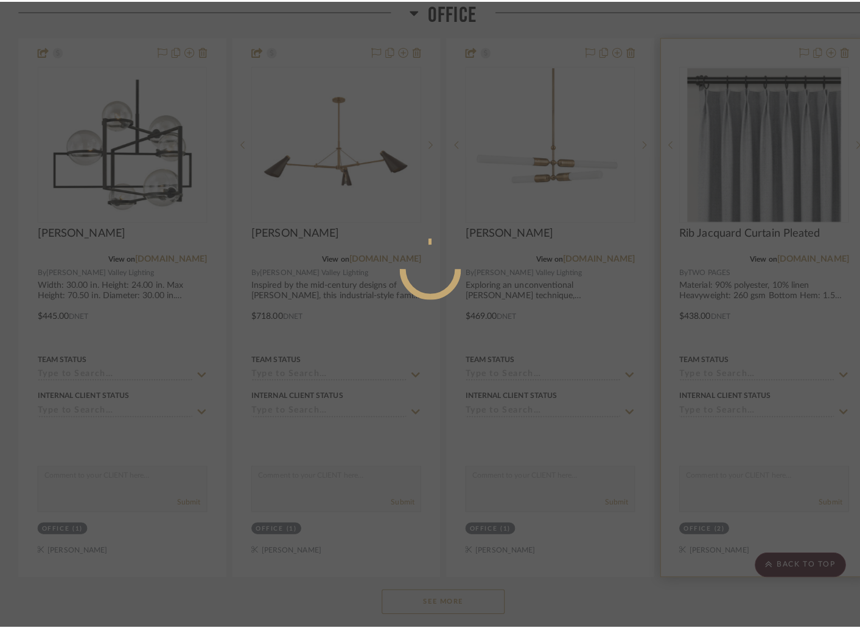
scroll to position [0, 0]
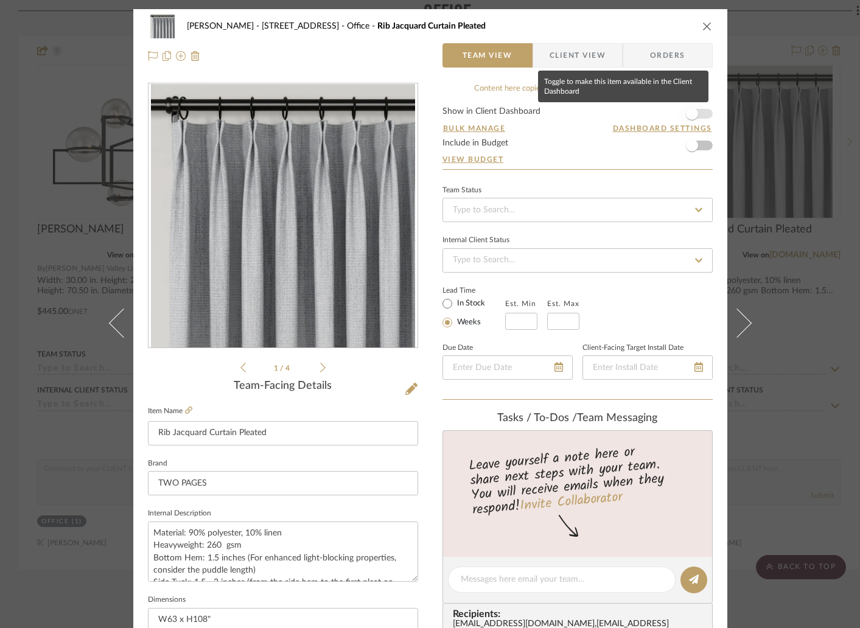
click at [695, 114] on span "button" at bounding box center [692, 113] width 27 height 27
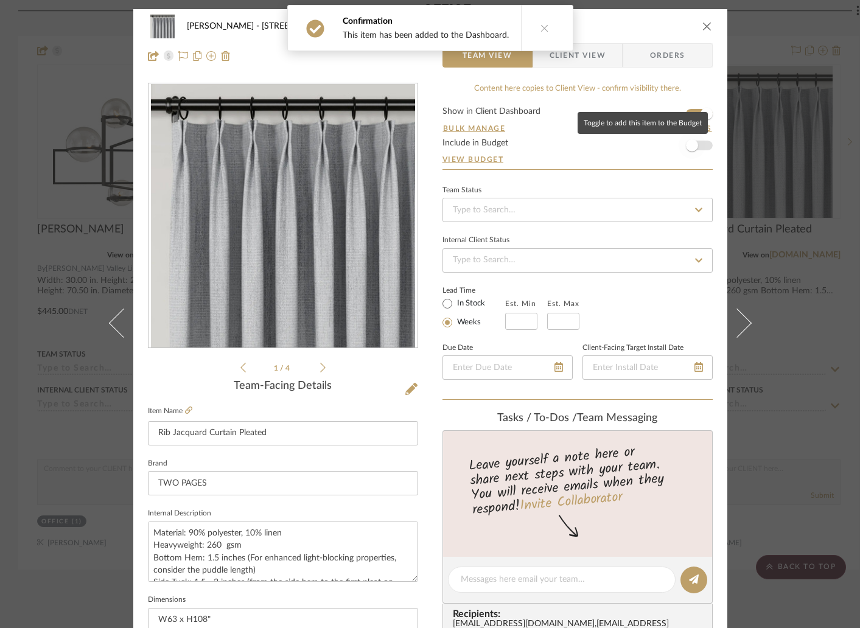
click at [698, 148] on span "button" at bounding box center [692, 145] width 27 height 27
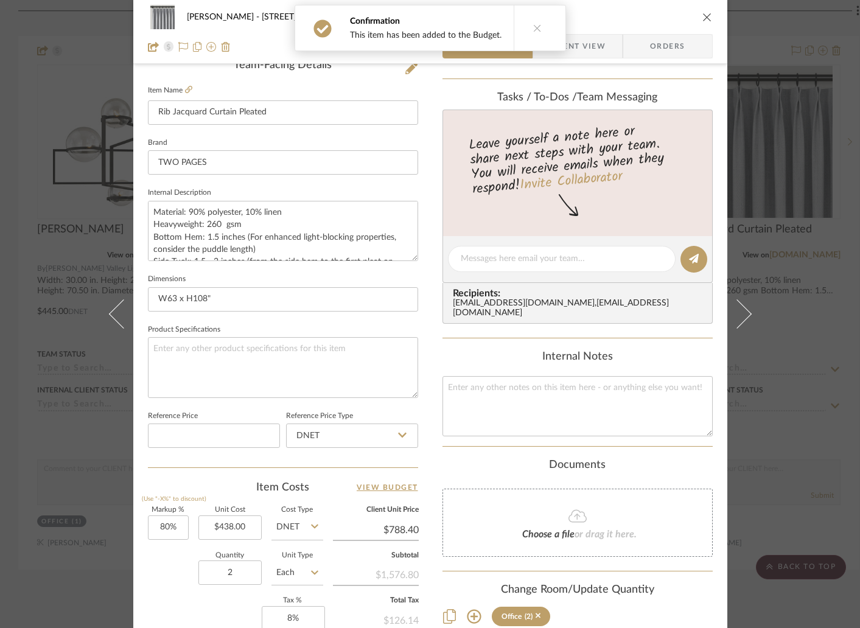
scroll to position [464, 0]
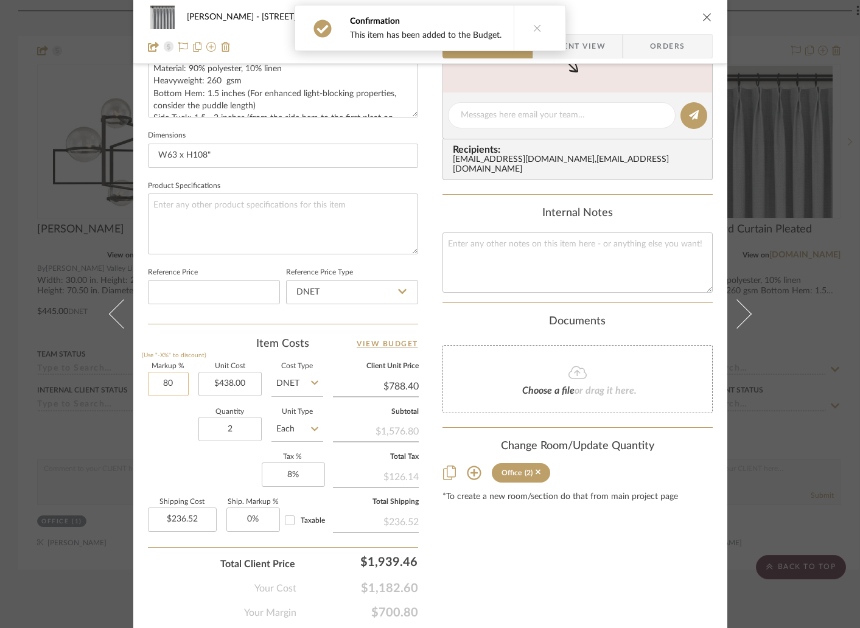
click at [178, 391] on input "80" at bounding box center [168, 384] width 41 height 24
type input "20%"
click at [168, 441] on div "Quantity 2 Unit Type Each" at bounding box center [235, 430] width 175 height 43
type input "$525.60"
type input "$157.68"
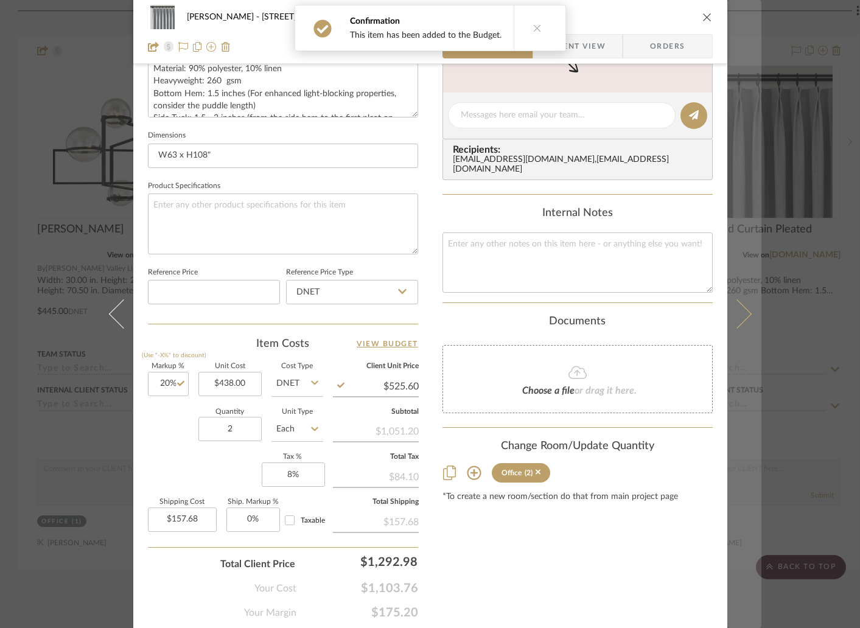
click at [732, 317] on icon at bounding box center [736, 313] width 29 height 29
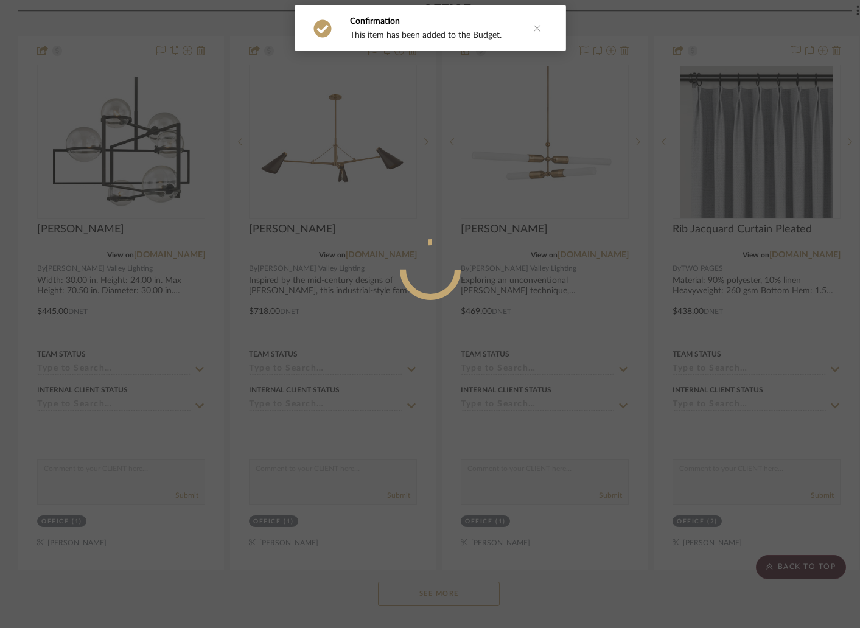
scroll to position [0, 0]
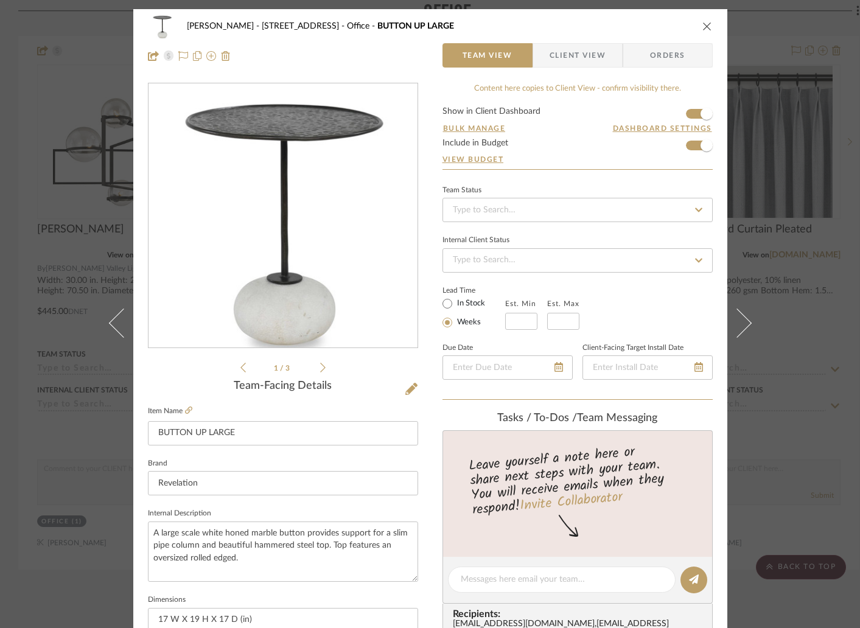
click at [703, 24] on icon "close" at bounding box center [707, 26] width 10 height 10
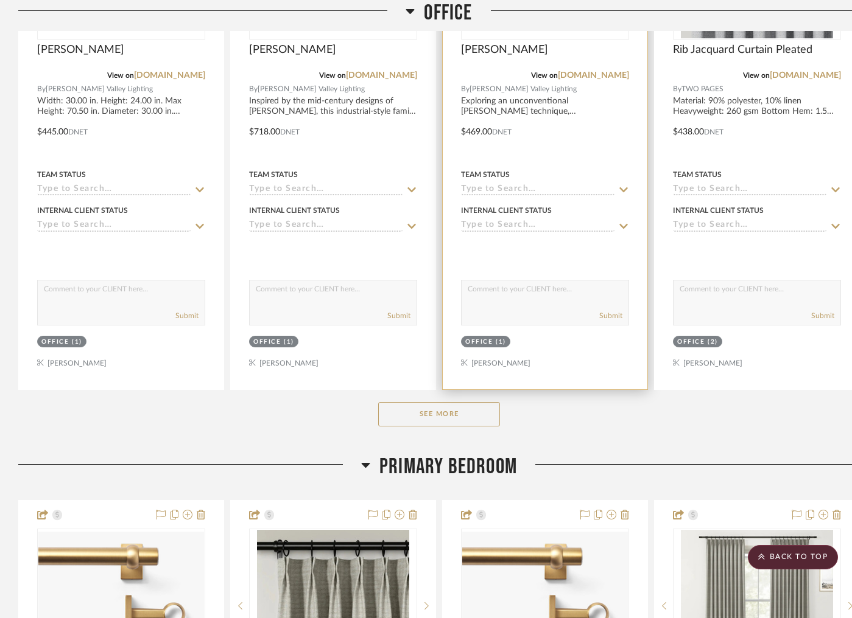
scroll to position [1908, 0]
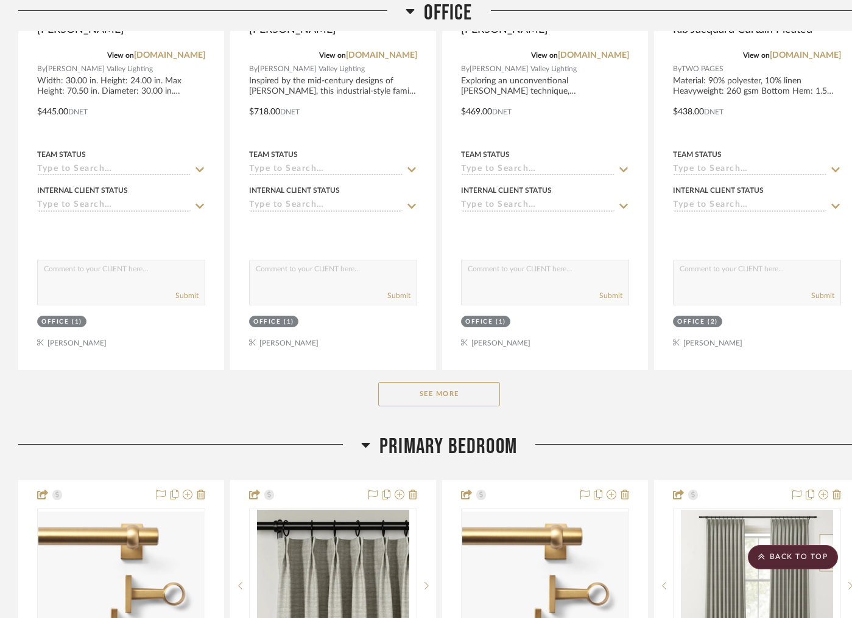
click at [452, 384] on button "See More" at bounding box center [439, 394] width 122 height 24
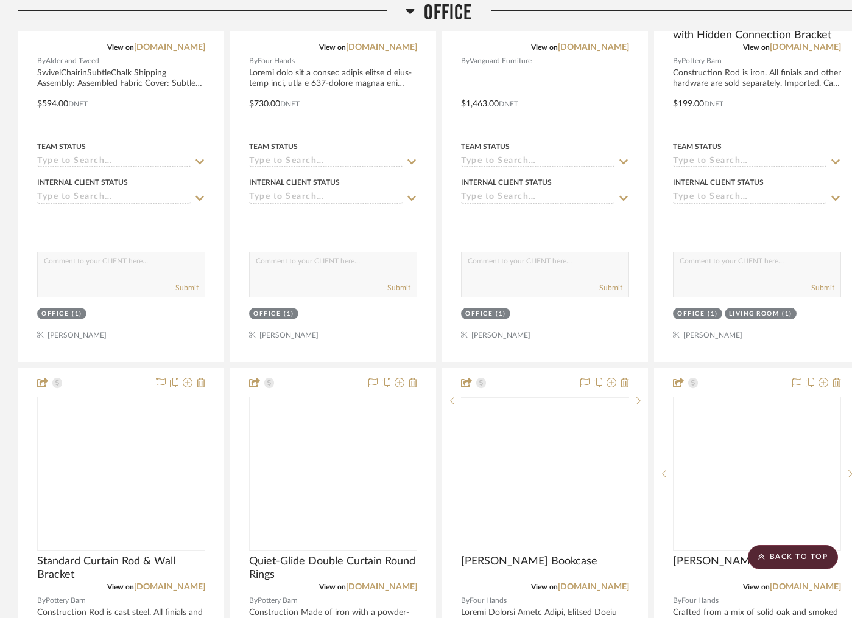
scroll to position [3053, 0]
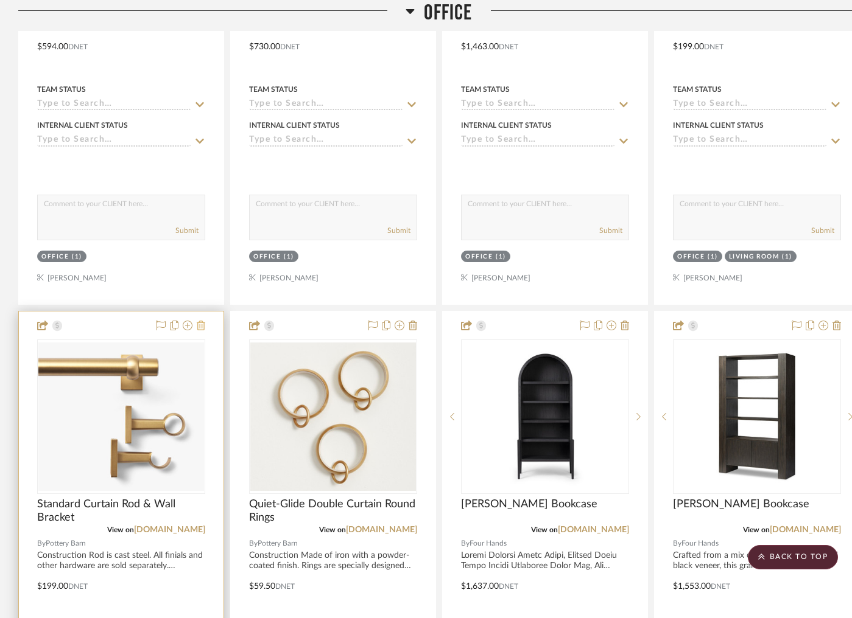
click at [203, 322] on icon at bounding box center [201, 326] width 9 height 10
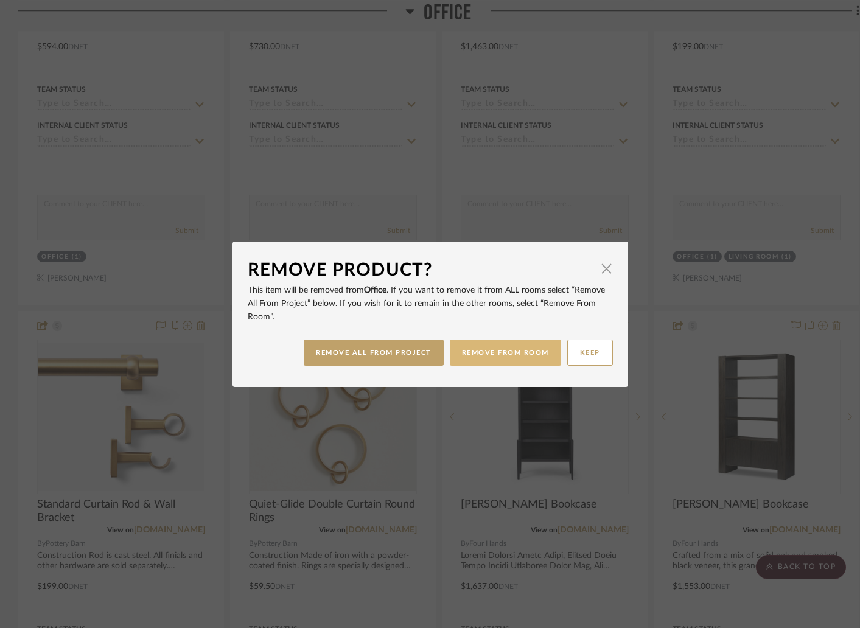
click at [498, 354] on button "REMOVE FROM ROOM" at bounding box center [505, 353] width 111 height 26
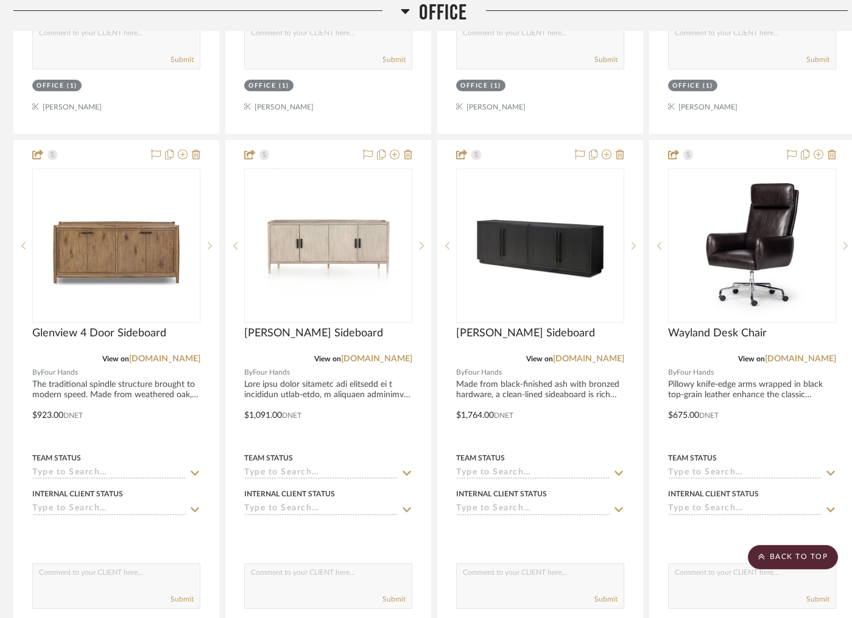
scroll to position [3769, 5]
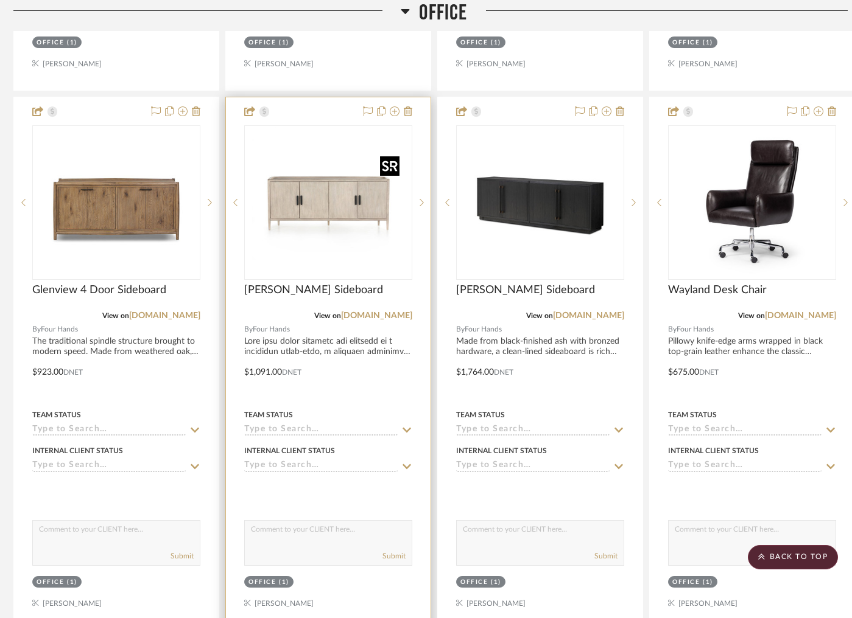
click at [0, 0] on img at bounding box center [0, 0] width 0 height 0
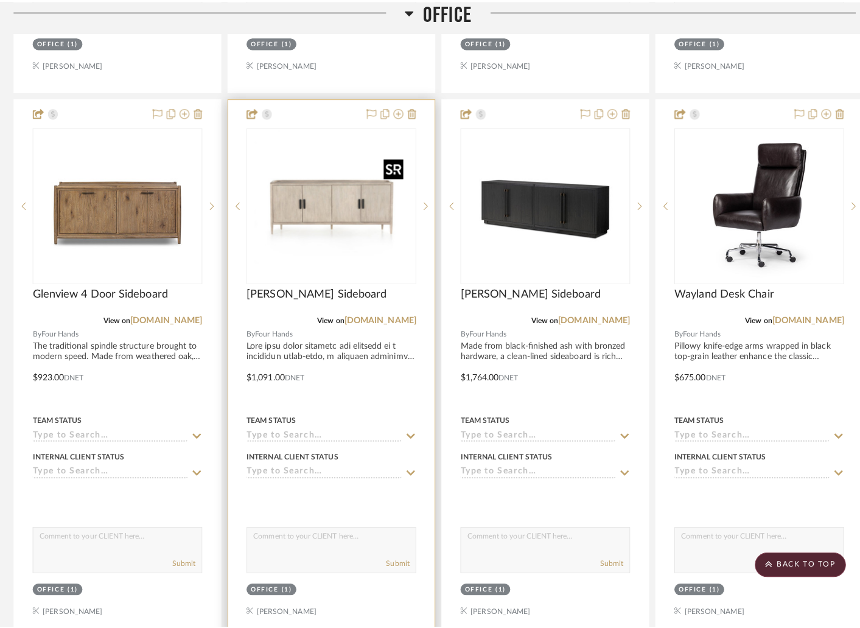
scroll to position [0, 0]
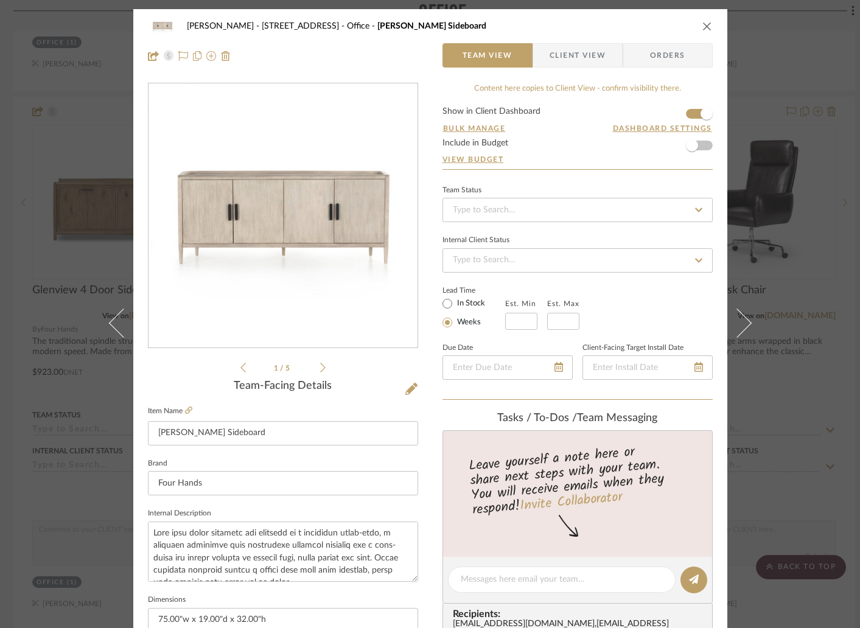
click at [704, 24] on icon "close" at bounding box center [707, 26] width 10 height 10
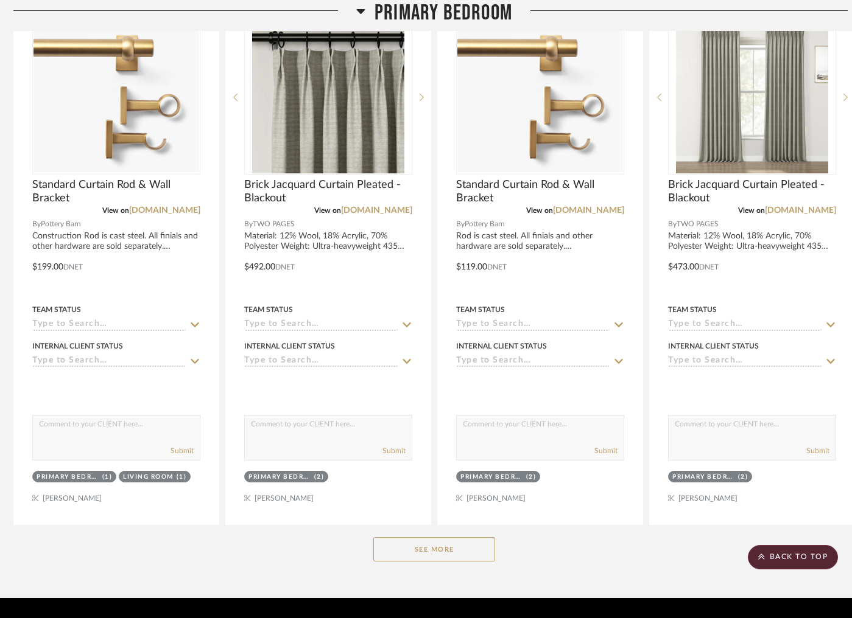
scroll to position [5667, 5]
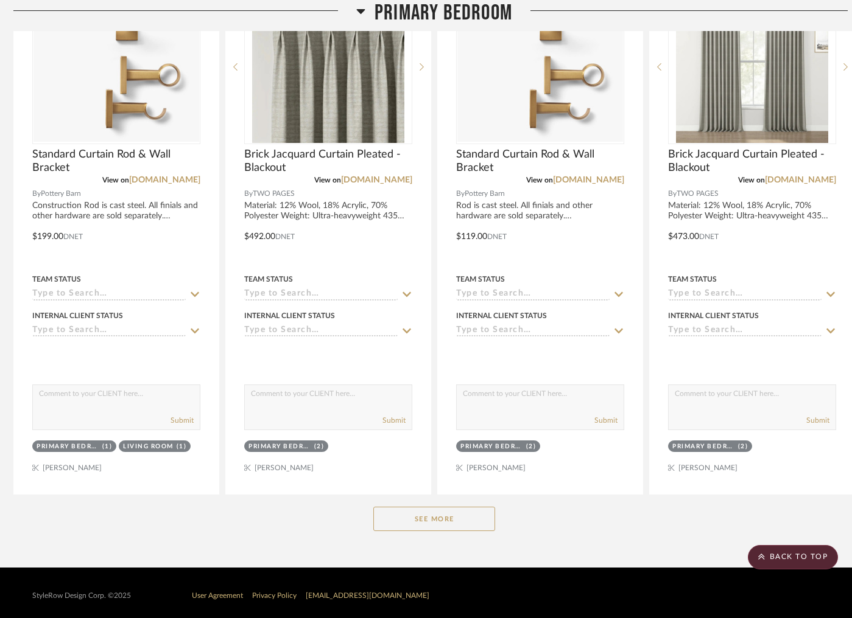
click at [425, 511] on button "See More" at bounding box center [434, 519] width 122 height 24
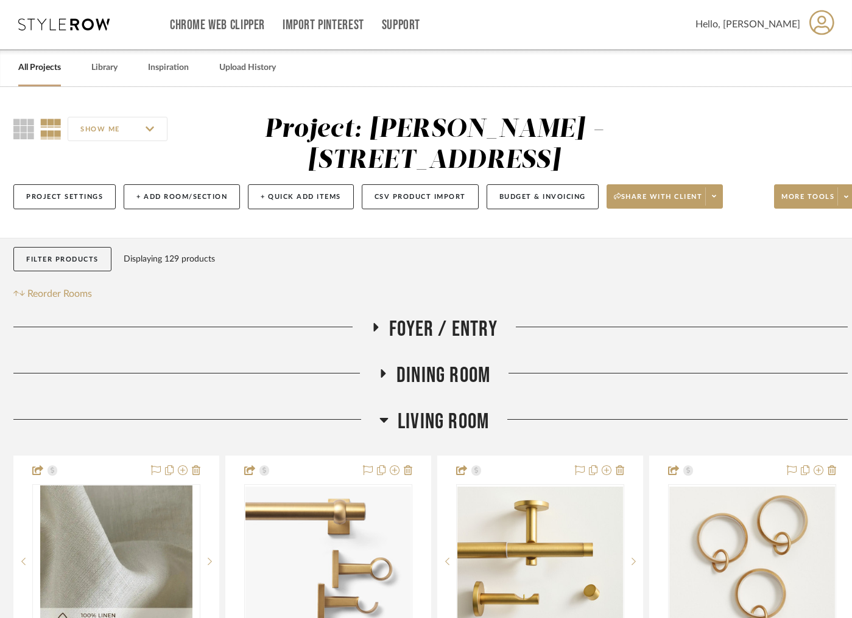
scroll to position [2, 5]
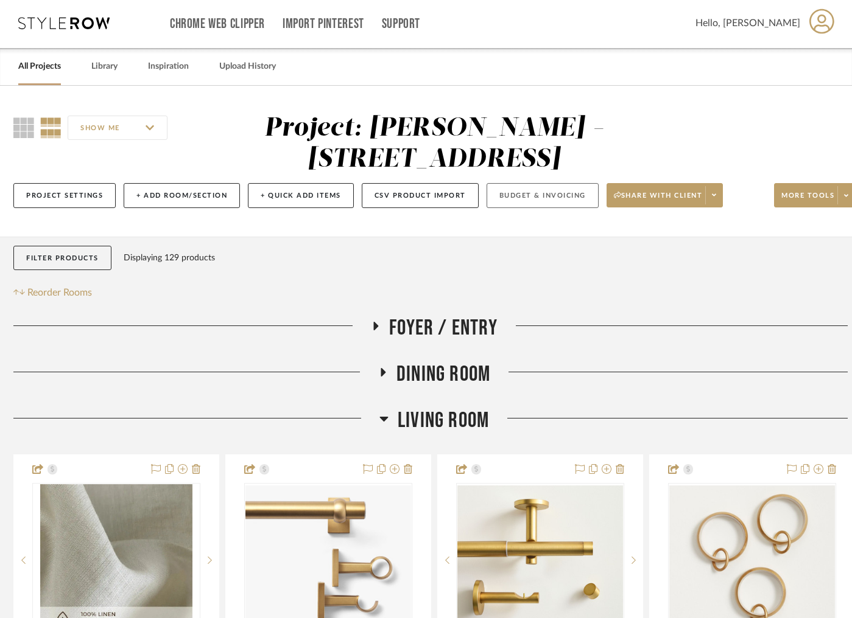
click at [572, 191] on button "Budget & Invoicing" at bounding box center [542, 195] width 112 height 25
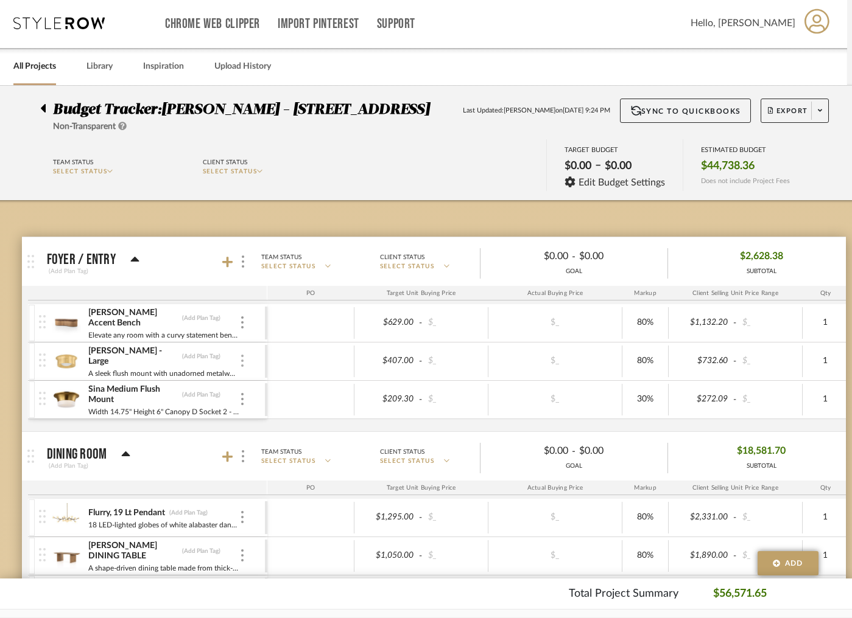
click at [242, 365] on img at bounding box center [242, 361] width 2 height 12
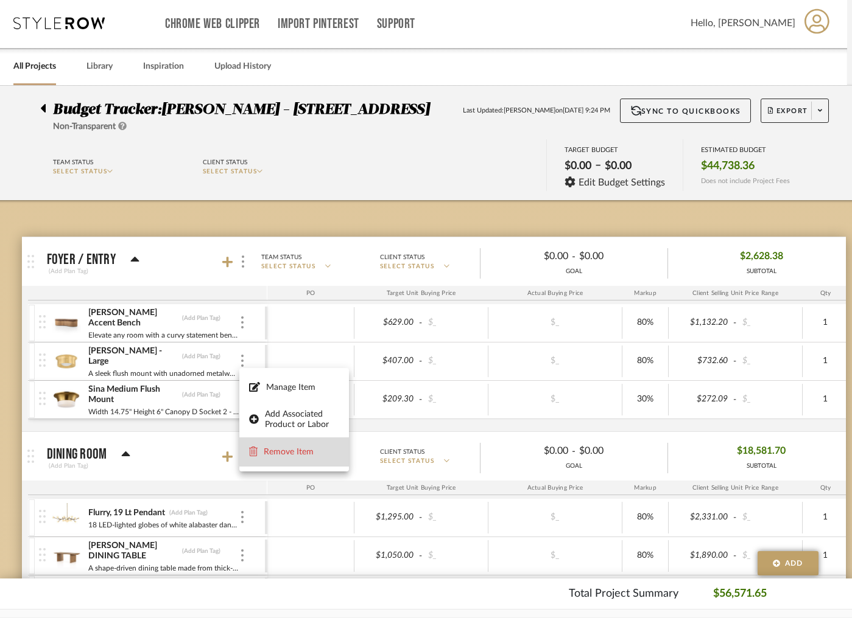
click at [273, 451] on span "Remove Item" at bounding box center [301, 452] width 75 height 10
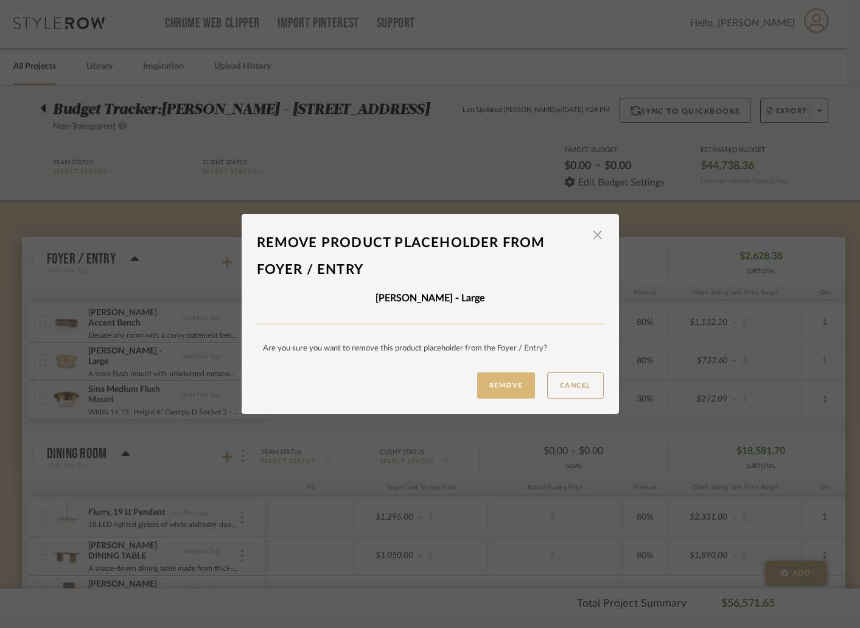
click at [492, 385] on button "Remove" at bounding box center [506, 385] width 58 height 26
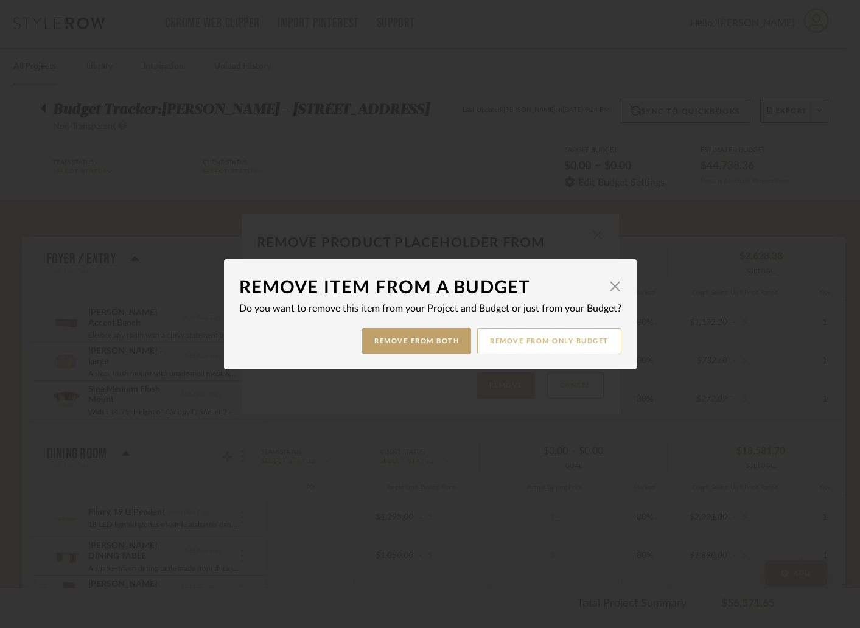
click at [526, 349] on button "Remove from only Budget" at bounding box center [549, 341] width 144 height 26
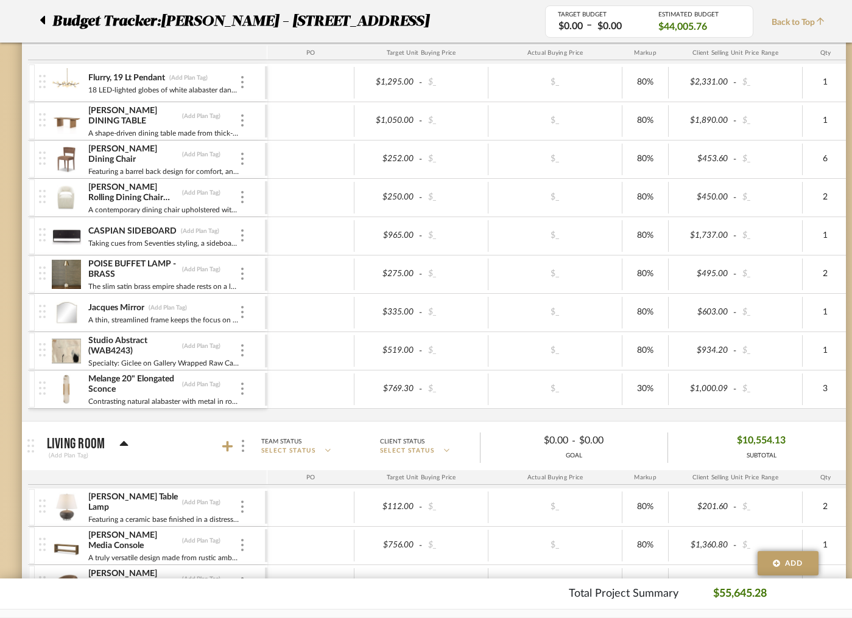
scroll to position [0, 5]
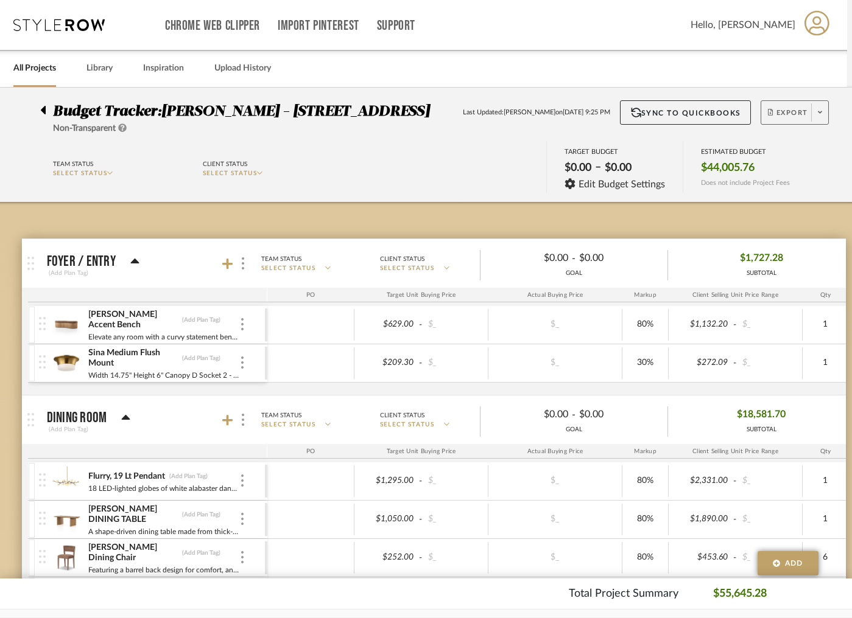
click at [811, 113] on span at bounding box center [819, 112] width 17 height 18
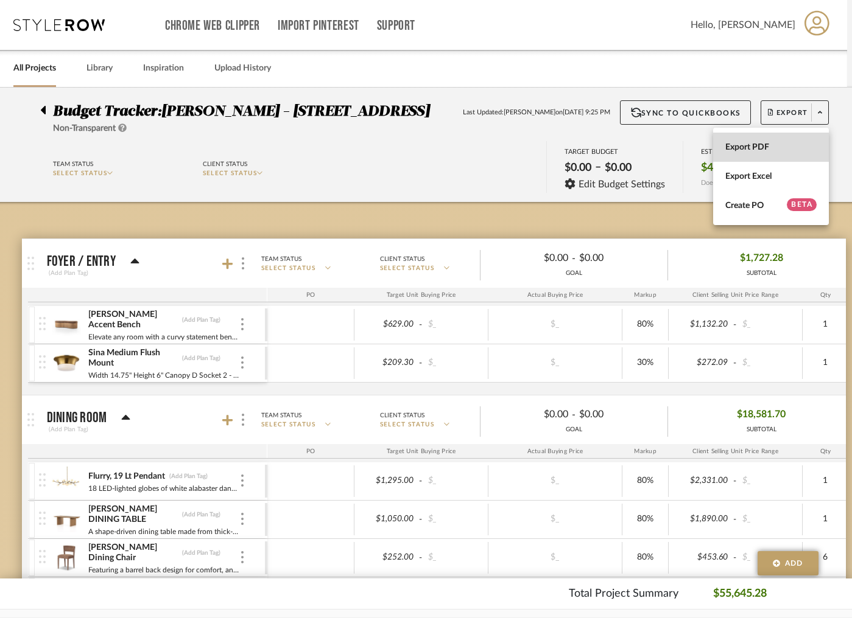
click at [772, 147] on span "Export PDF" at bounding box center [770, 147] width 91 height 10
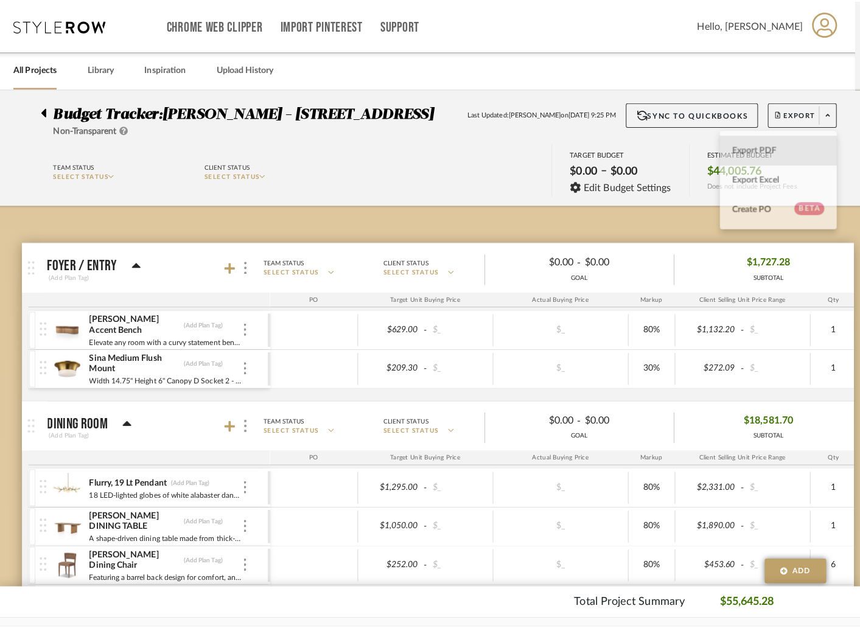
scroll to position [0, 0]
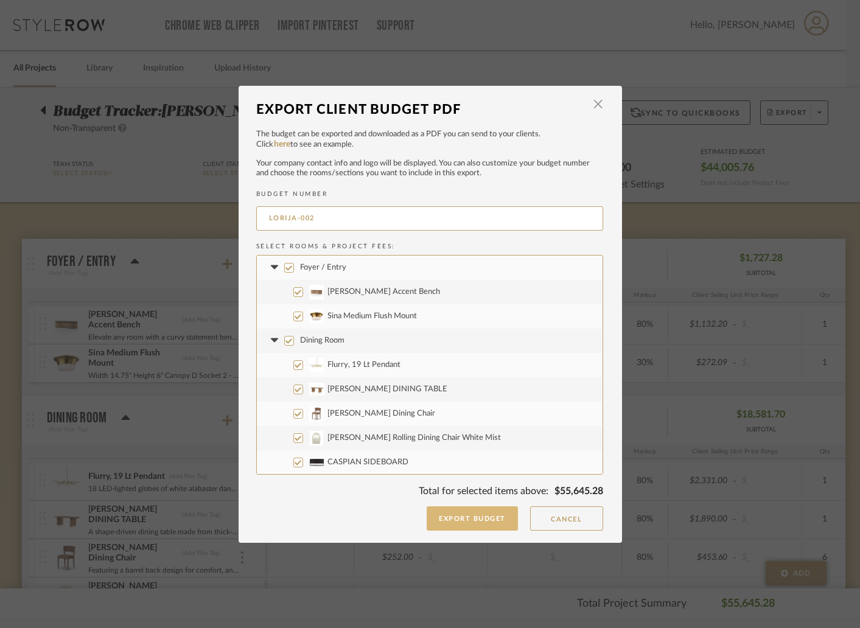
click at [480, 510] on button "Export Budget" at bounding box center [472, 518] width 91 height 24
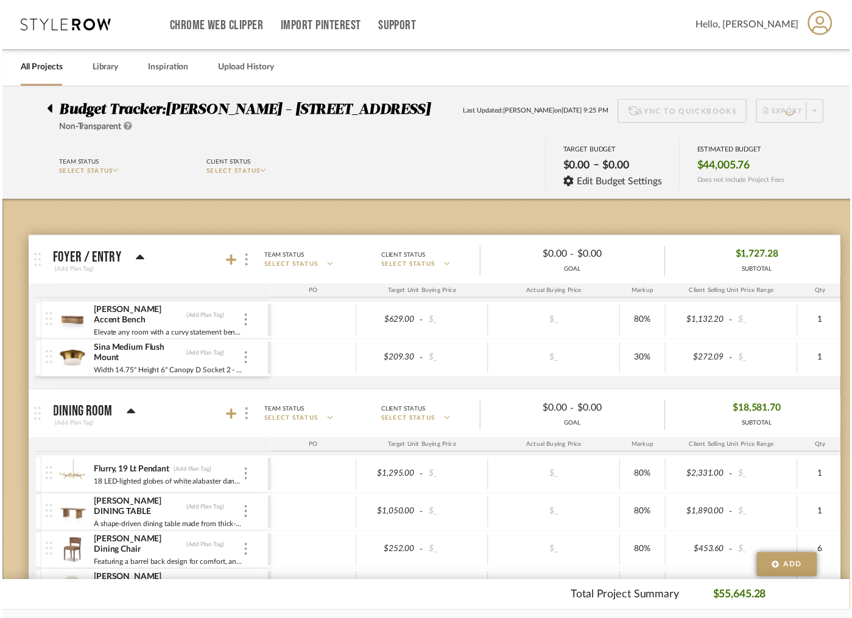
scroll to position [0, 5]
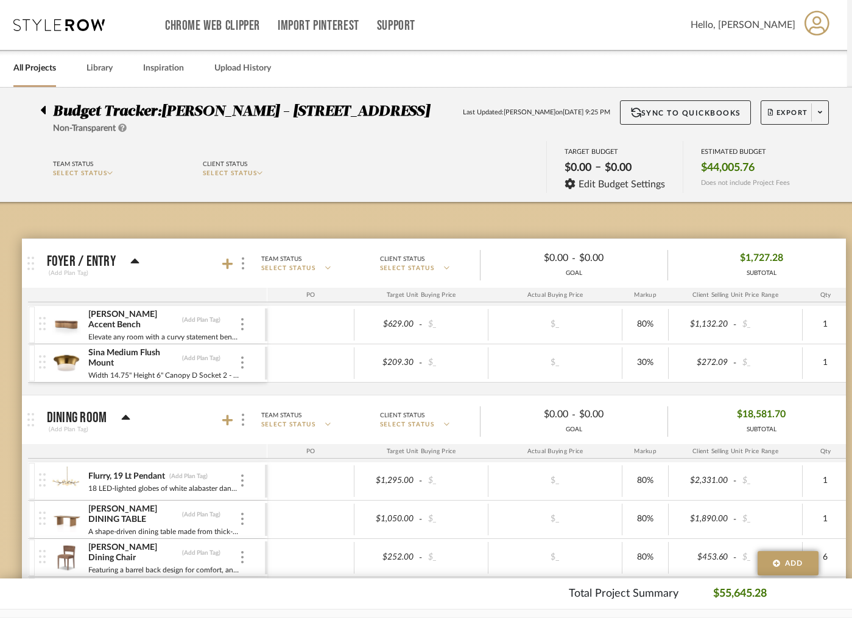
click at [43, 109] on icon at bounding box center [43, 110] width 5 height 9
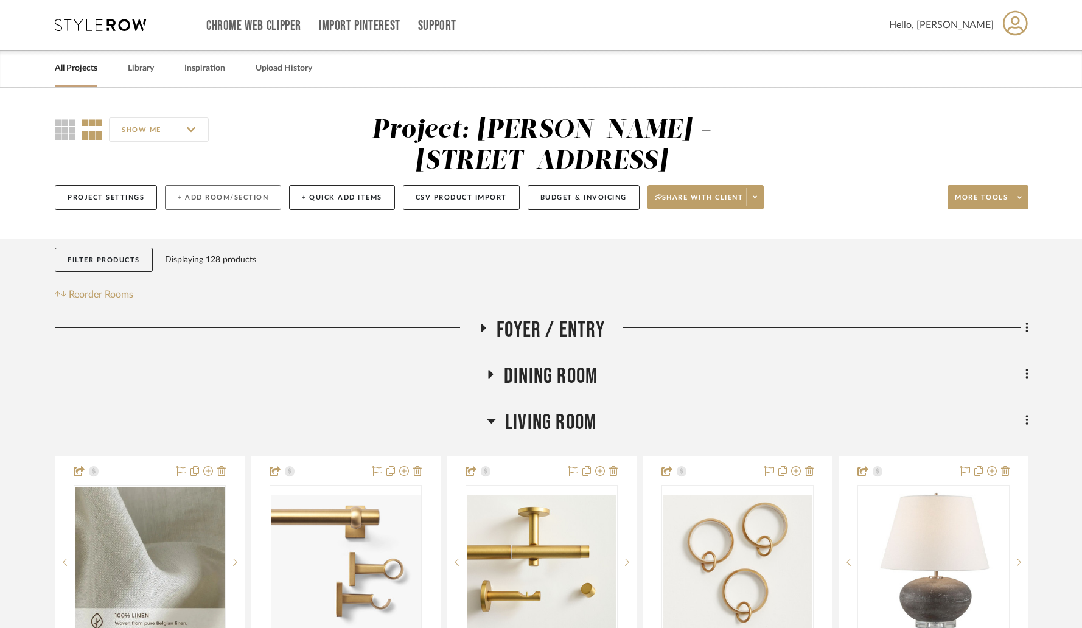
click at [239, 185] on button "+ Add Room/Section" at bounding box center [223, 197] width 116 height 25
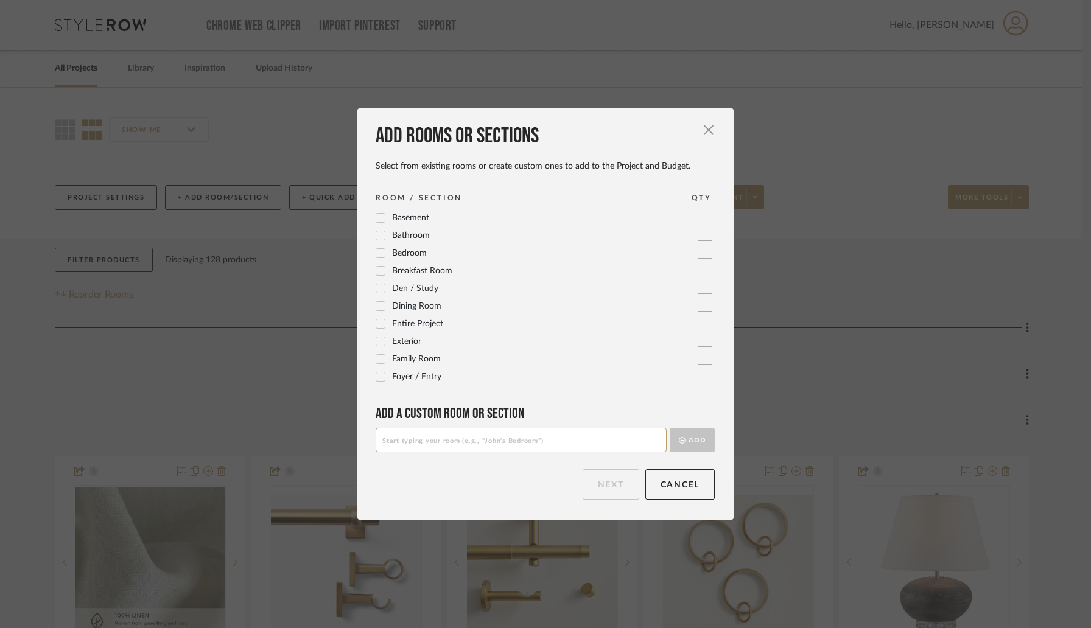
click at [428, 442] on input at bounding box center [521, 440] width 291 height 24
type input "Meeting Presentations"
click at [670, 428] on button "Add" at bounding box center [692, 440] width 45 height 24
type input "Estimates"
click at [670, 428] on button "Add" at bounding box center [692, 440] width 45 height 24
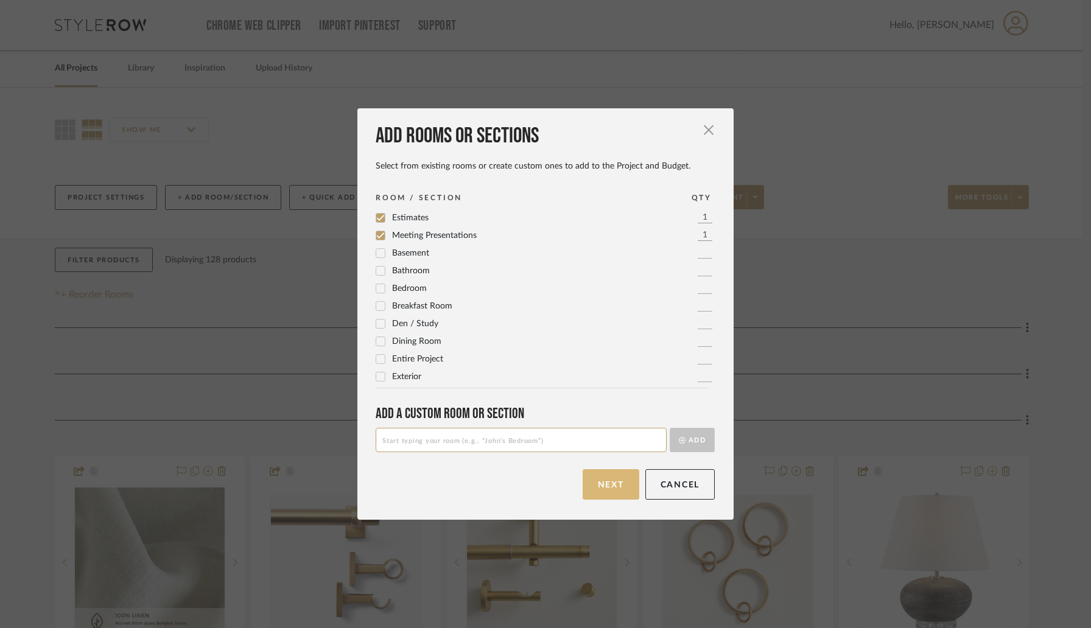
click at [600, 480] on button "Next" at bounding box center [610, 484] width 57 height 30
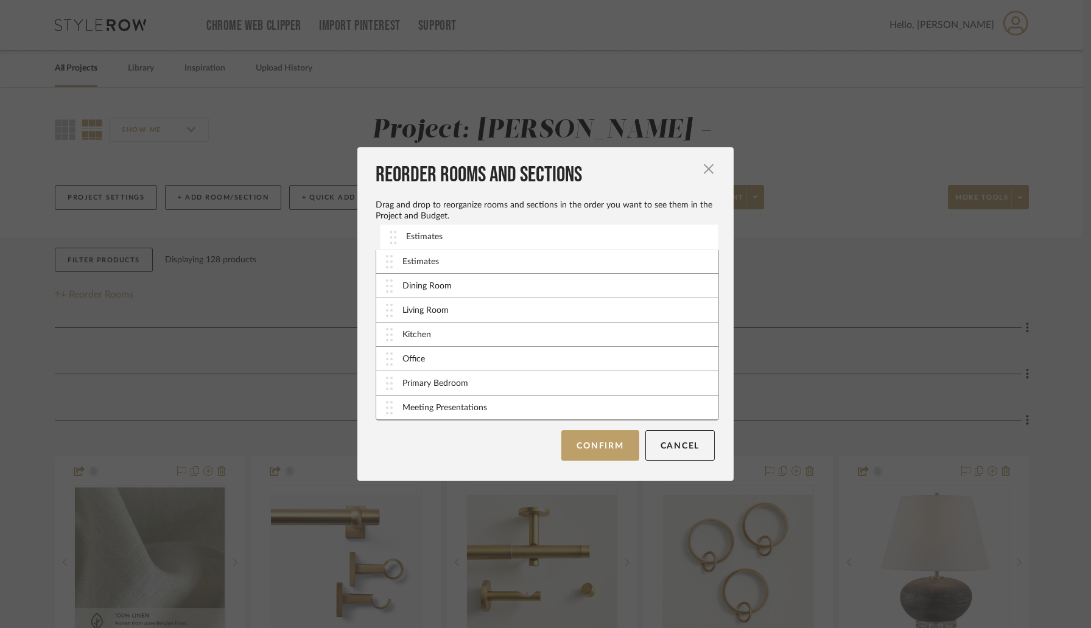
drag, startPoint x: 384, startPoint y: 411, endPoint x: 388, endPoint y: 243, distance: 167.4
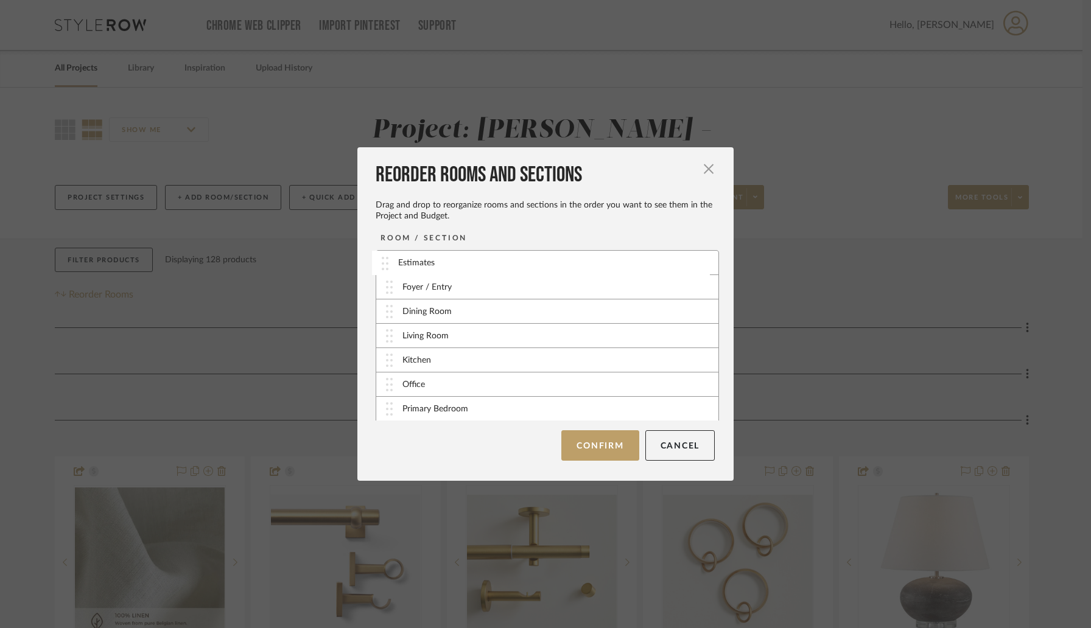
drag, startPoint x: 382, startPoint y: 289, endPoint x: 382, endPoint y: 262, distance: 26.8
drag, startPoint x: 383, startPoint y: 408, endPoint x: 380, endPoint y: 236, distance: 172.3
click at [585, 440] on button "Confirm" at bounding box center [599, 445] width 77 height 30
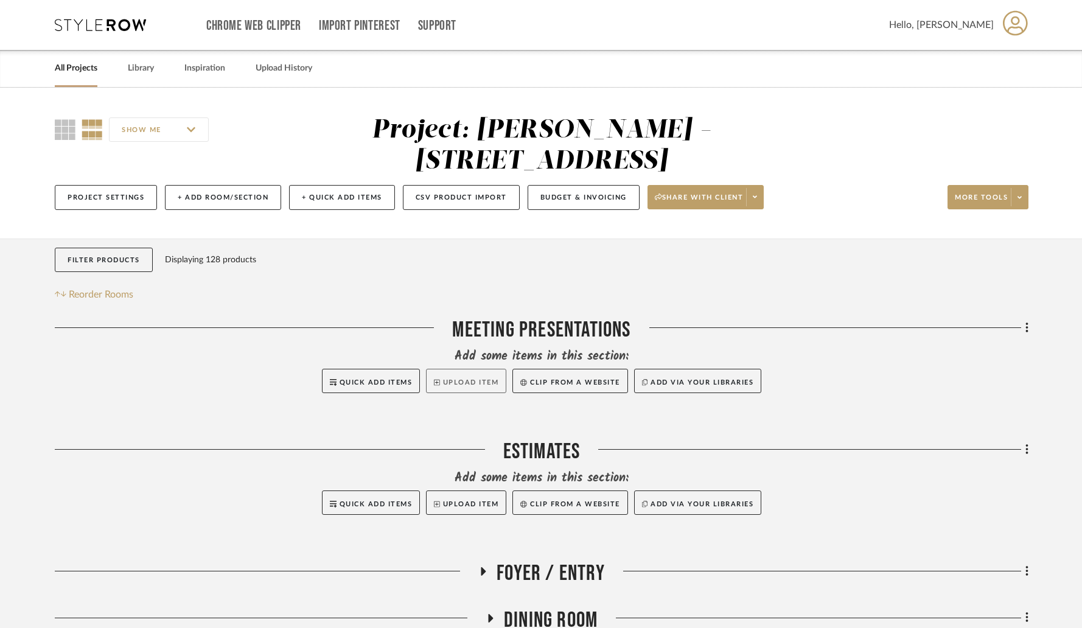
click at [438, 369] on button "Upload Item" at bounding box center [466, 381] width 80 height 24
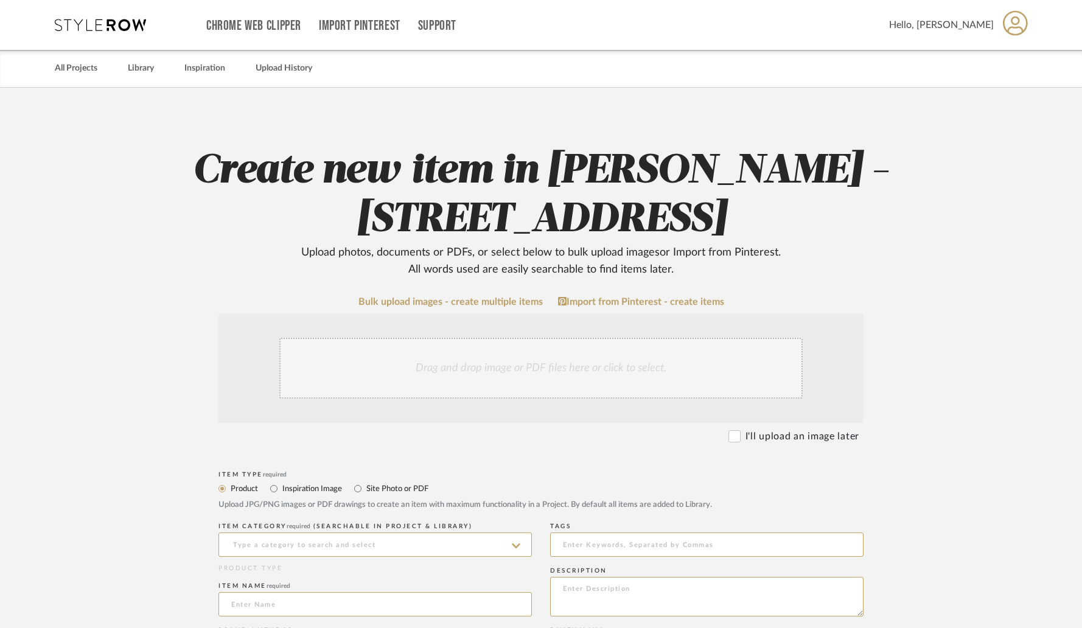
click at [396, 493] on label "Site Photo or PDF" at bounding box center [396, 488] width 63 height 13
click at [365, 493] on input "Site Photo or PDF" at bounding box center [358, 488] width 15 height 15
radio input "true"
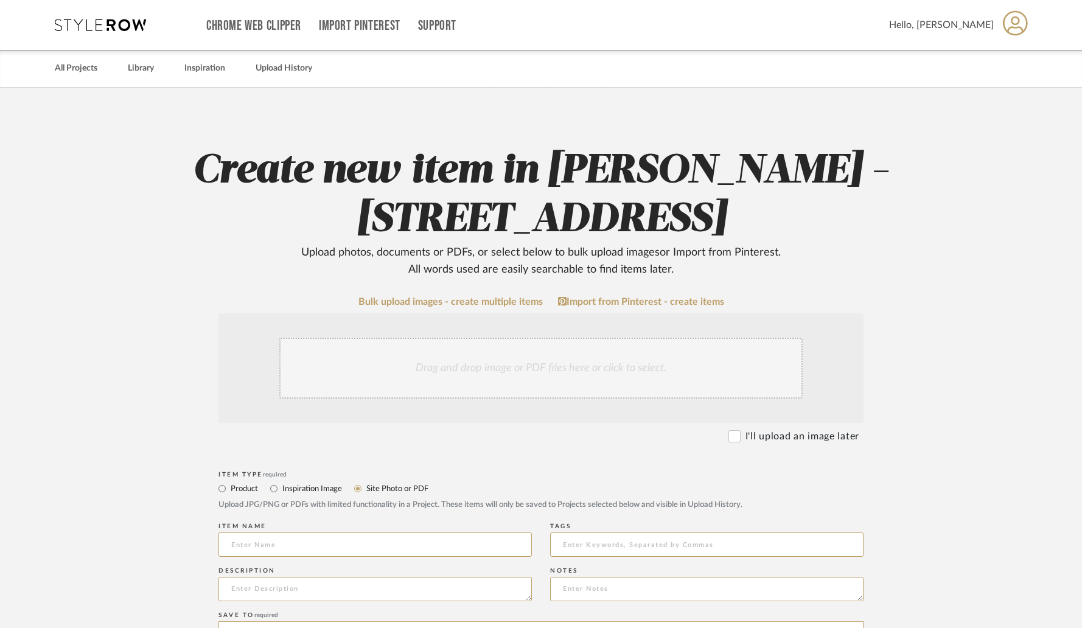
click at [444, 383] on div "Drag and drop image or PDF files here or click to select." at bounding box center [540, 368] width 523 height 61
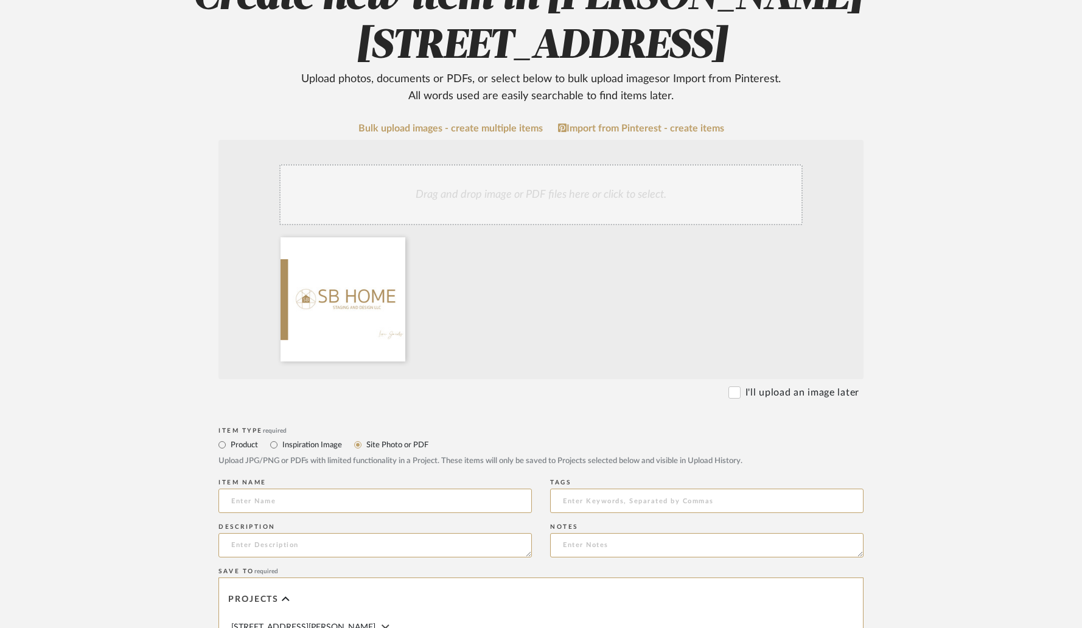
scroll to position [203, 0]
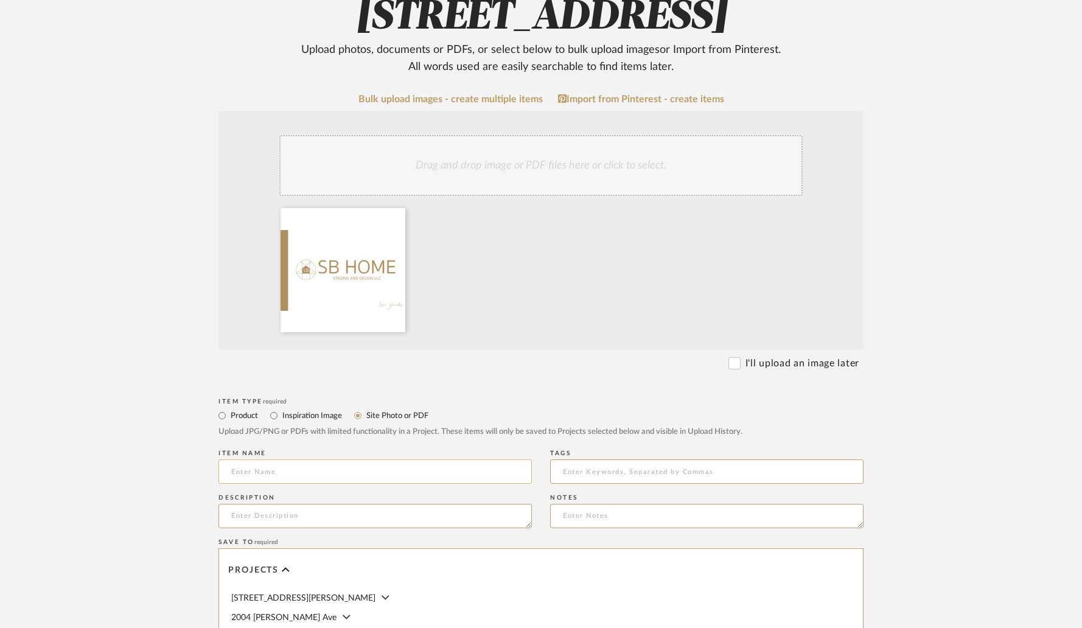
click at [372, 472] on input at bounding box center [375, 472] width 313 height 24
type input "Furniture Presentation"
click at [181, 451] on form "Bulk upload images - create multiple items Import from Pinterest - create items…" at bounding box center [540, 490] width 775 height 792
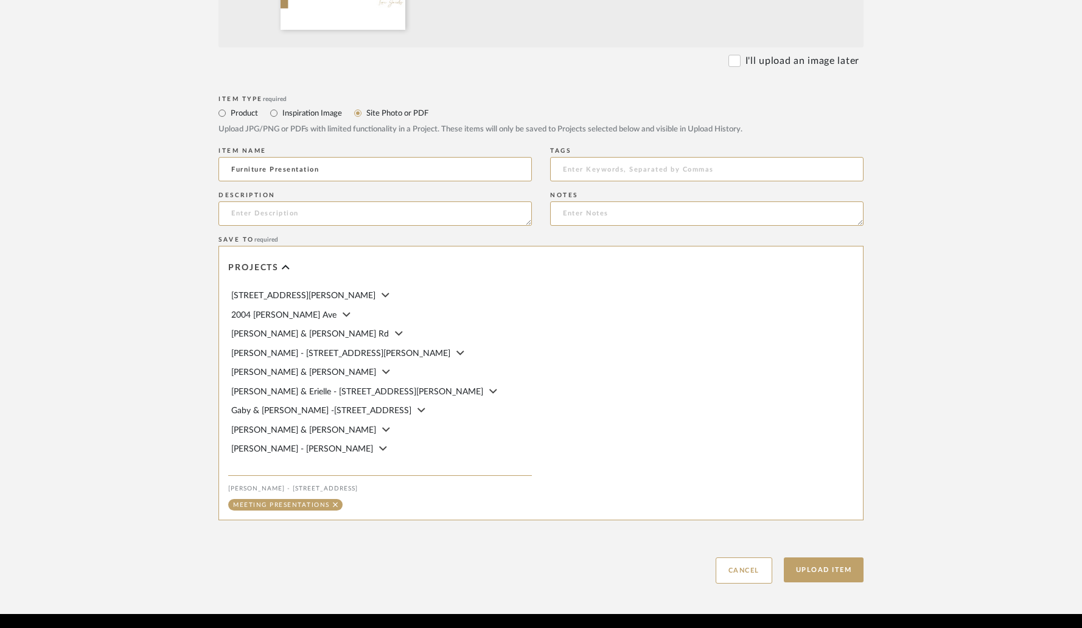
scroll to position [547, 0]
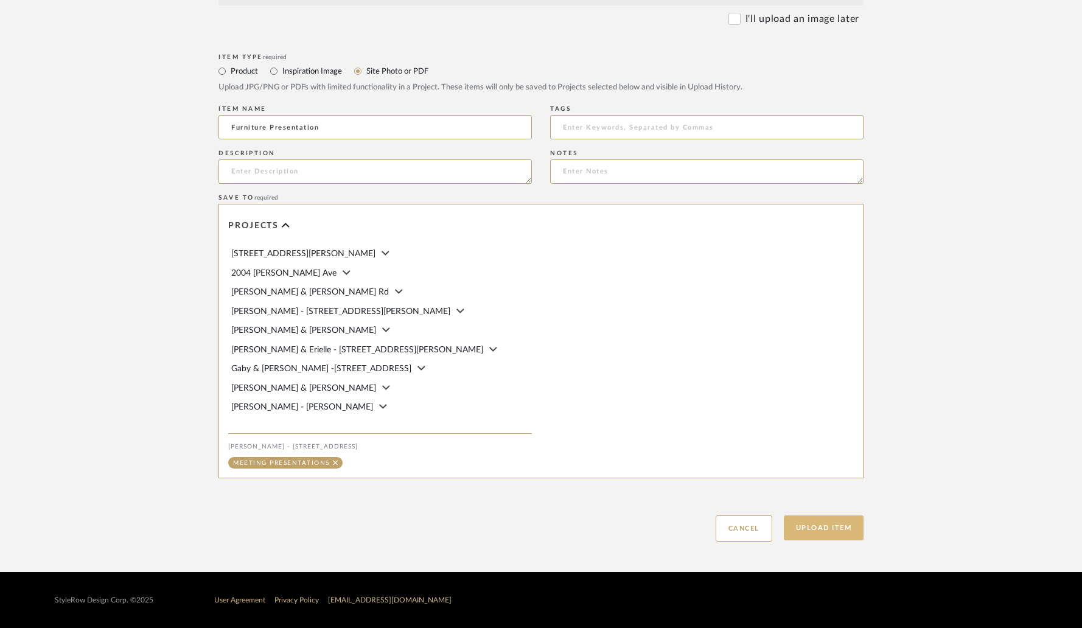
click at [812, 523] on button "Upload Item" at bounding box center [824, 528] width 80 height 25
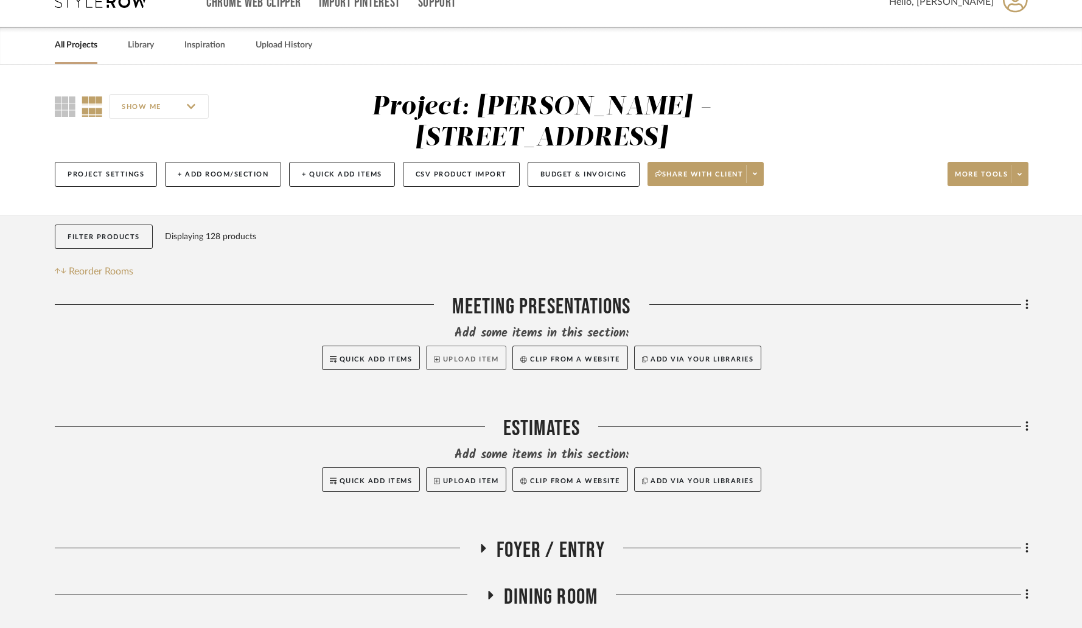
scroll to position [54, 0]
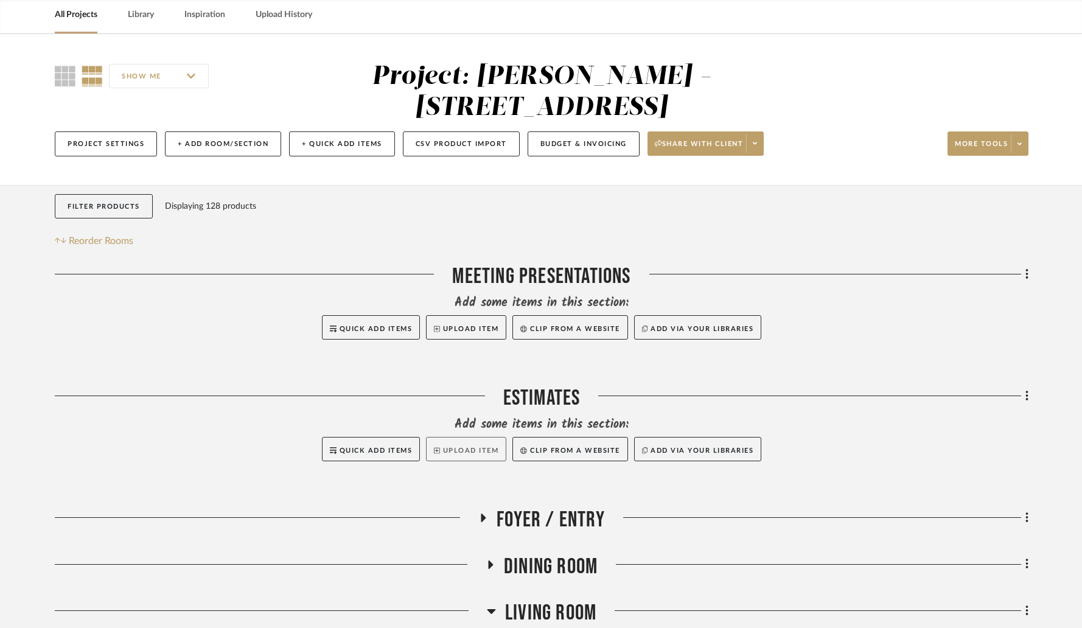
click at [447, 437] on button "Upload Item" at bounding box center [466, 449] width 80 height 24
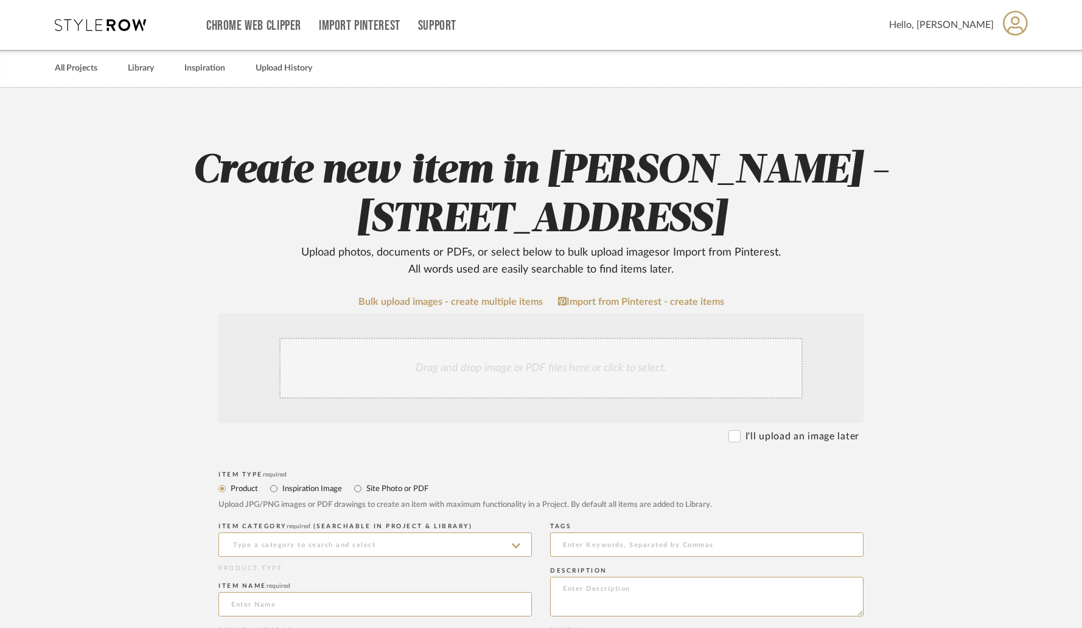
click at [469, 373] on div "Drag and drop image or PDF files here or click to select." at bounding box center [540, 368] width 523 height 61
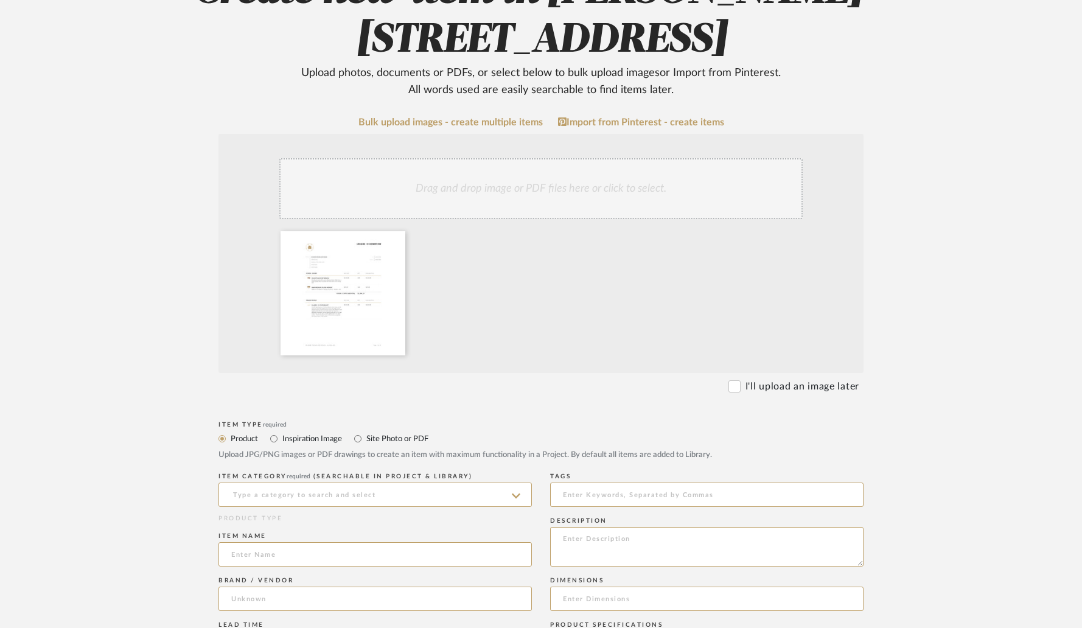
scroll to position [259, 0]
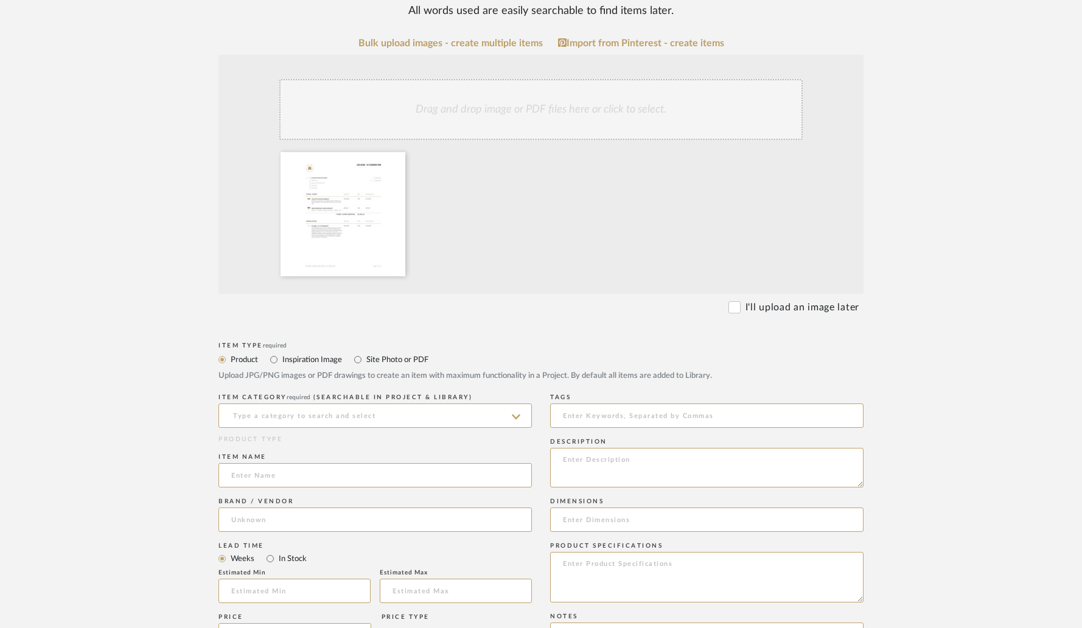
click at [375, 361] on label "Site Photo or PDF" at bounding box center [396, 359] width 63 height 13
click at [365, 361] on input "Site Photo or PDF" at bounding box center [358, 359] width 15 height 15
radio input "true"
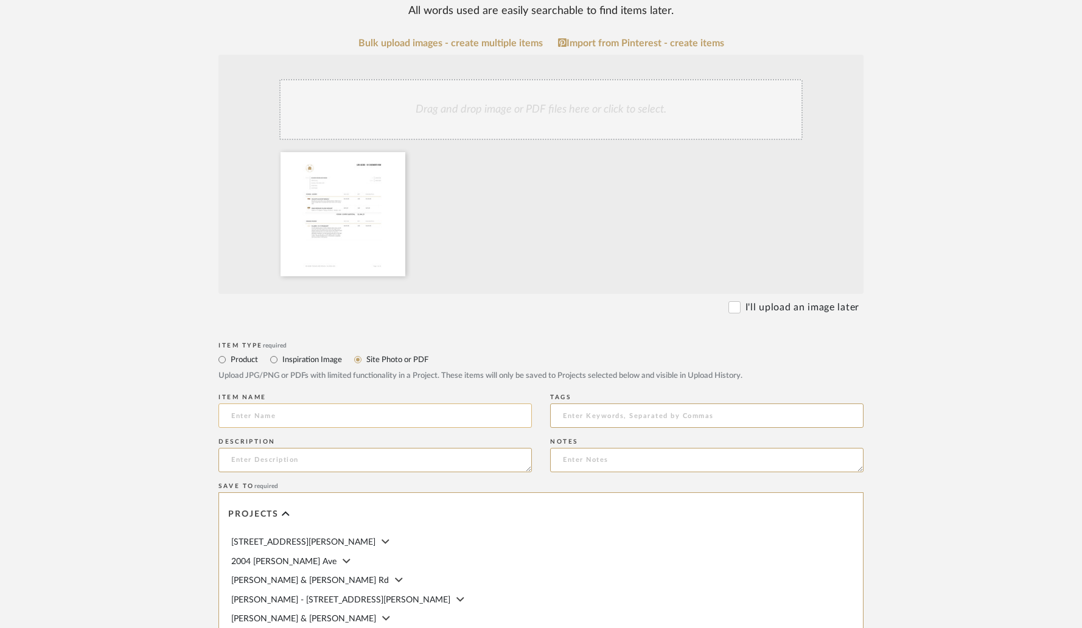
click at [345, 411] on input at bounding box center [375, 416] width 313 height 24
type input "Initial Estimate : 08.28.2025"
click at [859, 385] on form "Bulk upload images - create multiple items Import from Pinterest - create items…" at bounding box center [540, 434] width 775 height 792
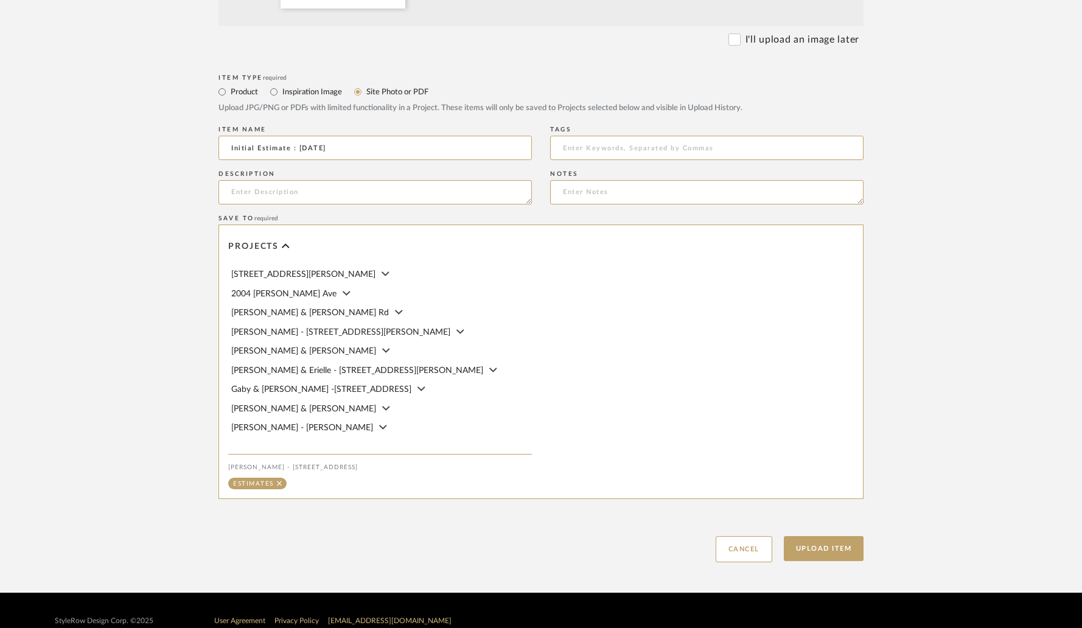
scroll to position [547, 0]
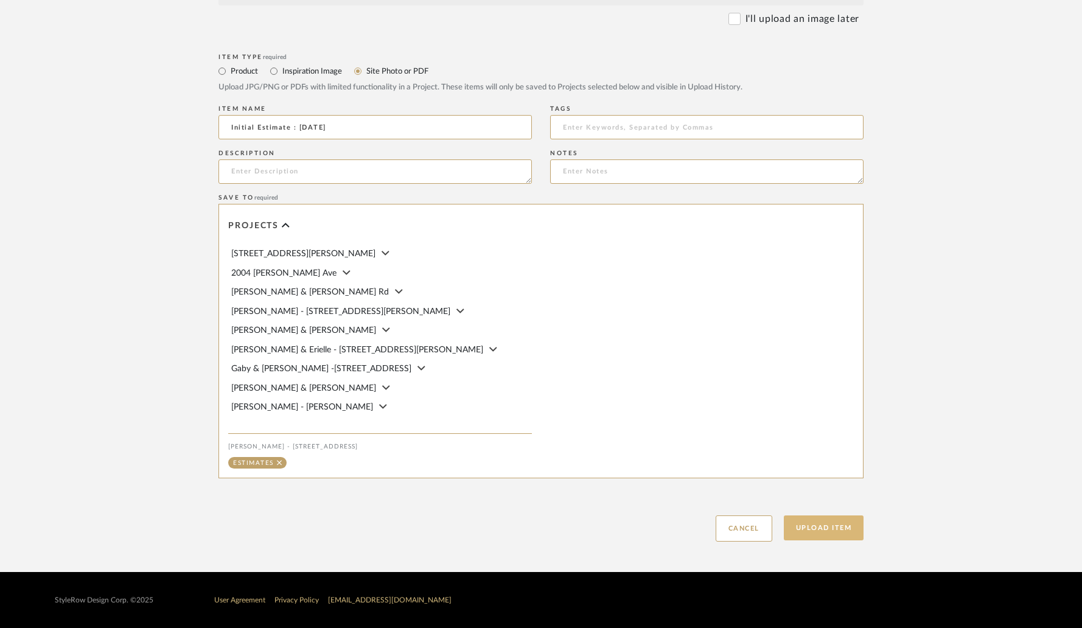
click at [828, 528] on button "Upload Item" at bounding box center [824, 528] width 80 height 25
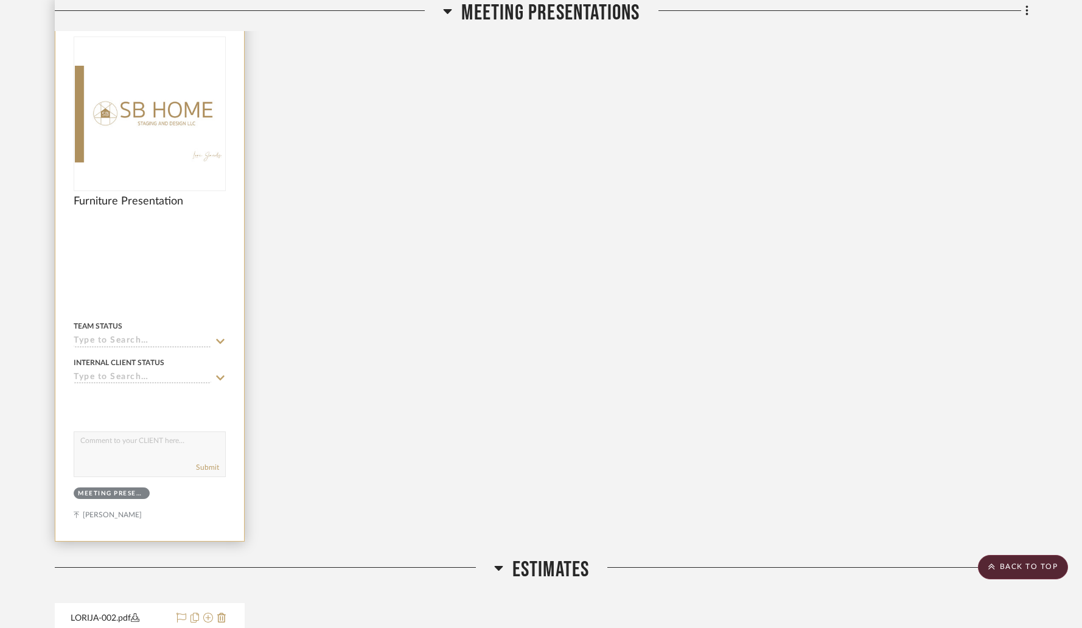
scroll to position [326, 0]
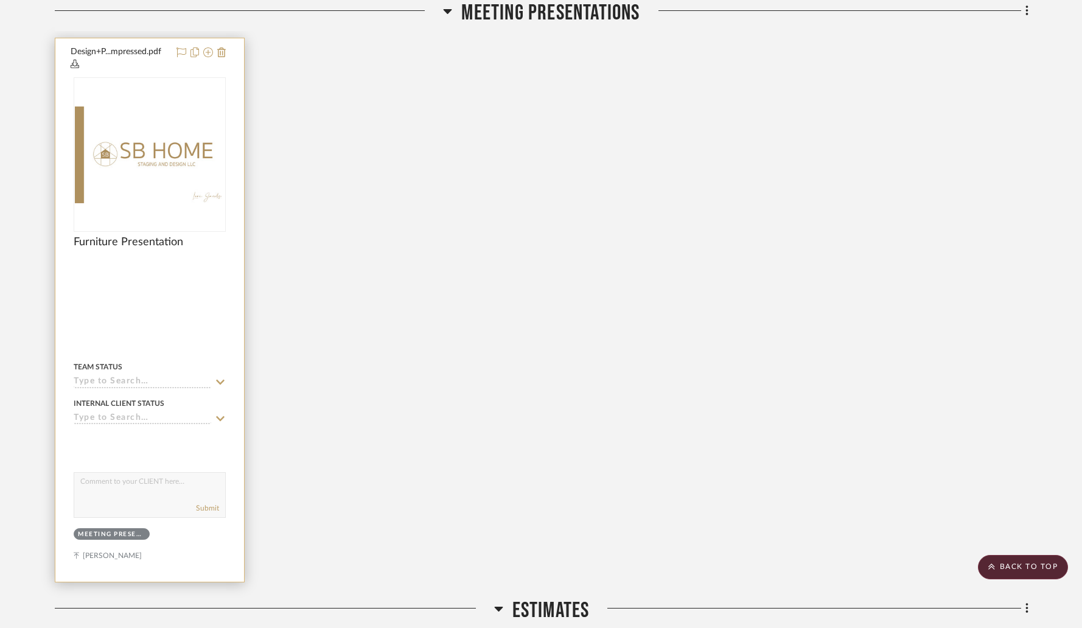
click at [236, 102] on div at bounding box center [149, 310] width 189 height 544
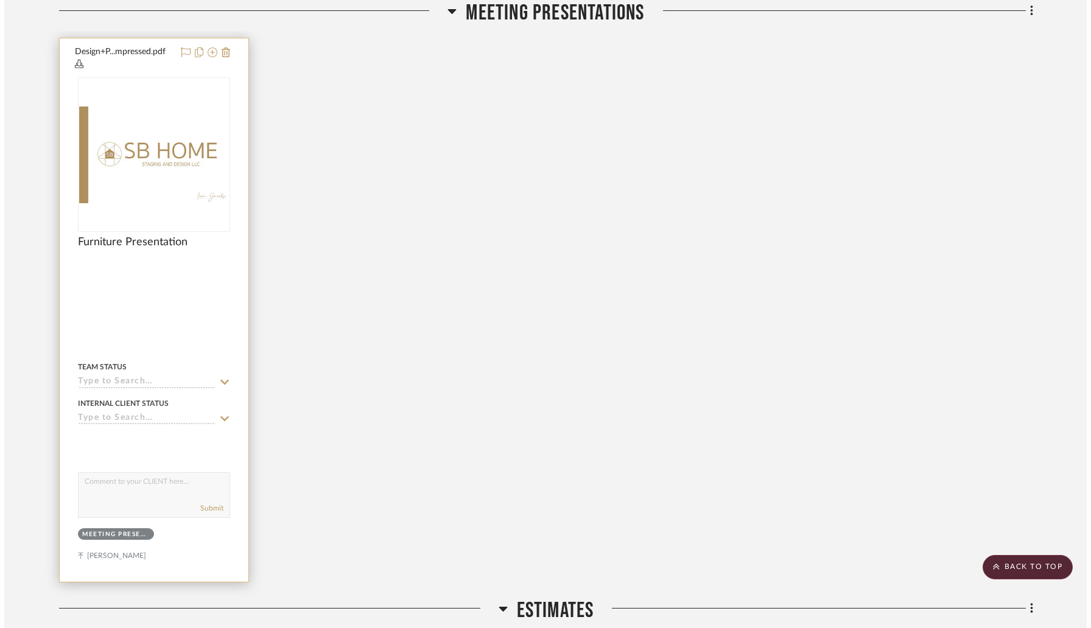
scroll to position [0, 0]
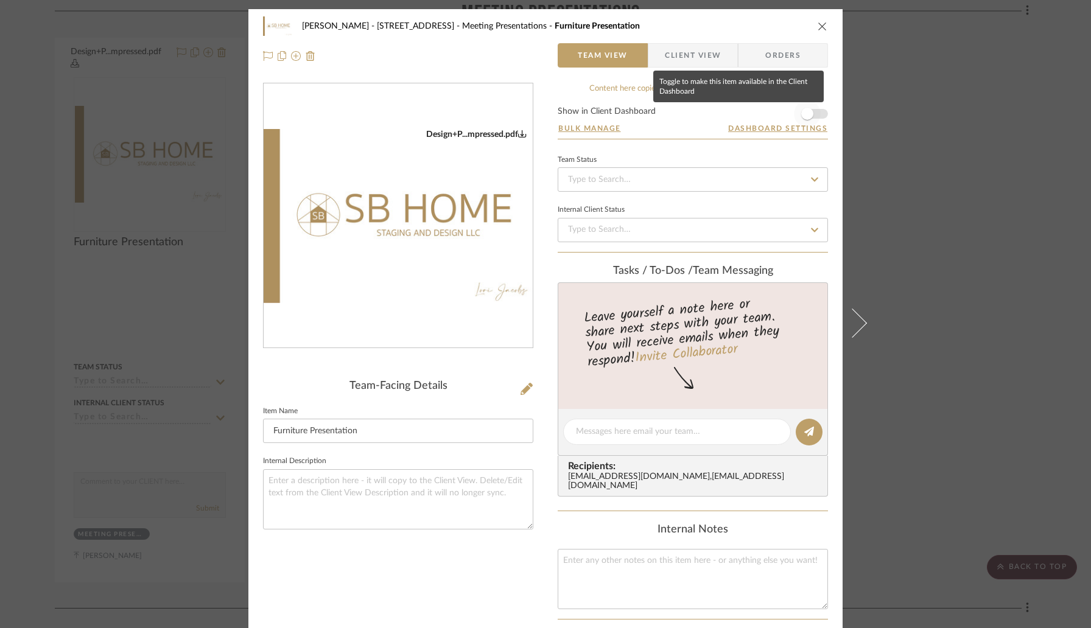
click at [804, 115] on span "button" at bounding box center [807, 114] width 12 height 12
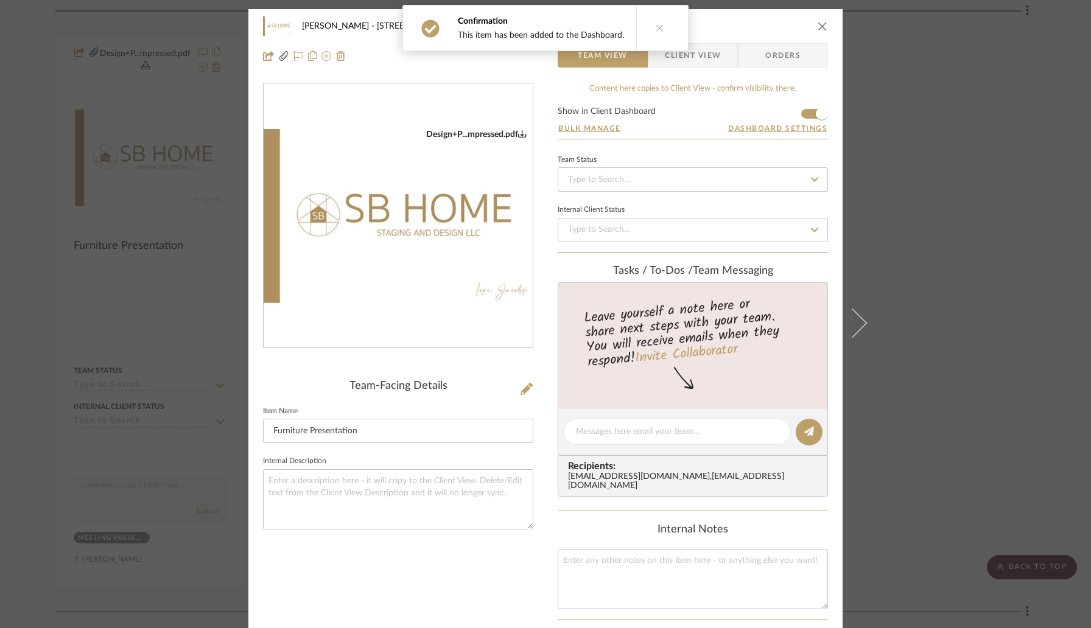
click at [418, 248] on img "0" at bounding box center [398, 216] width 269 height 174
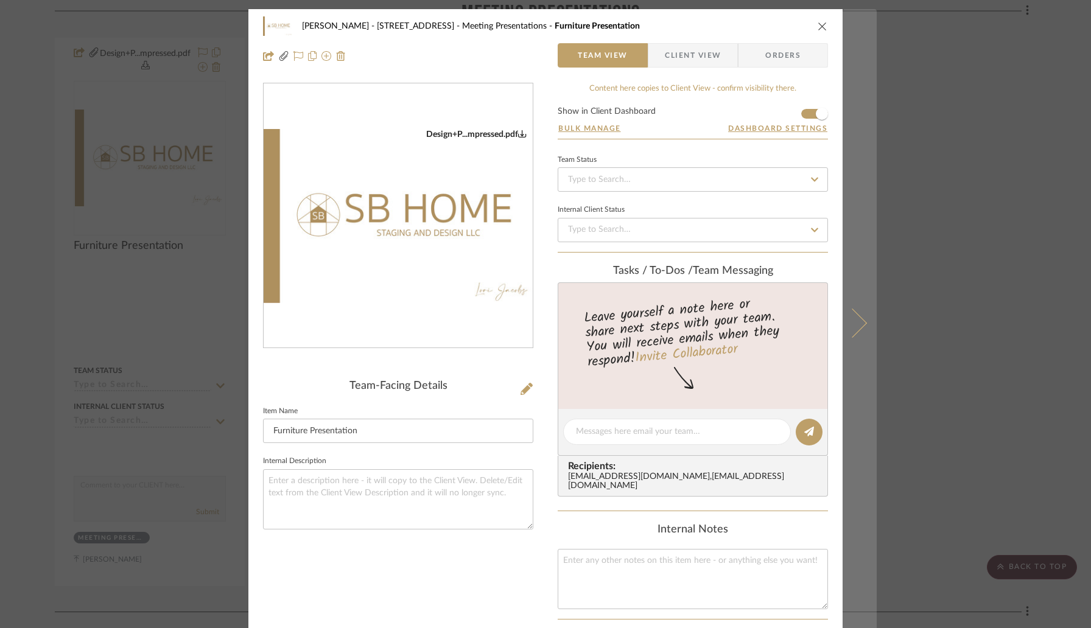
click at [850, 312] on icon at bounding box center [852, 323] width 29 height 29
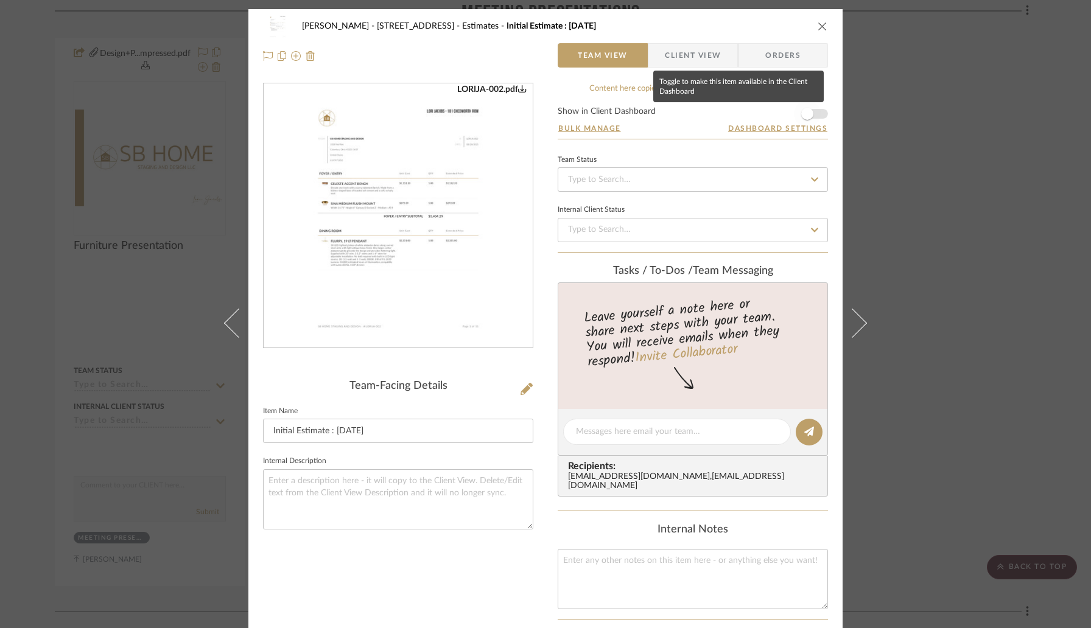
click at [806, 113] on span "button" at bounding box center [807, 114] width 12 height 12
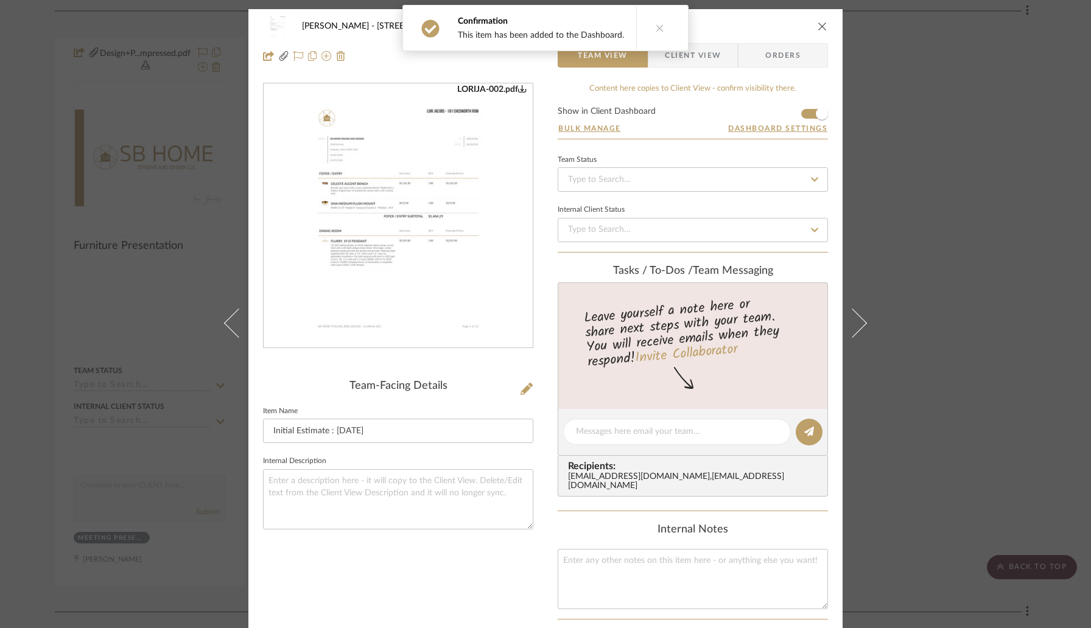
click at [817, 25] on icon "close" at bounding box center [822, 26] width 10 height 10
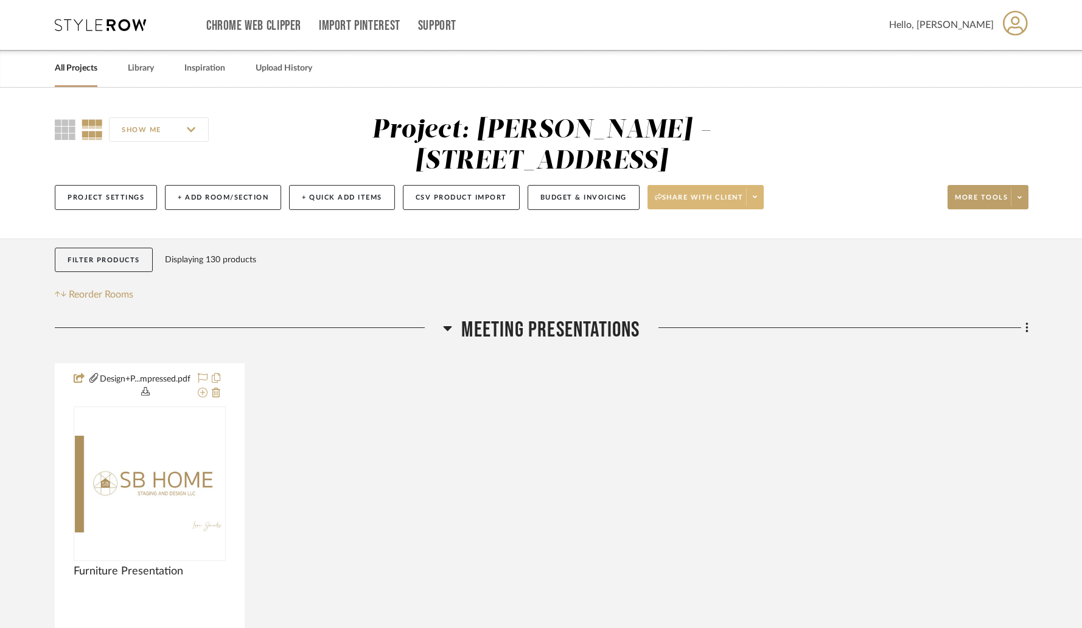
click at [757, 188] on span at bounding box center [754, 197] width 17 height 18
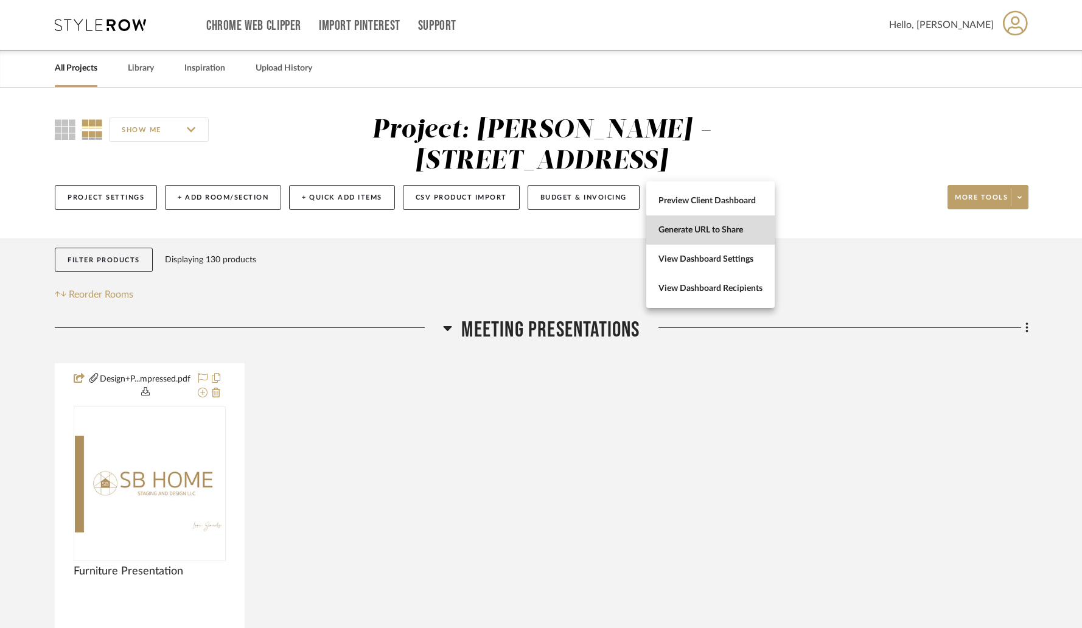
click at [727, 228] on span "Generate URL to Share" at bounding box center [711, 230] width 104 height 10
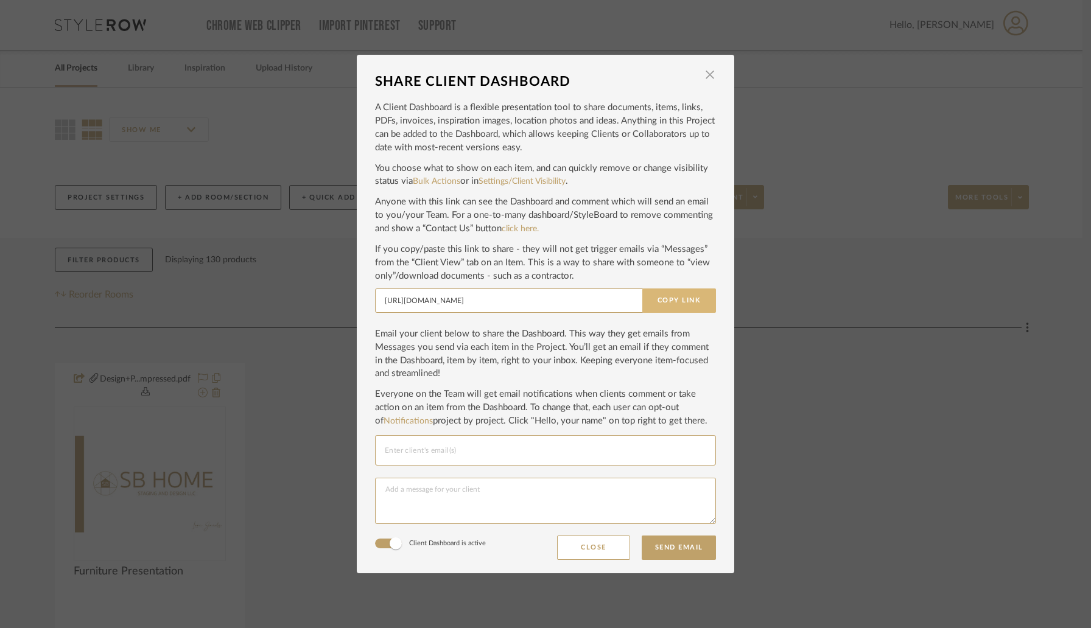
click at [666, 303] on button "Copy Link" at bounding box center [679, 301] width 74 height 24
click at [705, 79] on span "button" at bounding box center [710, 75] width 24 height 24
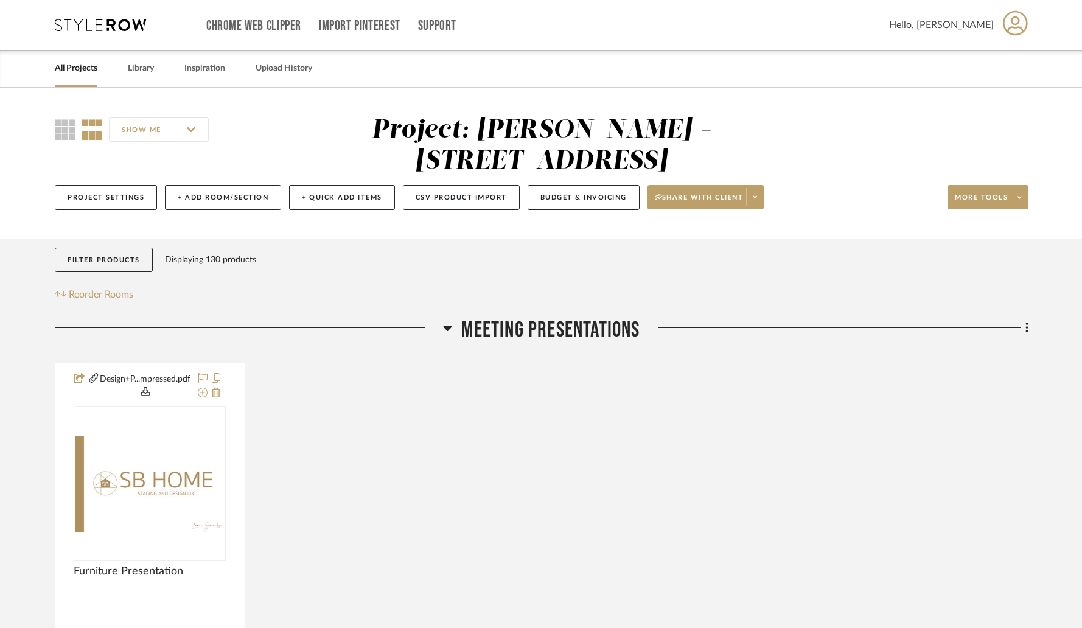
click at [77, 65] on link "All Projects" at bounding box center [76, 68] width 43 height 16
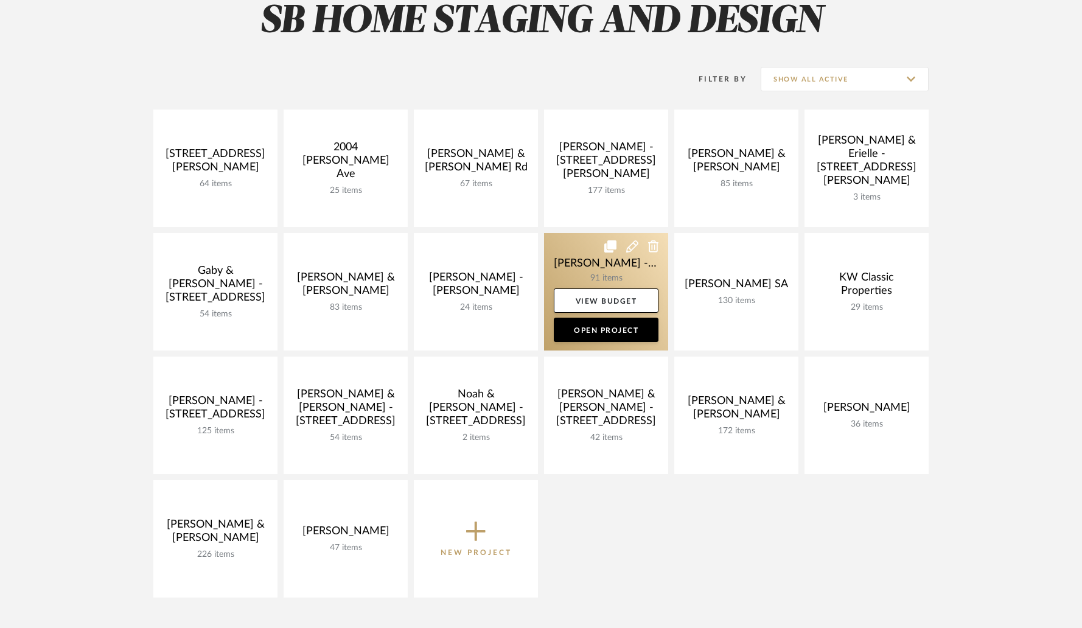
scroll to position [121, 0]
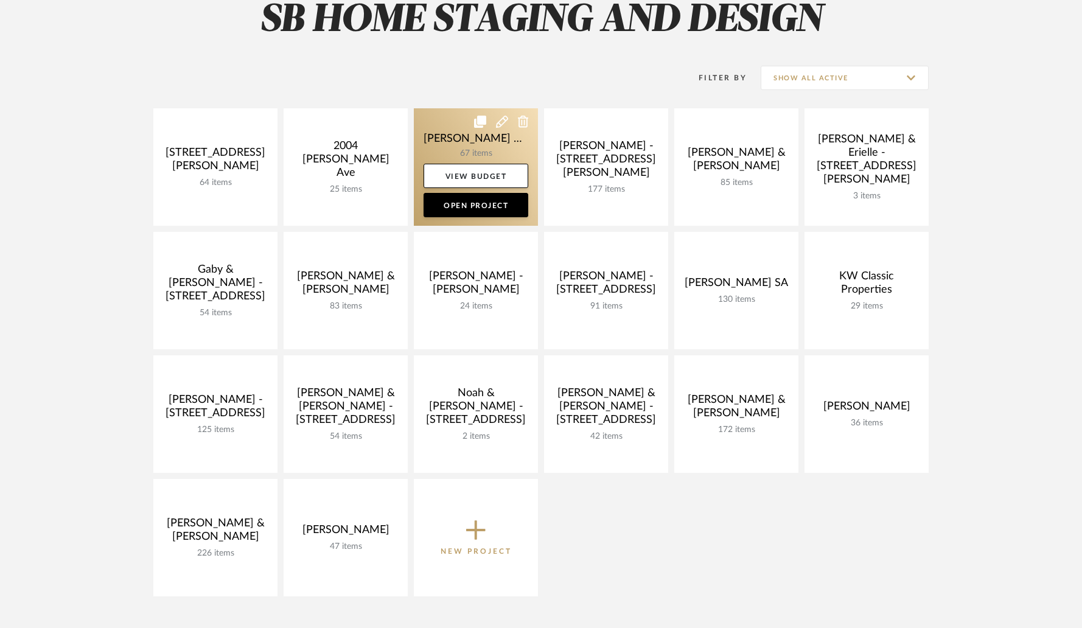
click at [446, 131] on link at bounding box center [476, 166] width 124 height 117
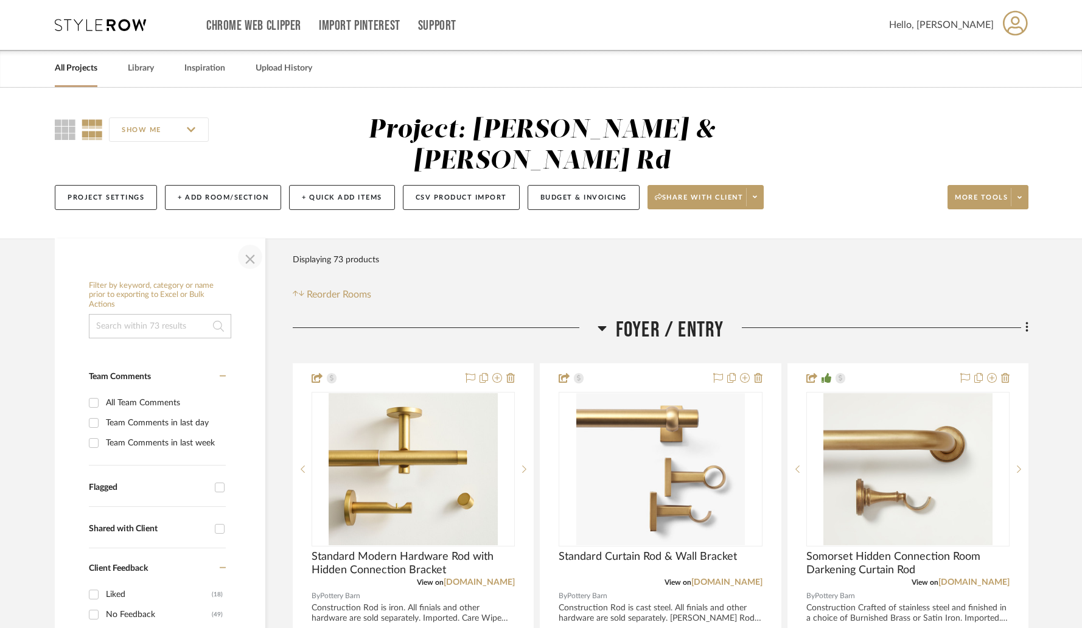
click at [248, 242] on span "button" at bounding box center [250, 256] width 29 height 29
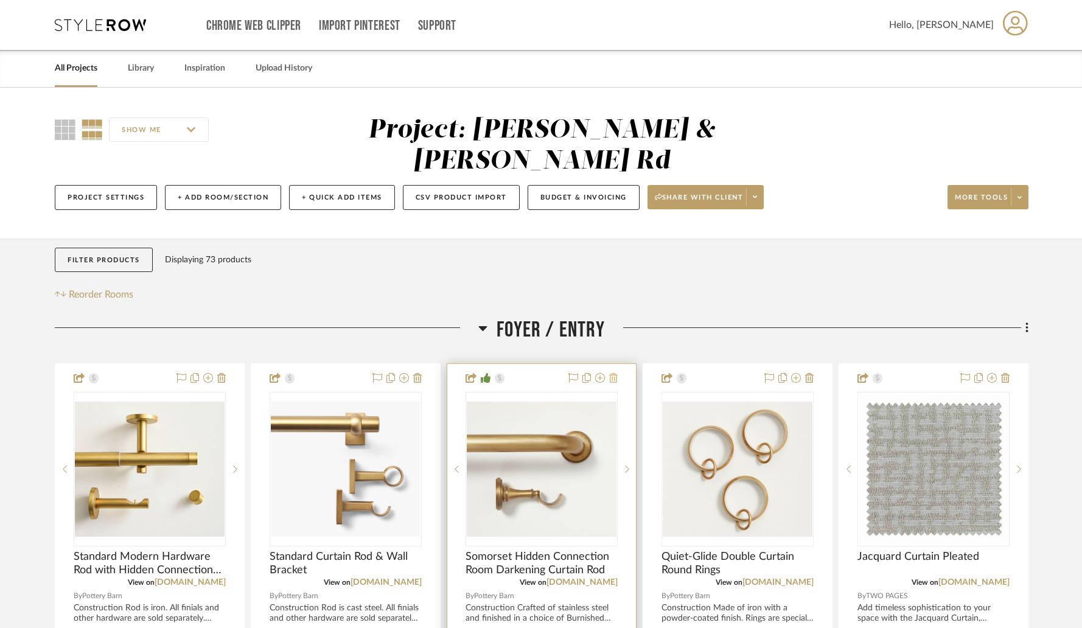
click at [614, 373] on icon at bounding box center [613, 378] width 9 height 10
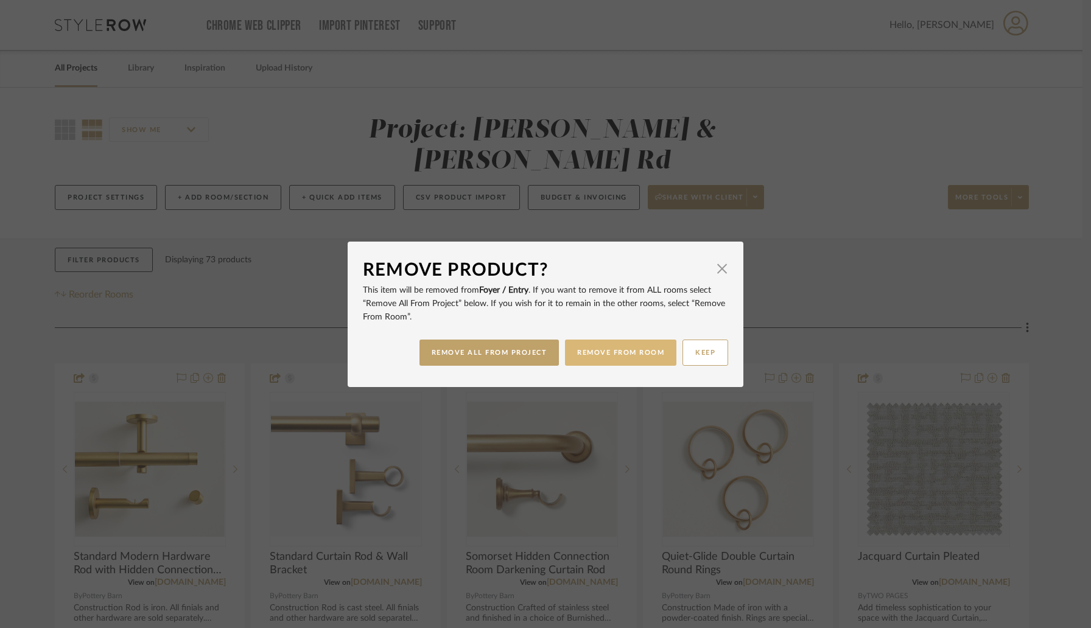
click at [586, 352] on button "REMOVE FROM ROOM" at bounding box center [620, 353] width 111 height 26
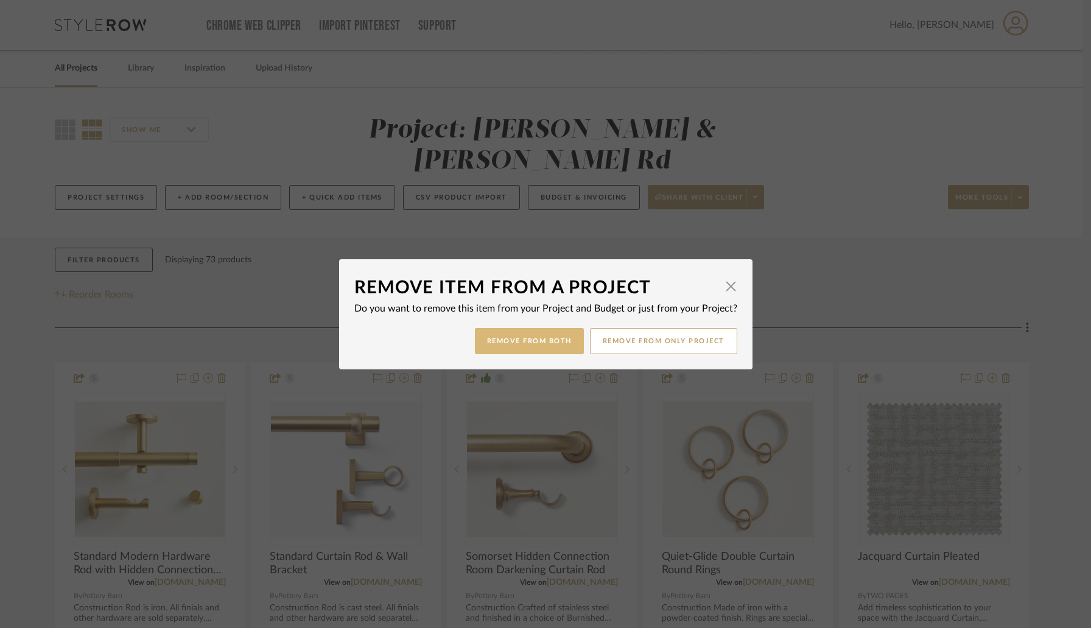
click at [562, 344] on button "Remove from Both" at bounding box center [529, 341] width 109 height 26
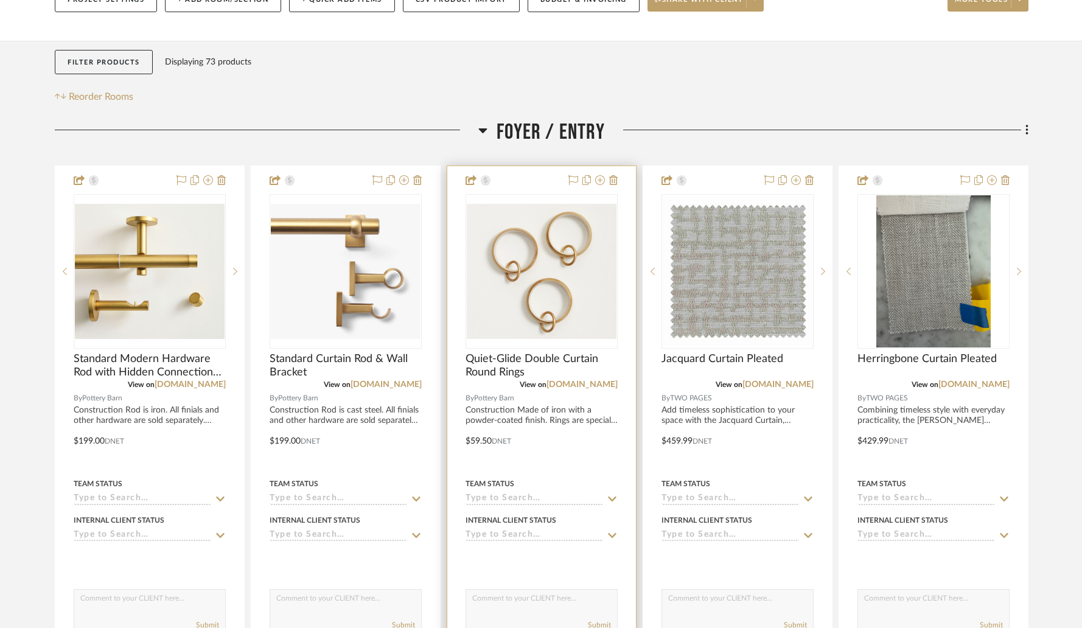
scroll to position [212, 0]
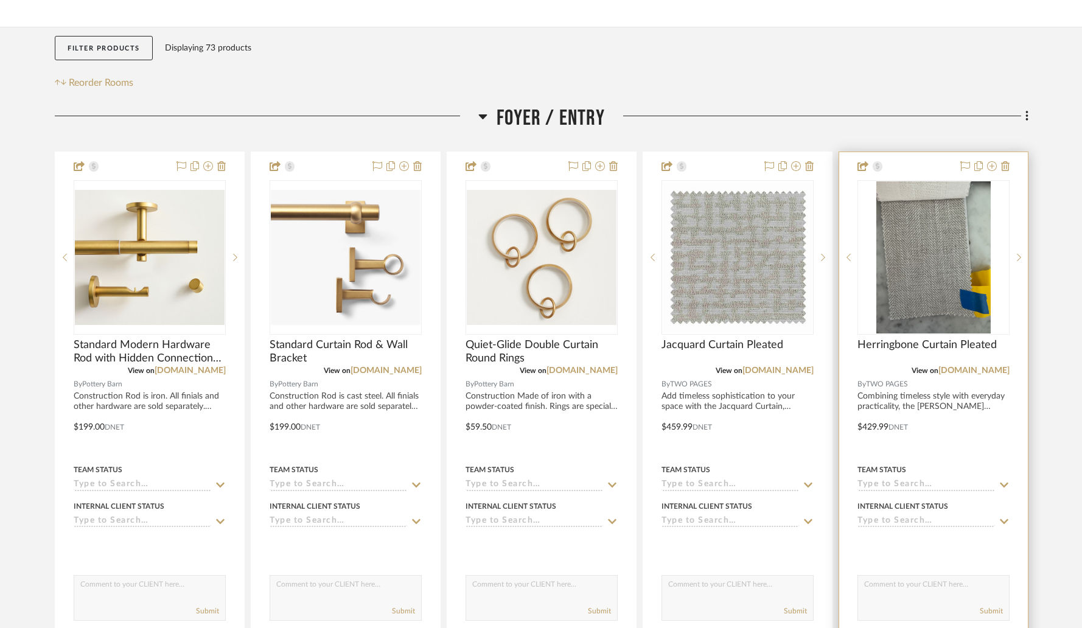
click at [859, 267] on img "0" at bounding box center [933, 257] width 114 height 152
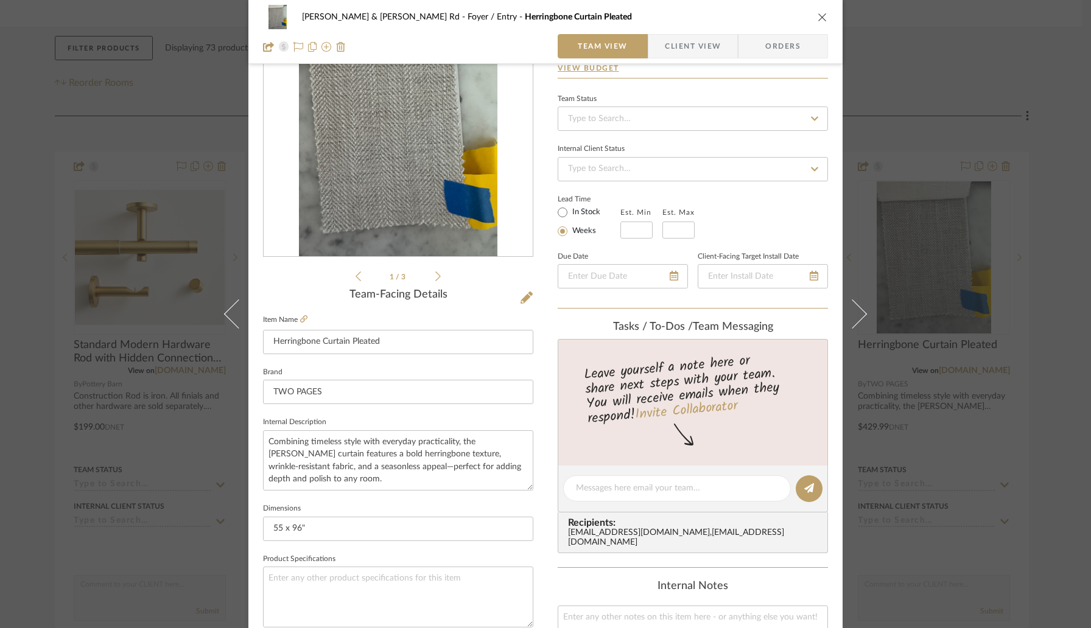
scroll to position [92, 0]
click at [435, 277] on icon at bounding box center [437, 276] width 5 height 10
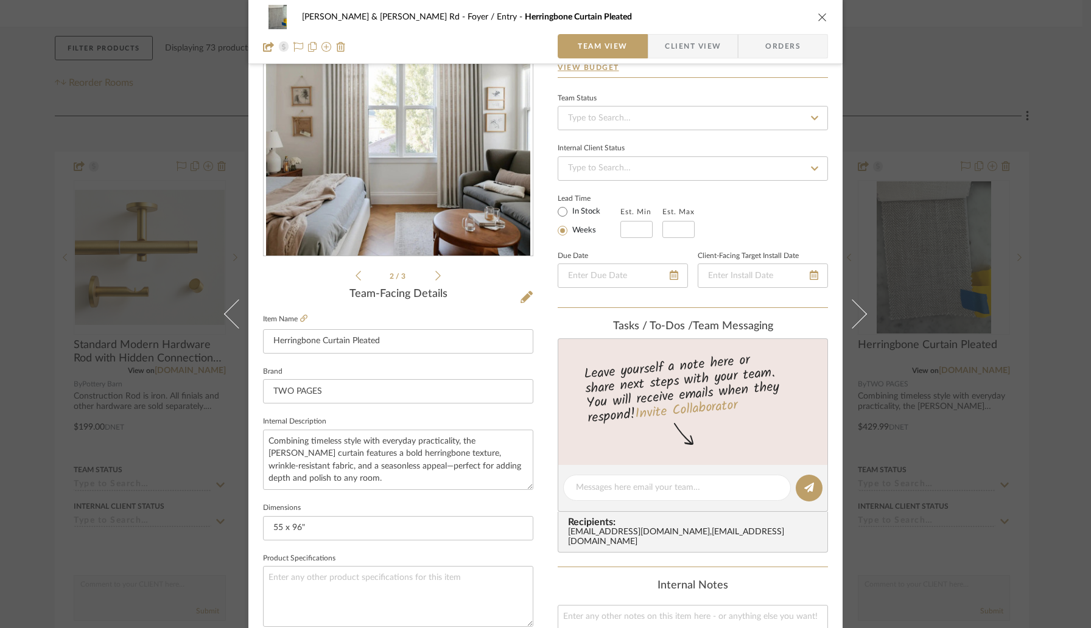
click at [435, 277] on icon at bounding box center [437, 276] width 5 height 10
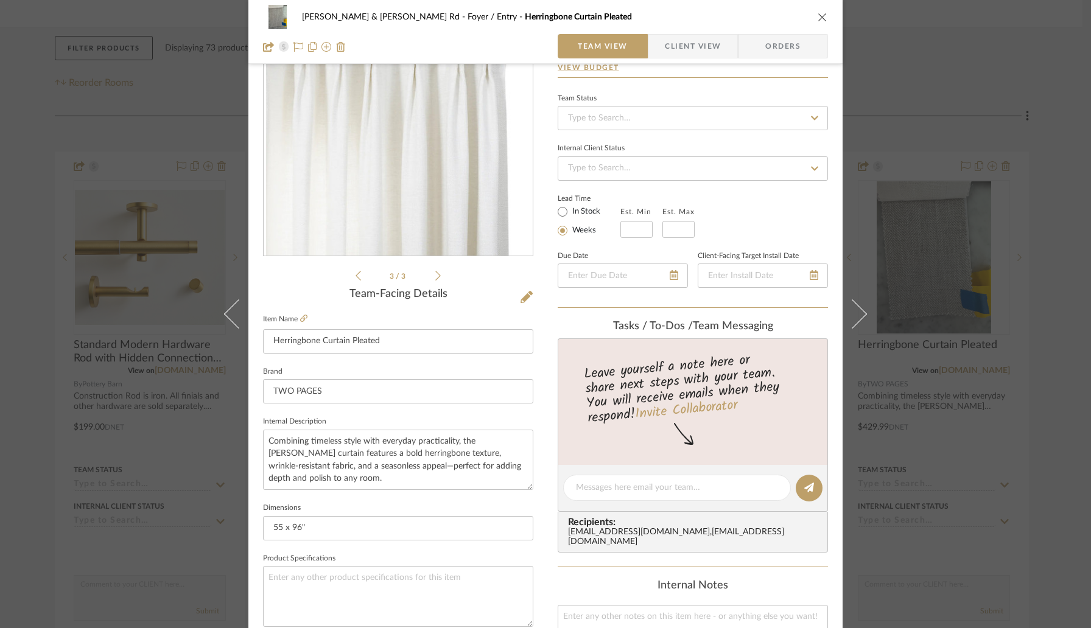
click at [435, 277] on icon at bounding box center [437, 276] width 5 height 10
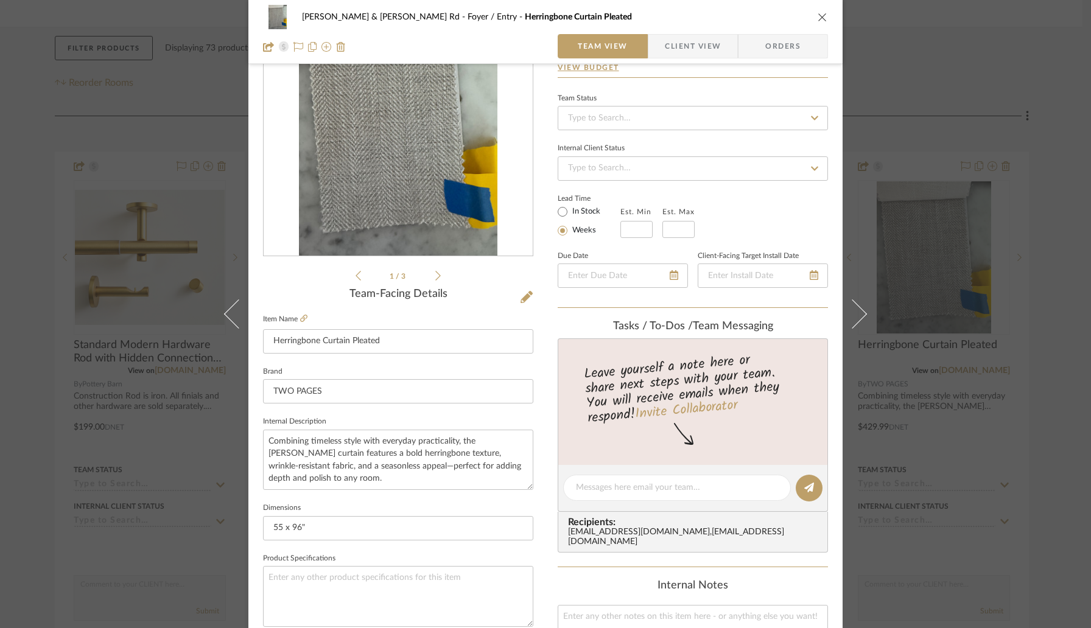
click at [819, 18] on icon "close" at bounding box center [822, 17] width 10 height 10
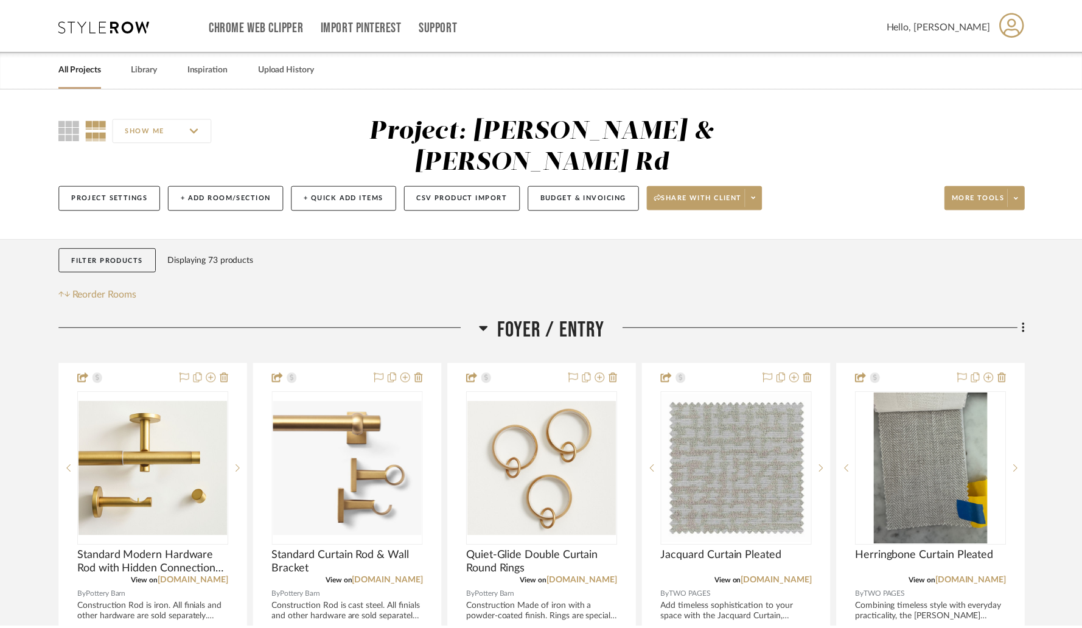
scroll to position [212, 0]
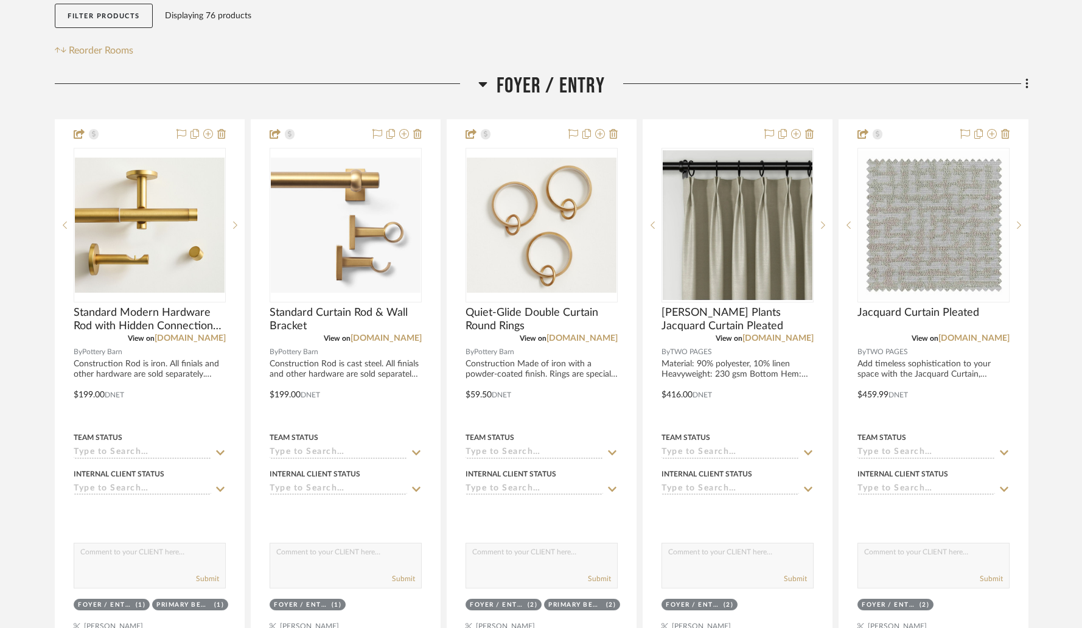
scroll to position [262, 0]
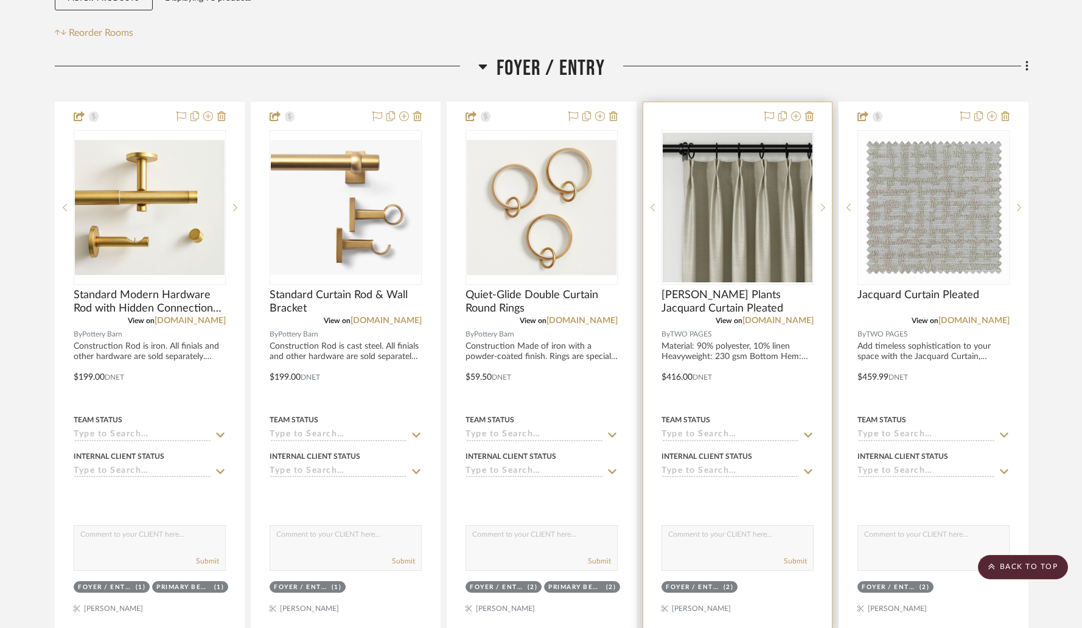
click at [731, 102] on div at bounding box center [737, 368] width 189 height 533
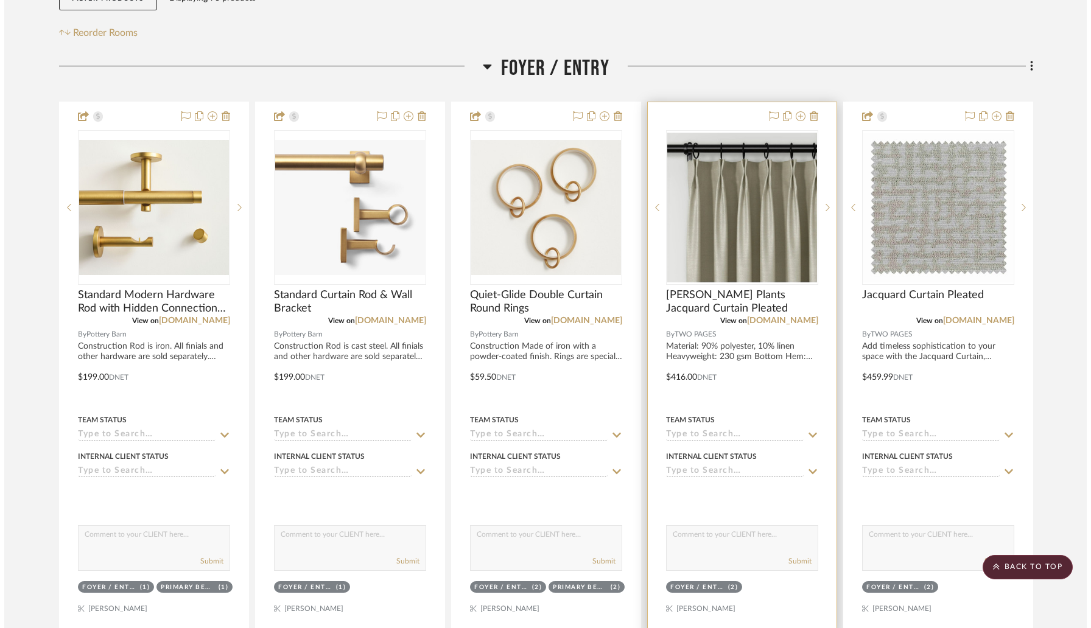
scroll to position [0, 0]
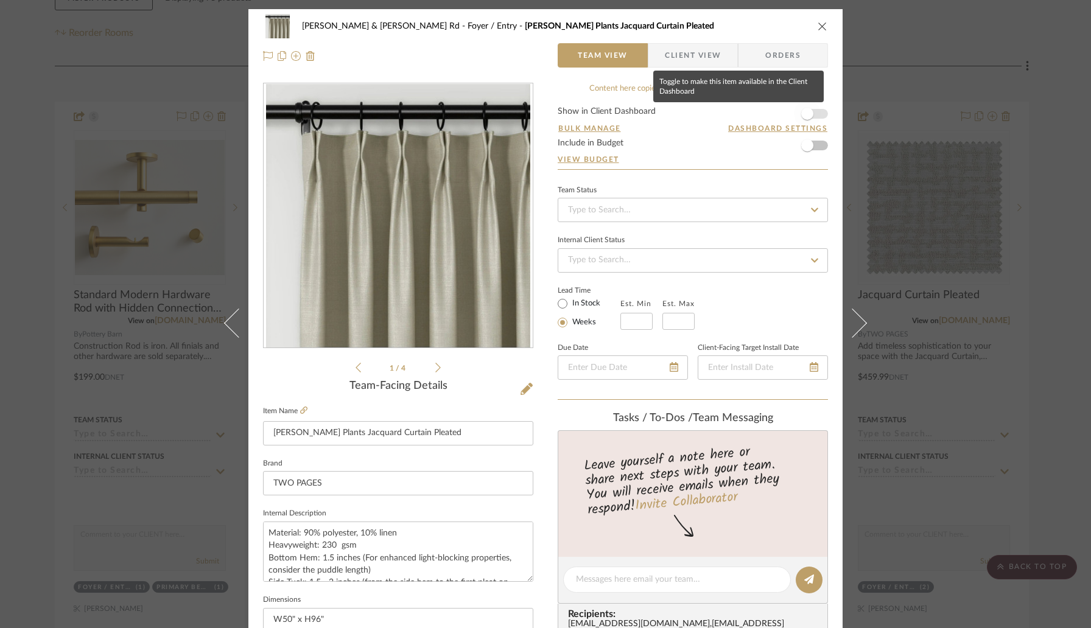
click at [801, 114] on span "button" at bounding box center [807, 114] width 12 height 12
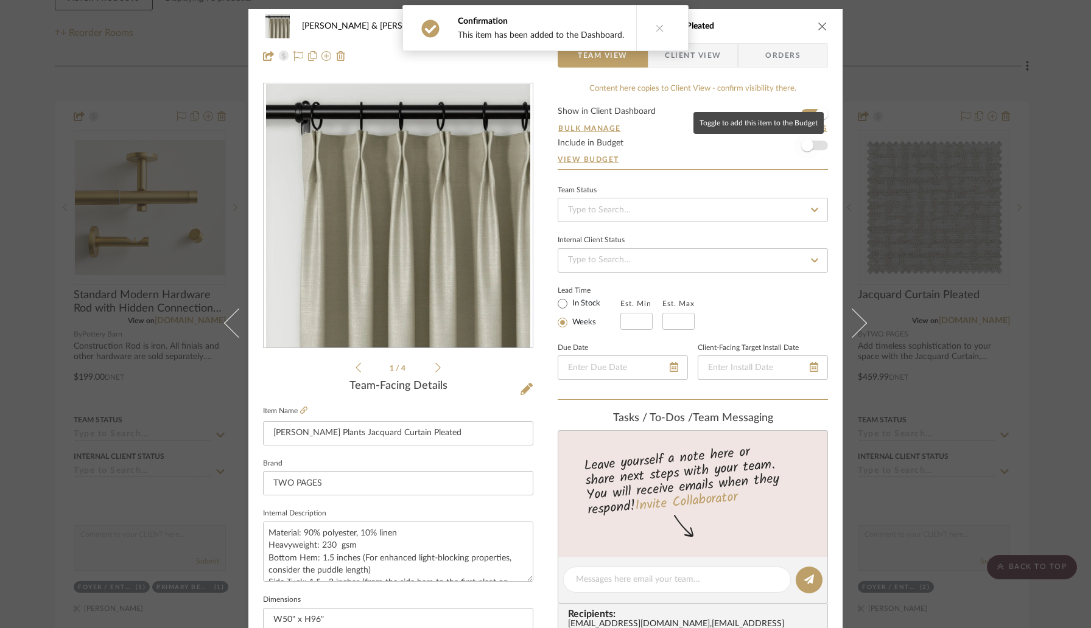
click at [805, 148] on span "button" at bounding box center [807, 145] width 12 height 12
click at [808, 148] on span "button" at bounding box center [821, 145] width 27 height 27
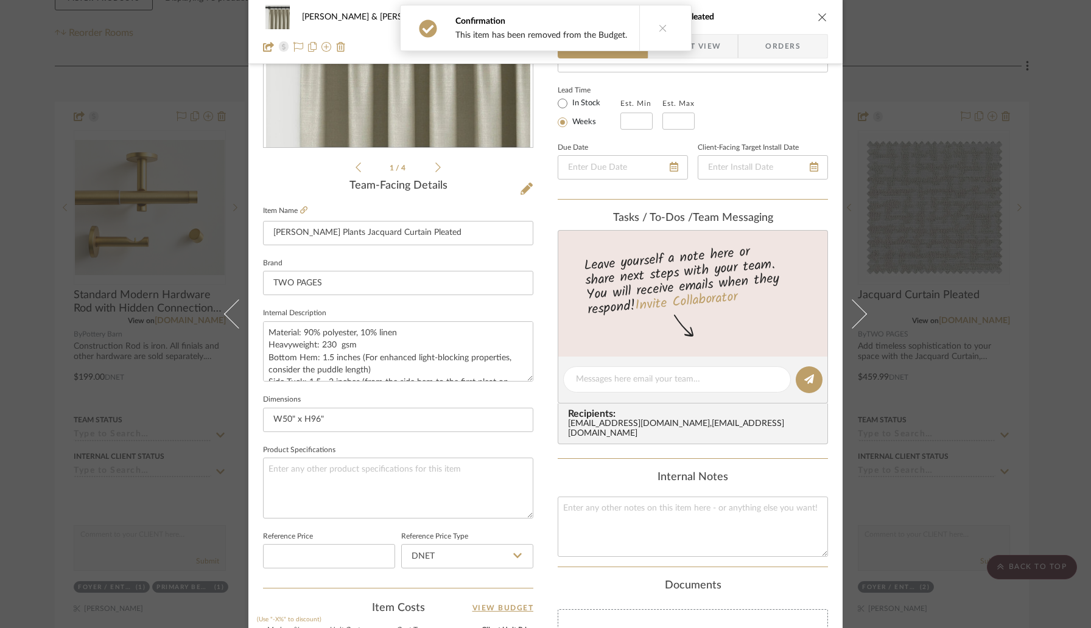
scroll to position [391, 0]
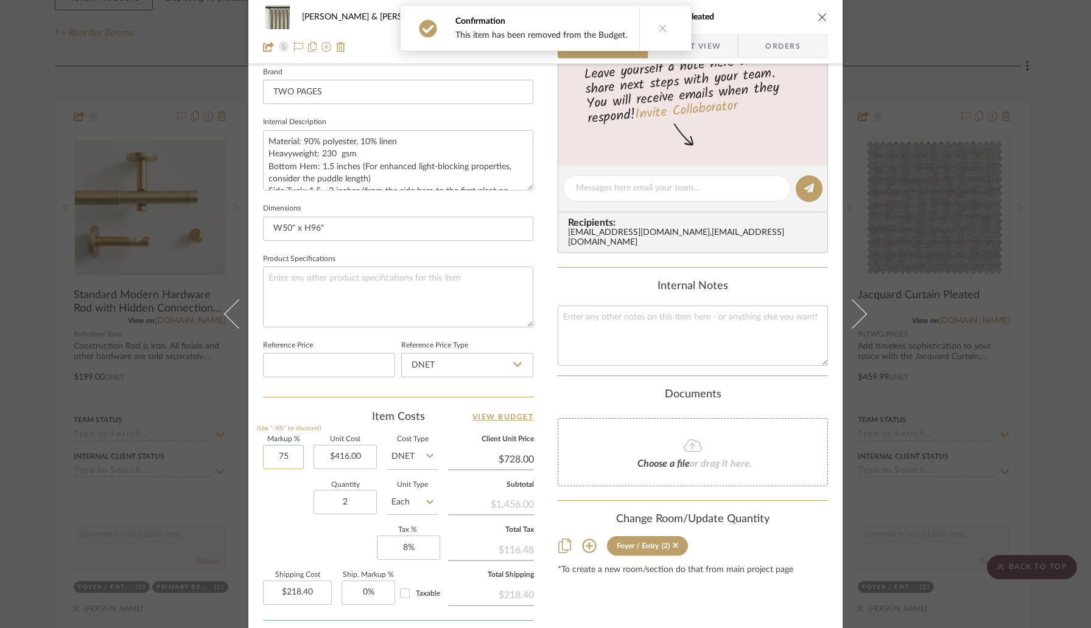
click at [298, 459] on input "75" at bounding box center [283, 457] width 41 height 24
type input "20%"
click at [303, 504] on div "Quantity 2 Unit Type Each" at bounding box center [350, 503] width 175 height 43
type input "$499.20"
type input "$149.76"
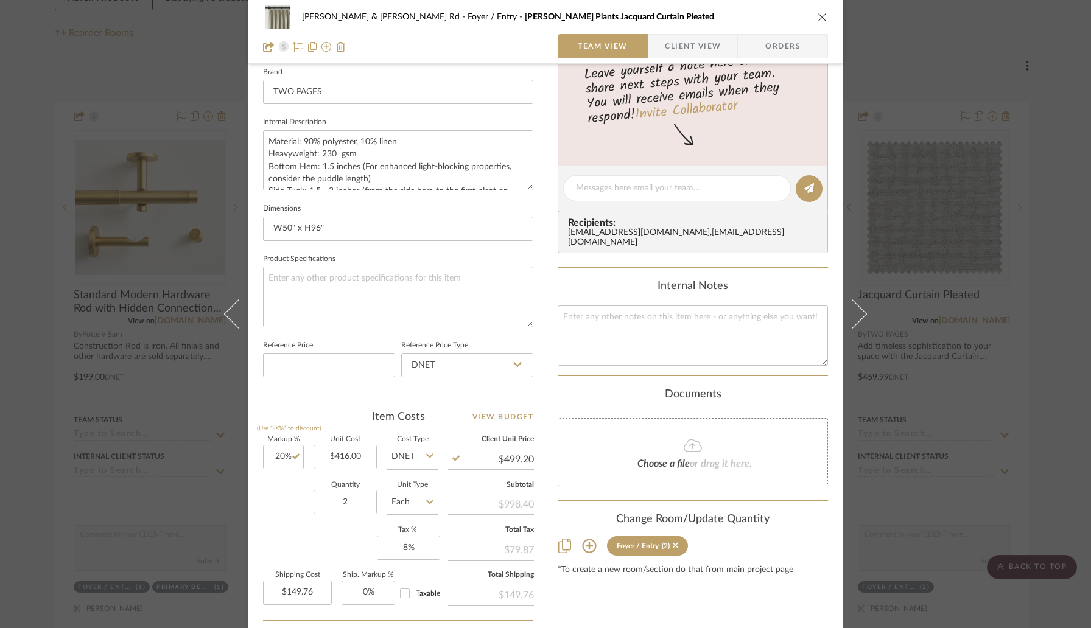
click at [817, 19] on icon "close" at bounding box center [822, 17] width 10 height 10
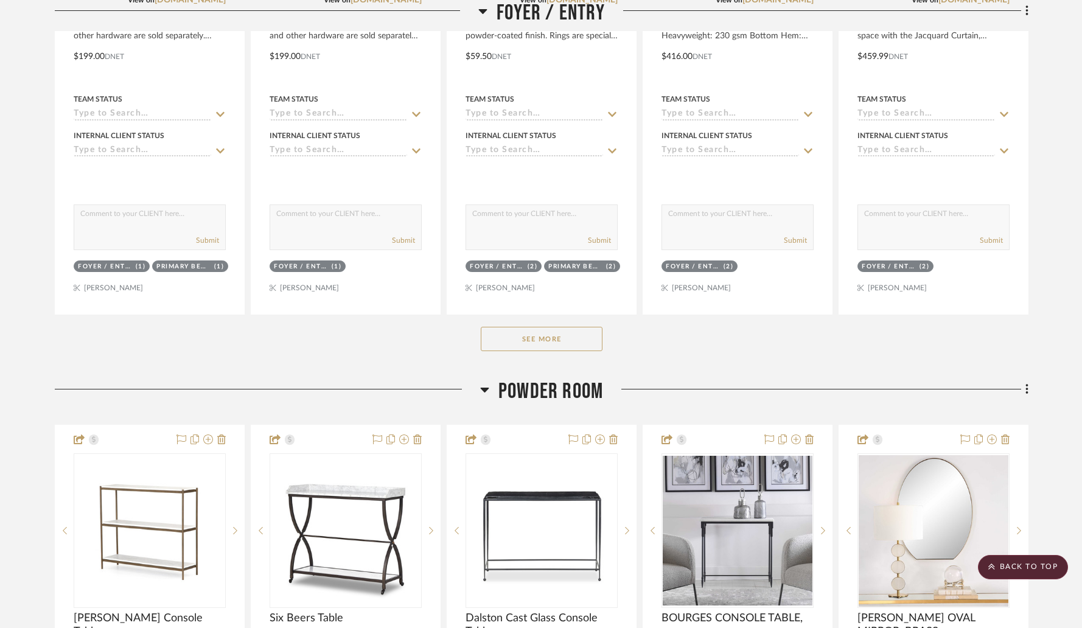
scroll to position [613, 0]
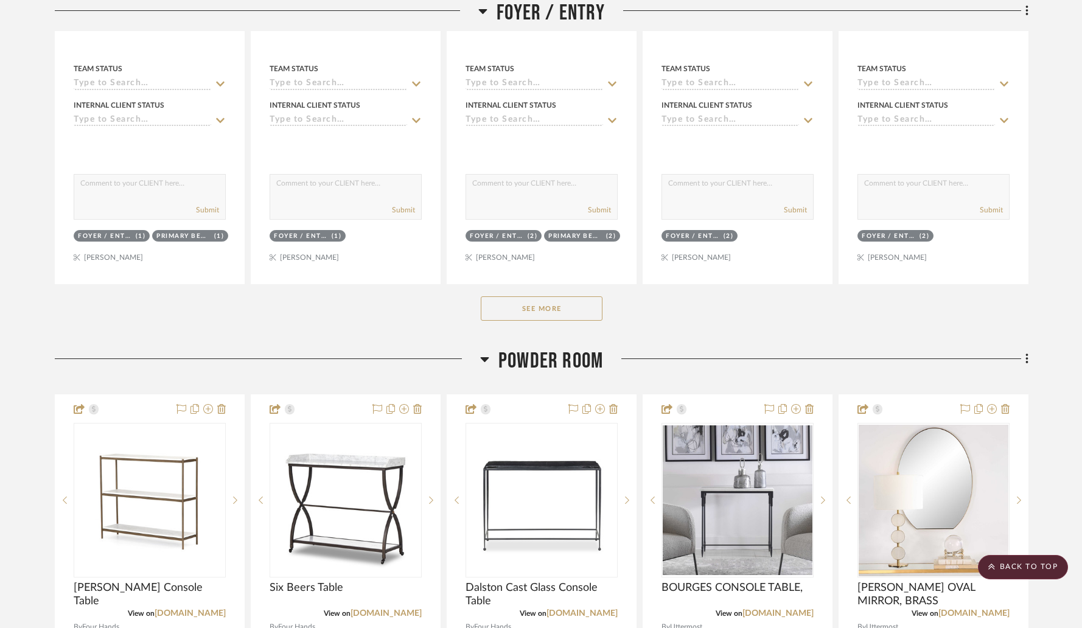
click at [549, 292] on div "See More" at bounding box center [542, 308] width 974 height 49
click at [562, 296] on button "See More" at bounding box center [542, 308] width 122 height 24
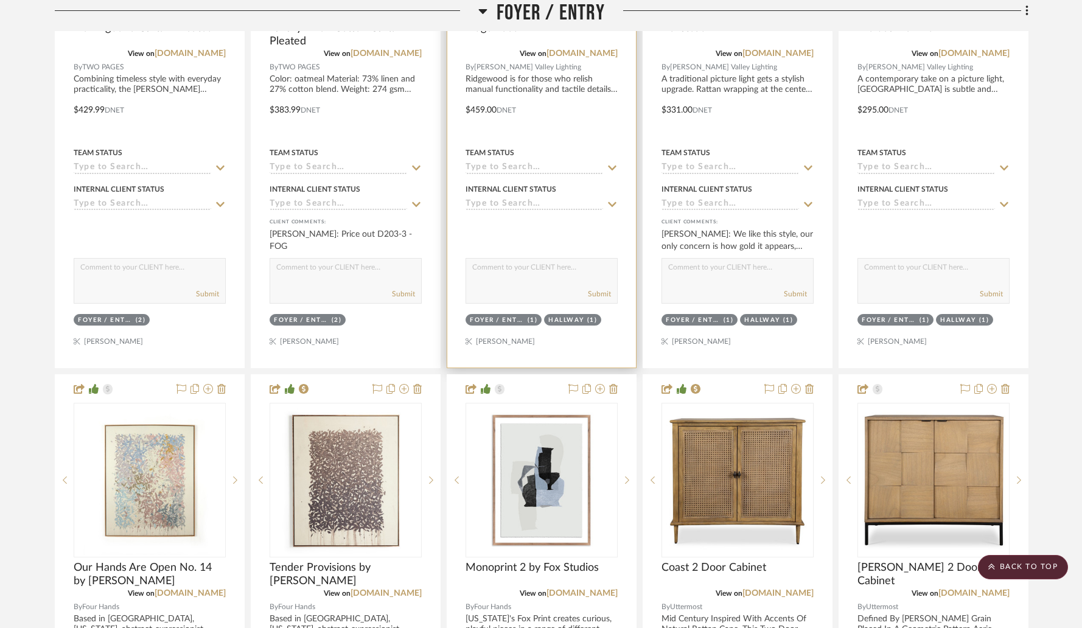
scroll to position [1231, 0]
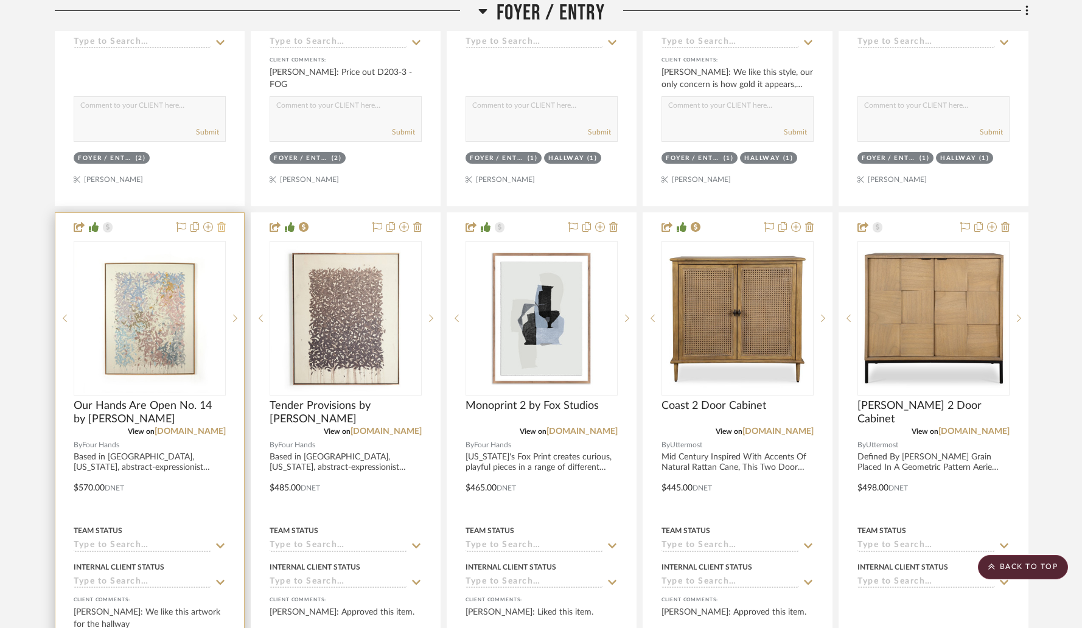
click at [222, 222] on icon at bounding box center [221, 227] width 9 height 10
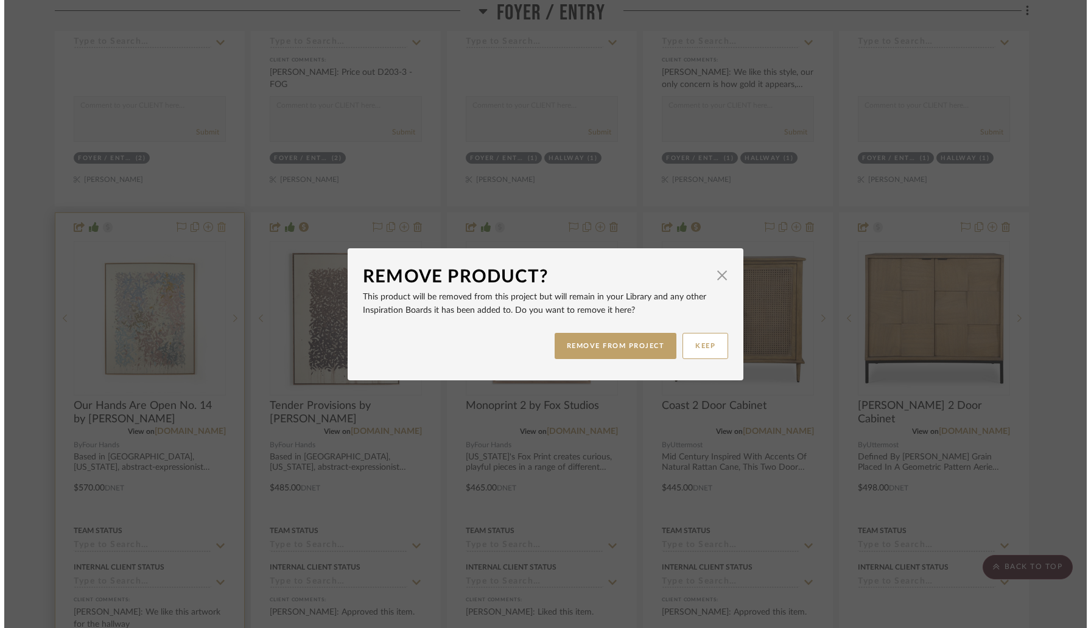
scroll to position [0, 0]
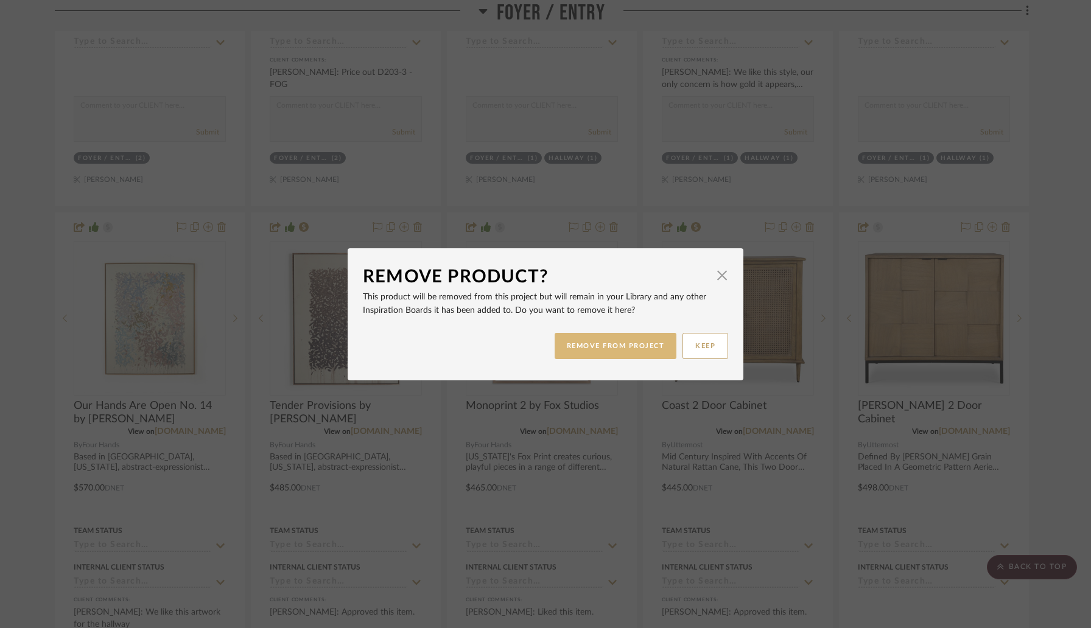
click at [592, 345] on button "REMOVE FROM PROJECT" at bounding box center [615, 346] width 122 height 26
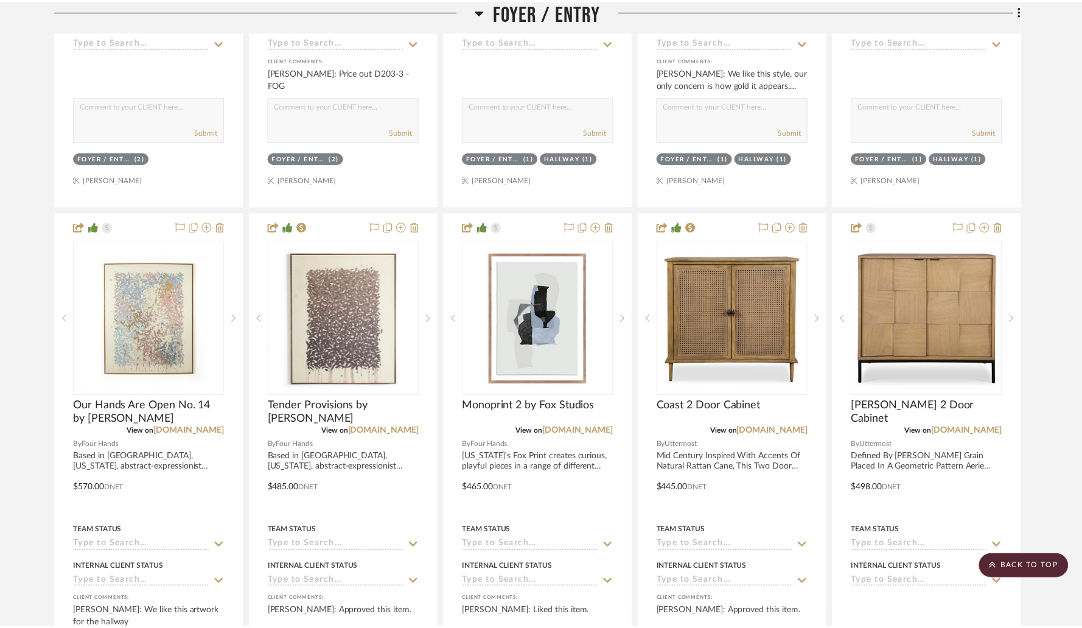
scroll to position [1231, 0]
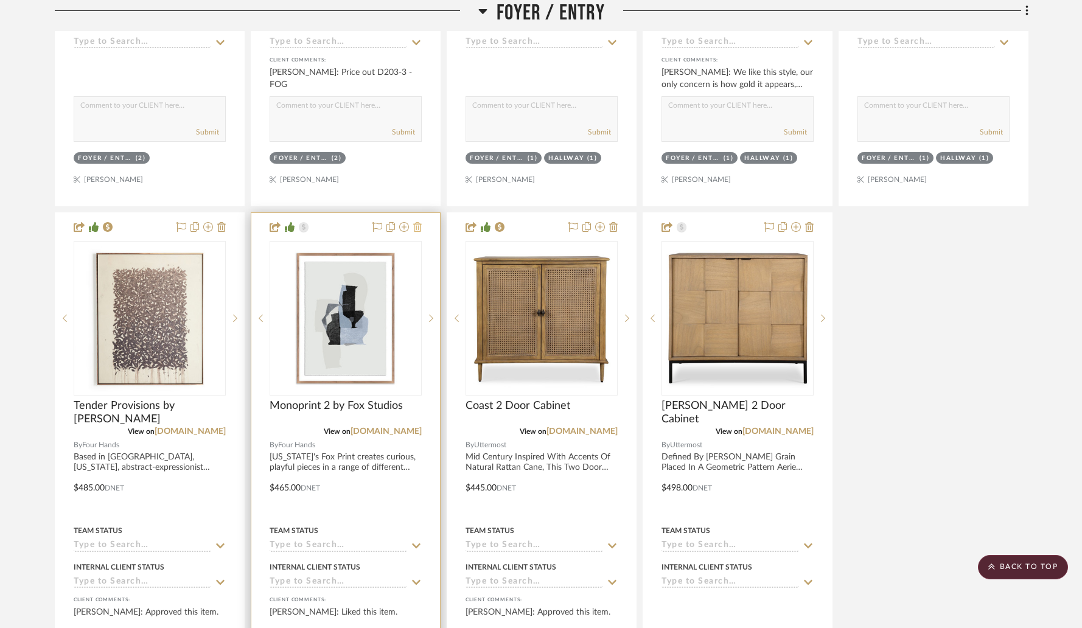
click at [419, 222] on icon at bounding box center [417, 227] width 9 height 10
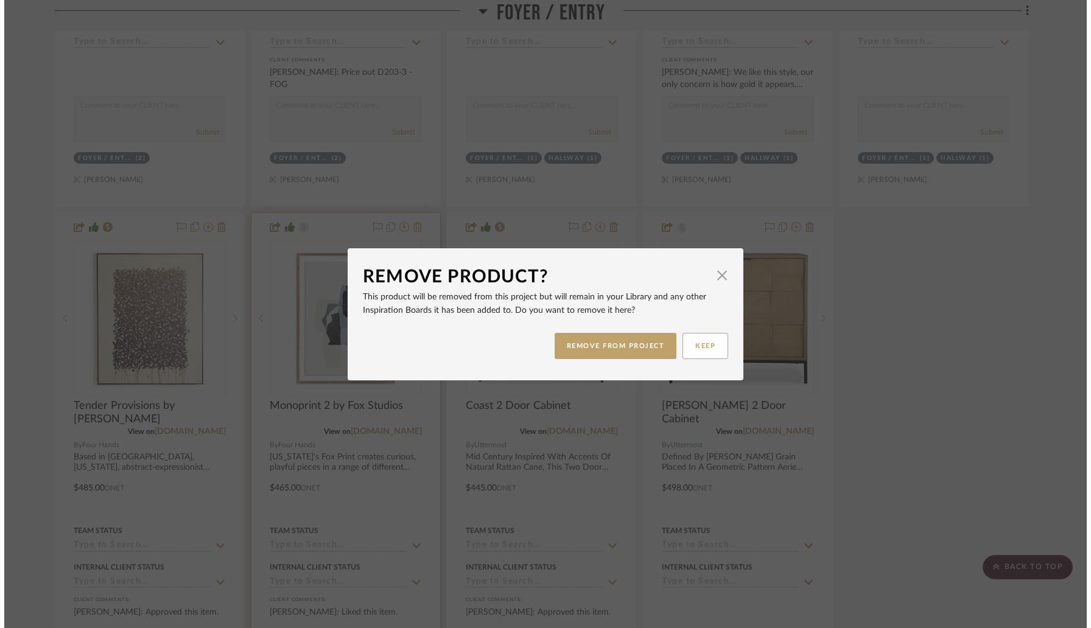
scroll to position [0, 0]
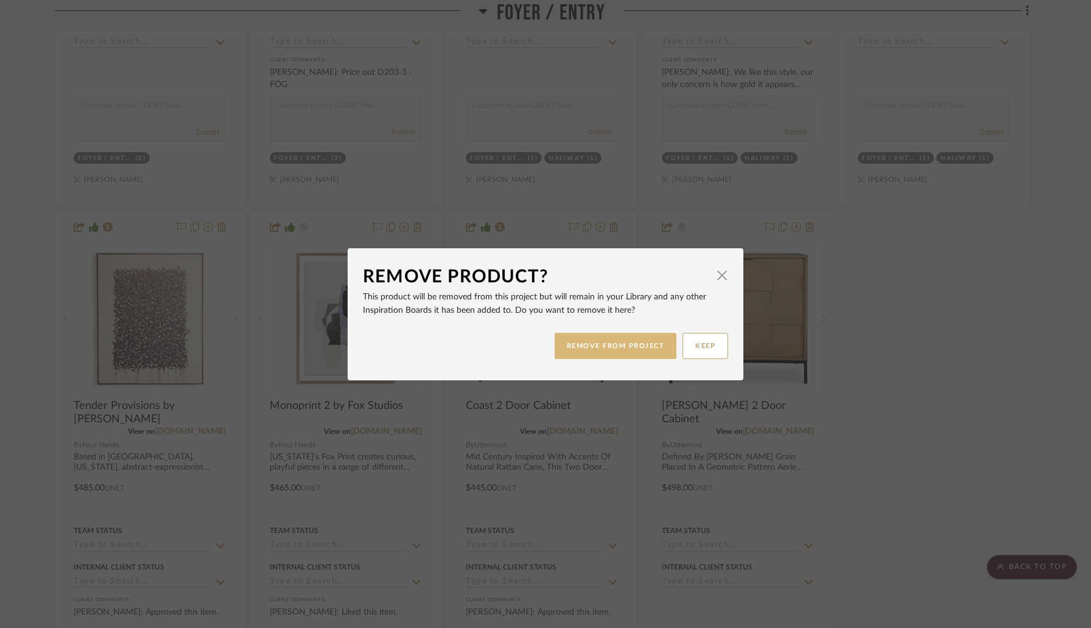
click at [592, 346] on button "REMOVE FROM PROJECT" at bounding box center [615, 346] width 122 height 26
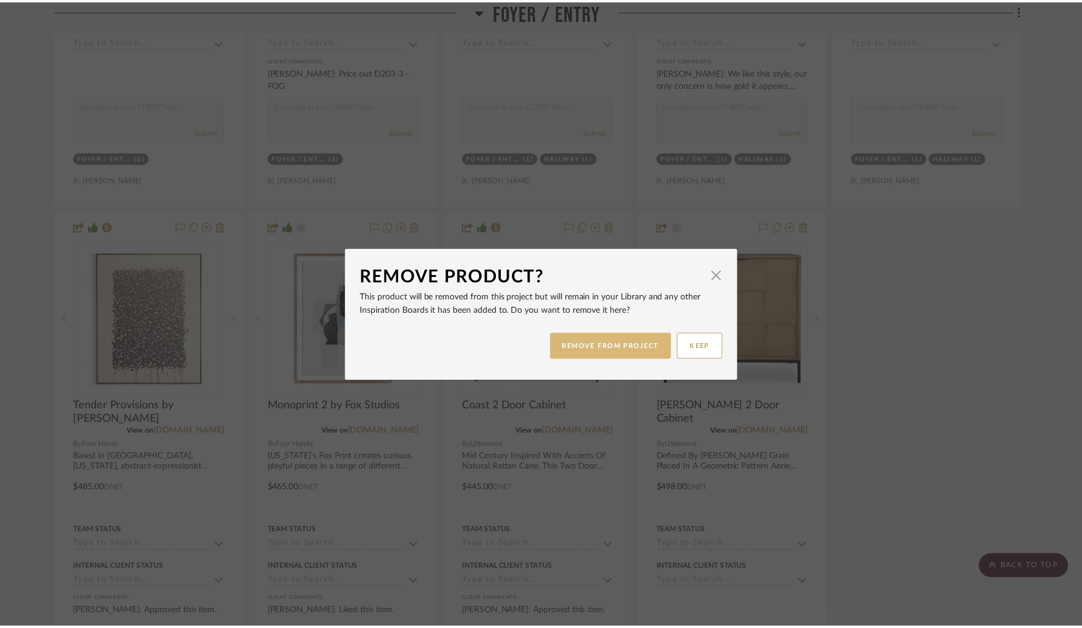
scroll to position [1231, 0]
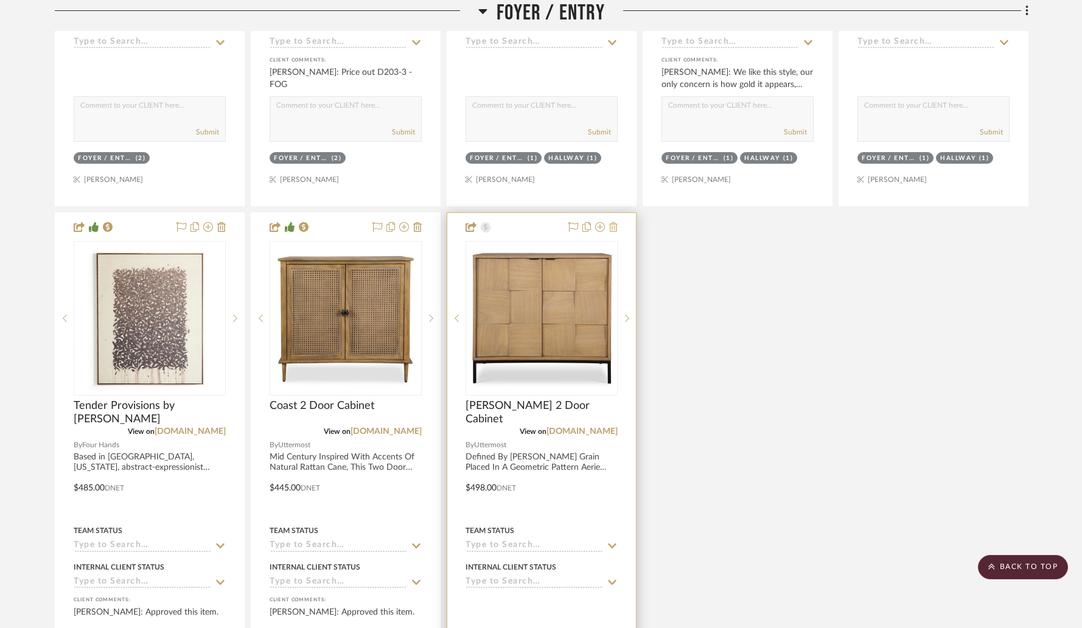
click at [614, 222] on icon at bounding box center [613, 227] width 9 height 10
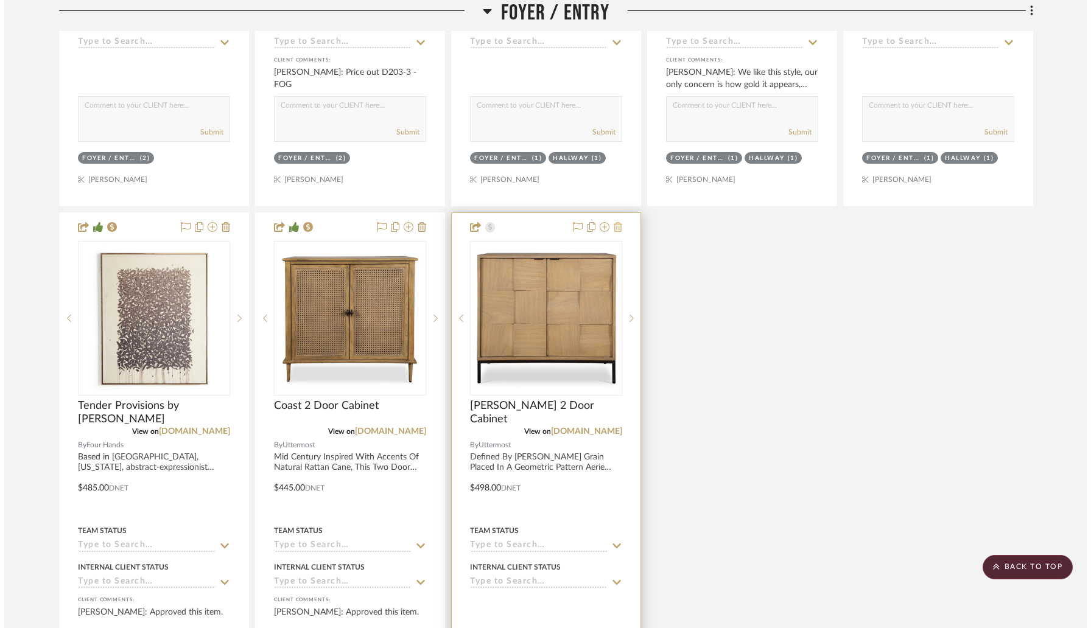
scroll to position [0, 0]
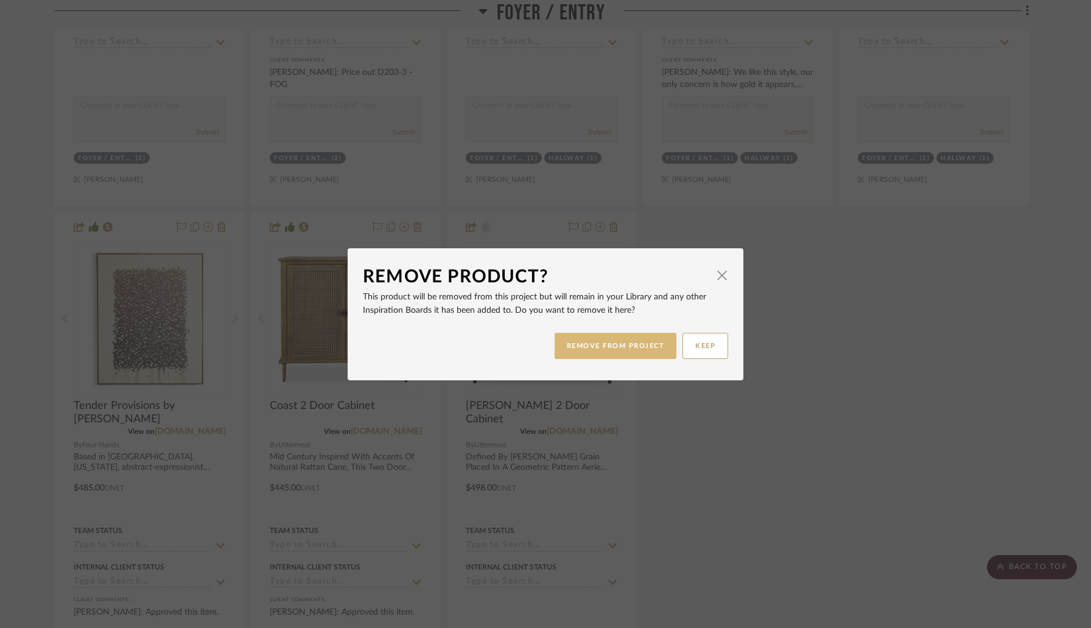
click at [611, 347] on button "REMOVE FROM PROJECT" at bounding box center [615, 346] width 122 height 26
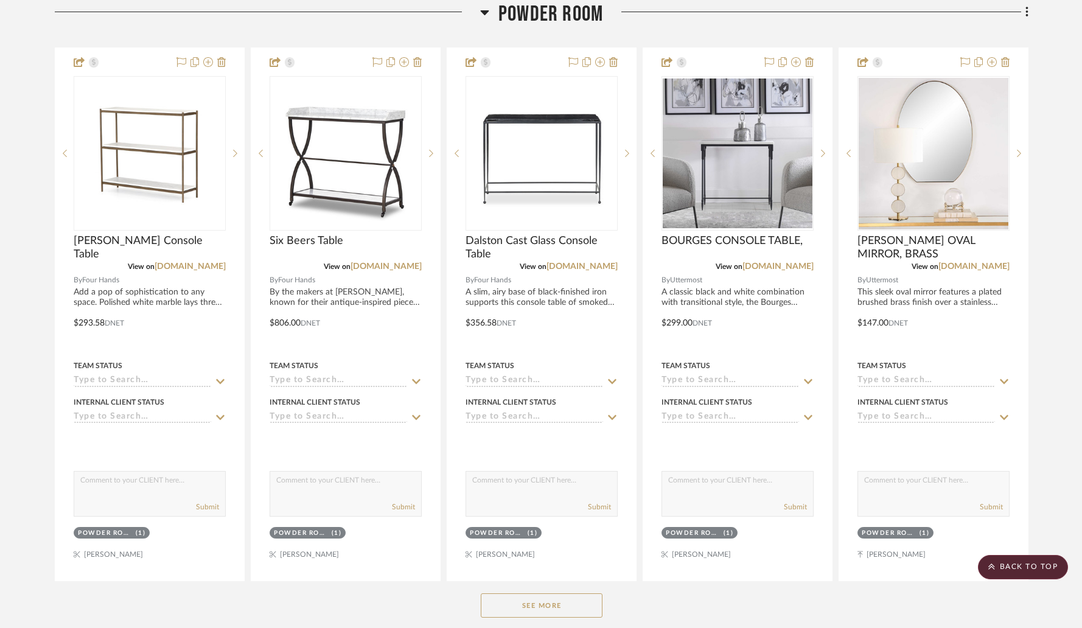
scroll to position [2233, 0]
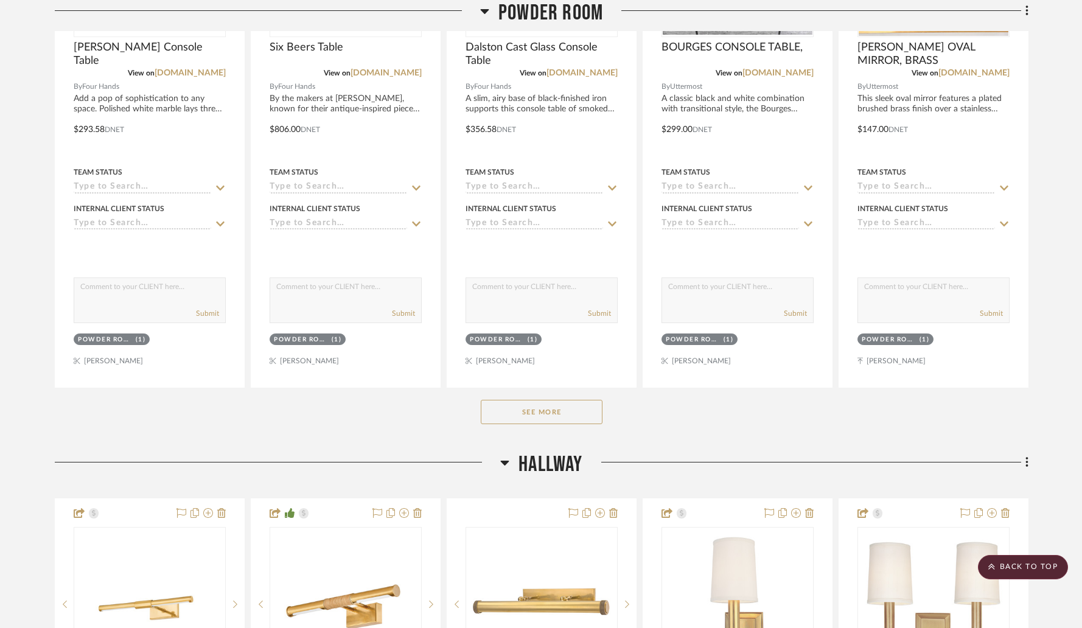
click at [564, 400] on button "See More" at bounding box center [542, 412] width 122 height 24
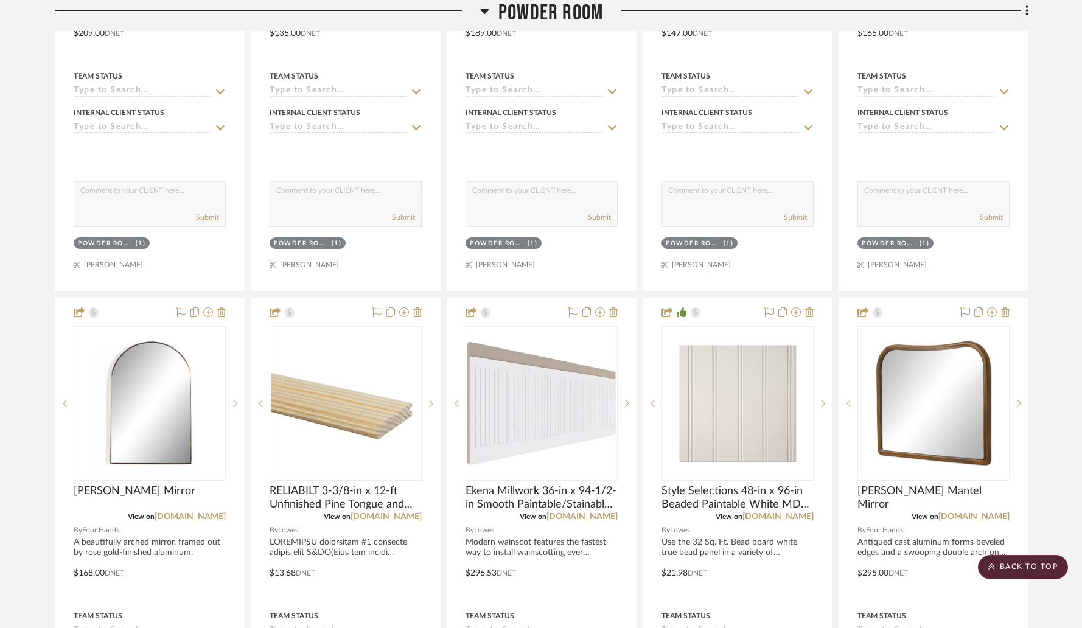
scroll to position [2870, 0]
click at [613, 307] on icon at bounding box center [613, 312] width 9 height 10
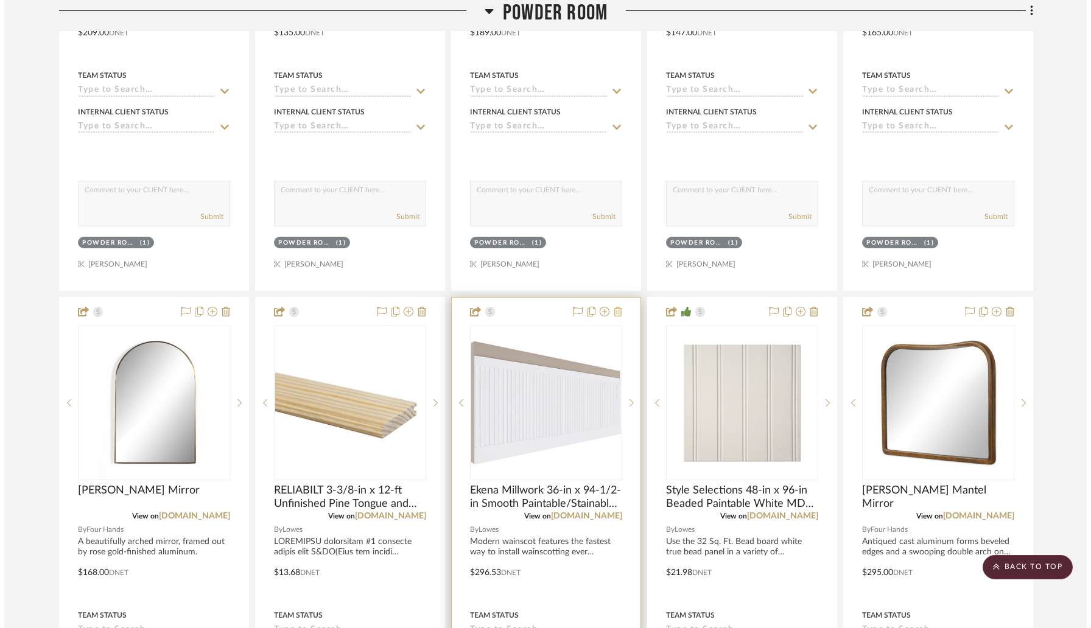
scroll to position [0, 0]
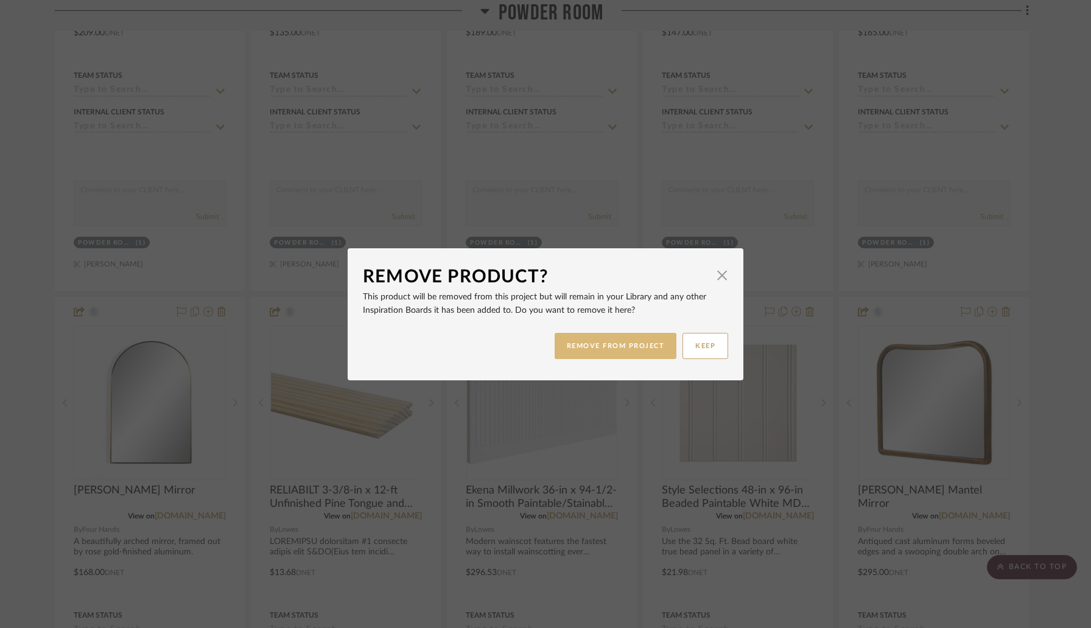
click at [636, 341] on button "REMOVE FROM PROJECT" at bounding box center [615, 346] width 122 height 26
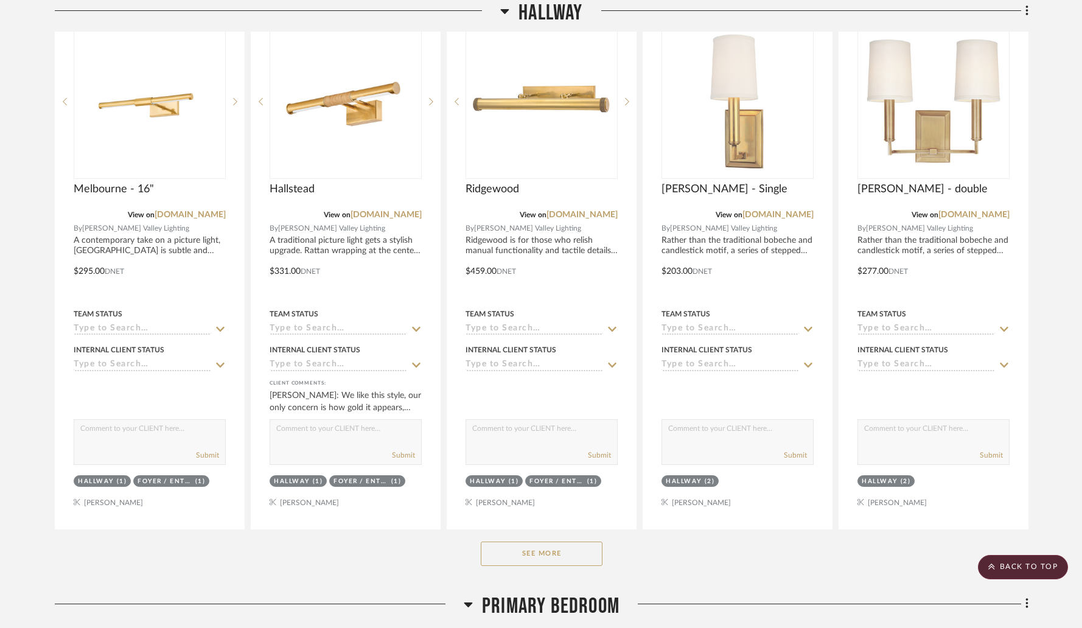
scroll to position [4360, 0]
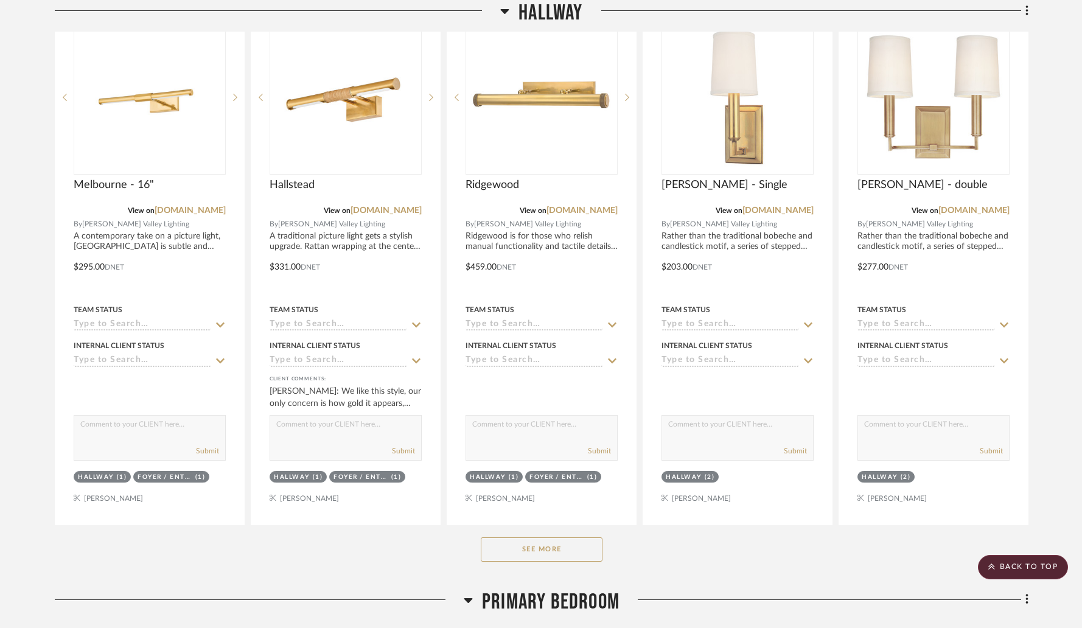
click at [548, 537] on button "See More" at bounding box center [542, 549] width 122 height 24
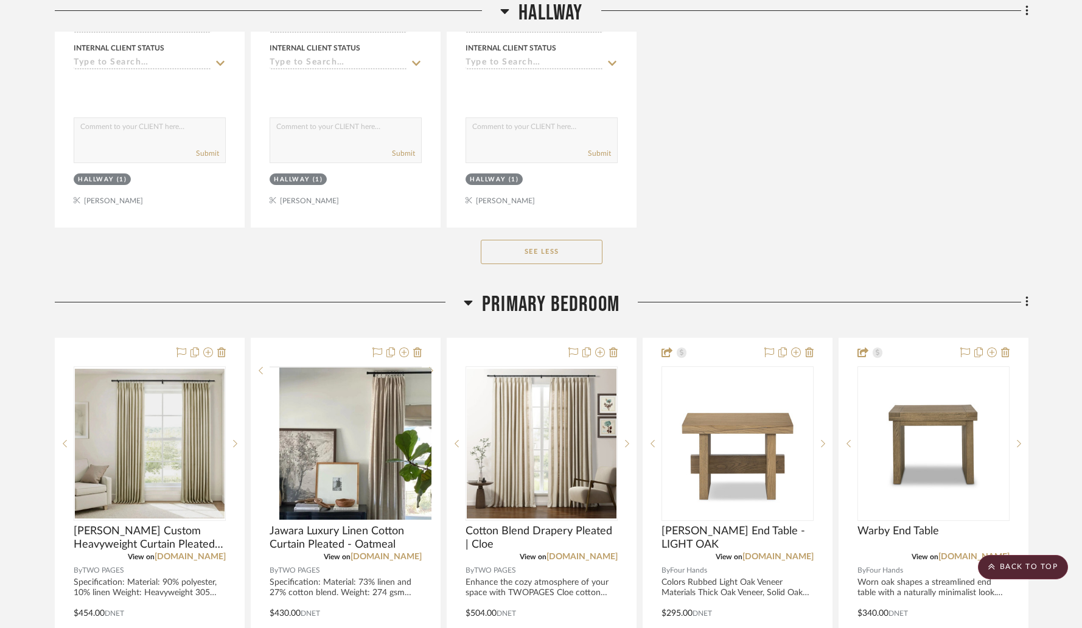
scroll to position [5202, 0]
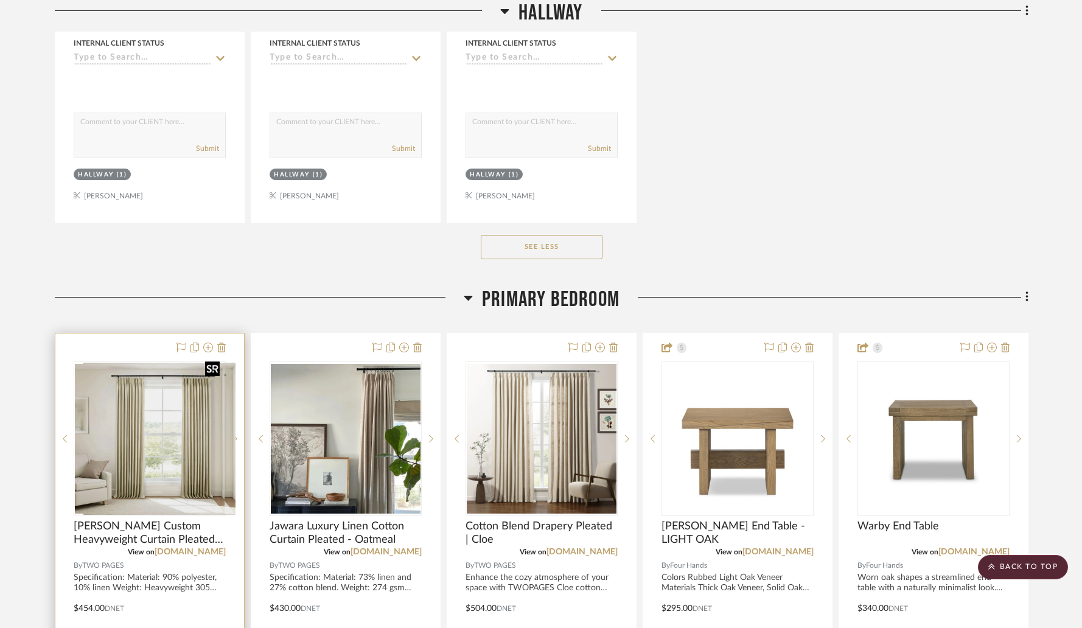
click at [158, 405] on div at bounding box center [150, 439] width 152 height 155
click at [163, 391] on img "0" at bounding box center [150, 439] width 150 height 150
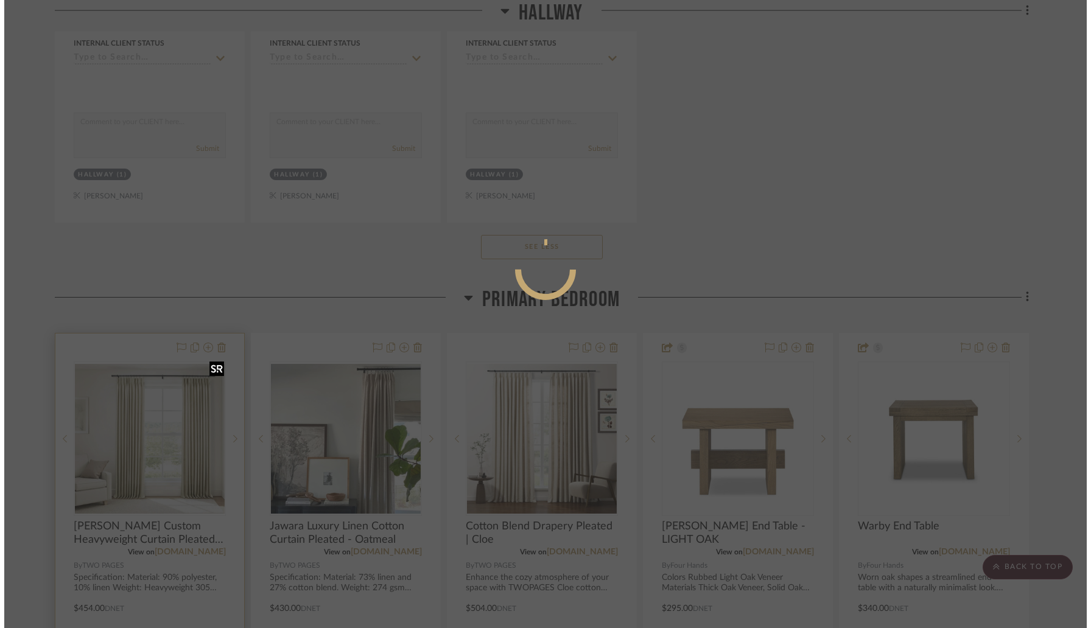
scroll to position [0, 0]
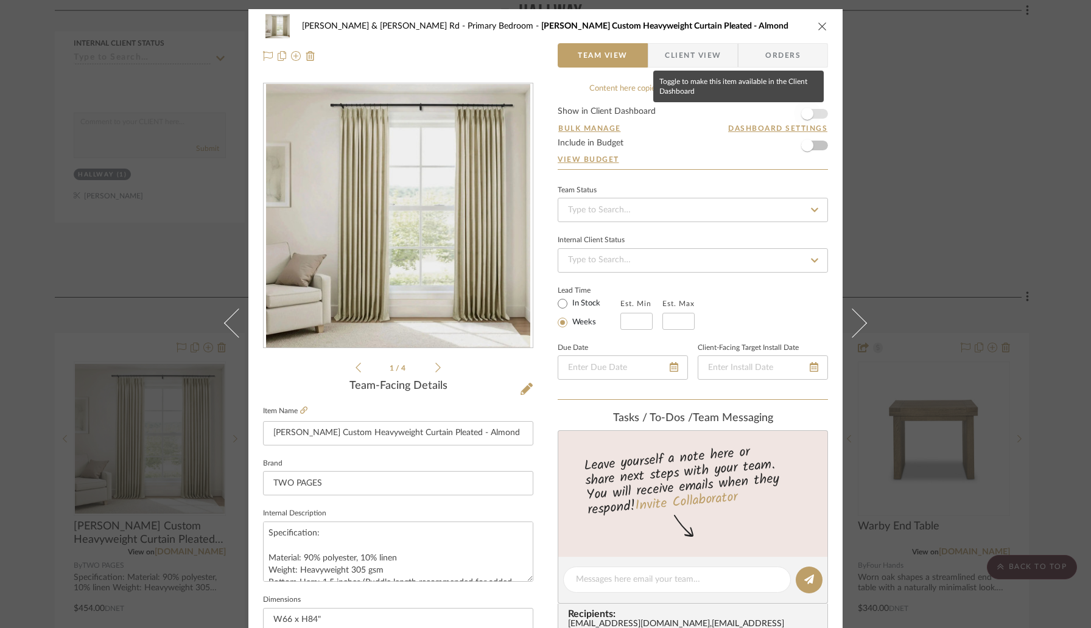
click at [808, 117] on span "button" at bounding box center [807, 113] width 27 height 27
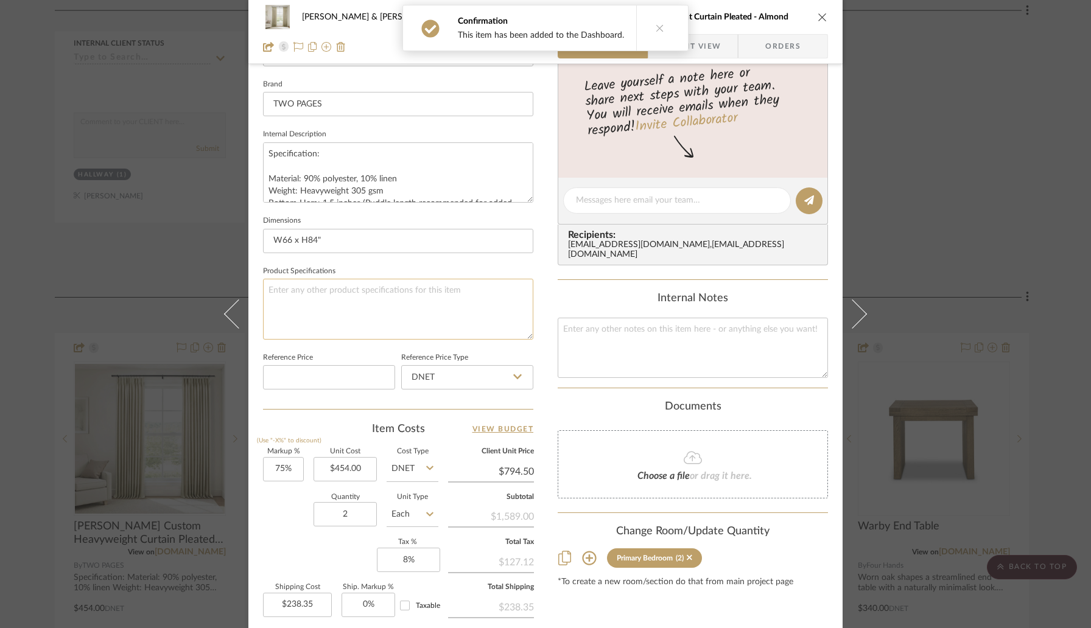
scroll to position [443, 0]
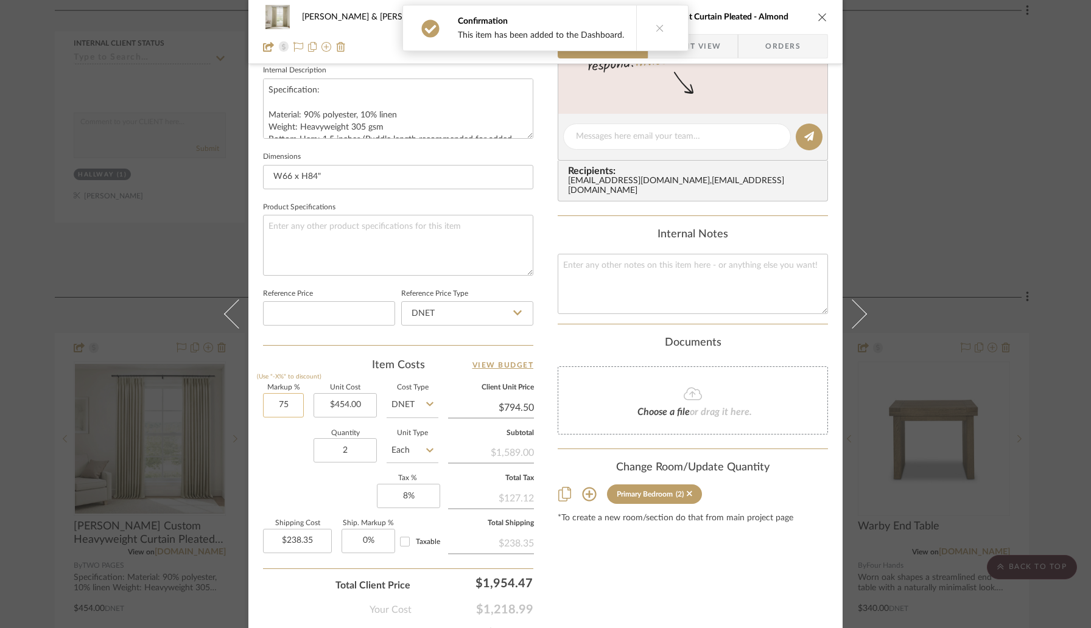
click at [293, 408] on input "75" at bounding box center [283, 405] width 41 height 24
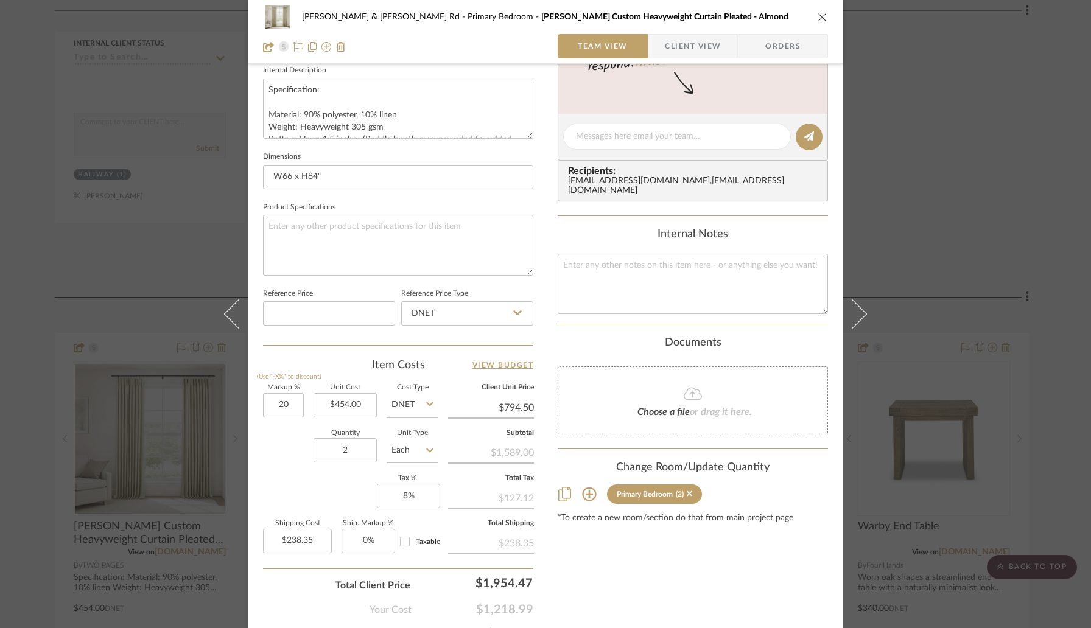
type input "20%"
click at [290, 421] on sr-form-field "Markup % (Use "-X%" to discount) 20%" at bounding box center [283, 406] width 41 height 43
type input "$544.80"
type input "$163.44"
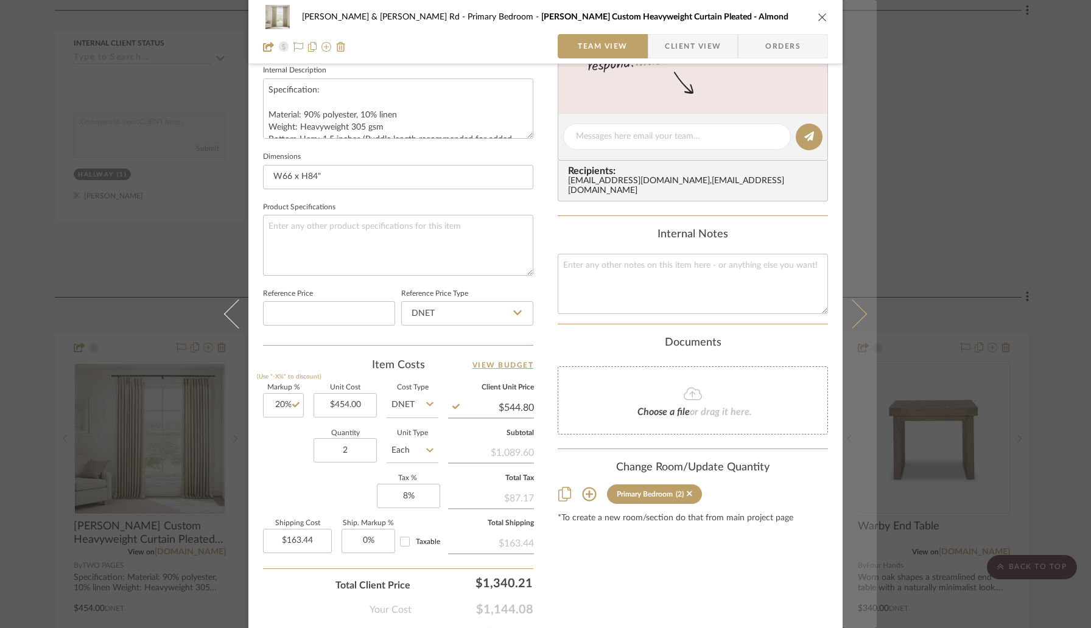
click at [850, 321] on icon at bounding box center [852, 313] width 29 height 29
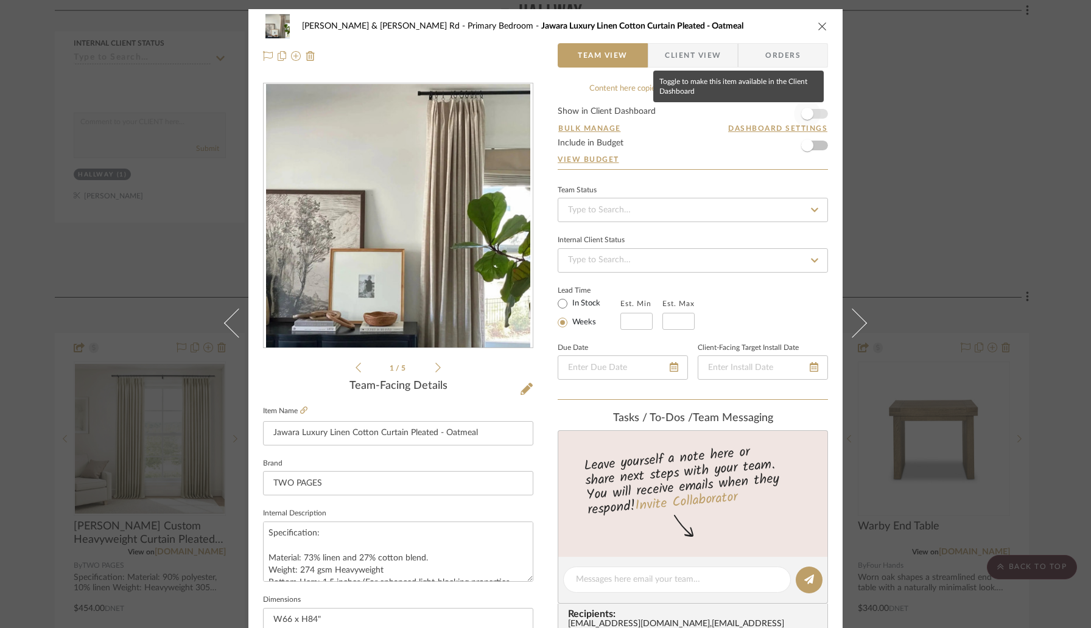
click at [812, 117] on span "button" at bounding box center [807, 113] width 27 height 27
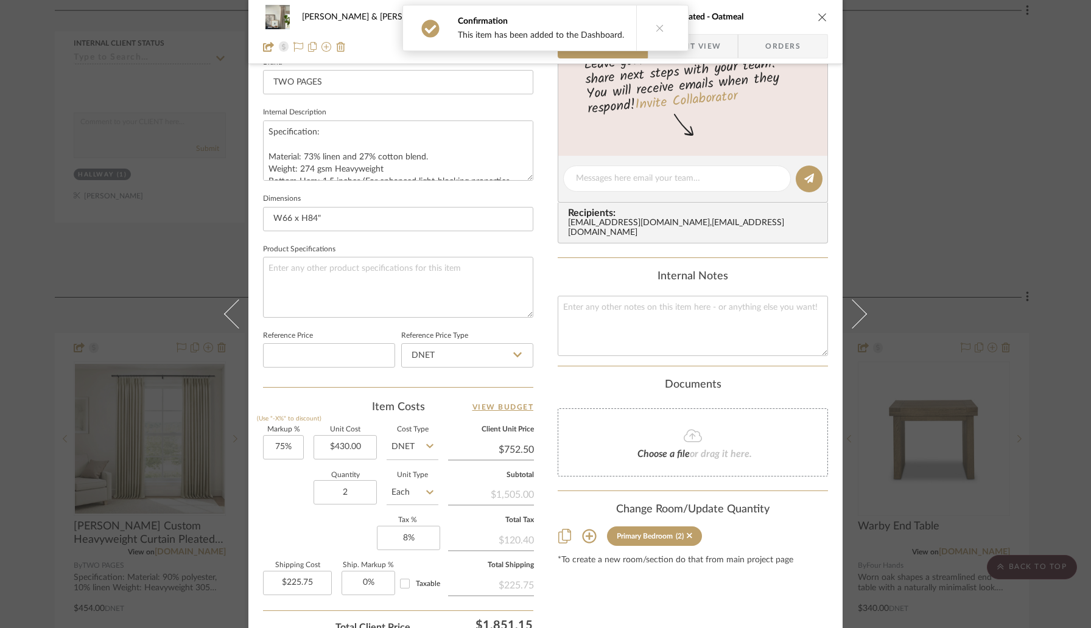
scroll to position [436, 0]
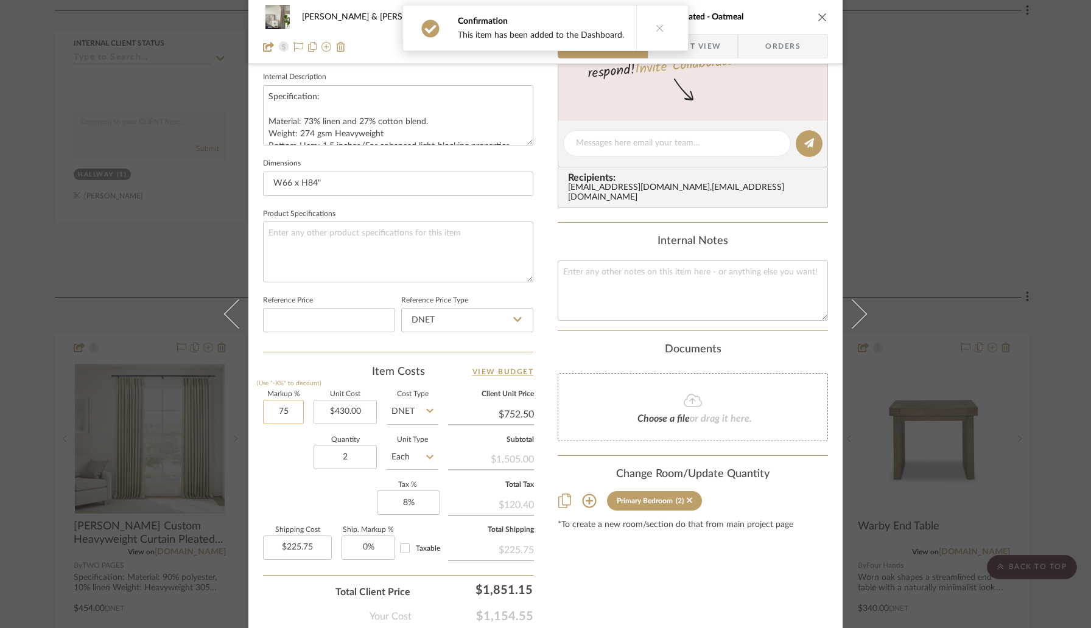
click at [287, 414] on input "75" at bounding box center [283, 412] width 41 height 24
type input "20%"
click at [293, 458] on div "Quantity 2 Unit Type Each" at bounding box center [350, 458] width 175 height 43
type input "$516.00"
type input "$154.80"
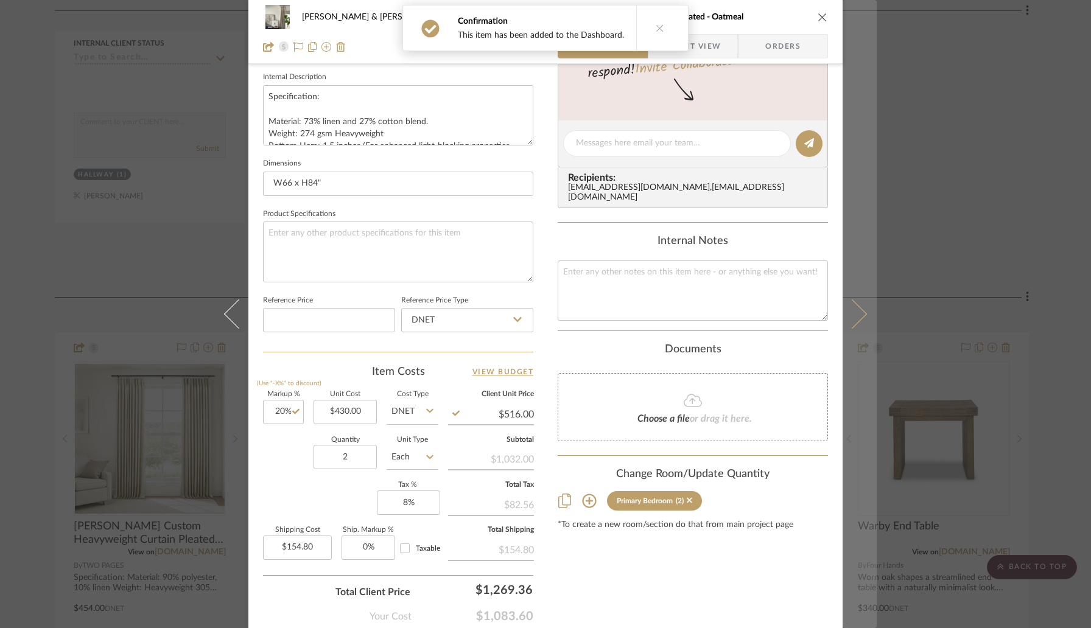
click at [848, 322] on icon at bounding box center [852, 313] width 29 height 29
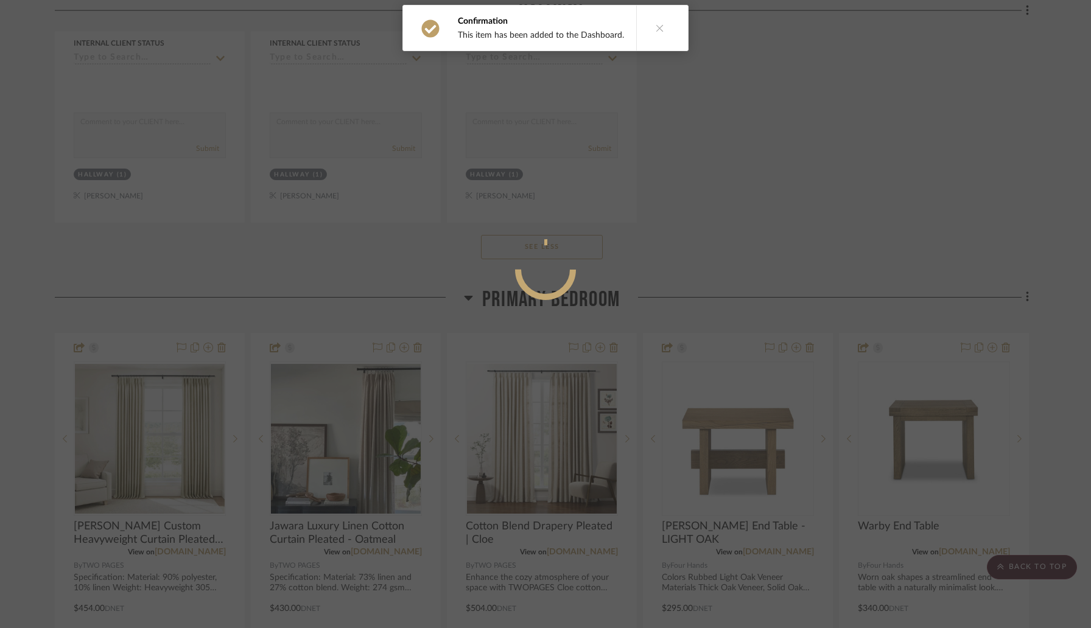
scroll to position [0, 0]
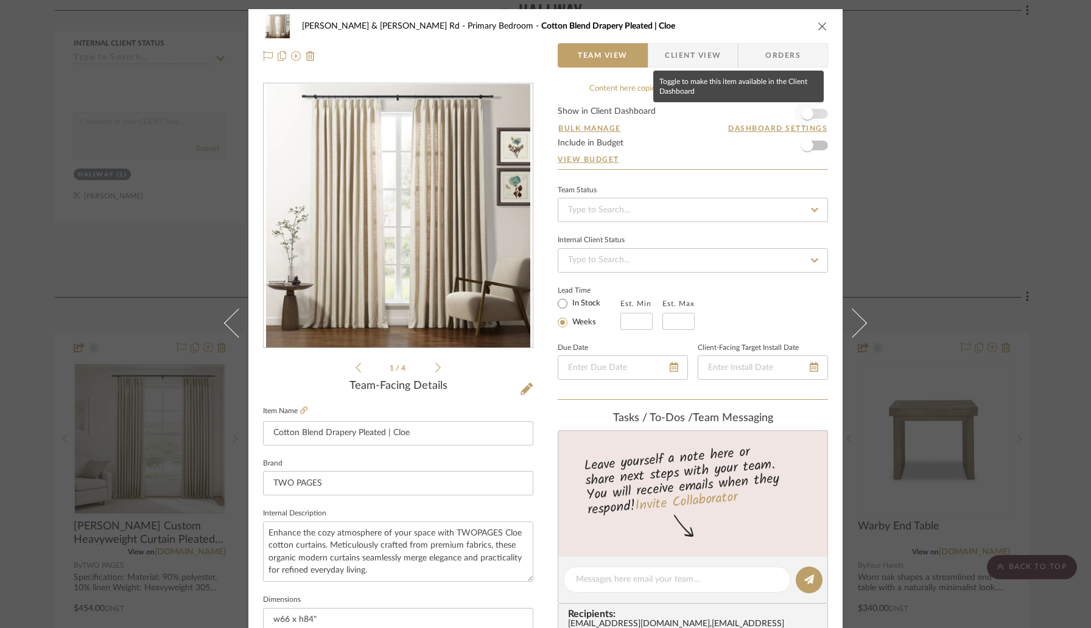
click at [806, 115] on span "button" at bounding box center [807, 114] width 12 height 12
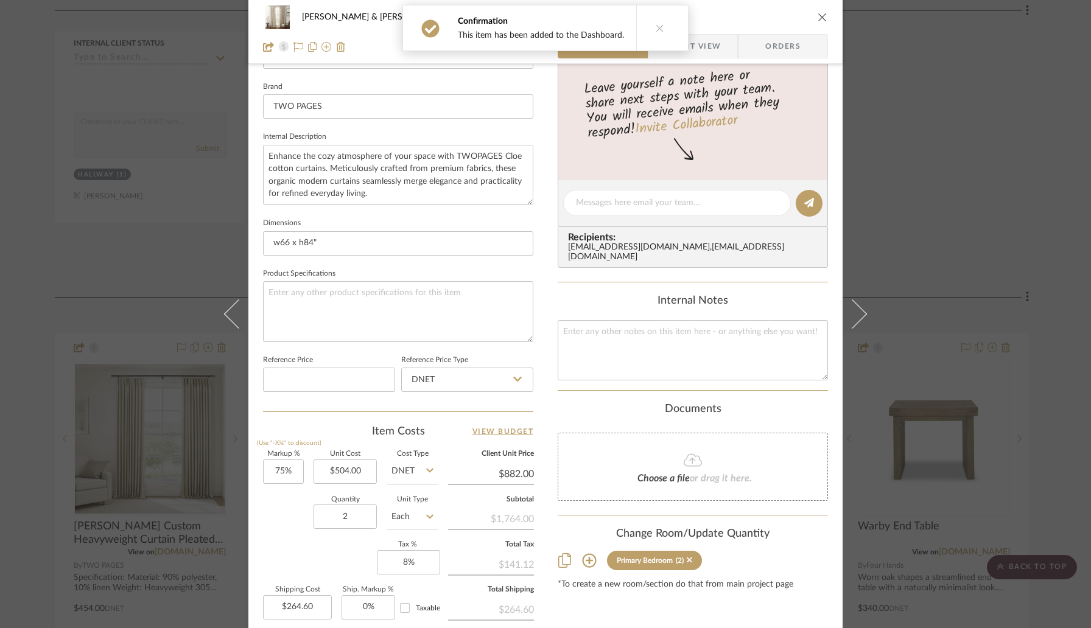
scroll to position [422, 0]
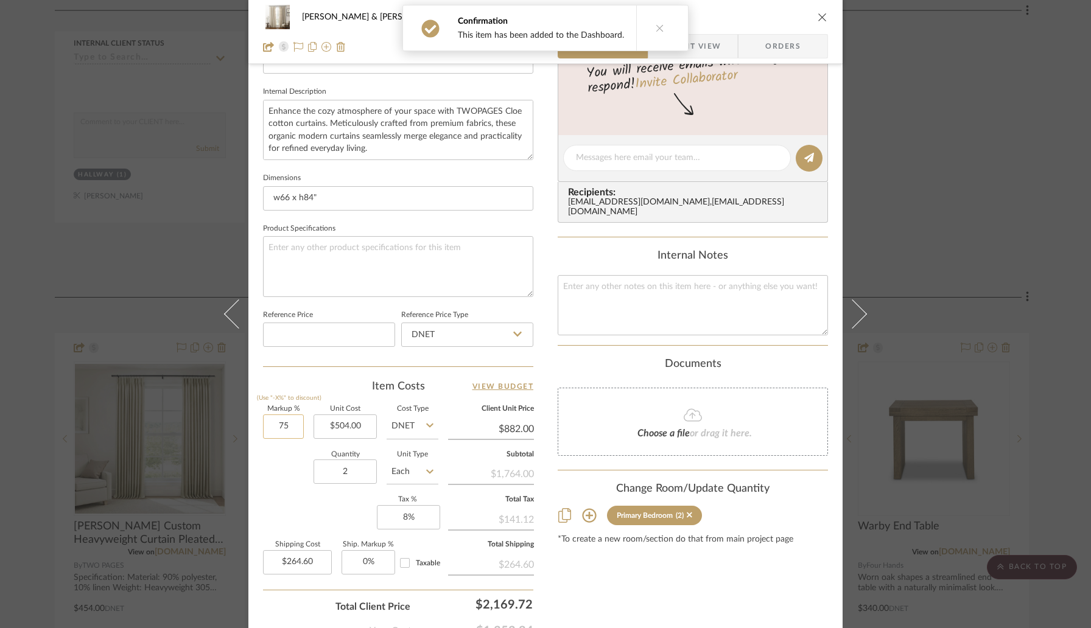
click at [298, 425] on input "75" at bounding box center [283, 426] width 41 height 24
type input "20%"
click at [306, 463] on div "Quantity 2 Unit Type Each" at bounding box center [350, 473] width 175 height 43
type input "$604.80"
type input "$181.44"
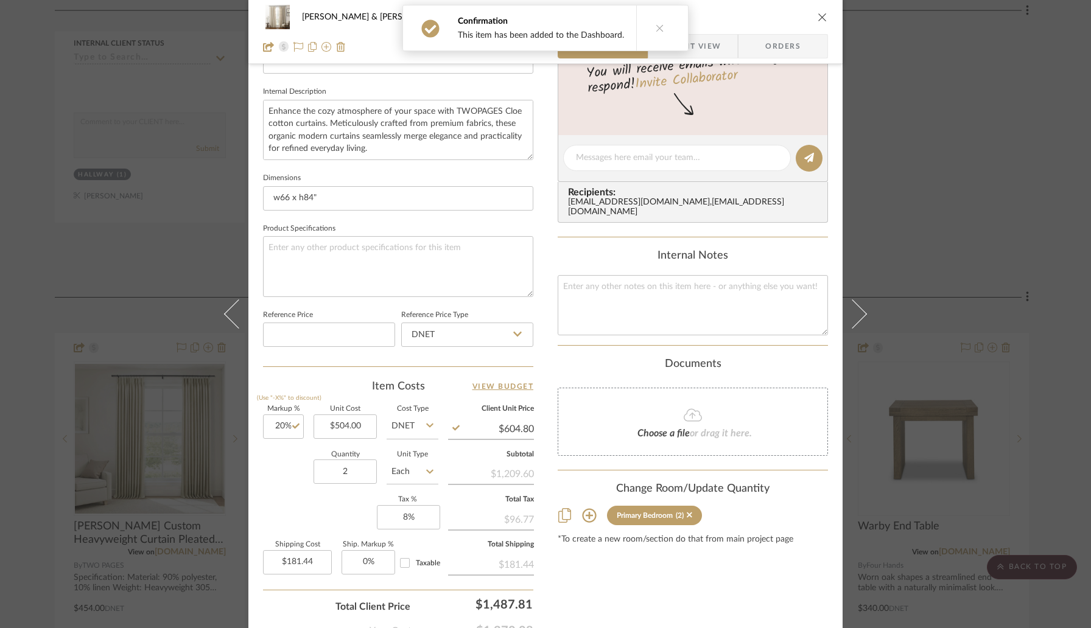
click at [818, 16] on icon "close" at bounding box center [822, 17] width 10 height 10
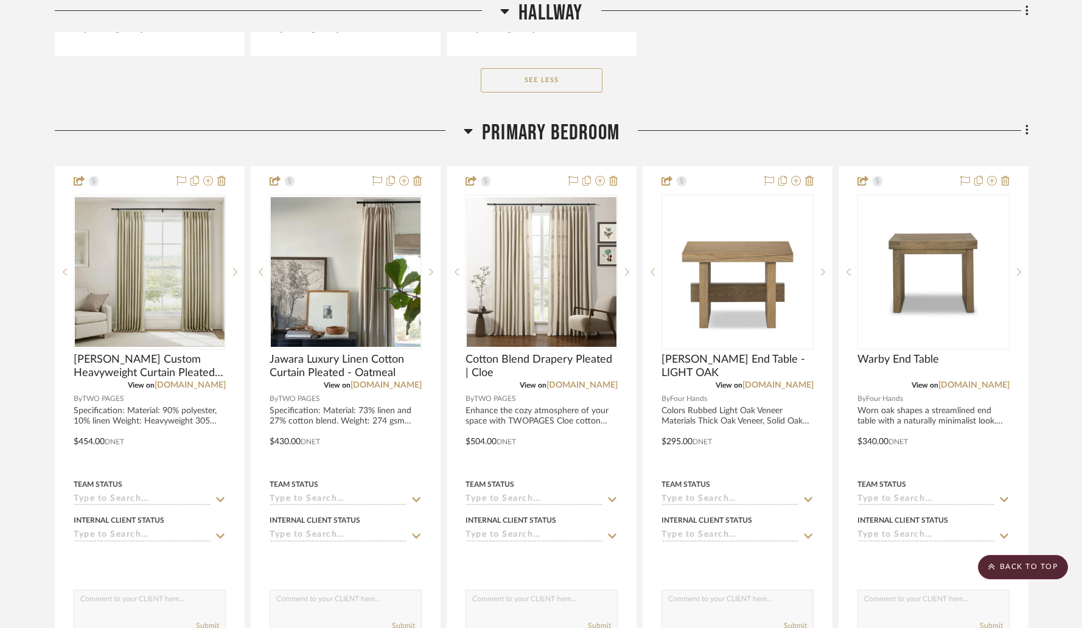
scroll to position [5550, 0]
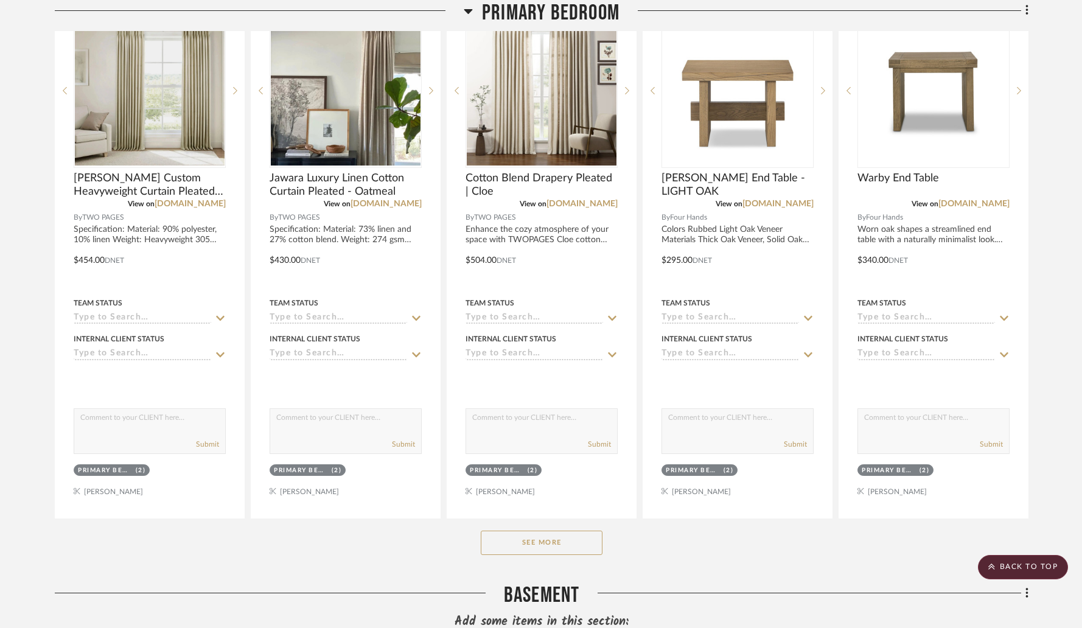
click at [535, 531] on button "See More" at bounding box center [542, 543] width 122 height 24
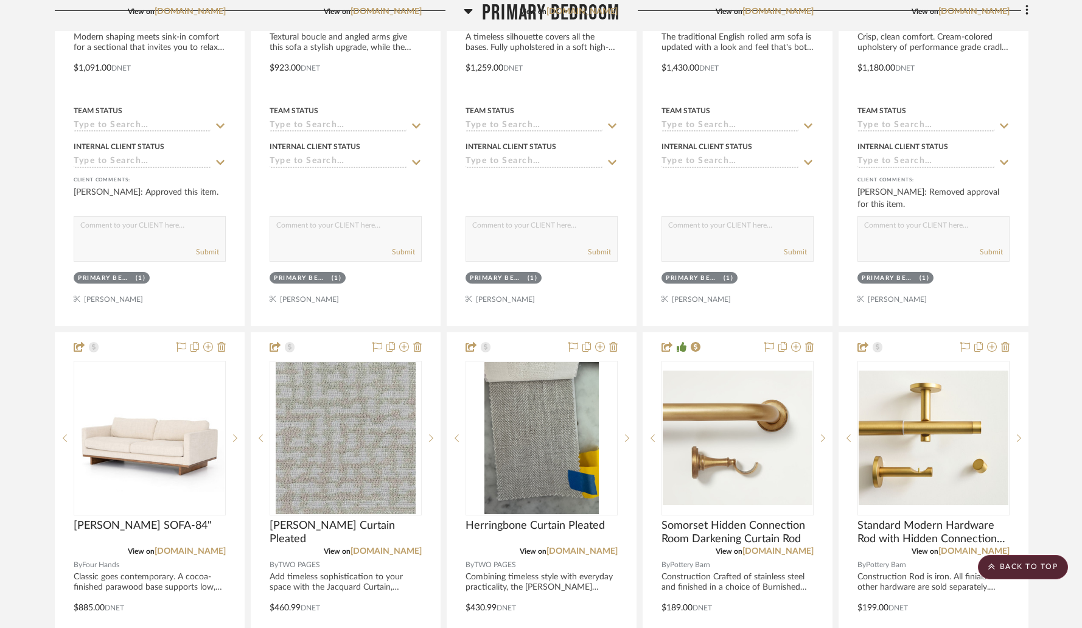
scroll to position [7370, 0]
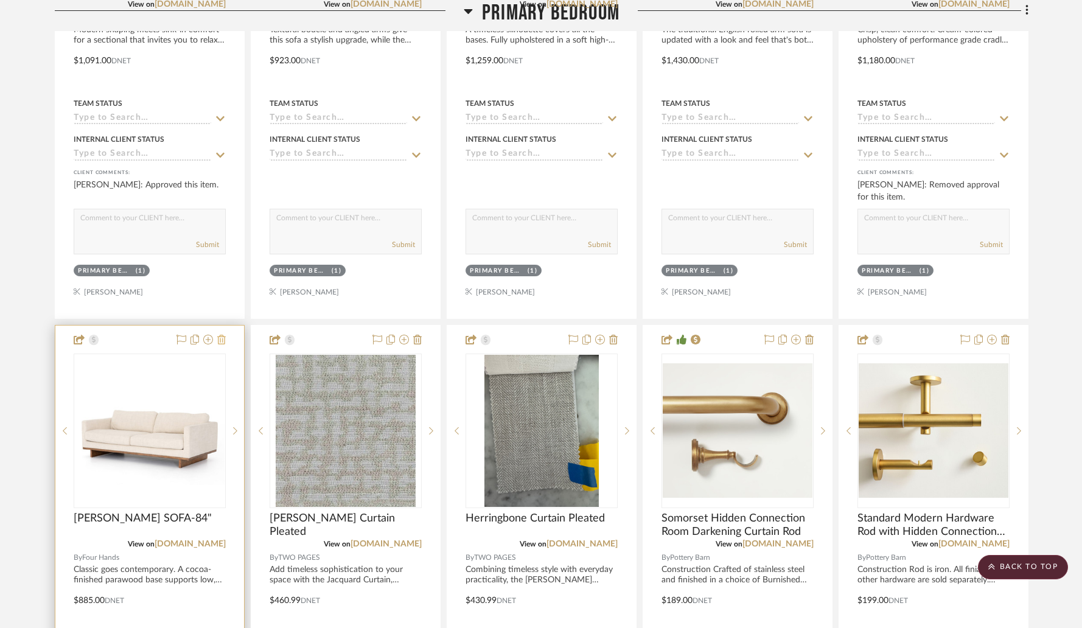
click at [223, 335] on icon at bounding box center [221, 340] width 9 height 10
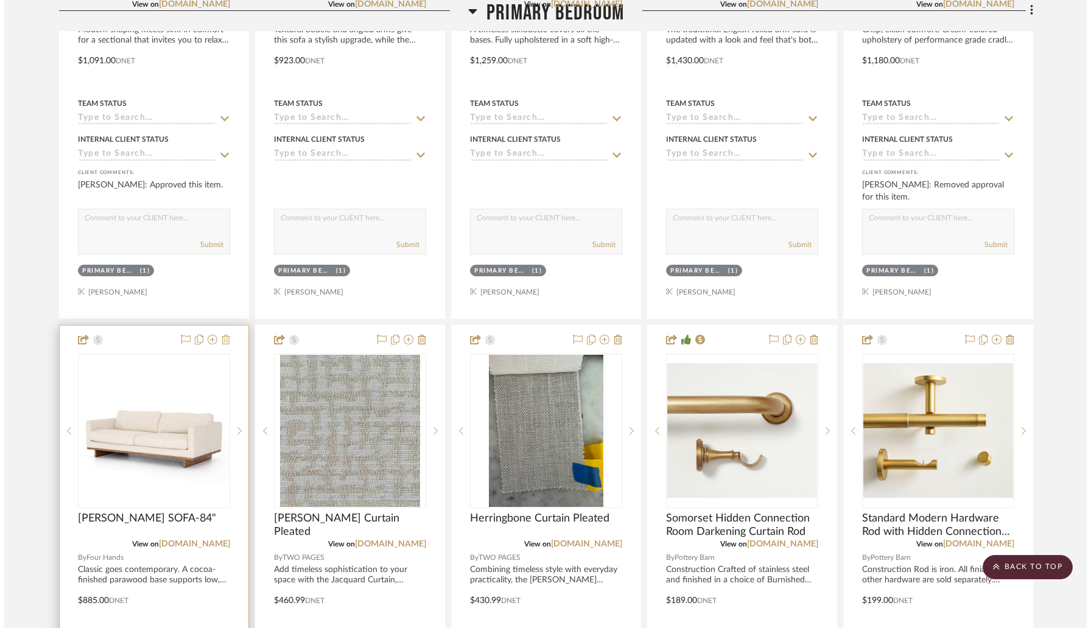
scroll to position [0, 0]
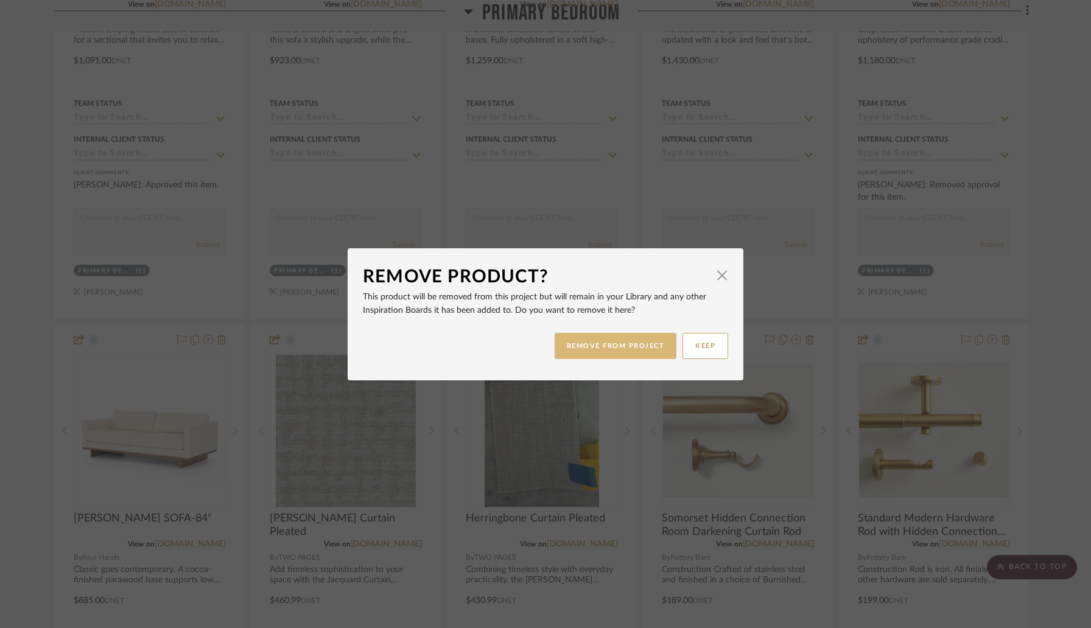
click at [624, 346] on button "REMOVE FROM PROJECT" at bounding box center [615, 346] width 122 height 26
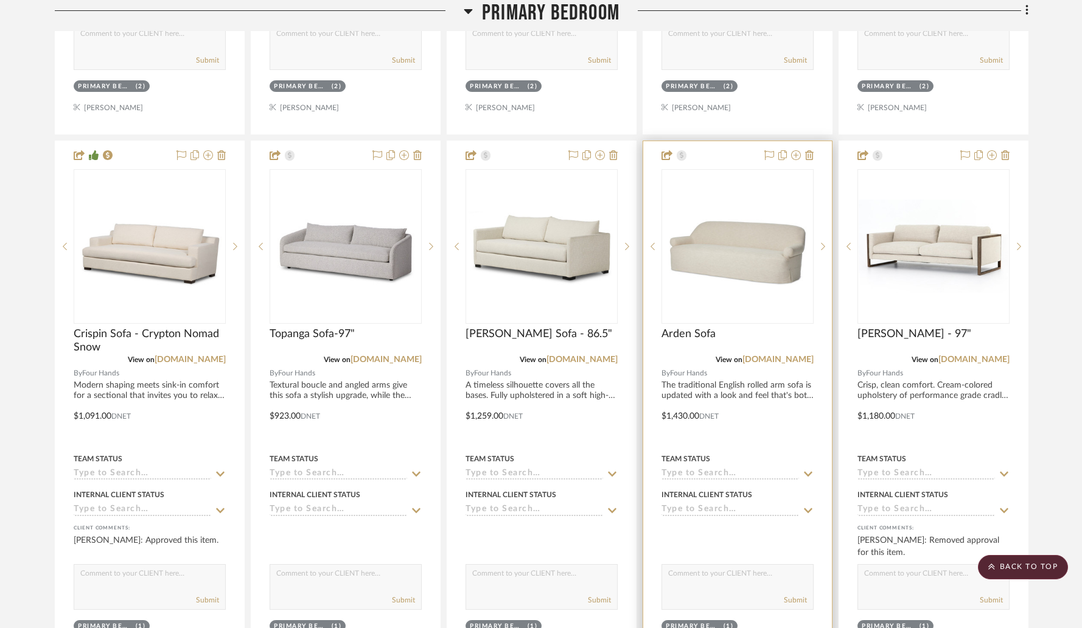
scroll to position [6889, 0]
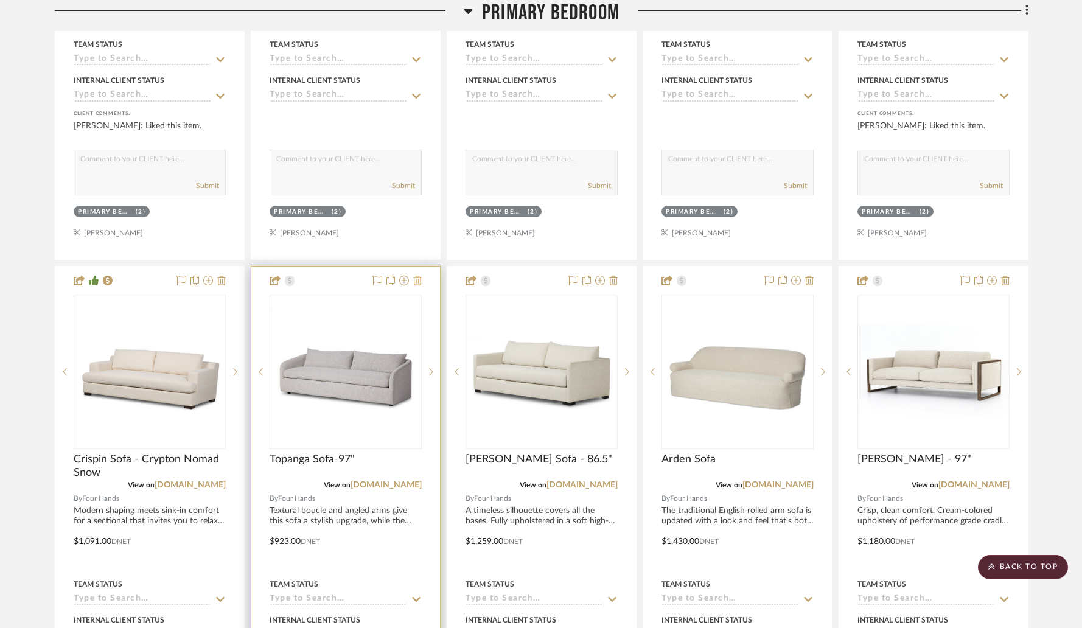
click at [418, 276] on icon at bounding box center [417, 281] width 9 height 10
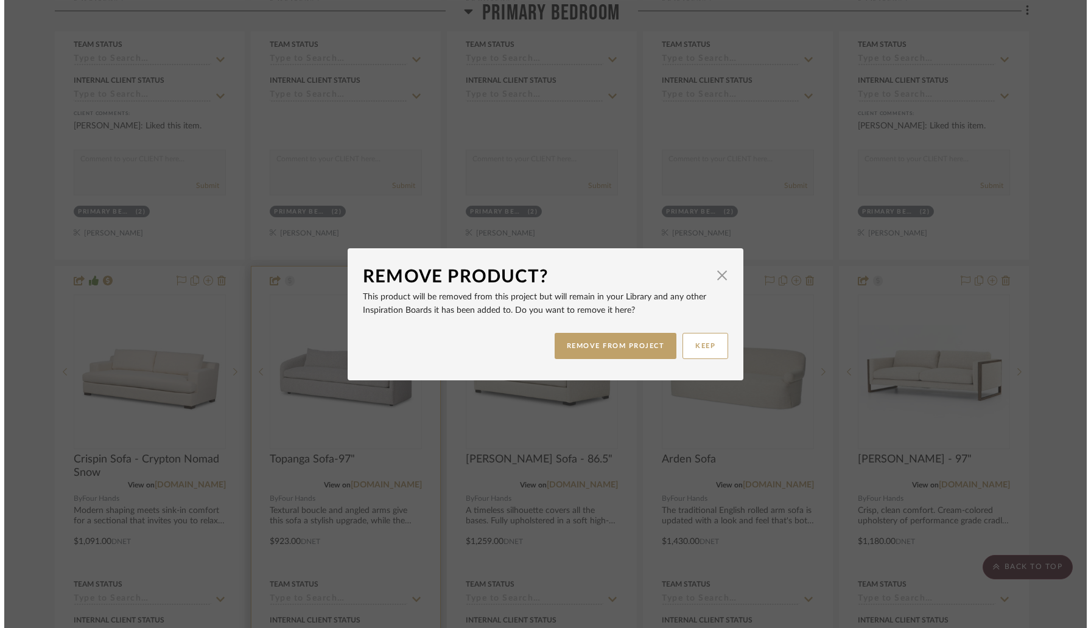
scroll to position [0, 0]
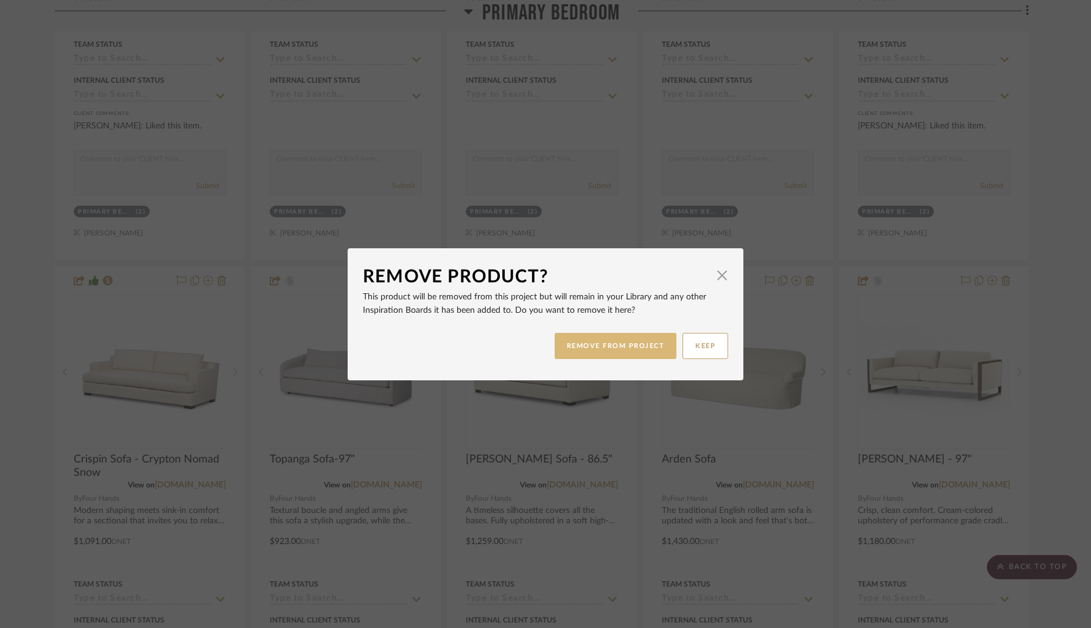
click at [573, 345] on button "REMOVE FROM PROJECT" at bounding box center [615, 346] width 122 height 26
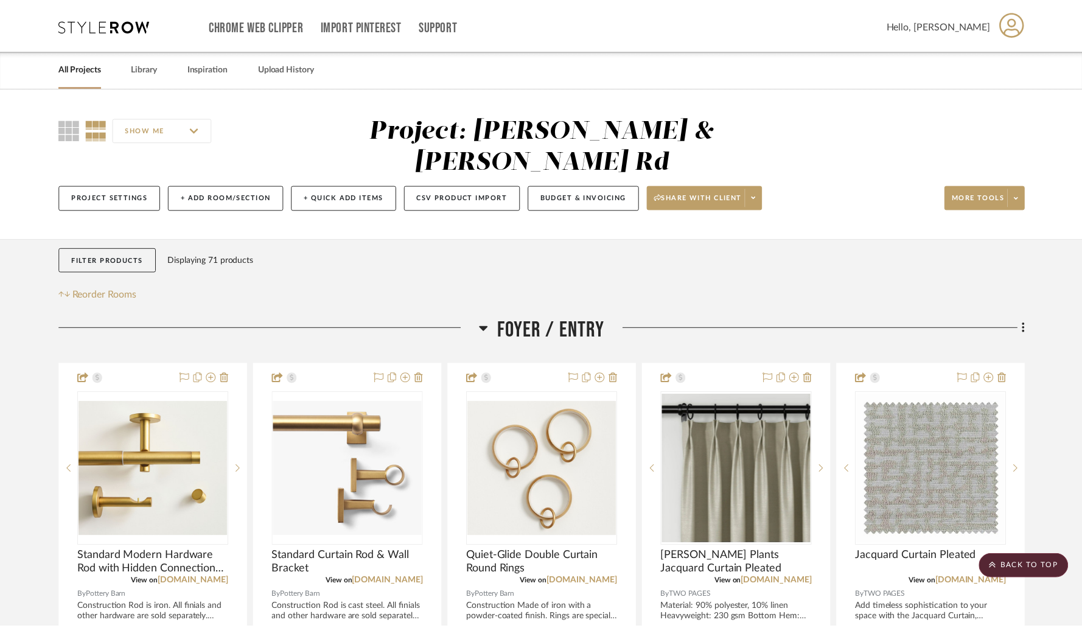
scroll to position [6889, 0]
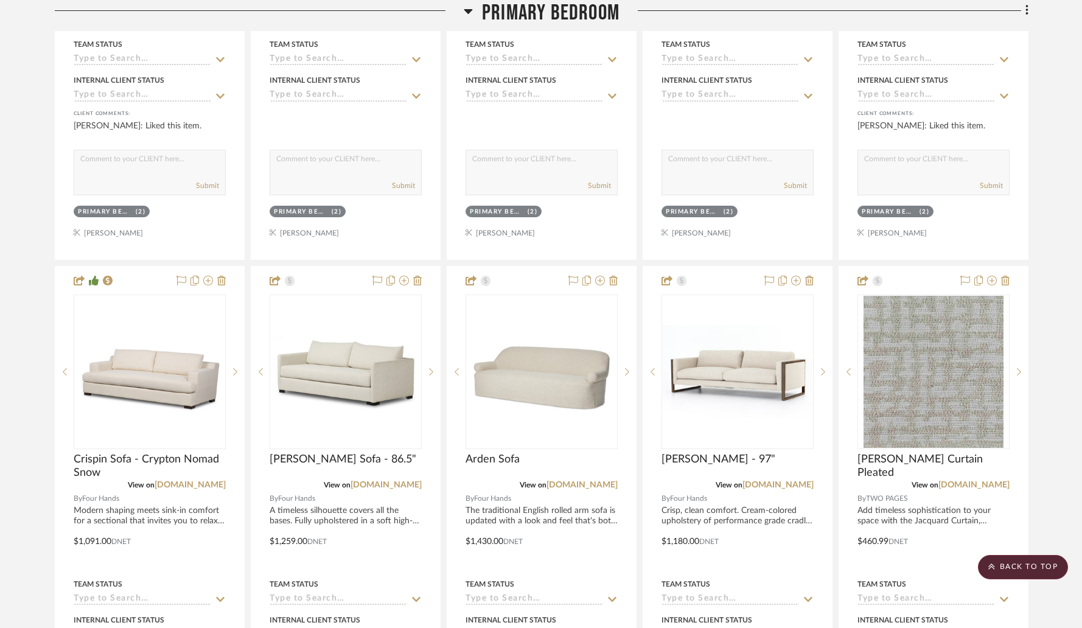
click at [419, 276] on icon at bounding box center [417, 281] width 9 height 10
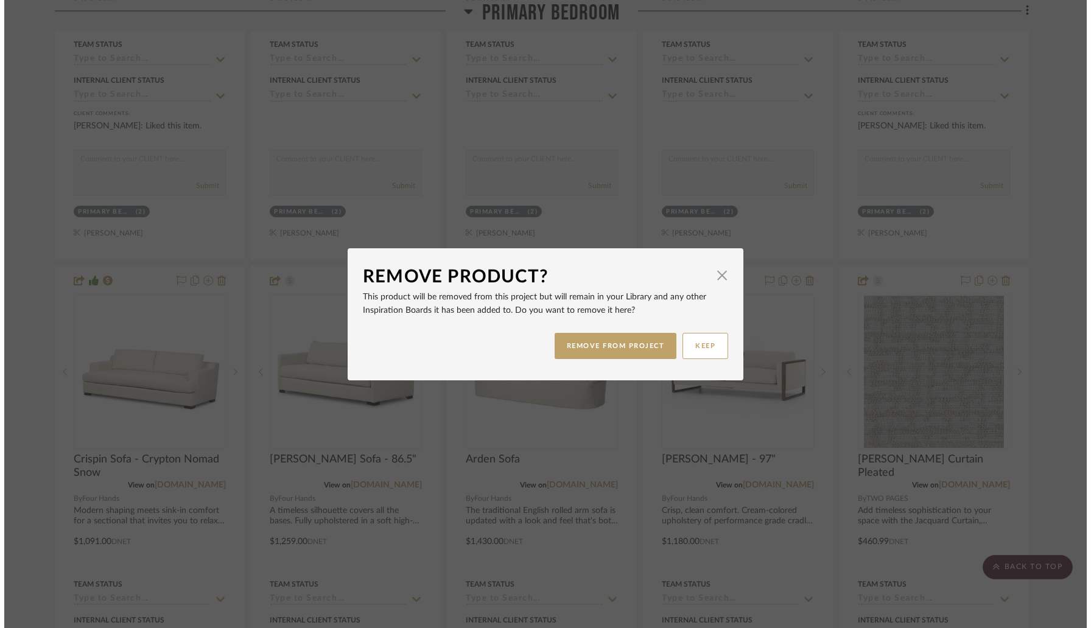
scroll to position [0, 0]
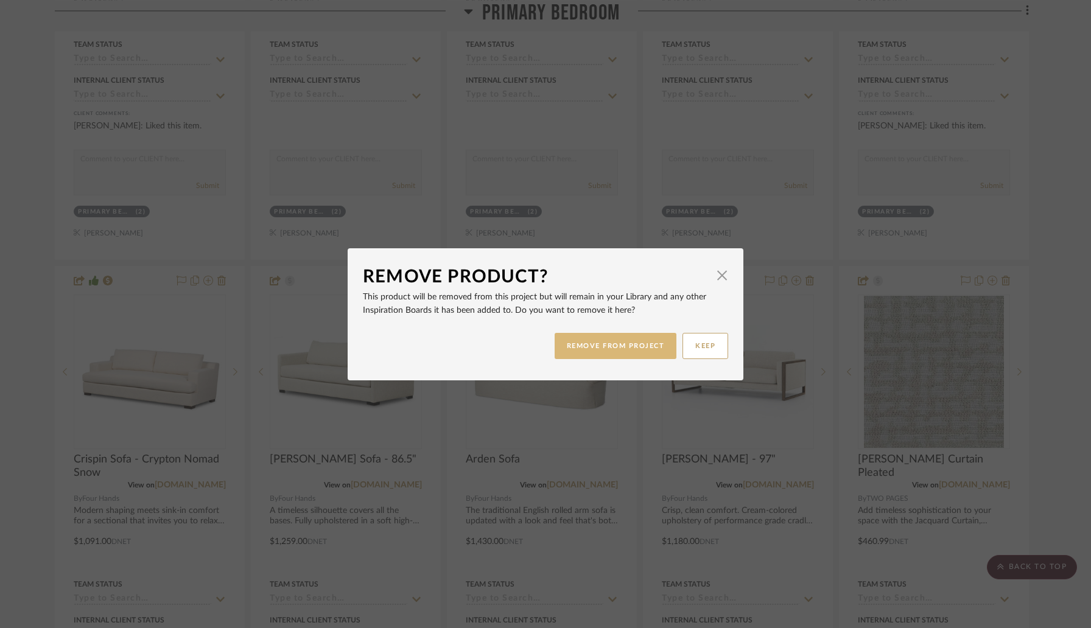
click at [571, 343] on button "REMOVE FROM PROJECT" at bounding box center [615, 346] width 122 height 26
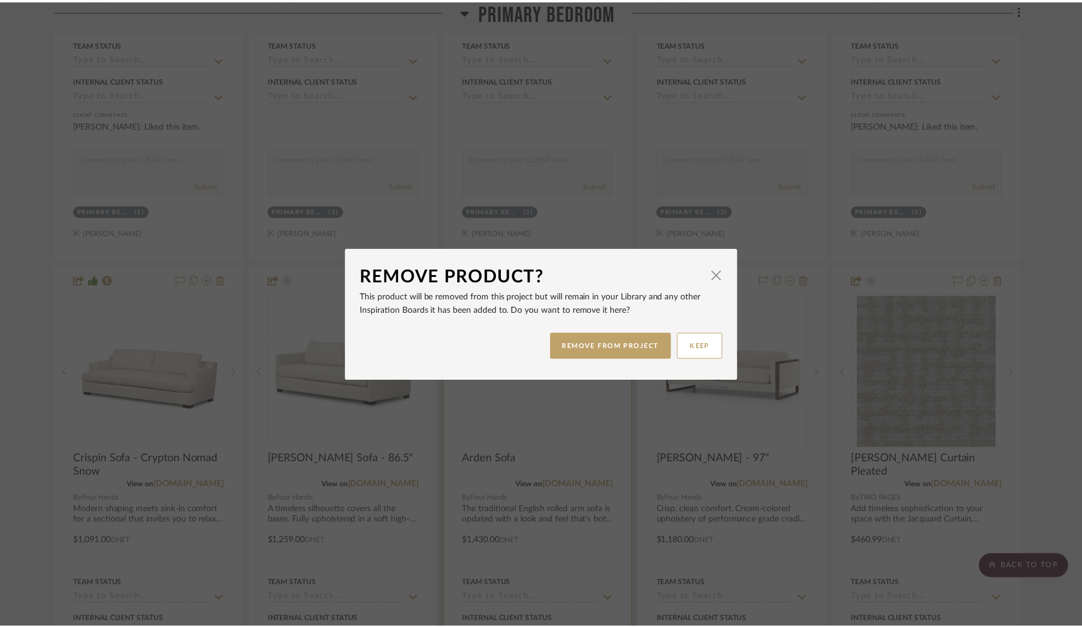
scroll to position [6889, 0]
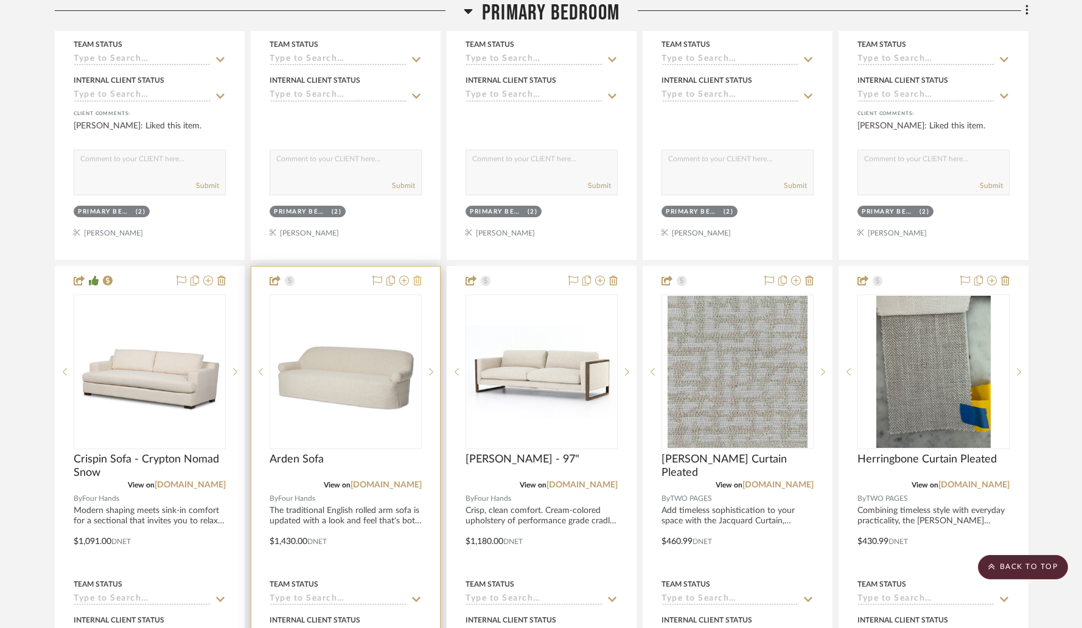
click at [419, 276] on icon at bounding box center [417, 281] width 9 height 10
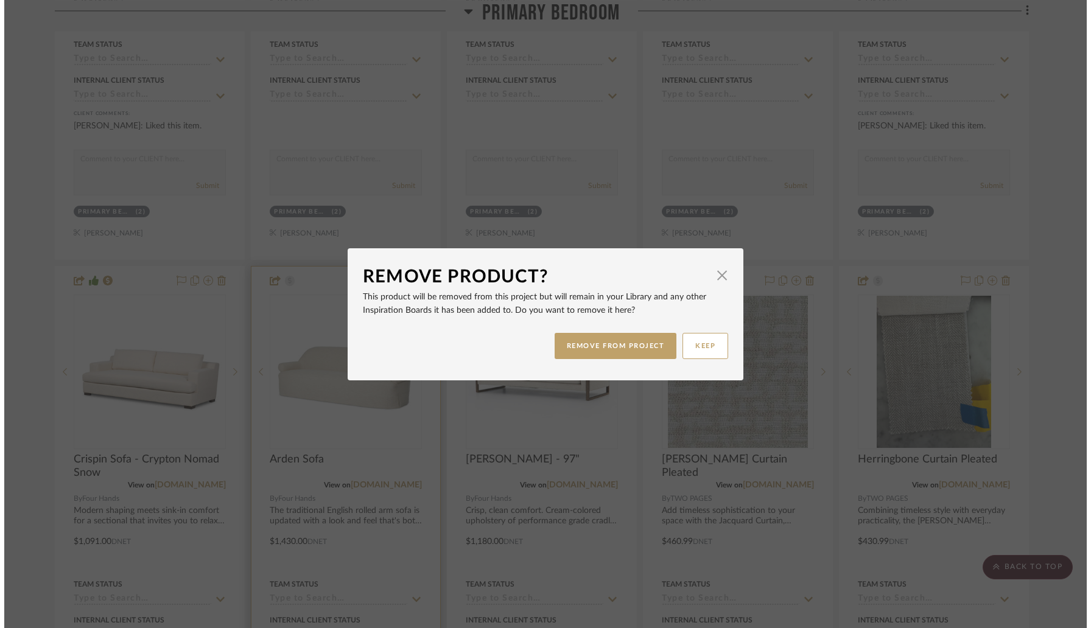
scroll to position [0, 0]
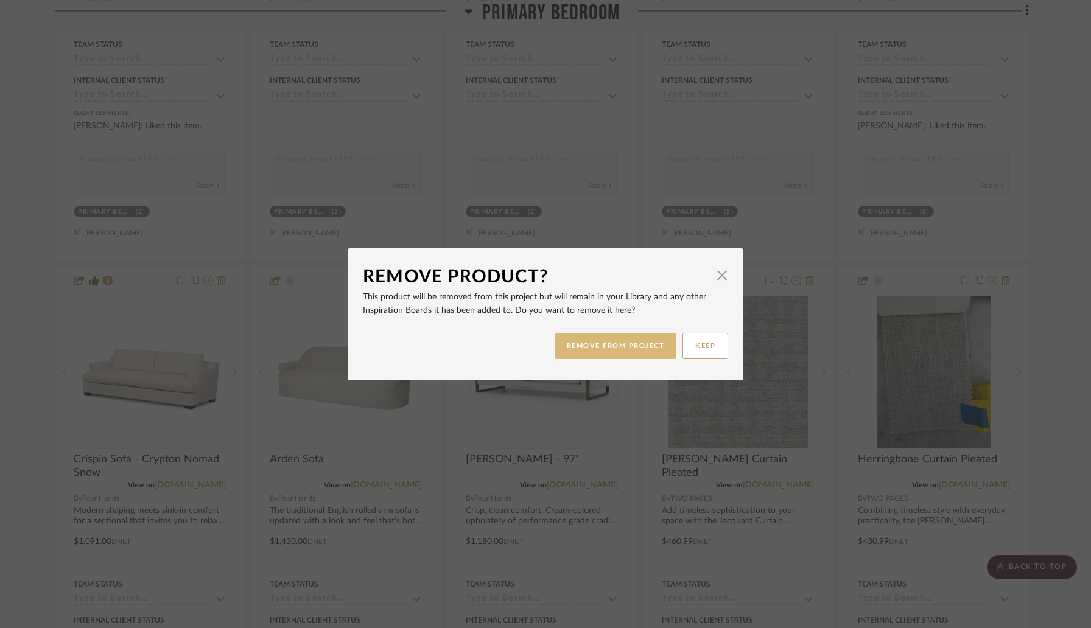
click at [564, 345] on button "REMOVE FROM PROJECT" at bounding box center [615, 346] width 122 height 26
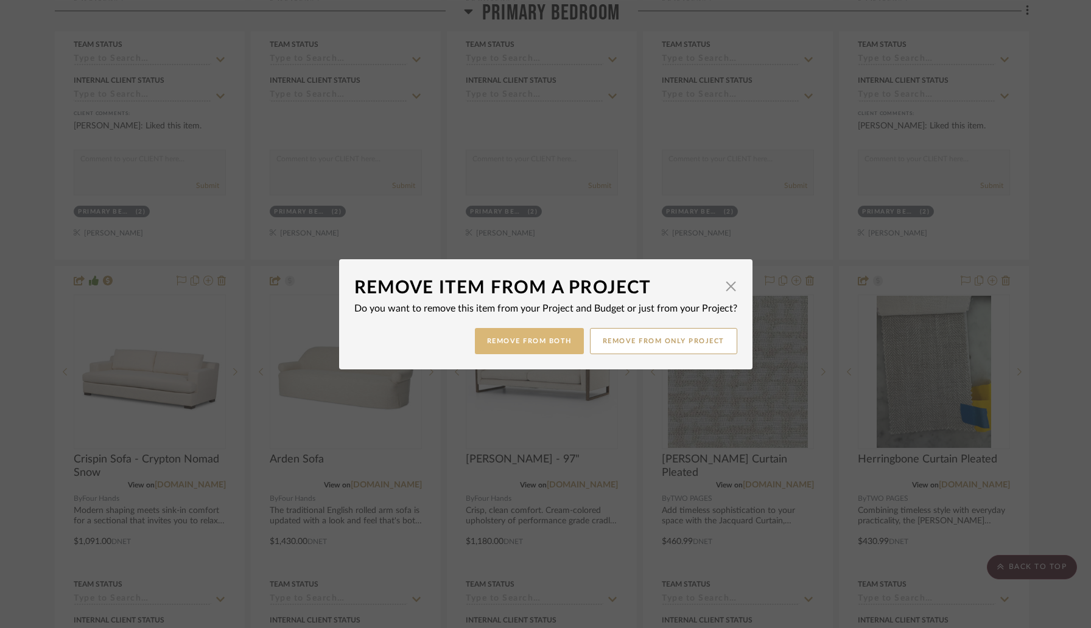
click at [500, 346] on button "Remove from Both" at bounding box center [529, 341] width 109 height 26
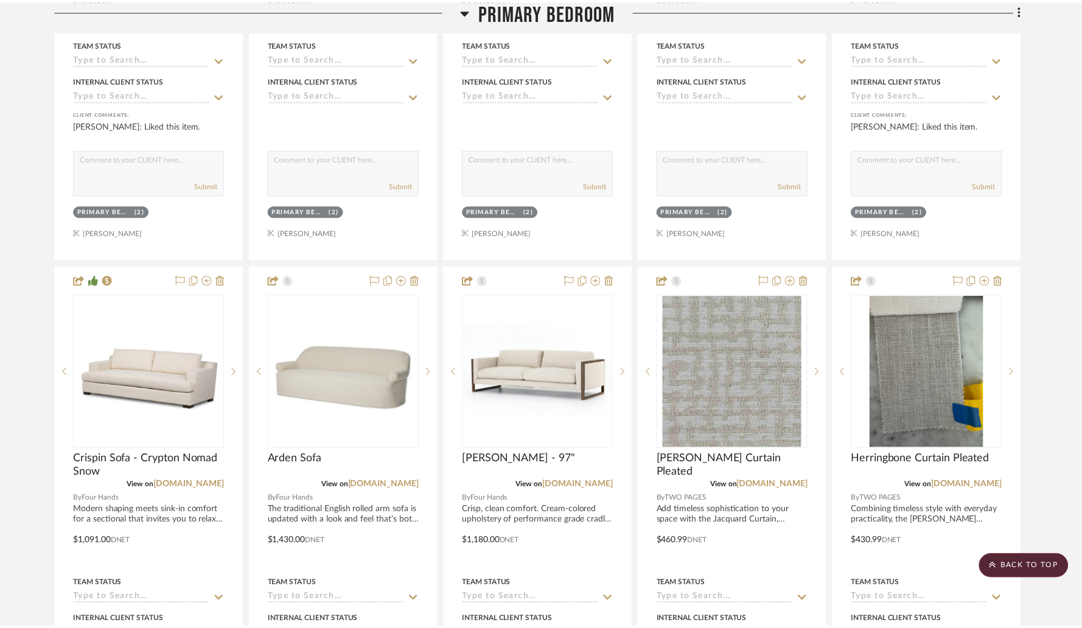
scroll to position [6889, 0]
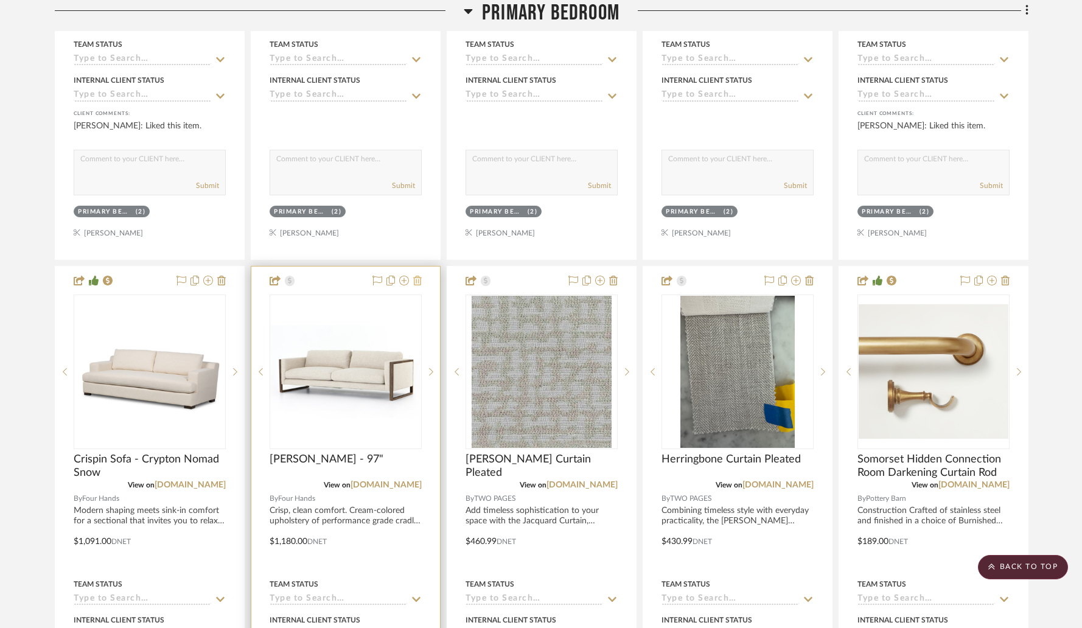
click at [418, 276] on icon at bounding box center [417, 281] width 9 height 10
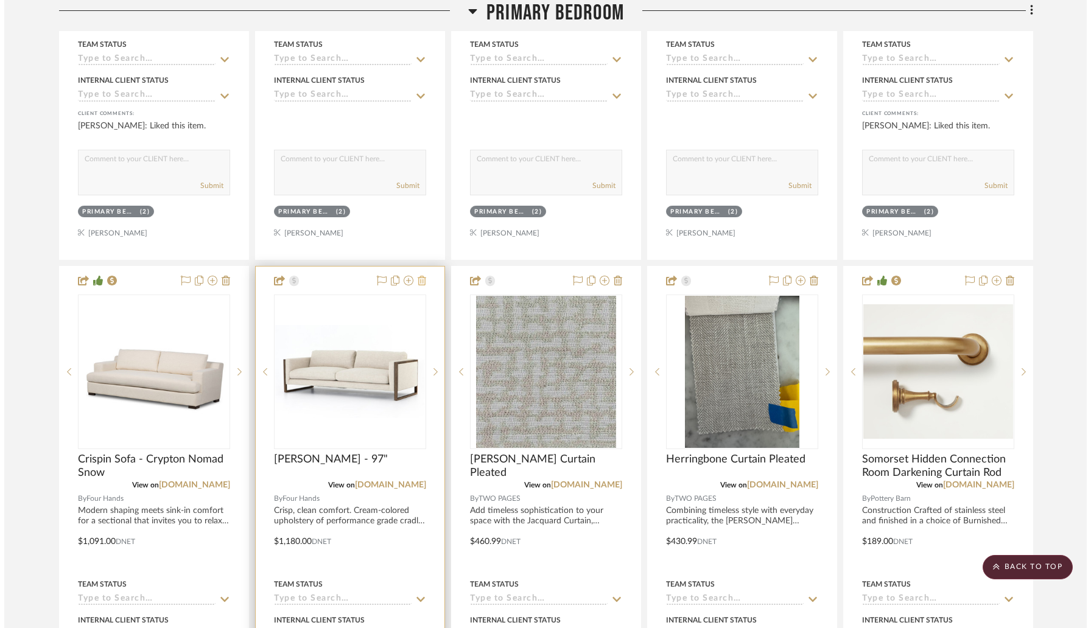
scroll to position [0, 0]
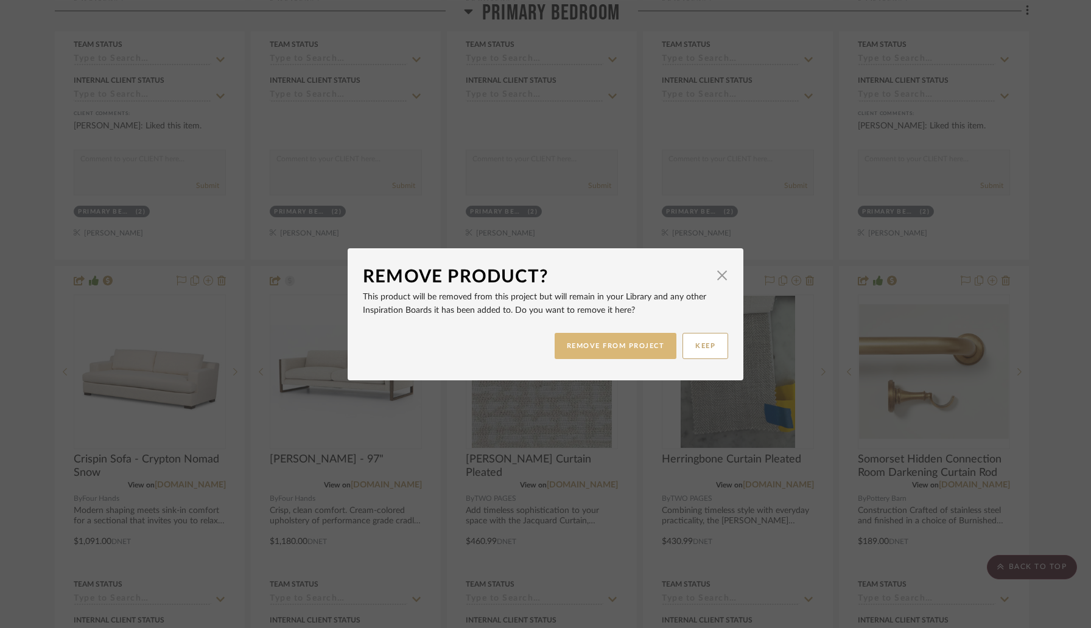
click at [586, 340] on button "REMOVE FROM PROJECT" at bounding box center [615, 346] width 122 height 26
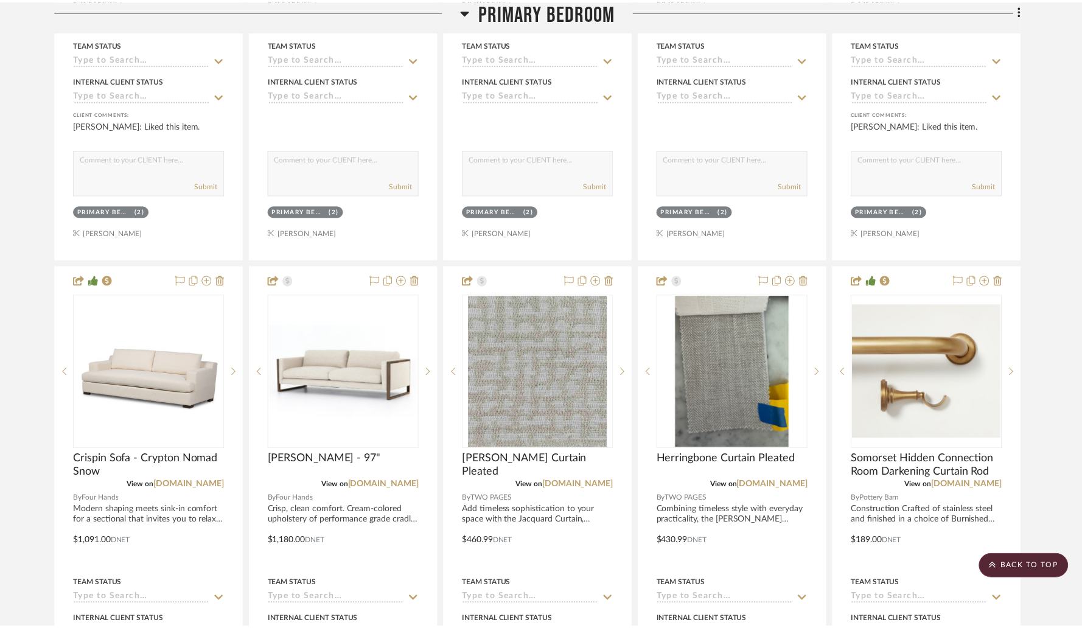
scroll to position [6889, 0]
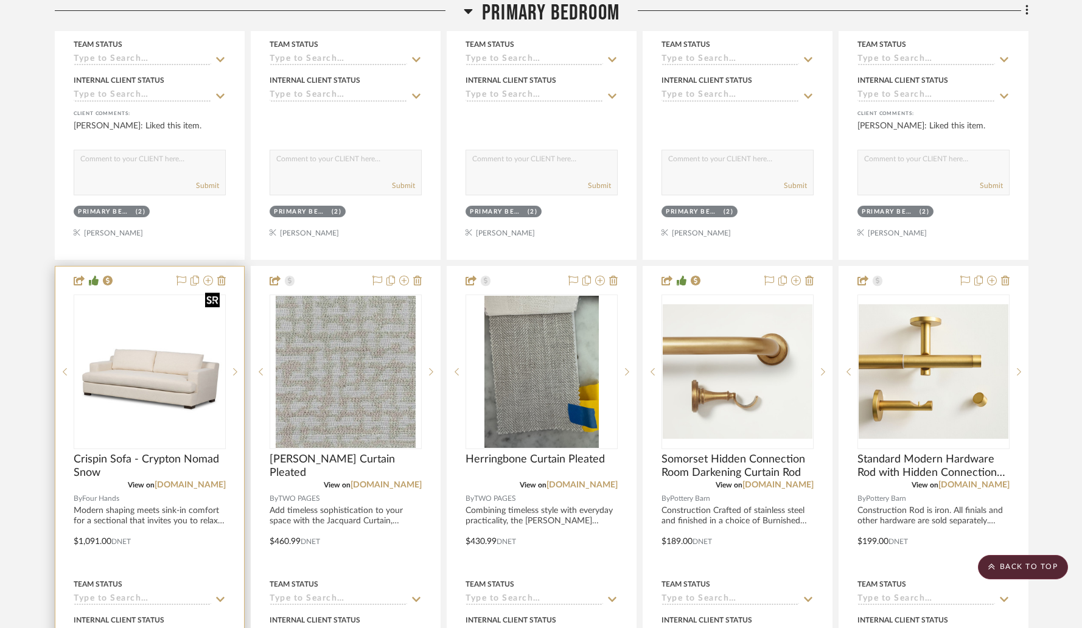
click at [131, 341] on div at bounding box center [150, 372] width 152 height 155
click at [162, 338] on img "0" at bounding box center [150, 372] width 150 height 150
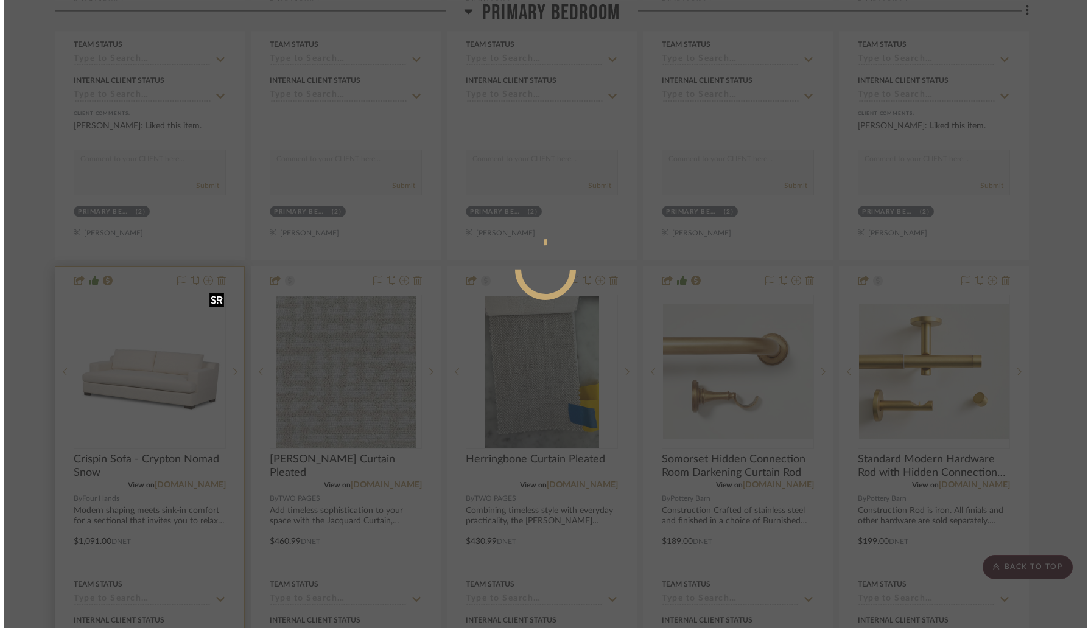
scroll to position [0, 0]
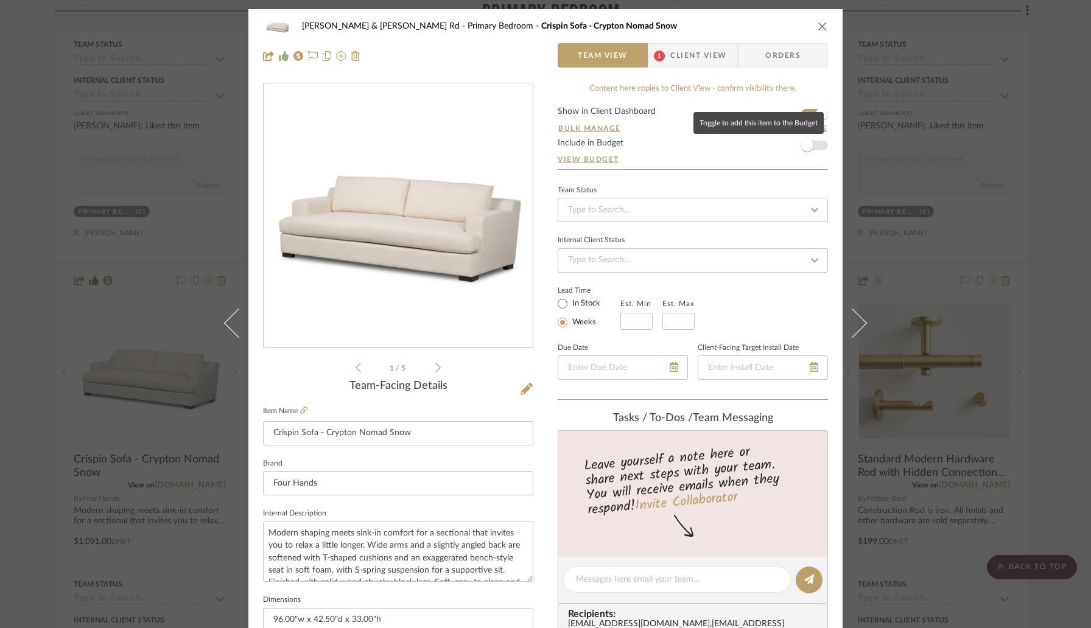
click at [803, 142] on span "button" at bounding box center [807, 145] width 12 height 12
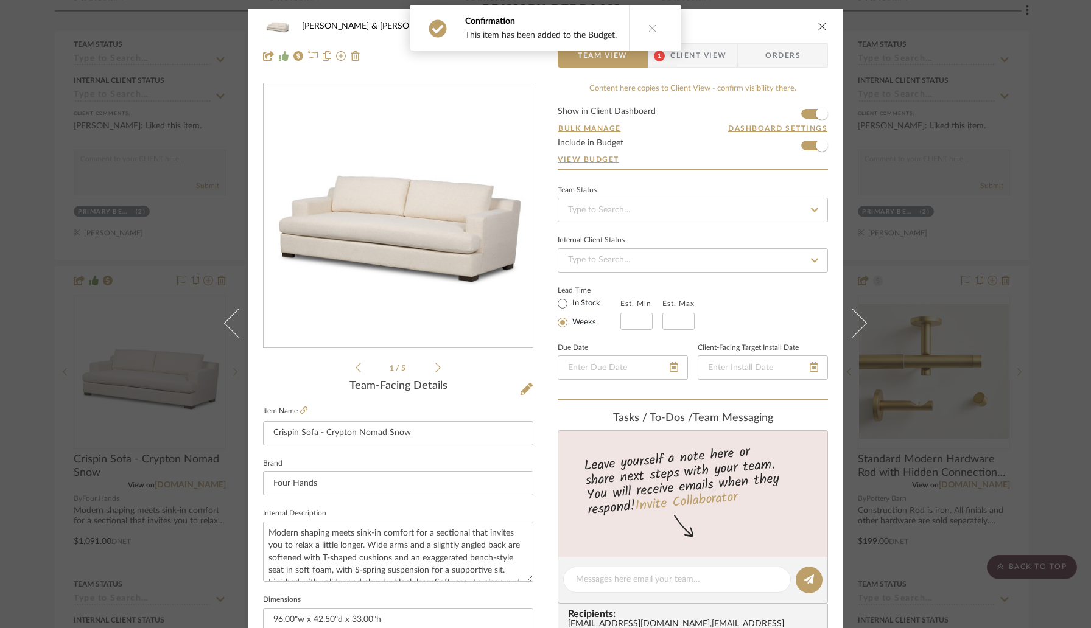
click at [811, 26] on div "Brendan & Sarah - Leeds Rd Primary Bedroom Crispin Sofa - Crypton Nomad Snow" at bounding box center [545, 26] width 565 height 24
click at [819, 26] on icon "close" at bounding box center [822, 26] width 10 height 10
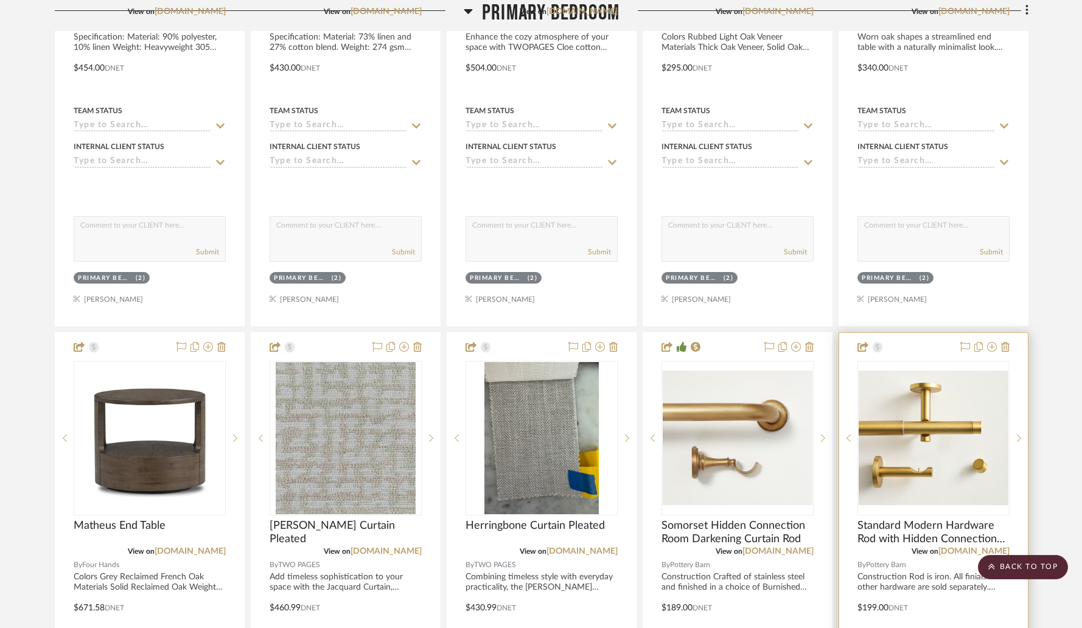
scroll to position [5685, 0]
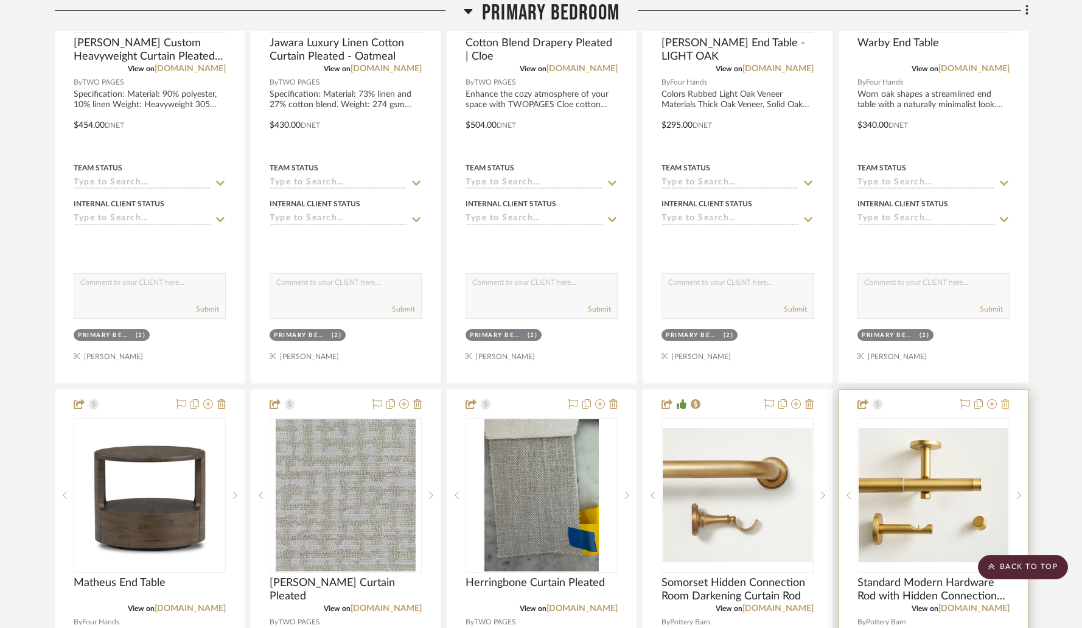
click at [1006, 399] on icon at bounding box center [1005, 404] width 9 height 10
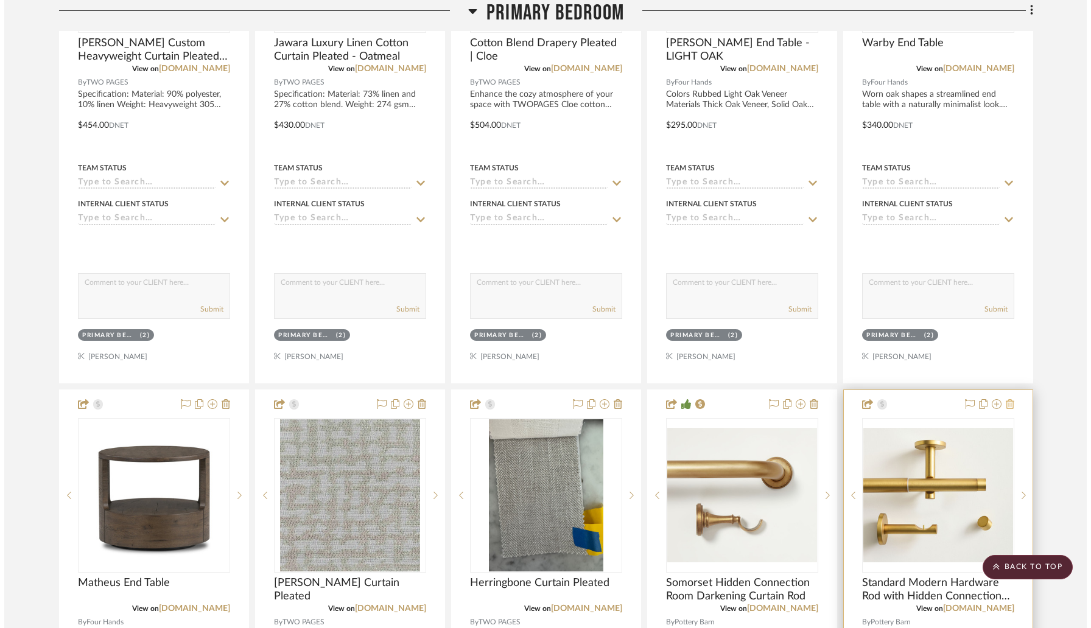
scroll to position [0, 0]
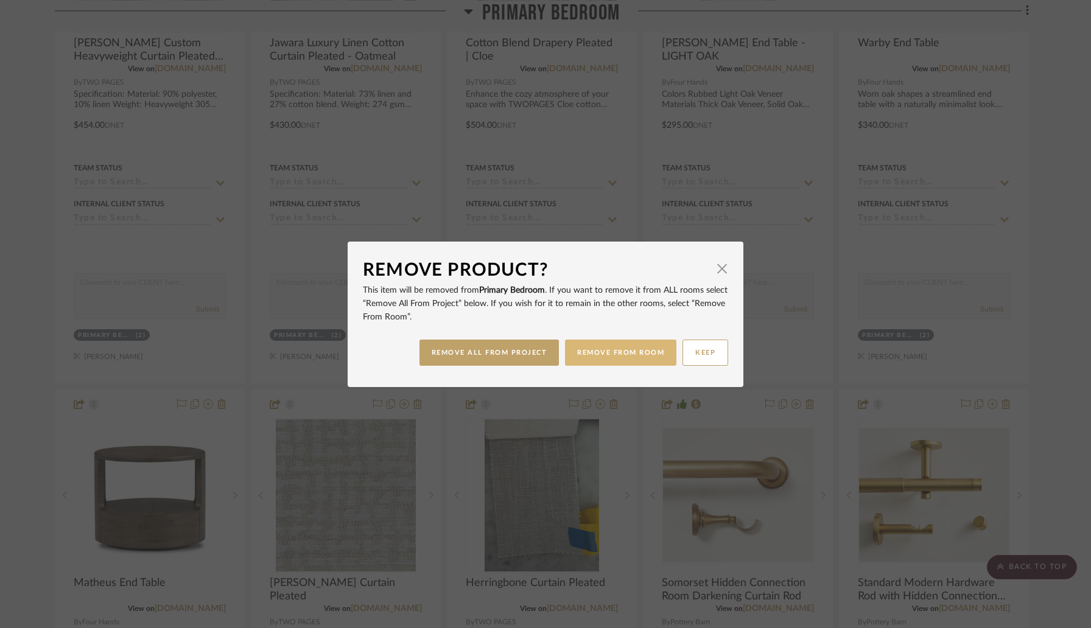
click at [634, 357] on button "REMOVE FROM ROOM" at bounding box center [620, 353] width 111 height 26
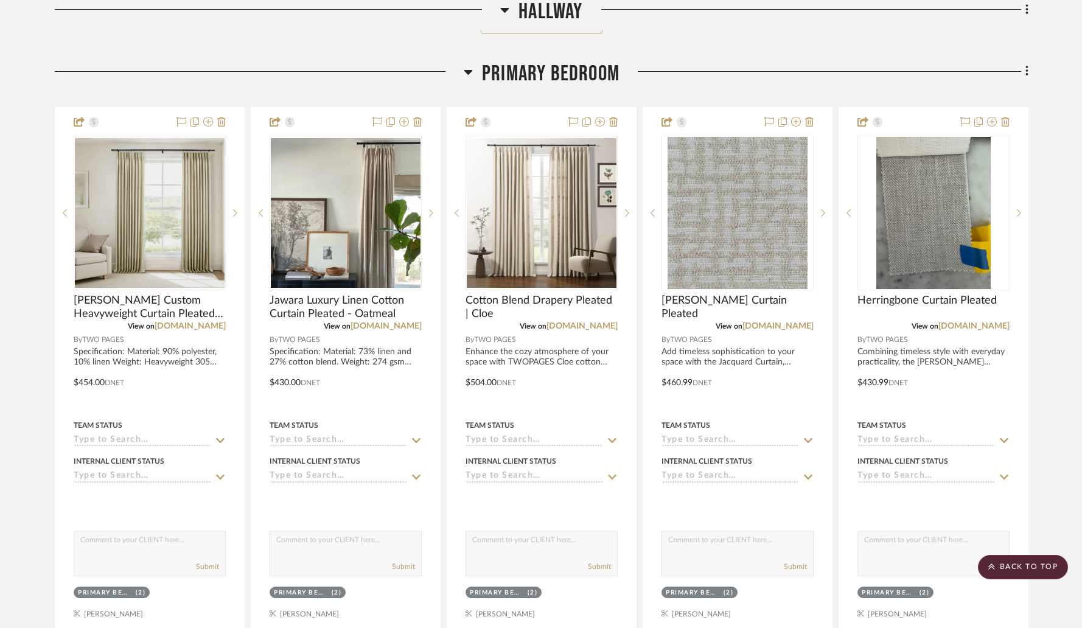
scroll to position [5416, 0]
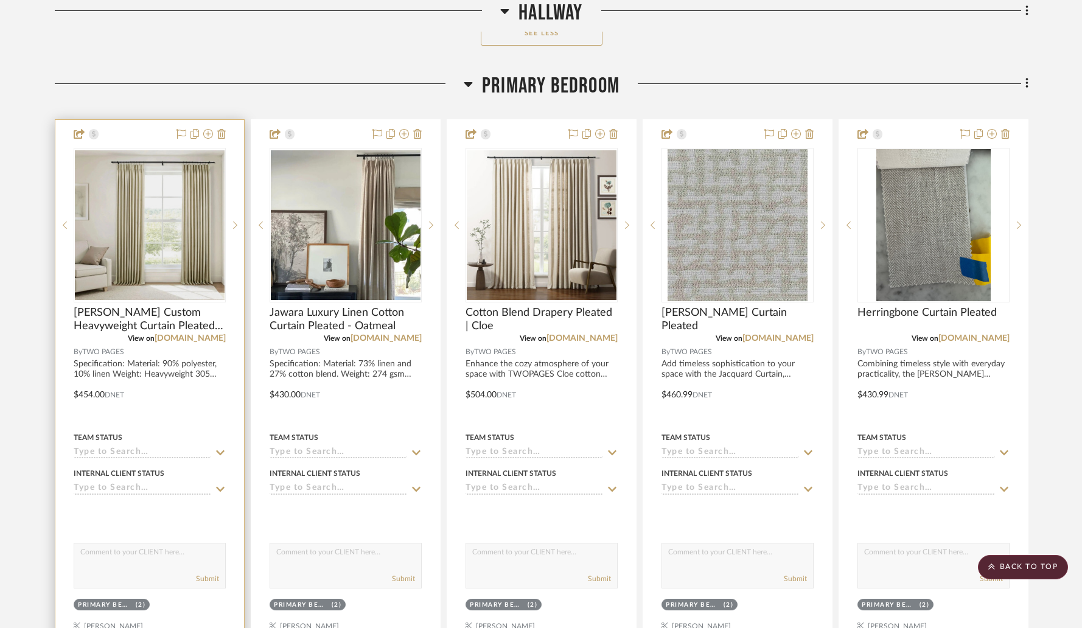
click at [128, 544] on textarea at bounding box center [149, 555] width 151 height 23
type textarea "New Curtain options have been added for the Bedroom and Entry"
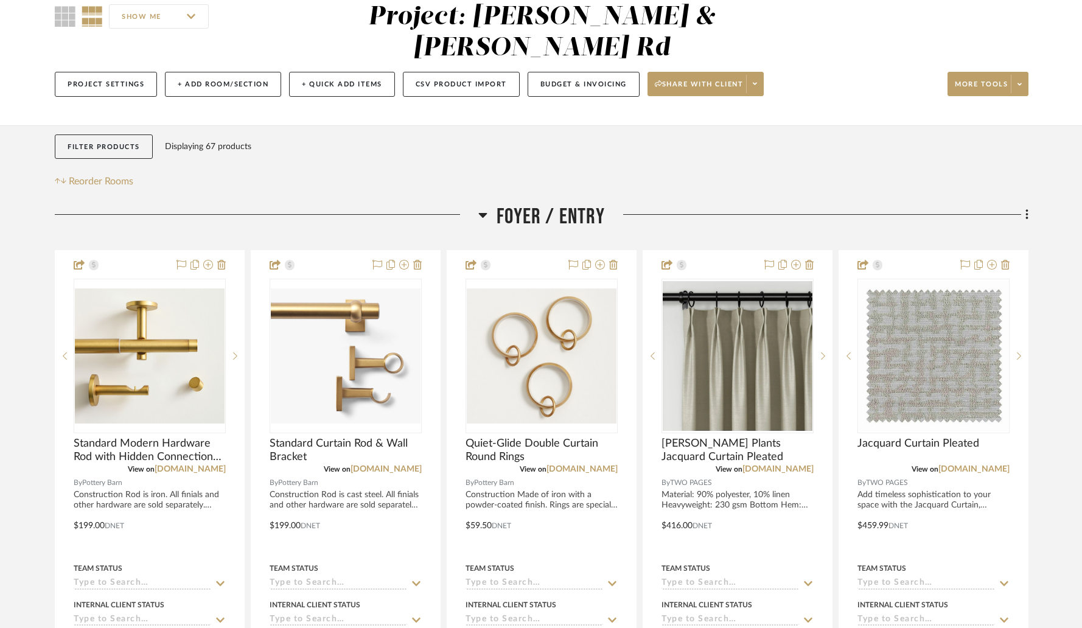
scroll to position [0, 0]
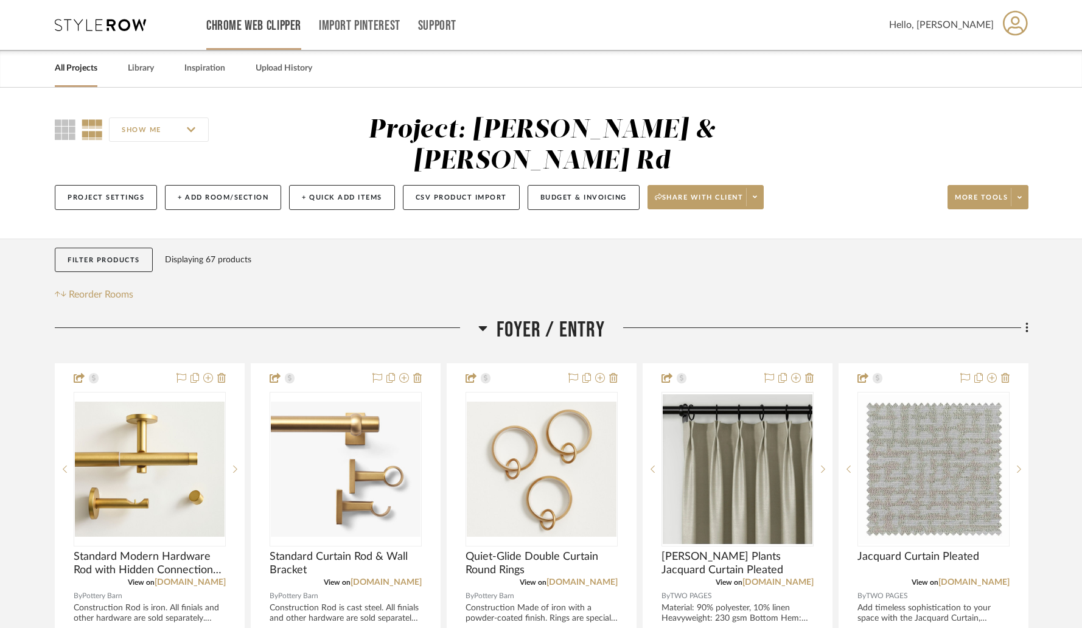
drag, startPoint x: 534, startPoint y: 378, endPoint x: 273, endPoint y: 1, distance: 458.4
click at [80, 70] on link "All Projects" at bounding box center [76, 68] width 43 height 16
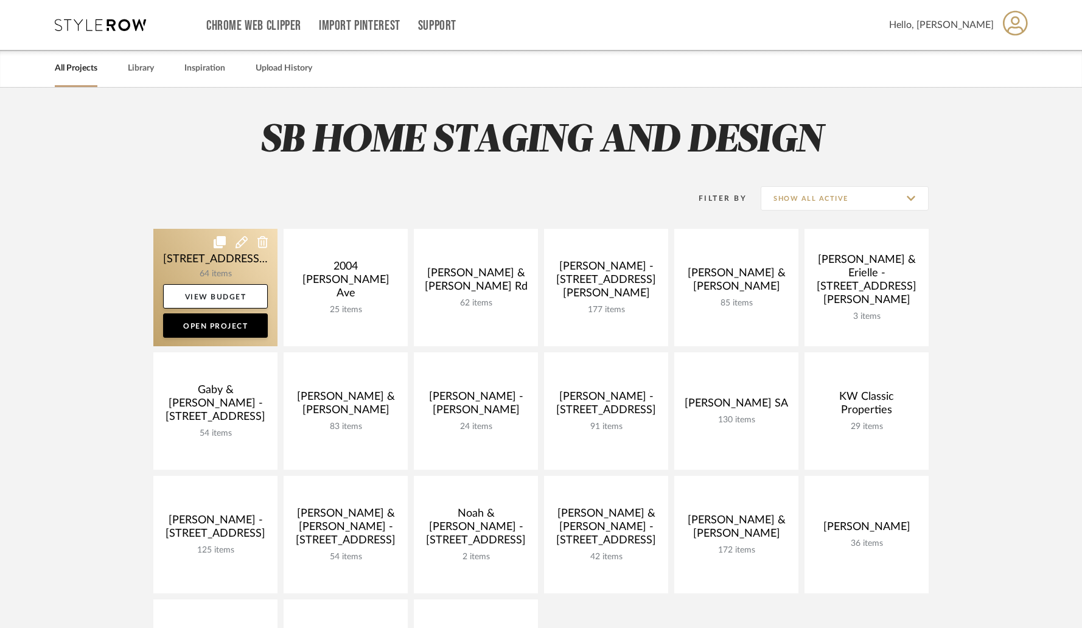
click at [176, 250] on link at bounding box center [215, 287] width 124 height 117
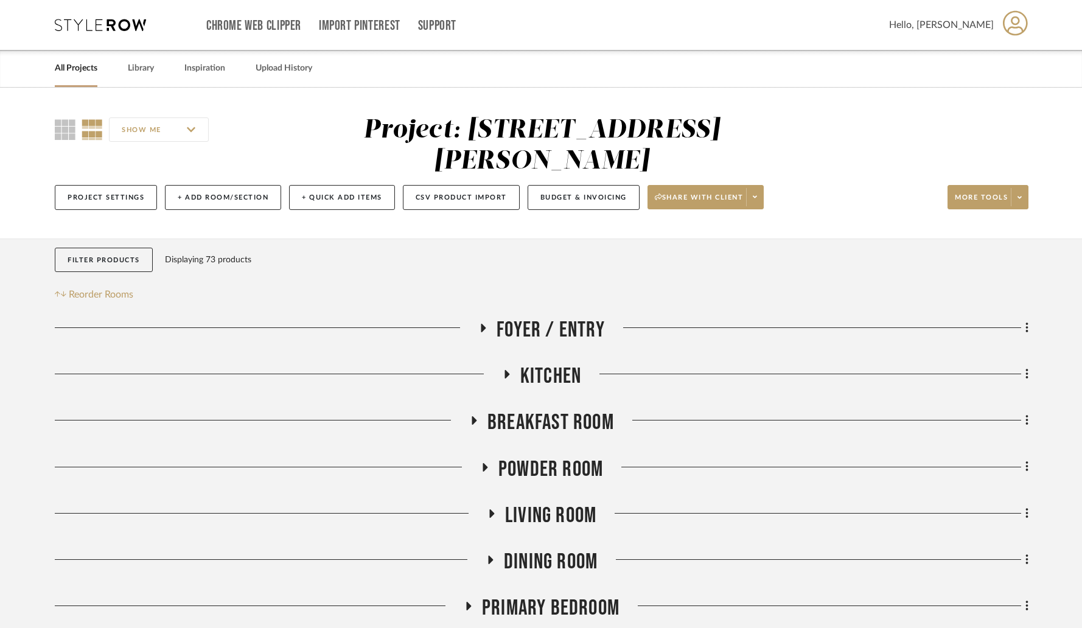
click at [488, 463] on icon at bounding box center [484, 467] width 15 height 9
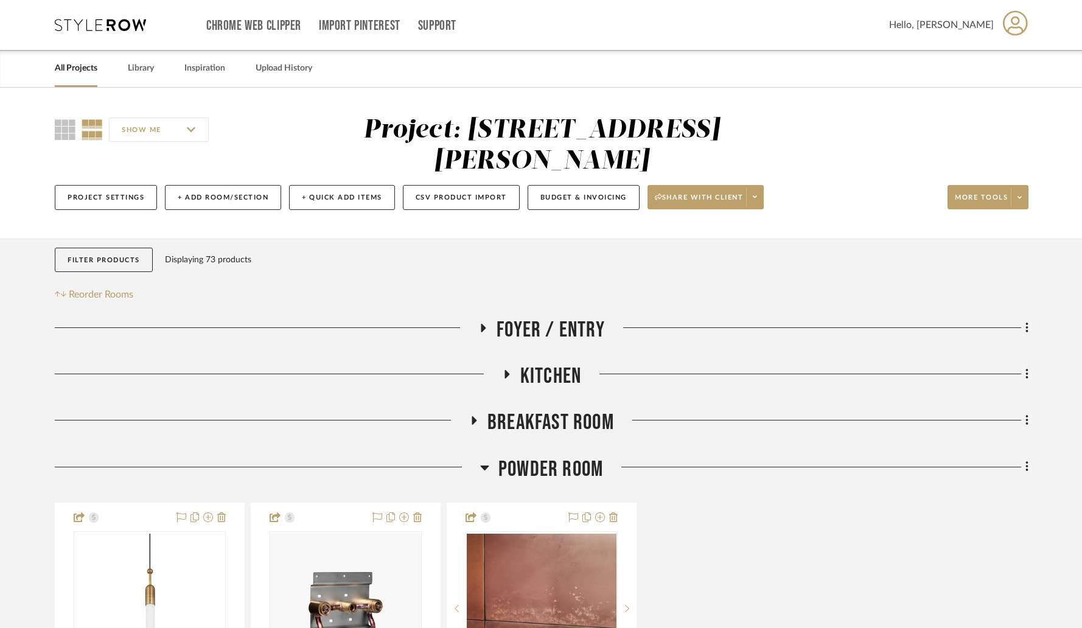
click at [83, 69] on link "All Projects" at bounding box center [76, 68] width 43 height 16
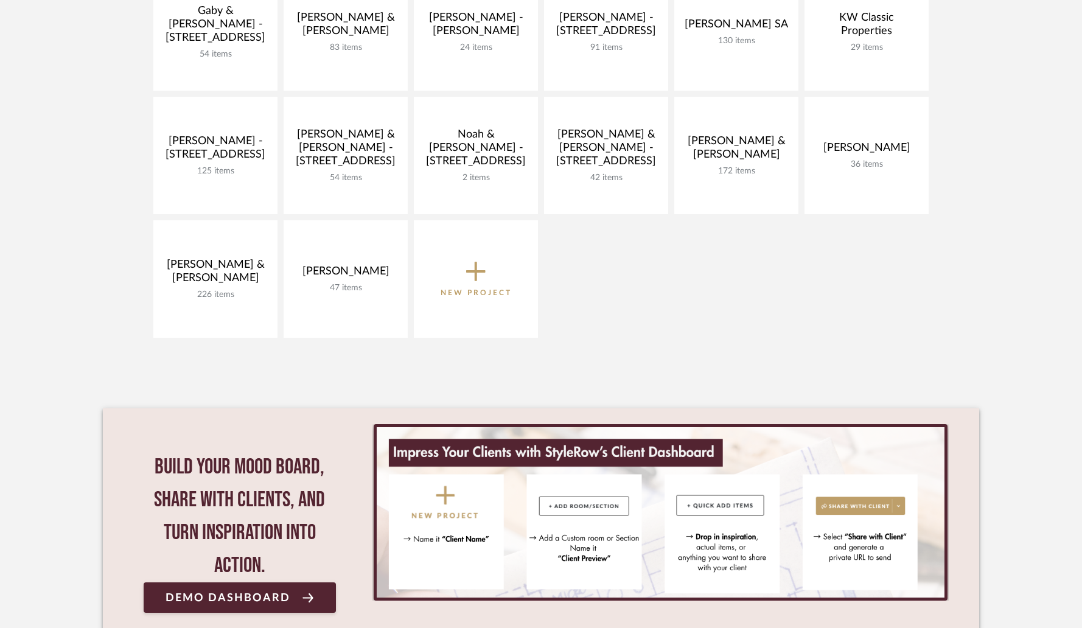
scroll to position [423, 0]
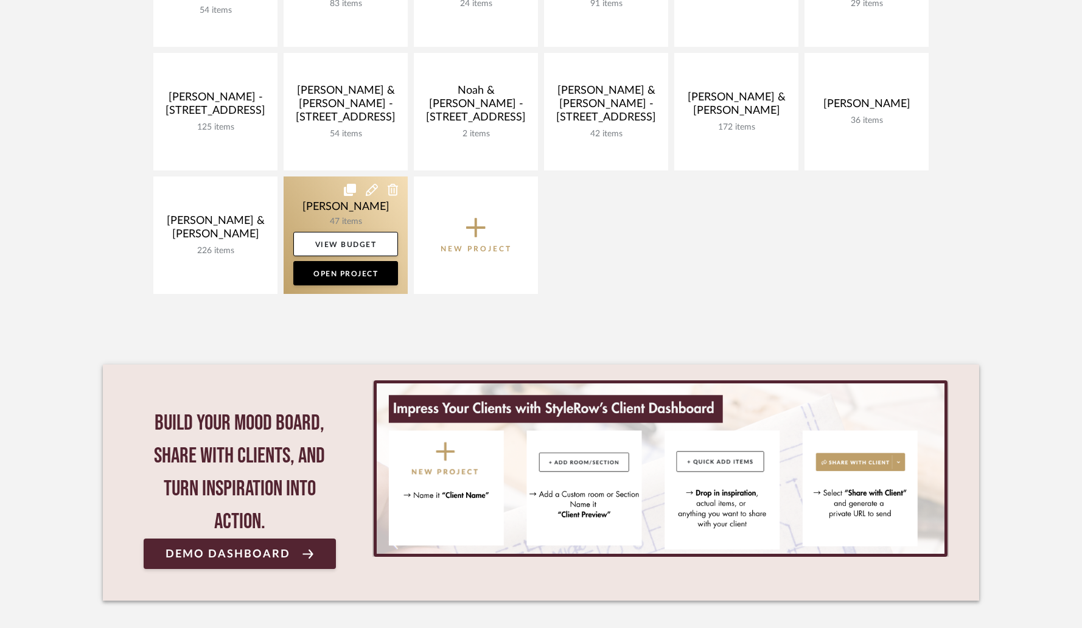
click at [340, 215] on link at bounding box center [346, 235] width 124 height 117
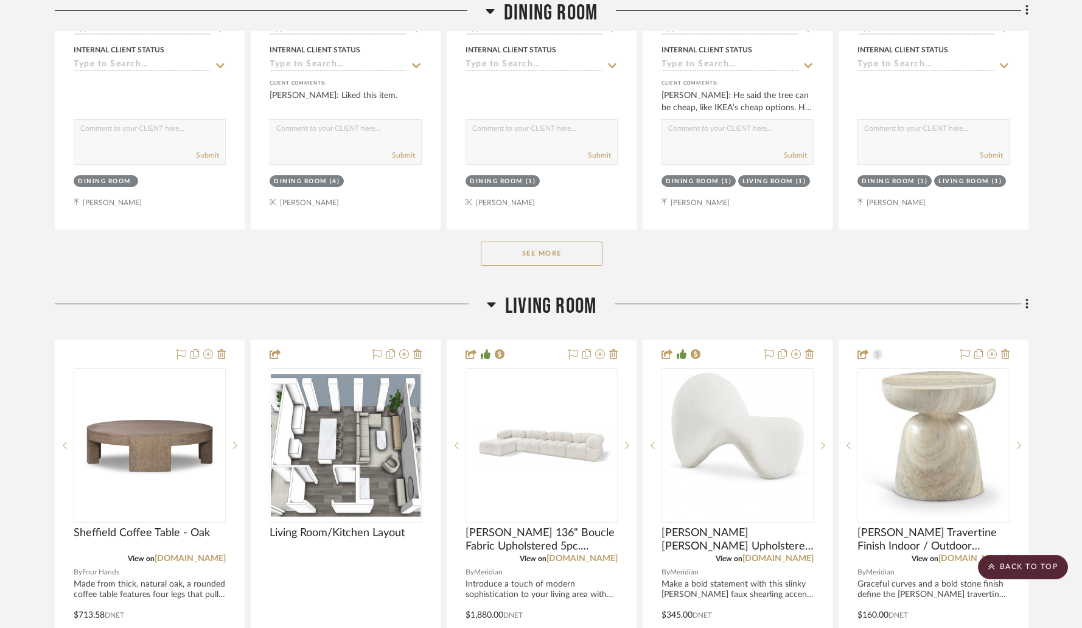
scroll to position [1886, 0]
click at [222, 354] on icon at bounding box center [221, 354] width 9 height 10
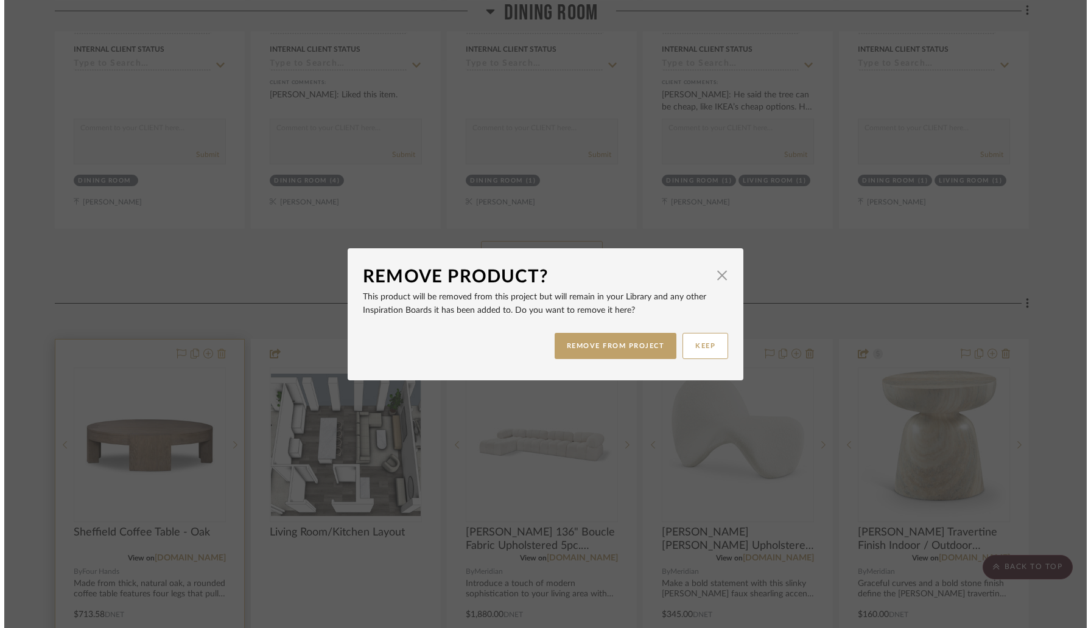
scroll to position [0, 0]
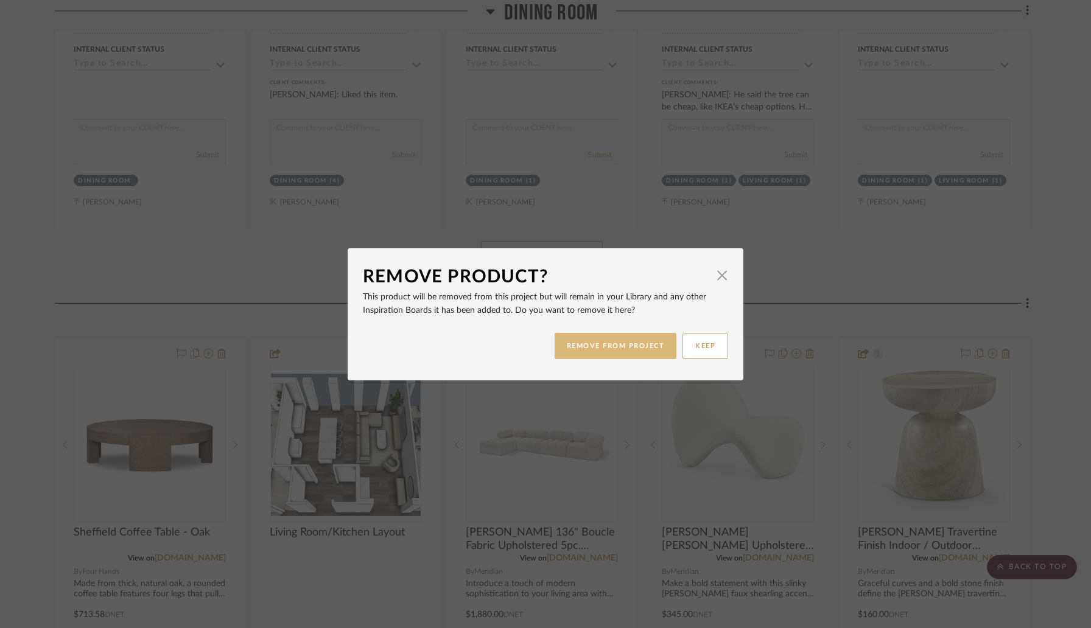
click at [578, 344] on button "REMOVE FROM PROJECT" at bounding box center [615, 346] width 122 height 26
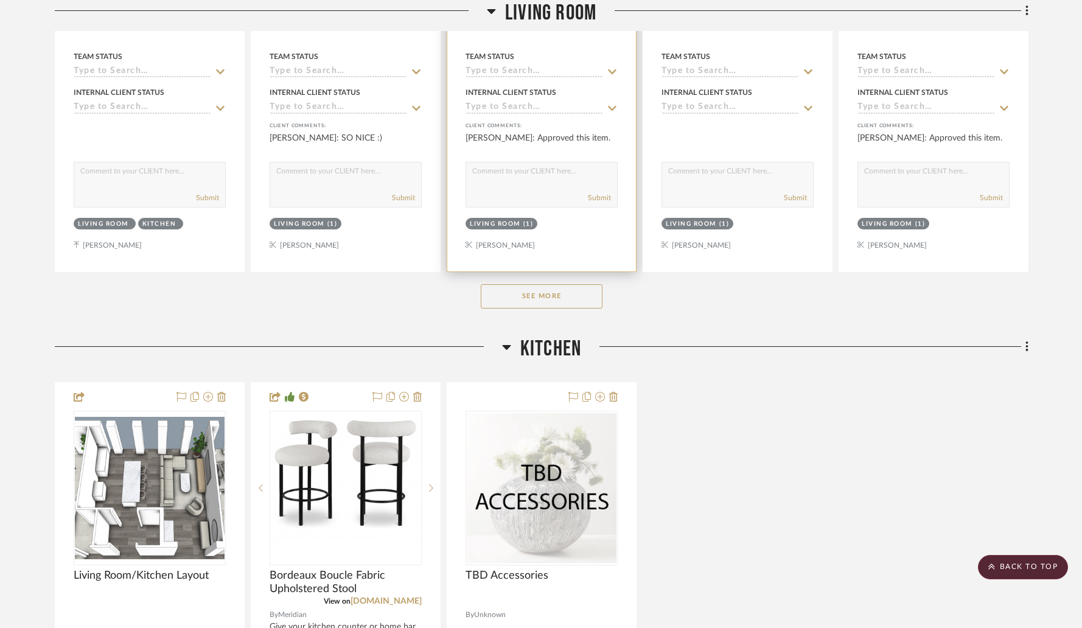
scroll to position [2507, 0]
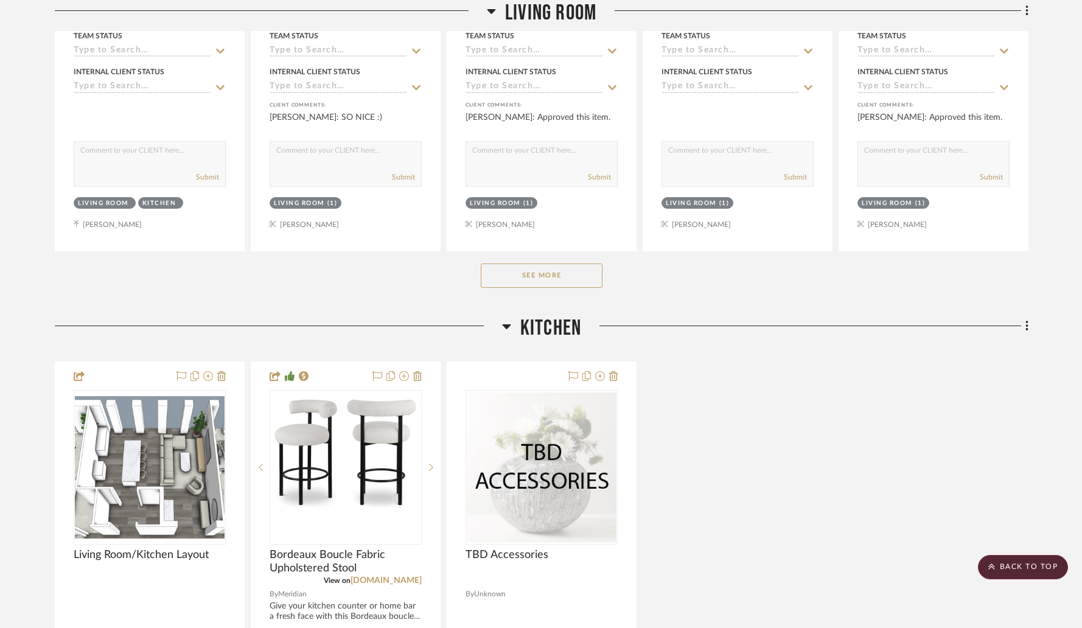
click at [533, 277] on button "See More" at bounding box center [542, 276] width 122 height 24
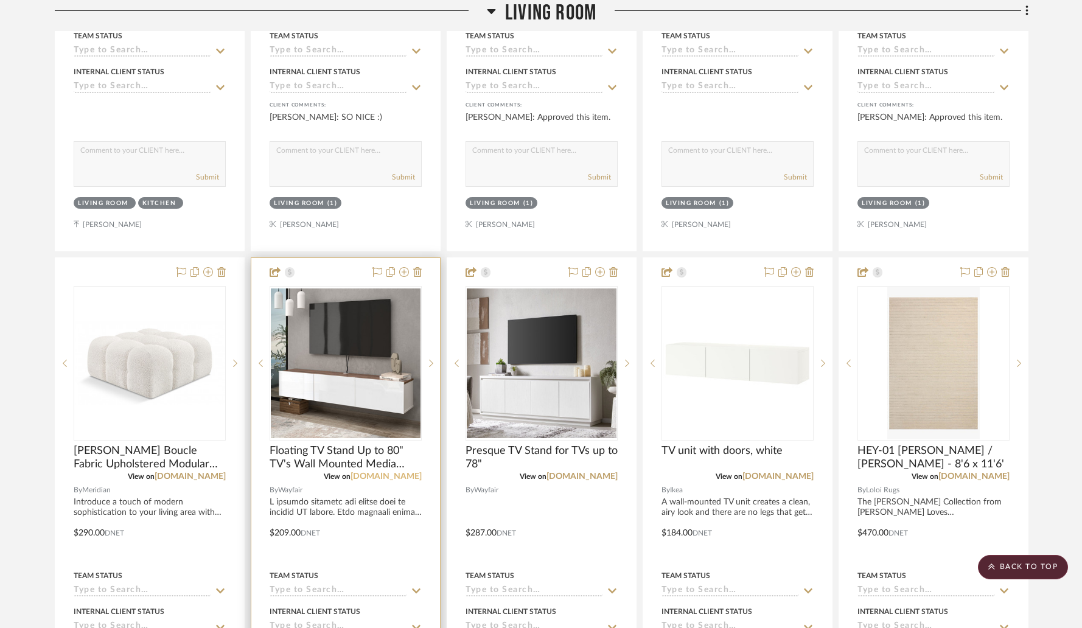
click at [394, 472] on link "wayfair.com" at bounding box center [386, 476] width 71 height 9
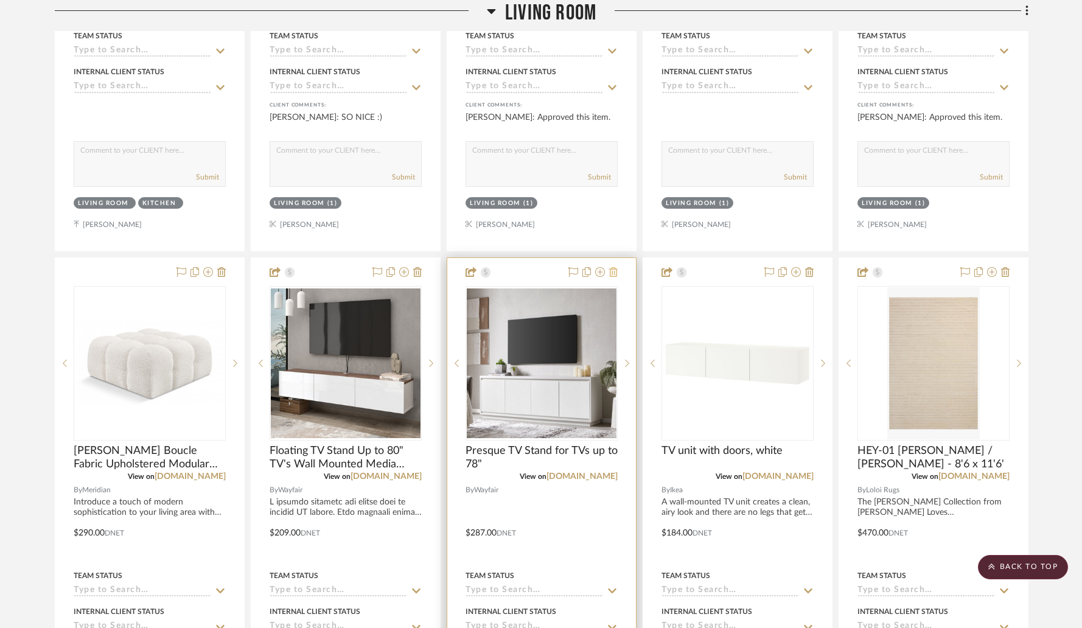
click at [615, 273] on icon at bounding box center [613, 272] width 9 height 10
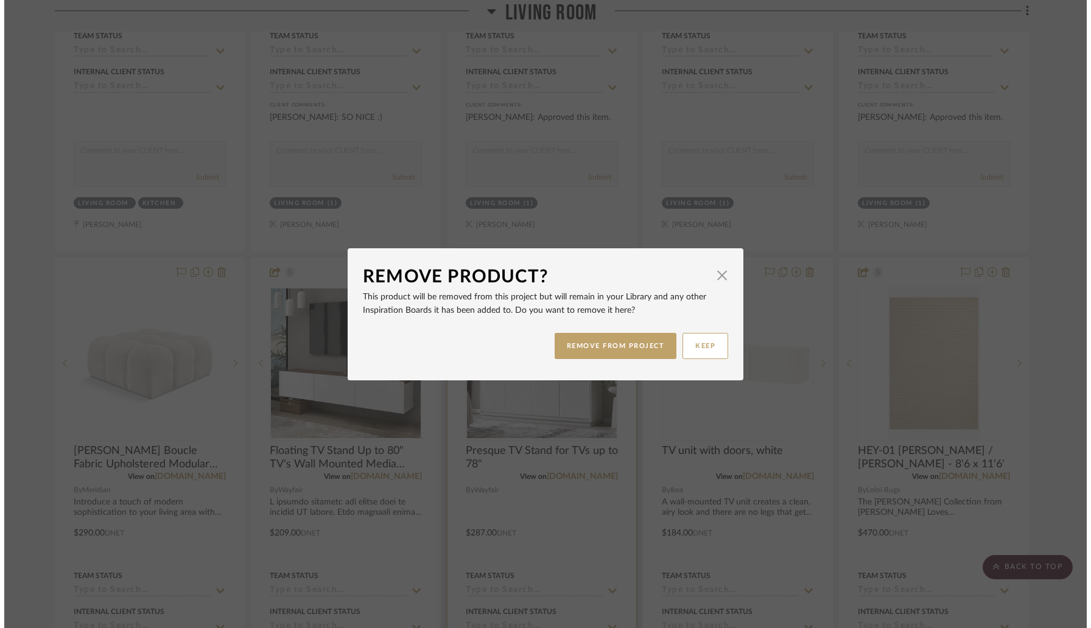
scroll to position [0, 0]
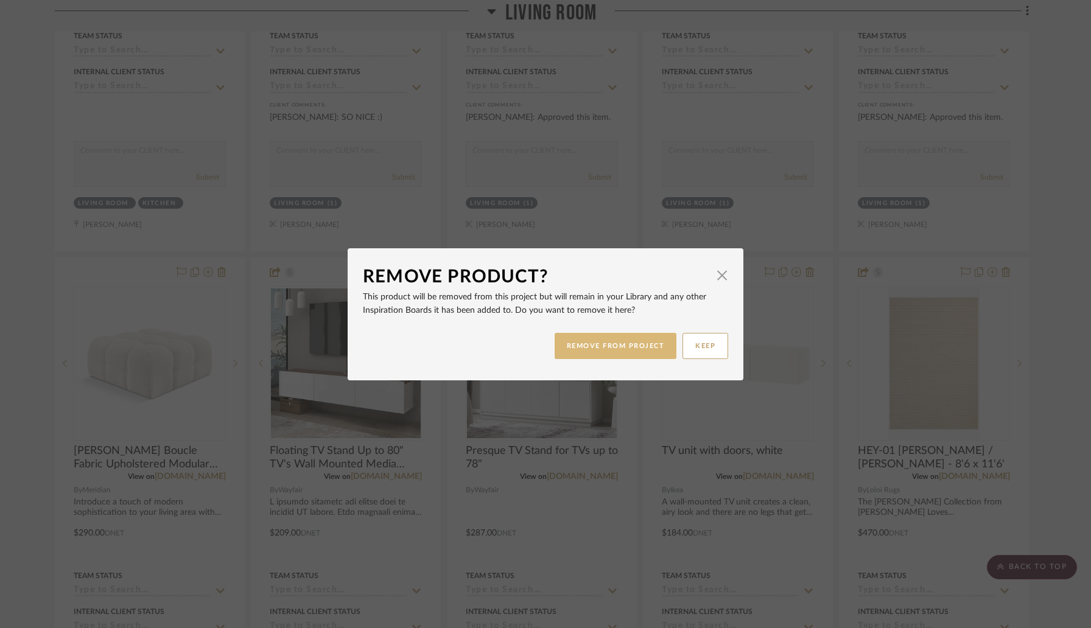
click at [608, 340] on button "REMOVE FROM PROJECT" at bounding box center [615, 346] width 122 height 26
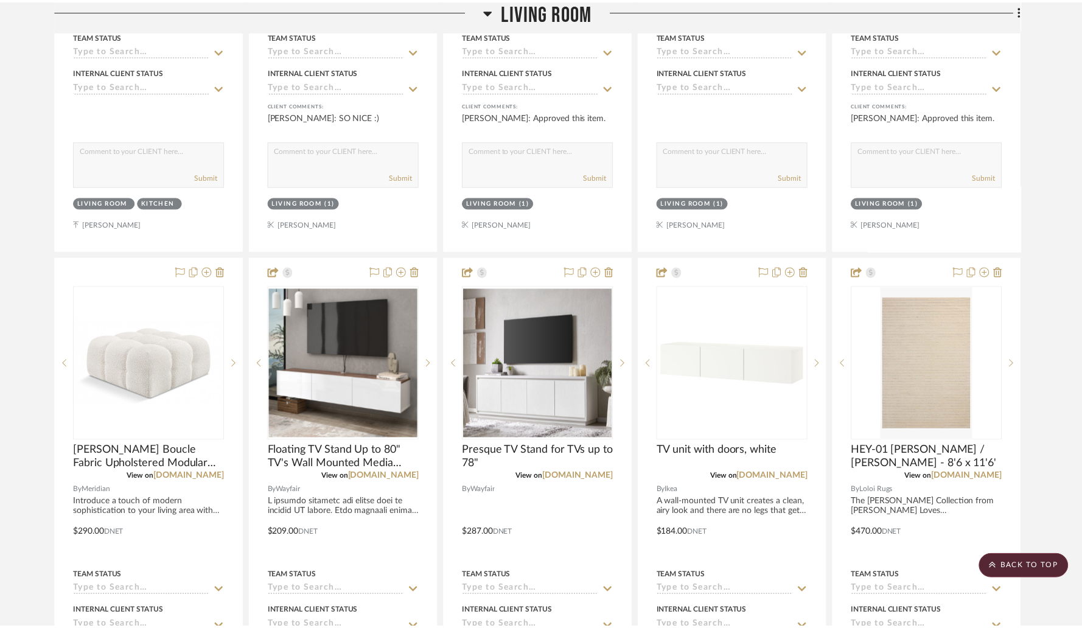
scroll to position [2507, 0]
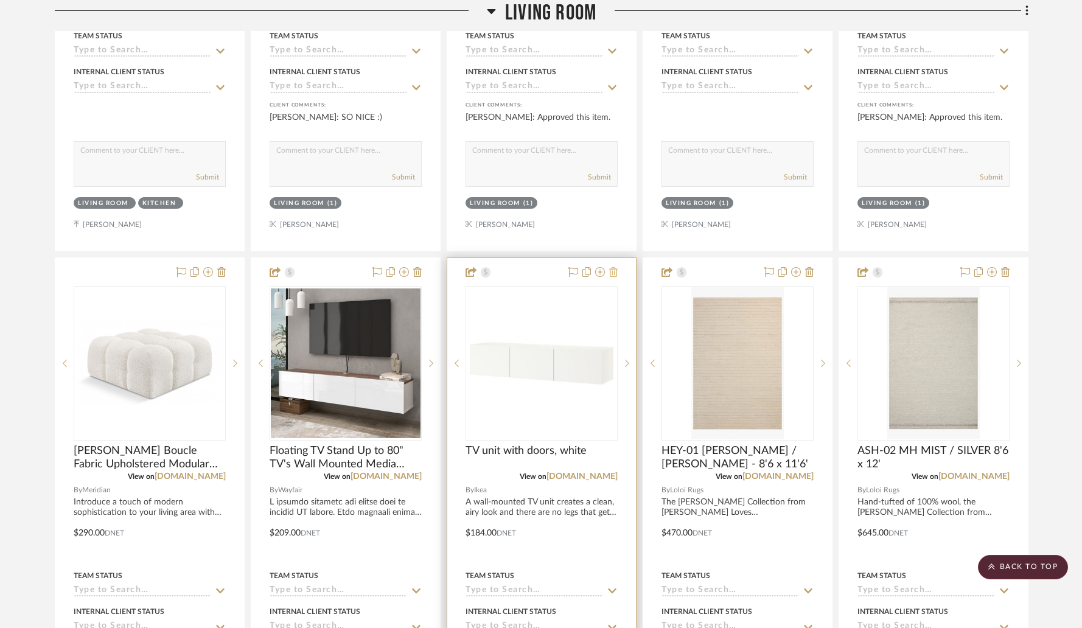
click at [614, 270] on icon at bounding box center [613, 272] width 9 height 10
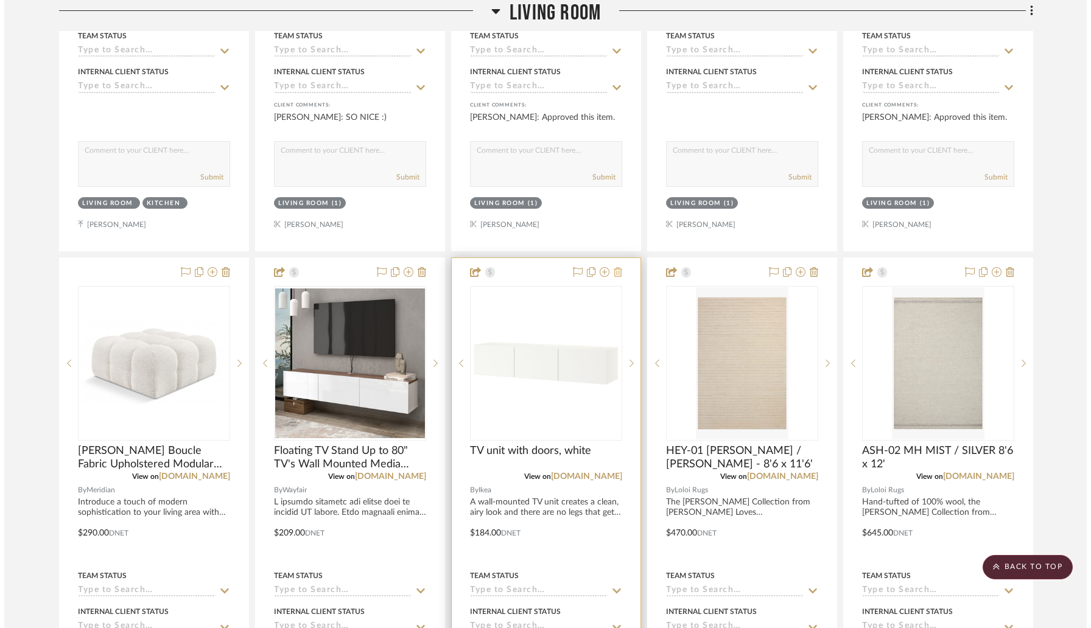
scroll to position [0, 0]
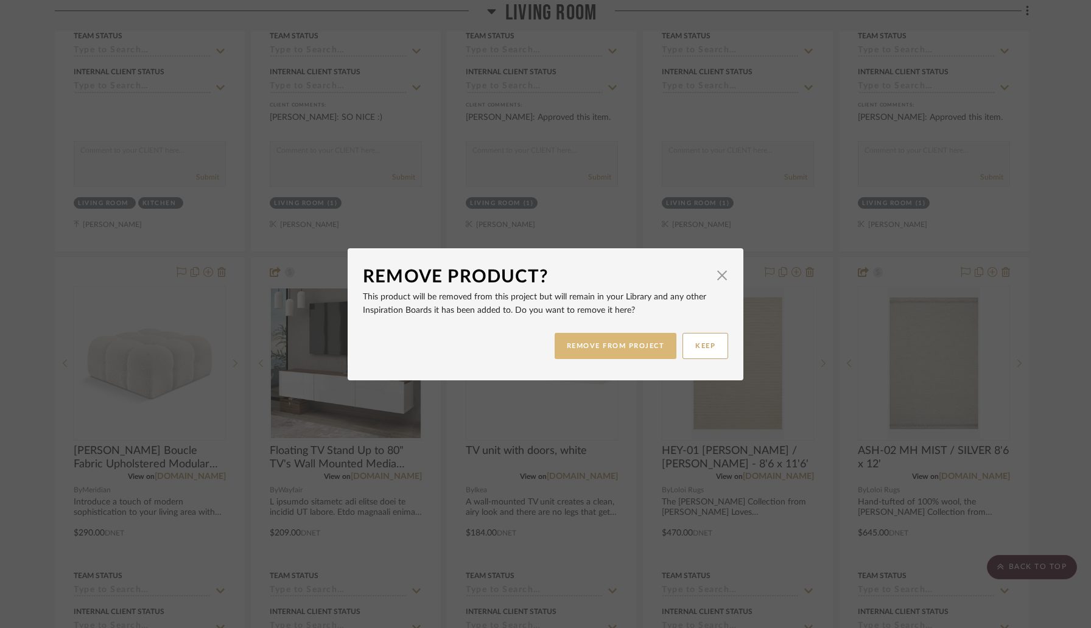
click at [610, 346] on button "REMOVE FROM PROJECT" at bounding box center [615, 346] width 122 height 26
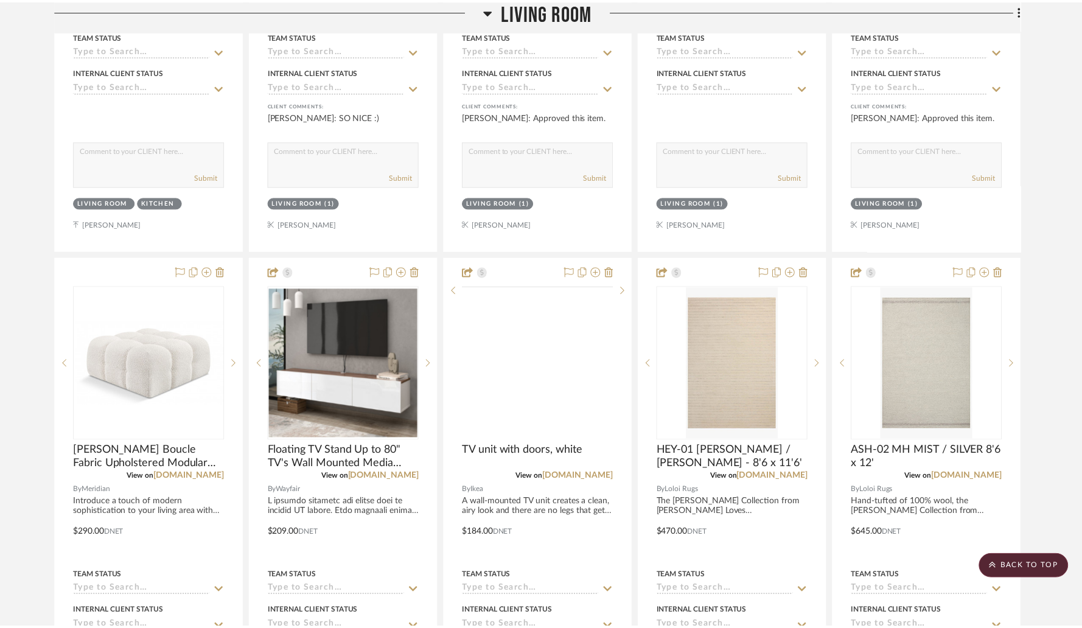
scroll to position [2507, 0]
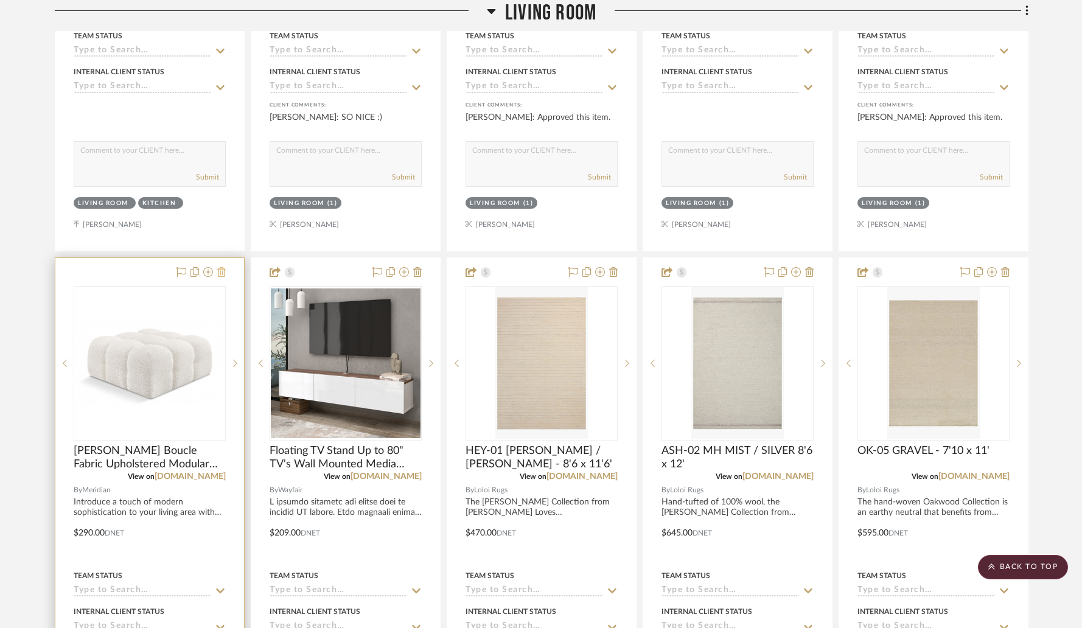
click at [223, 273] on icon at bounding box center [221, 272] width 9 height 10
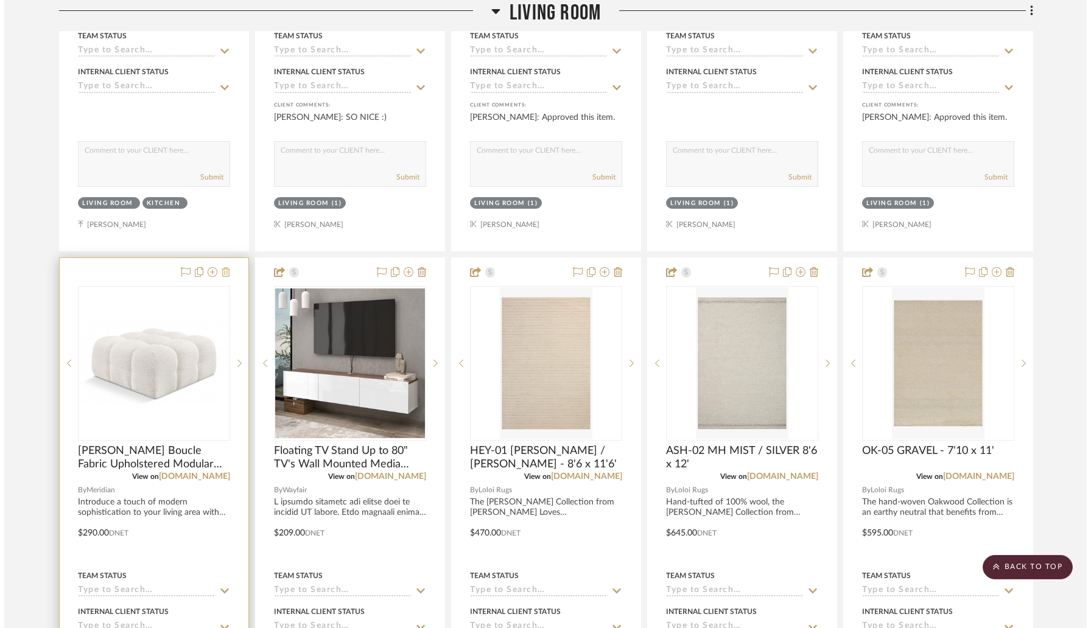
scroll to position [0, 0]
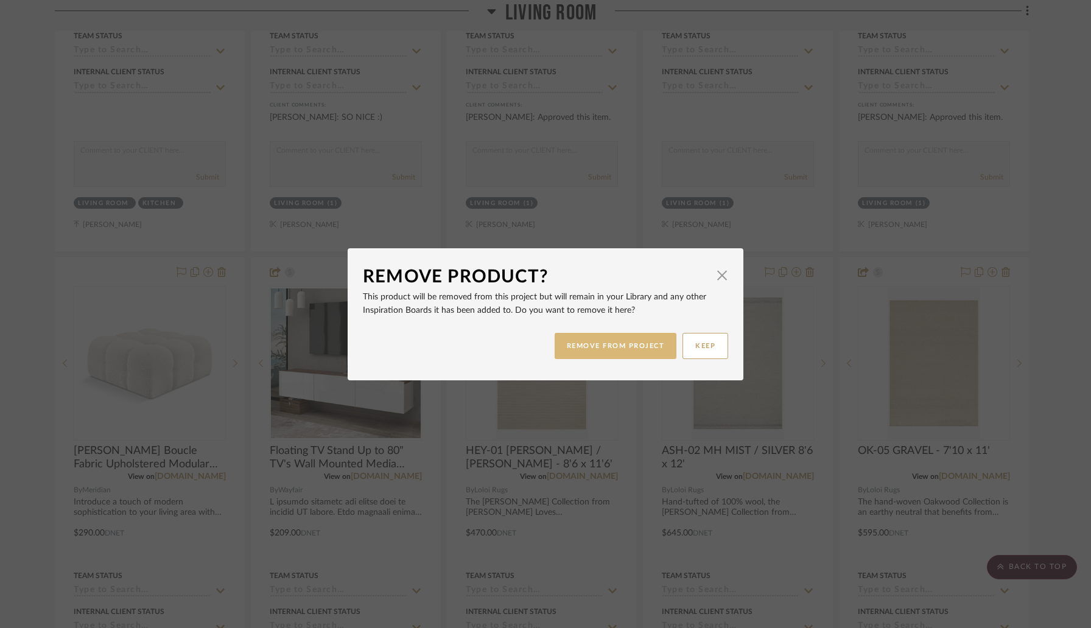
click at [583, 351] on button "REMOVE FROM PROJECT" at bounding box center [615, 346] width 122 height 26
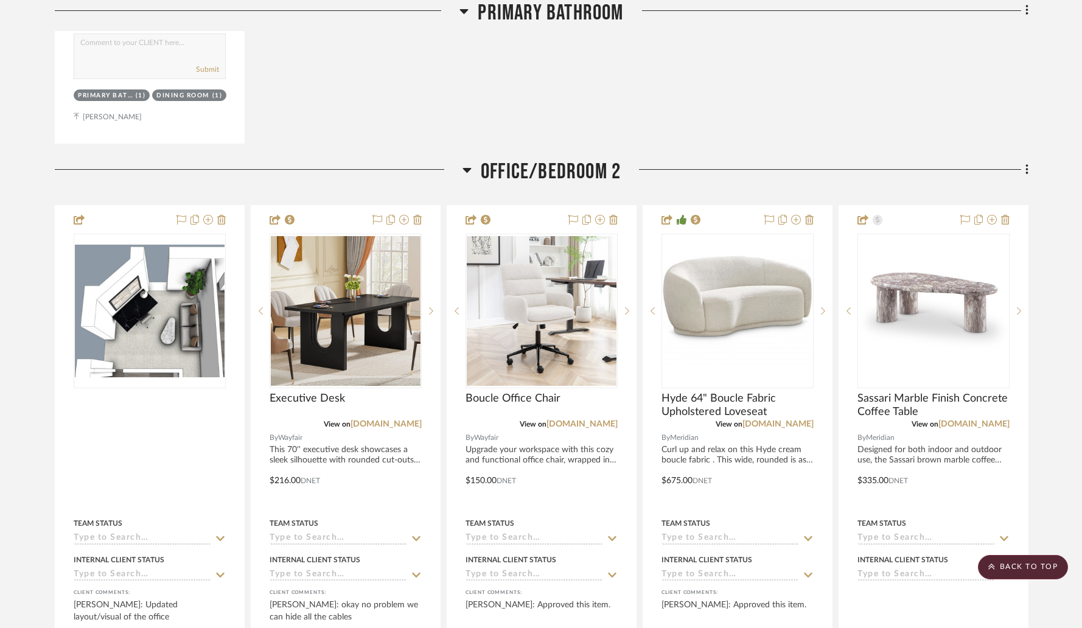
scroll to position [6298, 0]
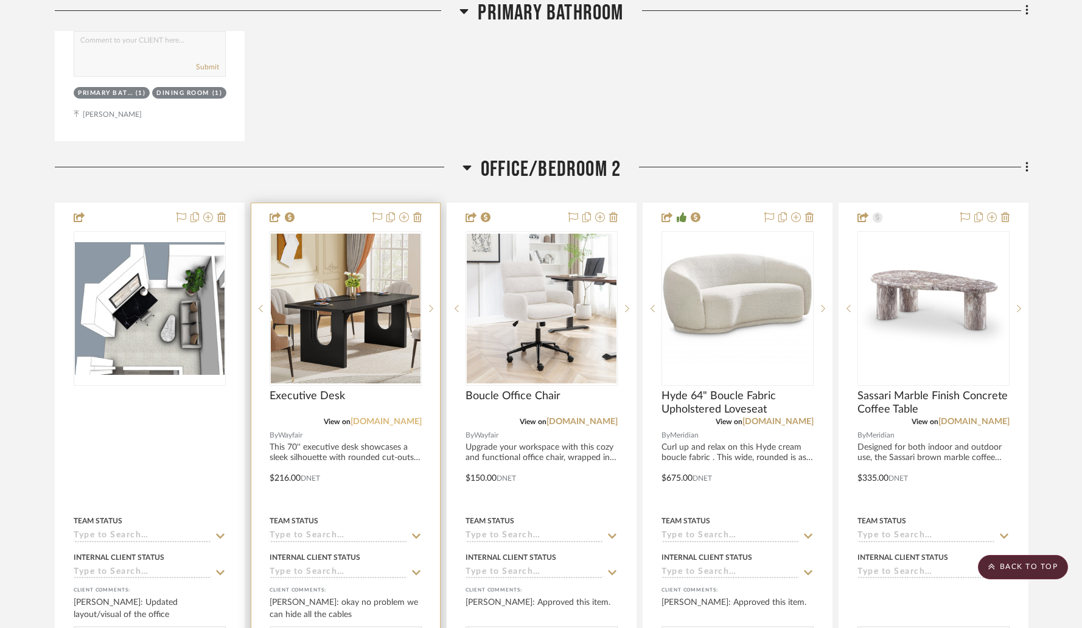
click at [404, 418] on link "wayfair.com" at bounding box center [386, 422] width 71 height 9
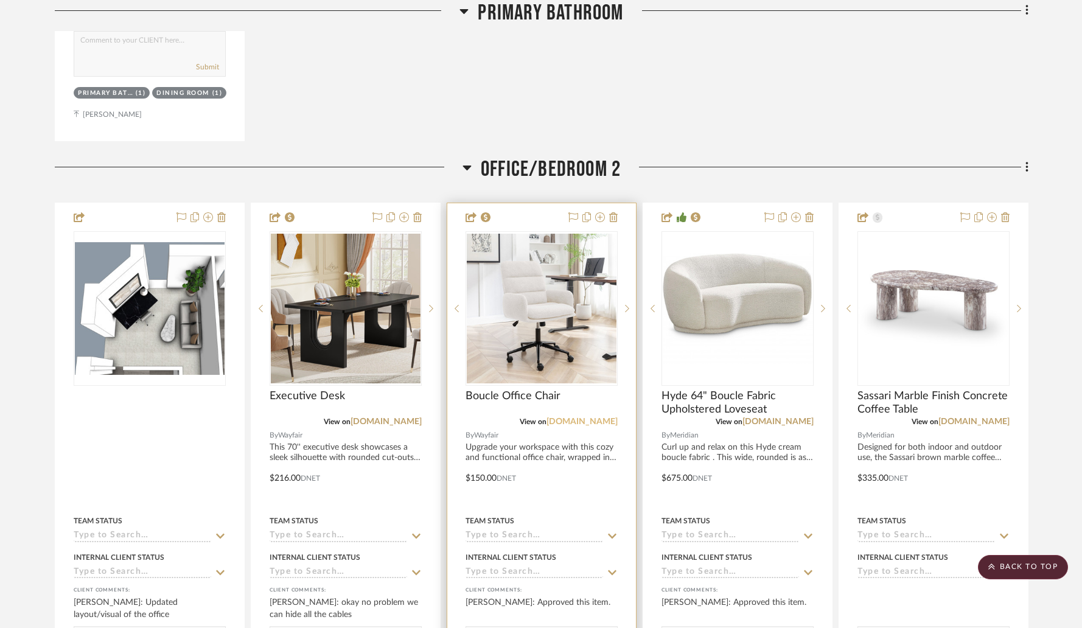
click at [588, 419] on link "wayfair.com" at bounding box center [582, 422] width 71 height 9
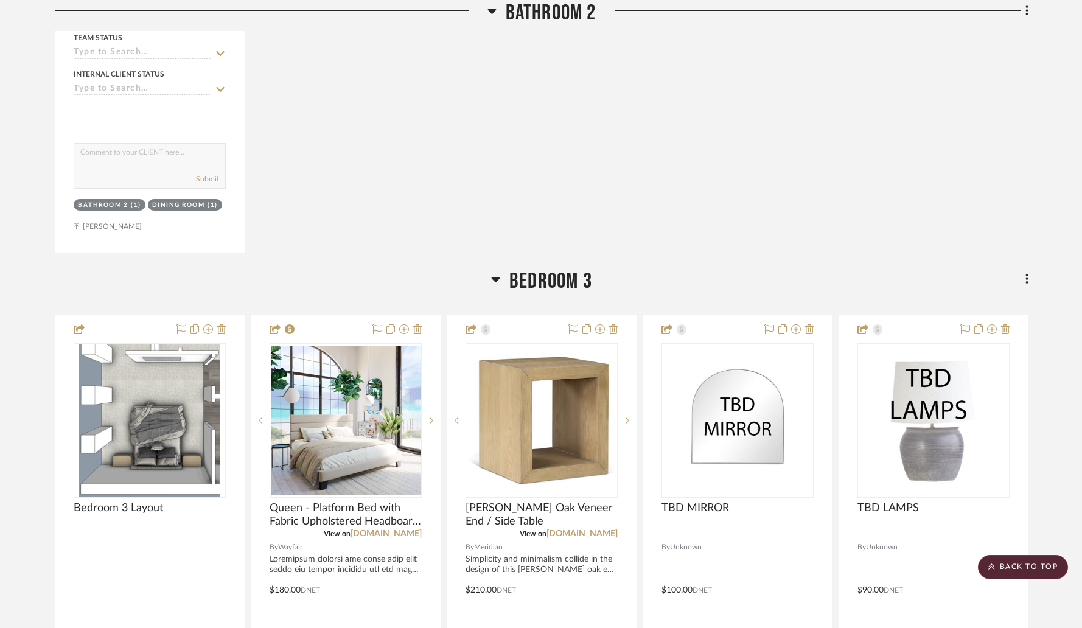
scroll to position [7441, 0]
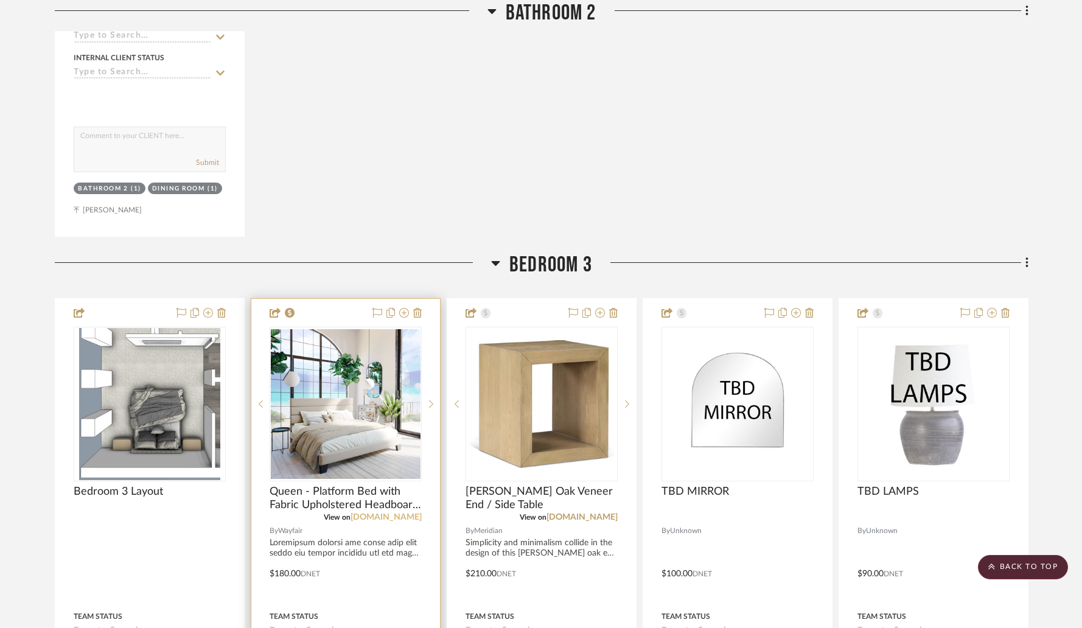
click at [393, 513] on link "wayfair.com" at bounding box center [386, 517] width 71 height 9
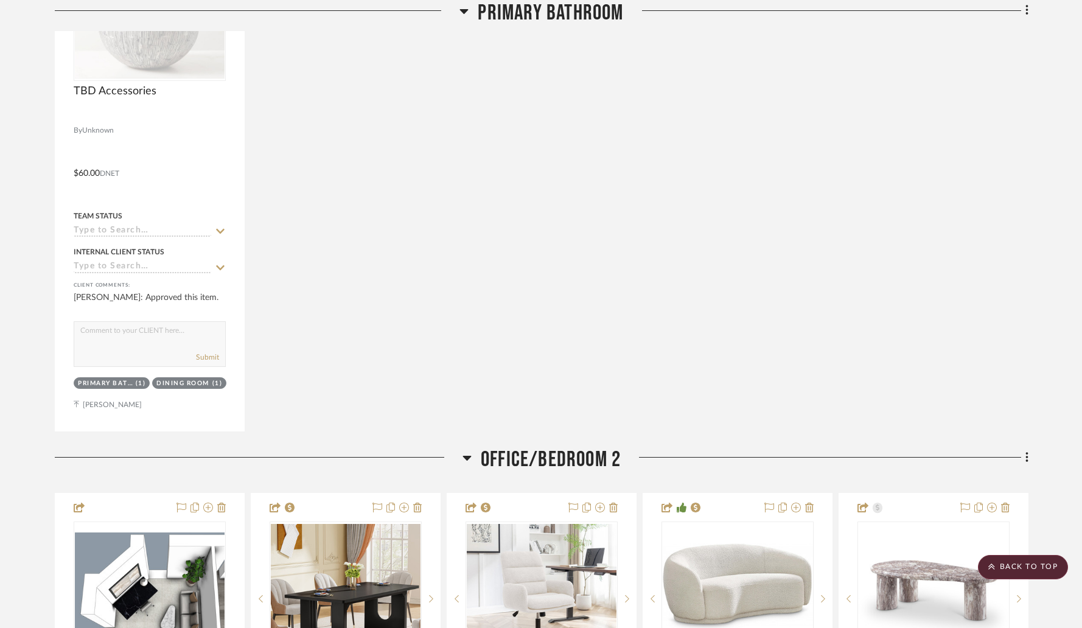
scroll to position [6006, 0]
